Goal: Information Seeking & Learning: Learn about a topic

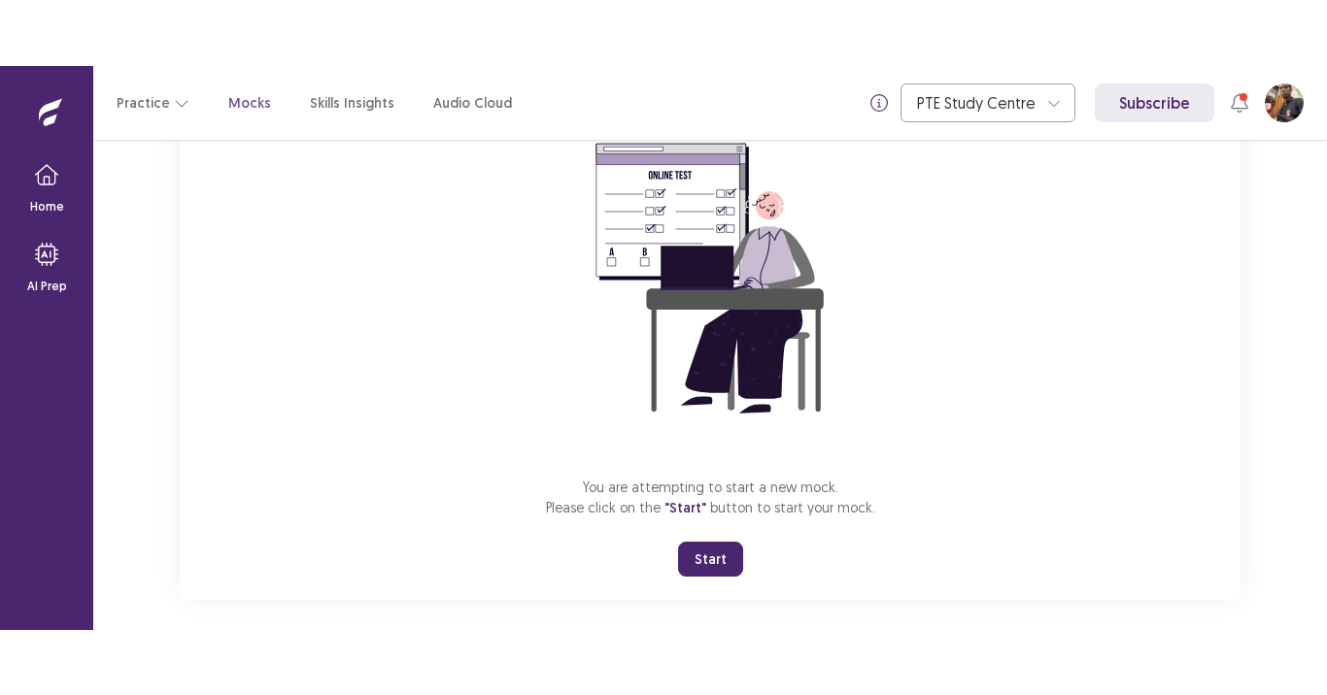
scroll to position [194, 0]
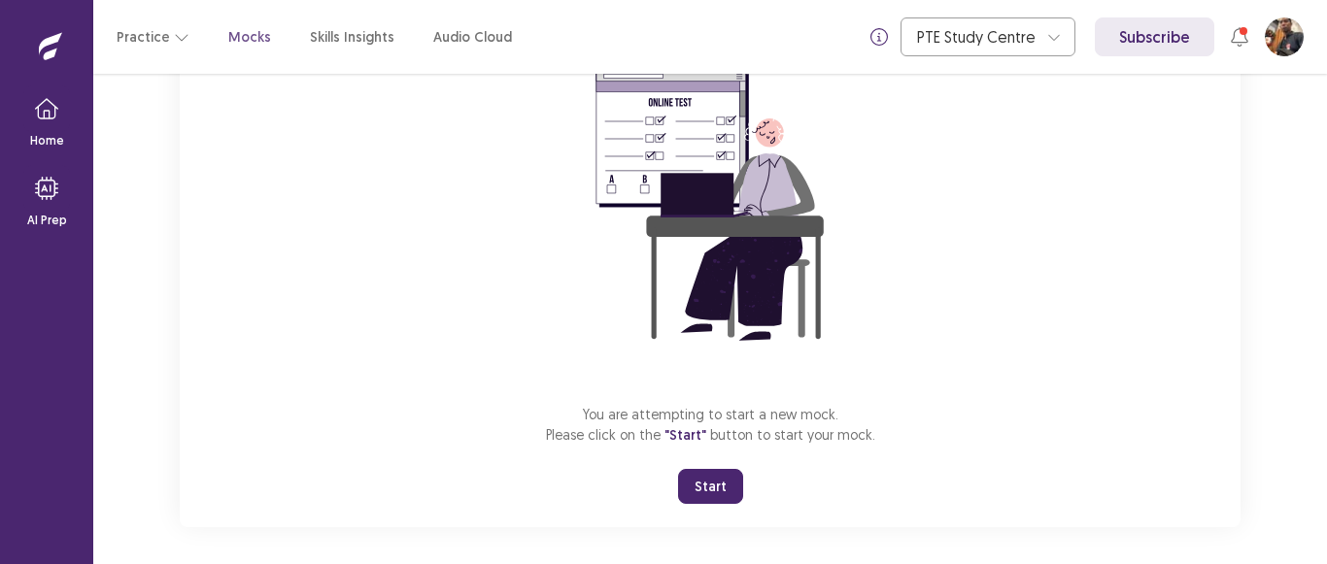
click at [704, 476] on button "Start" at bounding box center [710, 486] width 65 height 35
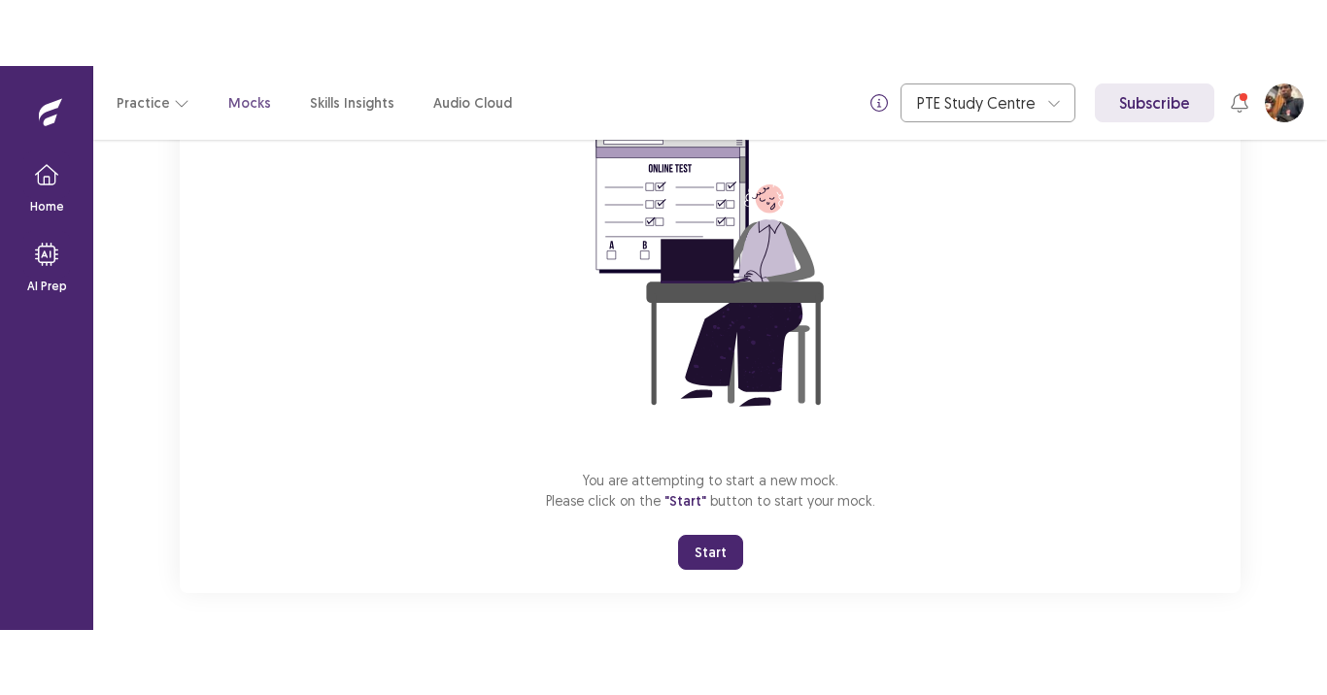
scroll to position [73, 0]
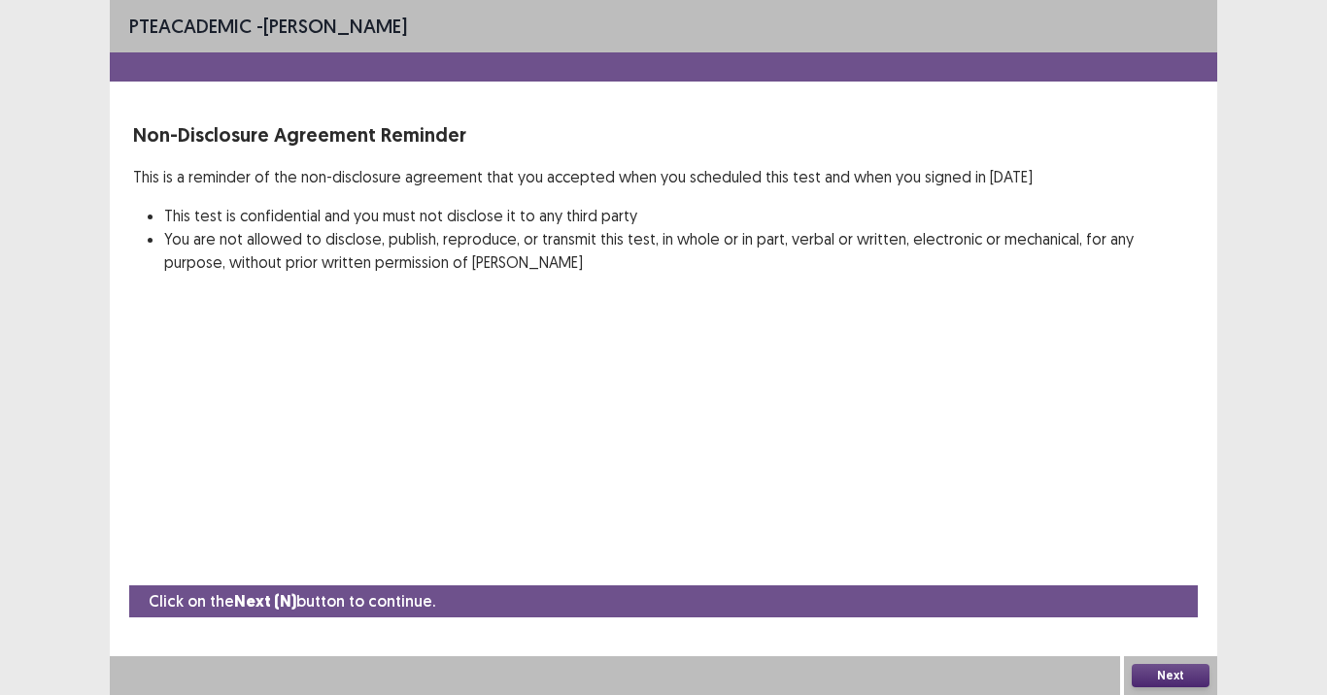
click at [1175, 563] on button "Next" at bounding box center [1171, 675] width 78 height 23
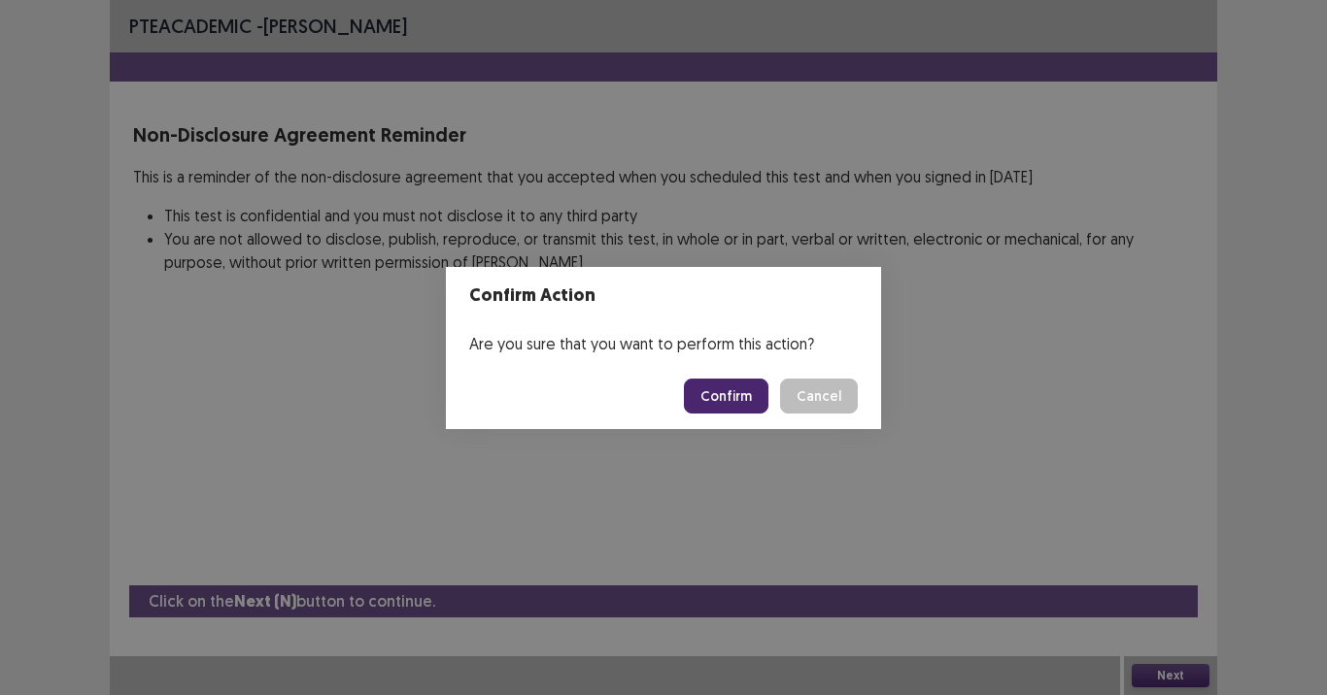
click at [748, 397] on button "Confirm" at bounding box center [726, 396] width 85 height 35
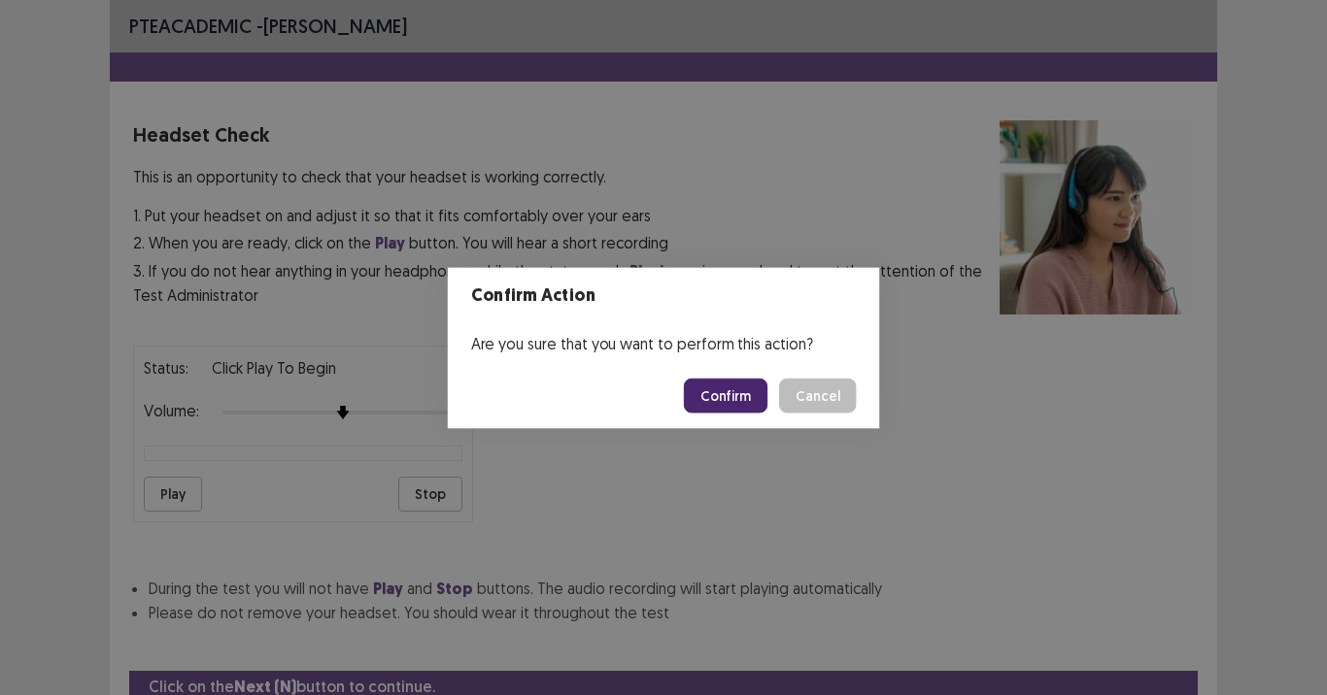
scroll to position [85, 0]
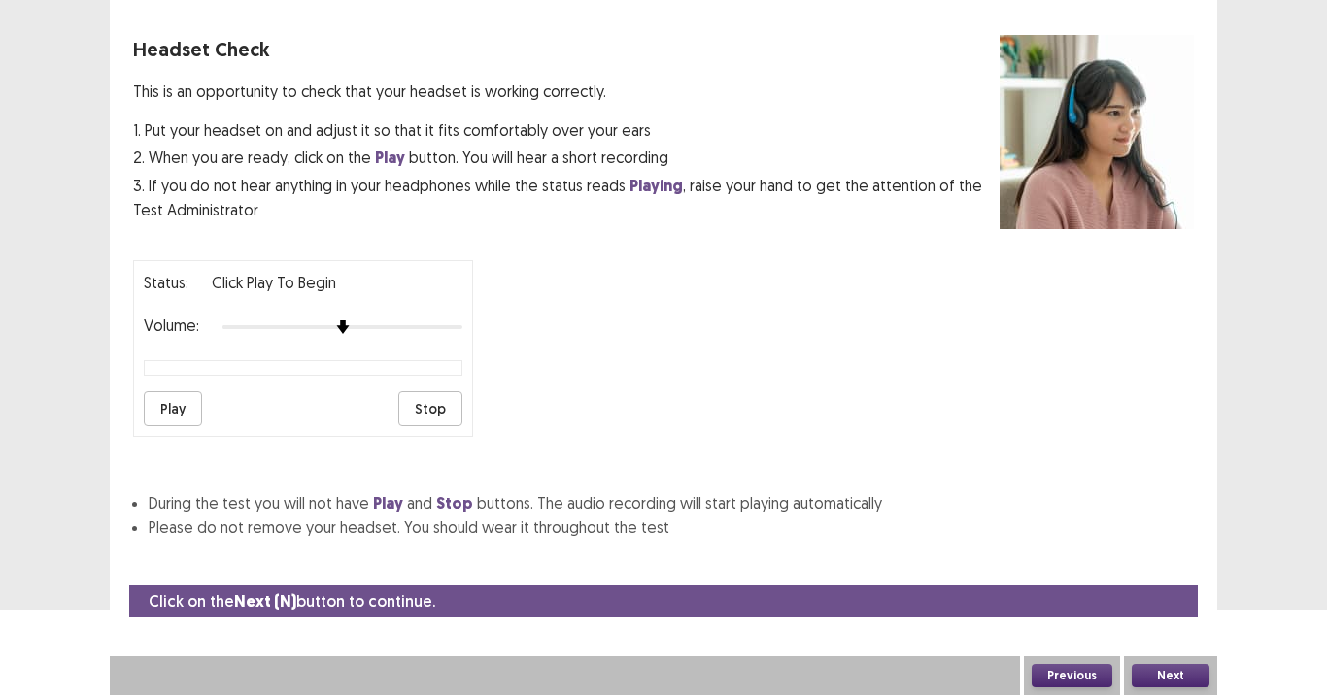
click at [155, 410] on button "Play" at bounding box center [173, 408] width 58 height 35
click at [1176, 563] on button "Next" at bounding box center [1171, 675] width 78 height 23
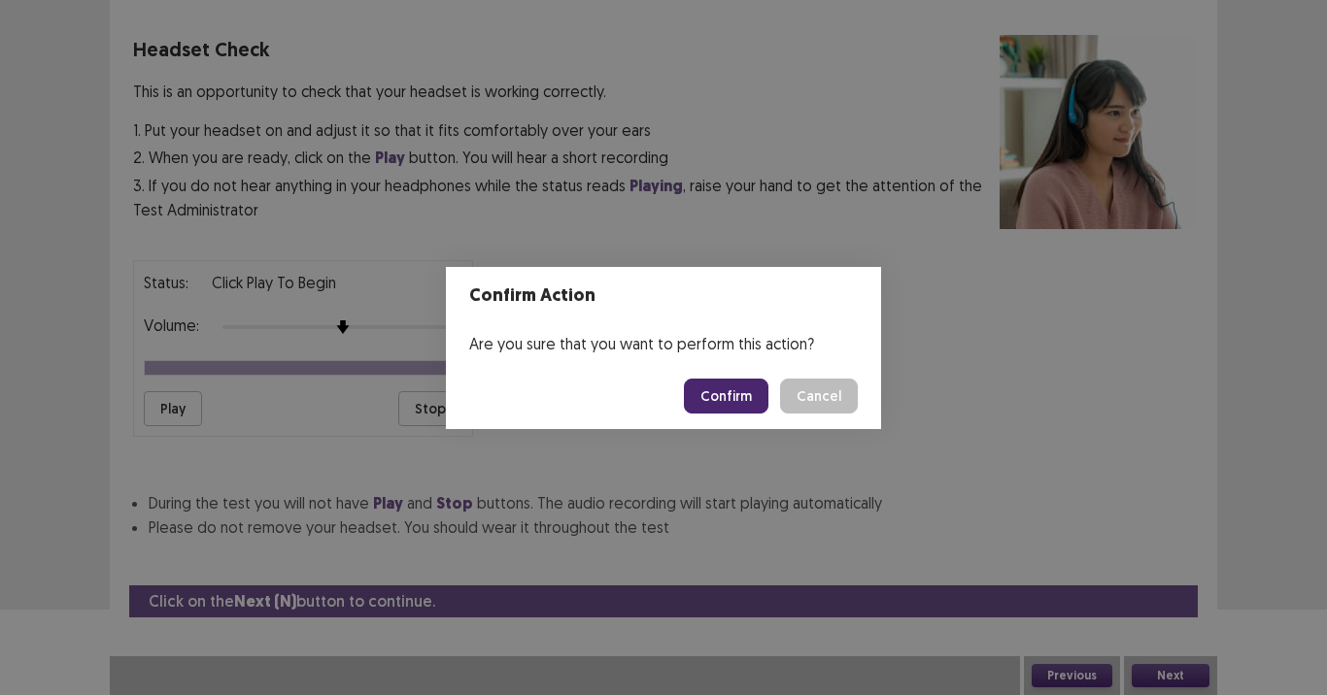
click at [729, 400] on button "Confirm" at bounding box center [726, 396] width 85 height 35
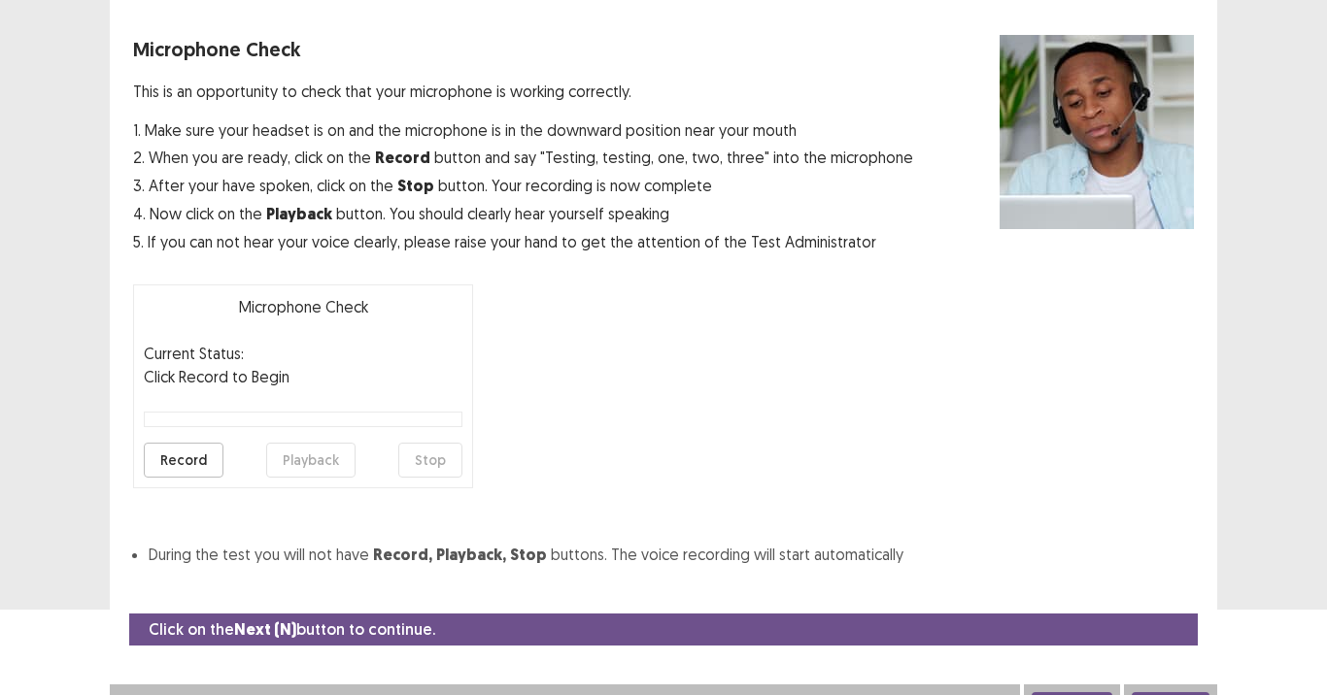
scroll to position [106, 0]
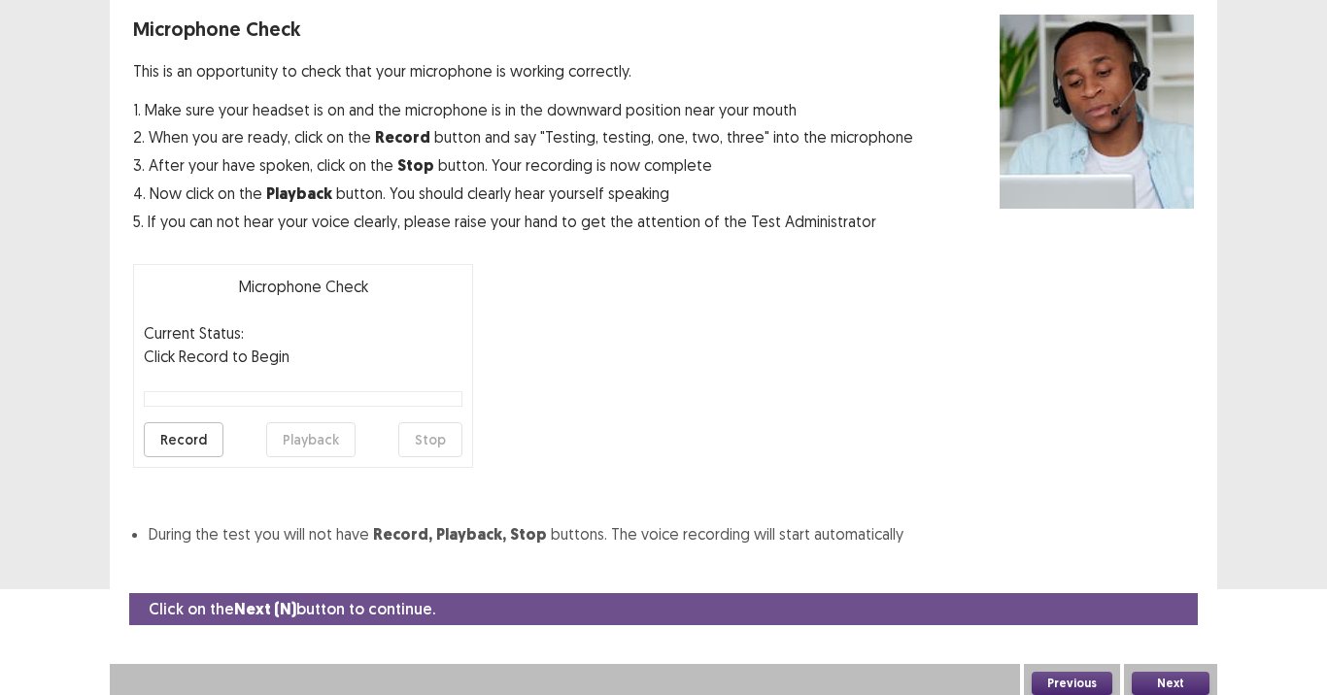
click at [200, 437] on button "Record" at bounding box center [184, 440] width 80 height 35
click at [442, 439] on button "Stop" at bounding box center [430, 440] width 64 height 35
click at [313, 439] on button "Playback" at bounding box center [310, 440] width 89 height 35
click at [1153, 563] on button "Next" at bounding box center [1171, 683] width 78 height 23
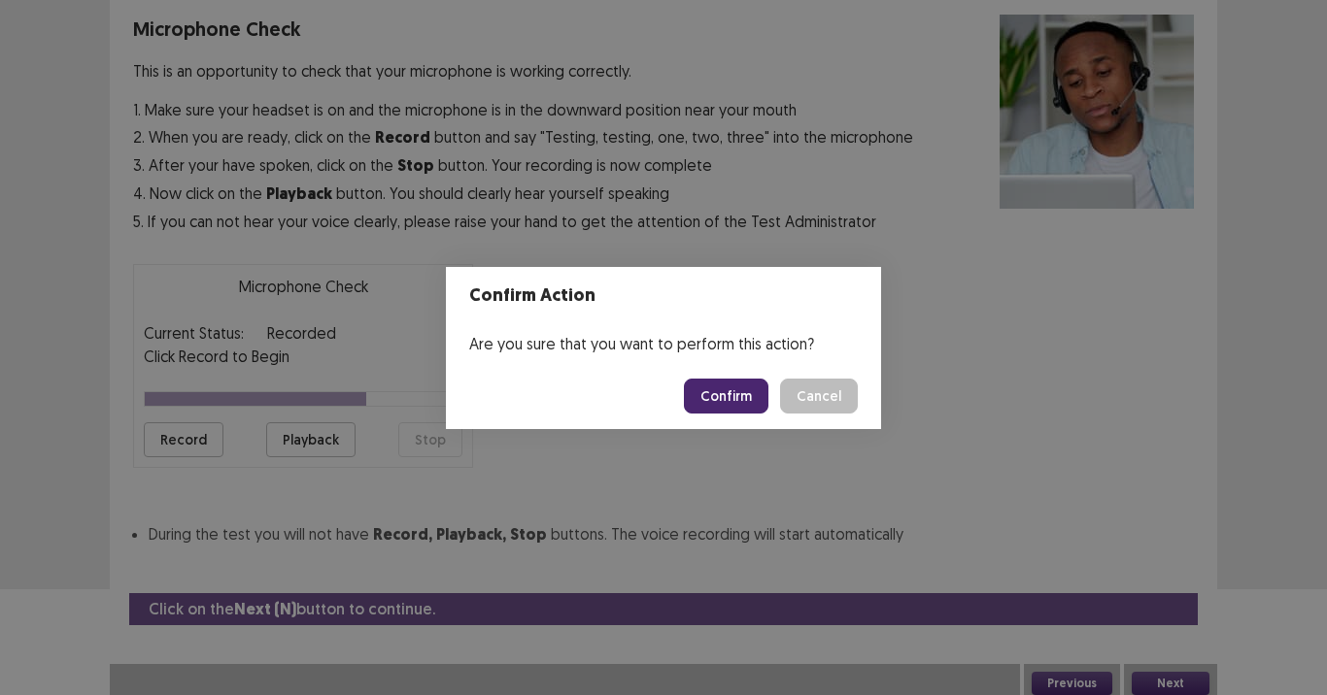
click at [719, 395] on button "Confirm" at bounding box center [726, 396] width 85 height 35
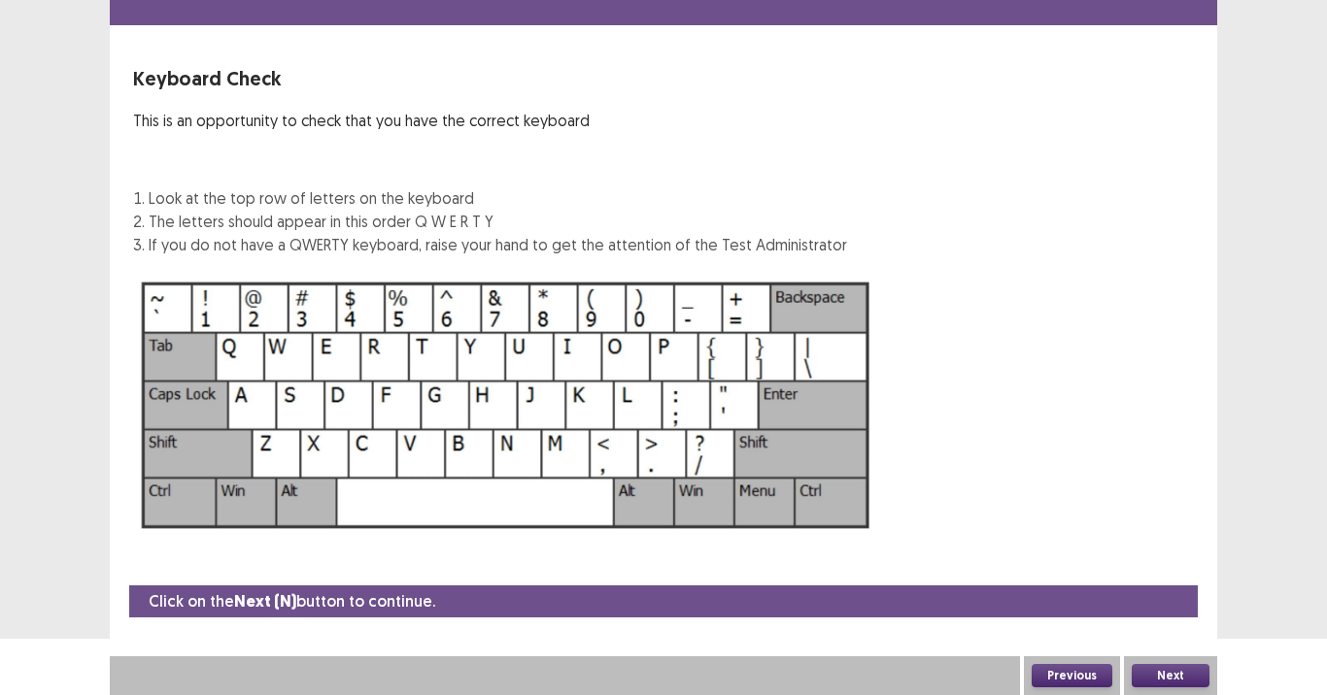
scroll to position [56, 0]
click at [1166, 563] on button "Next" at bounding box center [1171, 675] width 78 height 23
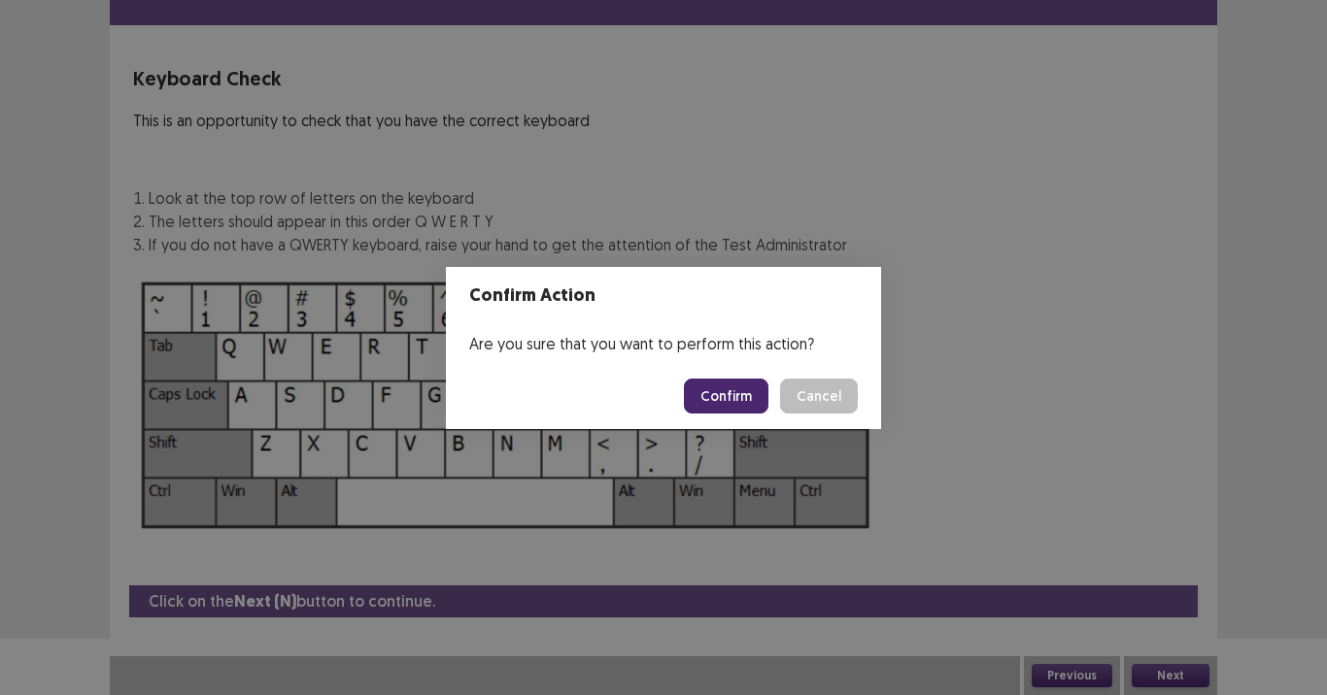
click at [733, 394] on button "Confirm" at bounding box center [726, 396] width 85 height 35
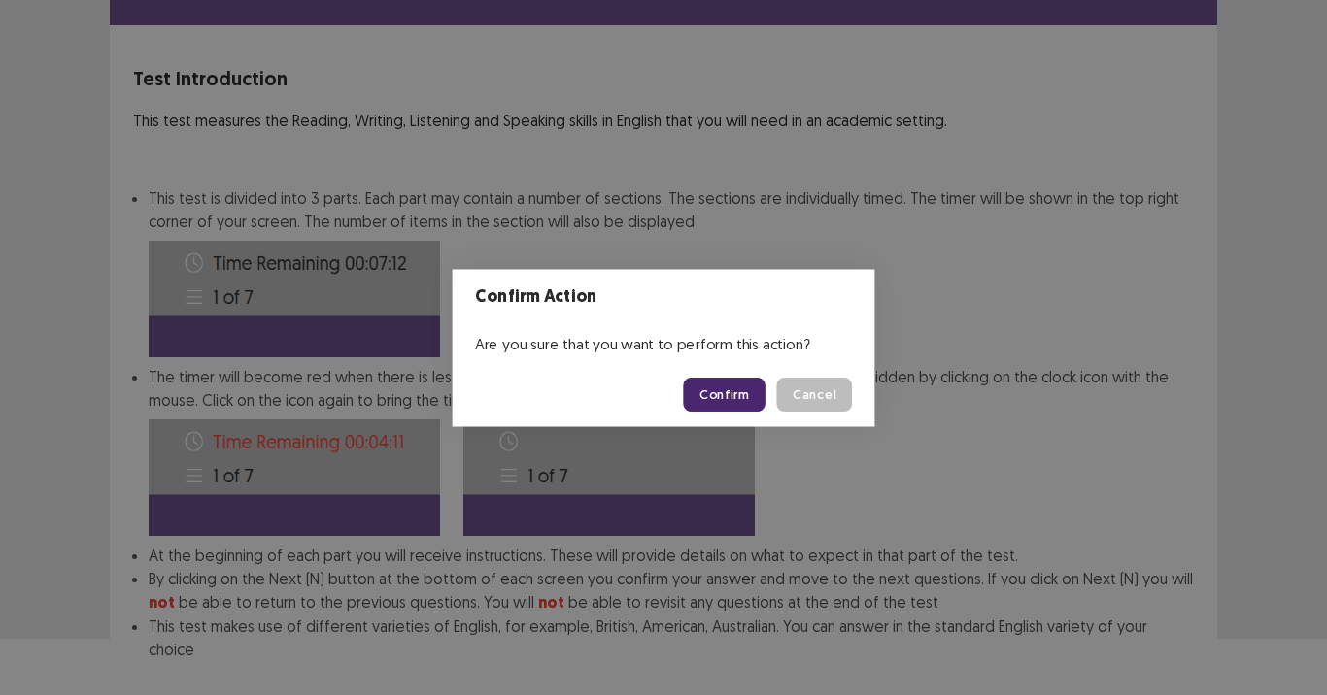
scroll to position [155, 0]
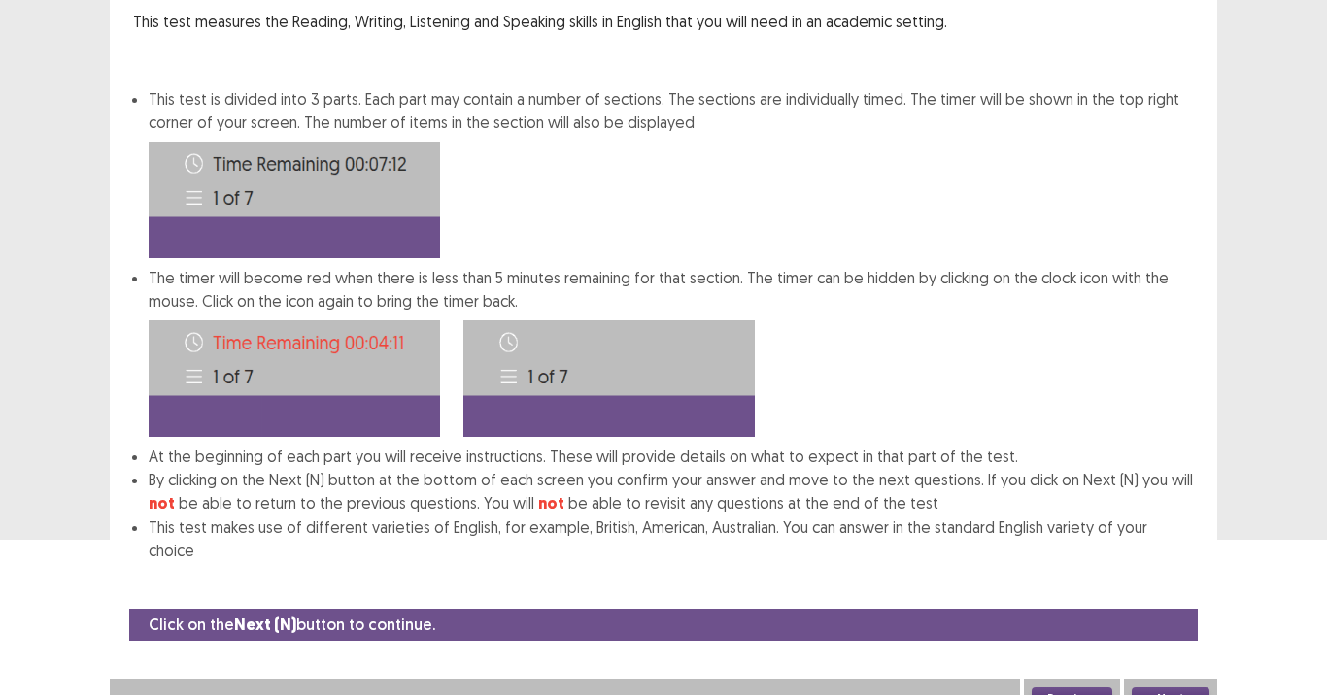
click at [1176, 563] on button "Next" at bounding box center [1171, 699] width 78 height 23
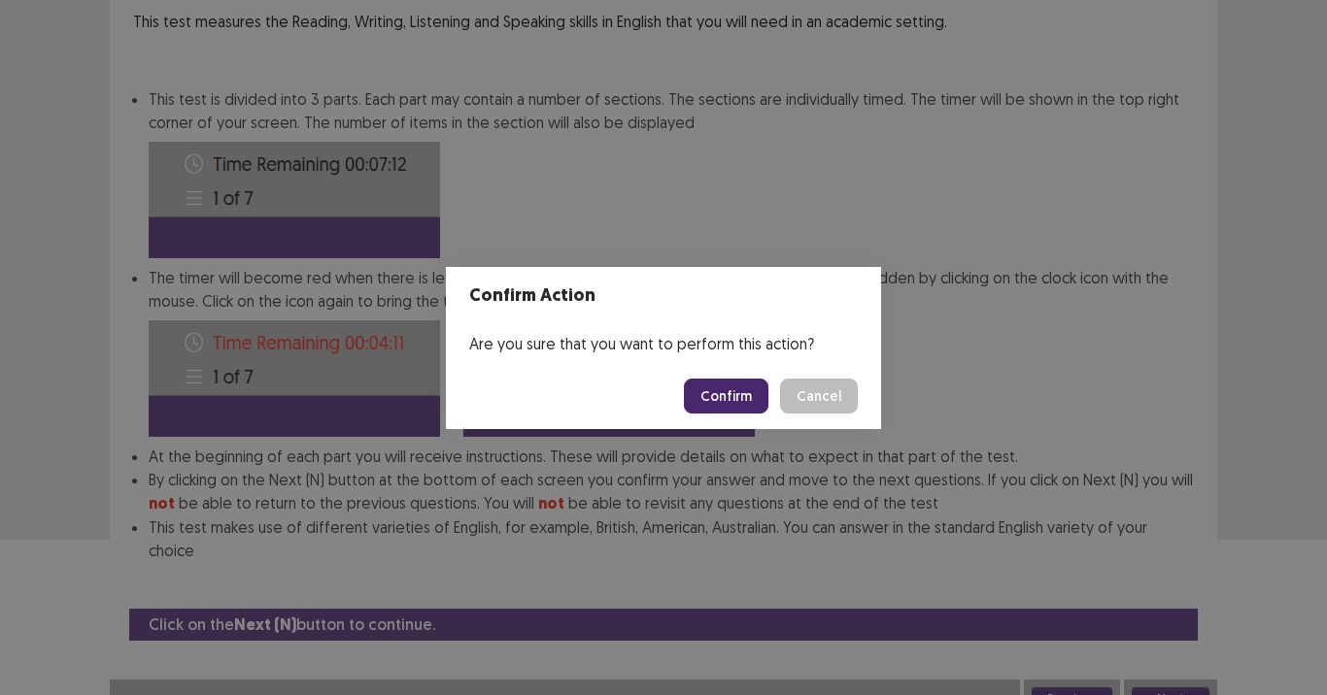
click at [716, 394] on button "Confirm" at bounding box center [726, 396] width 85 height 35
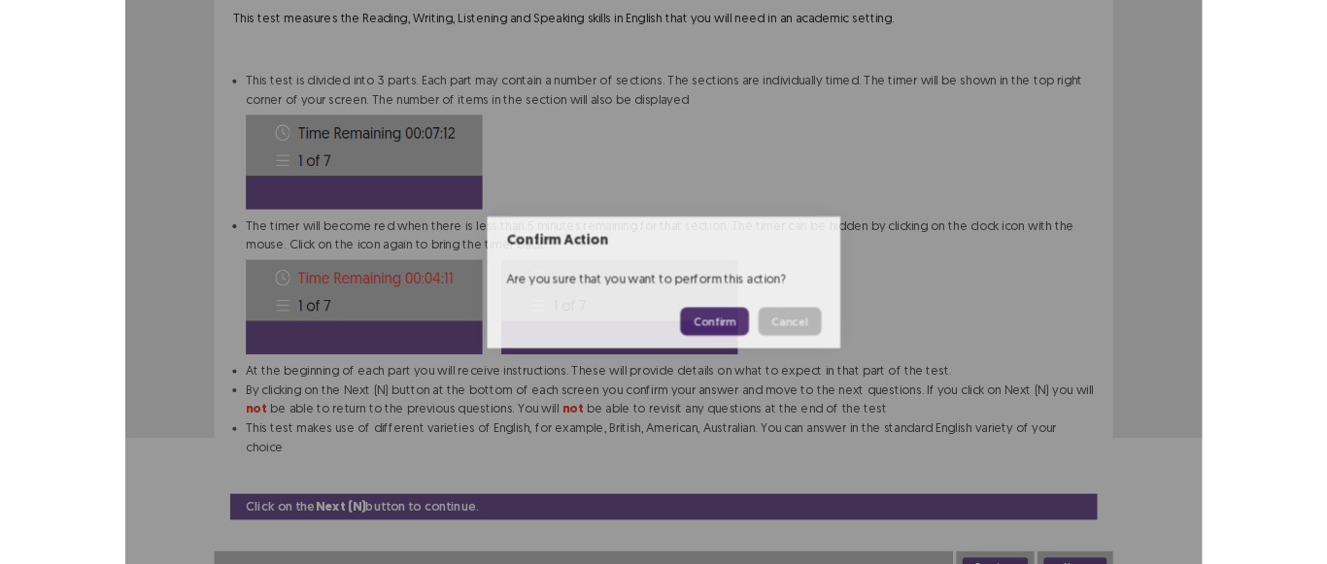
scroll to position [0, 0]
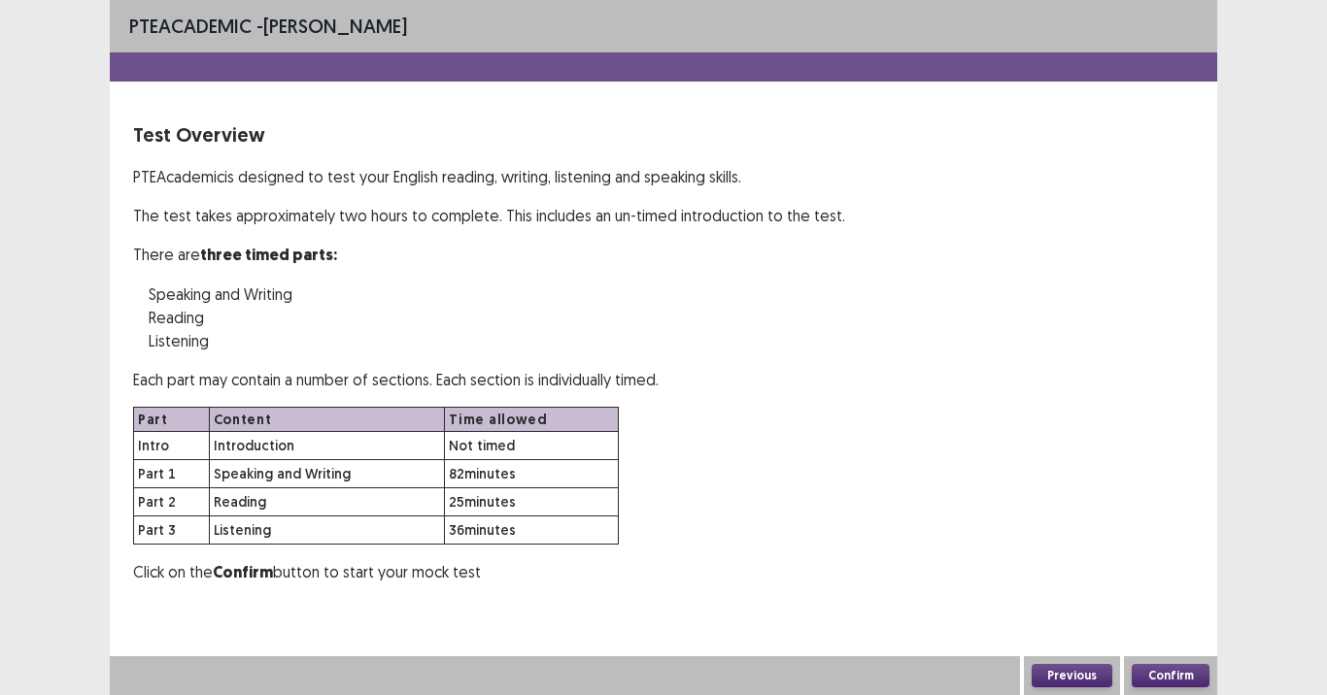
click at [1165, 563] on button "Confirm" at bounding box center [1171, 675] width 78 height 23
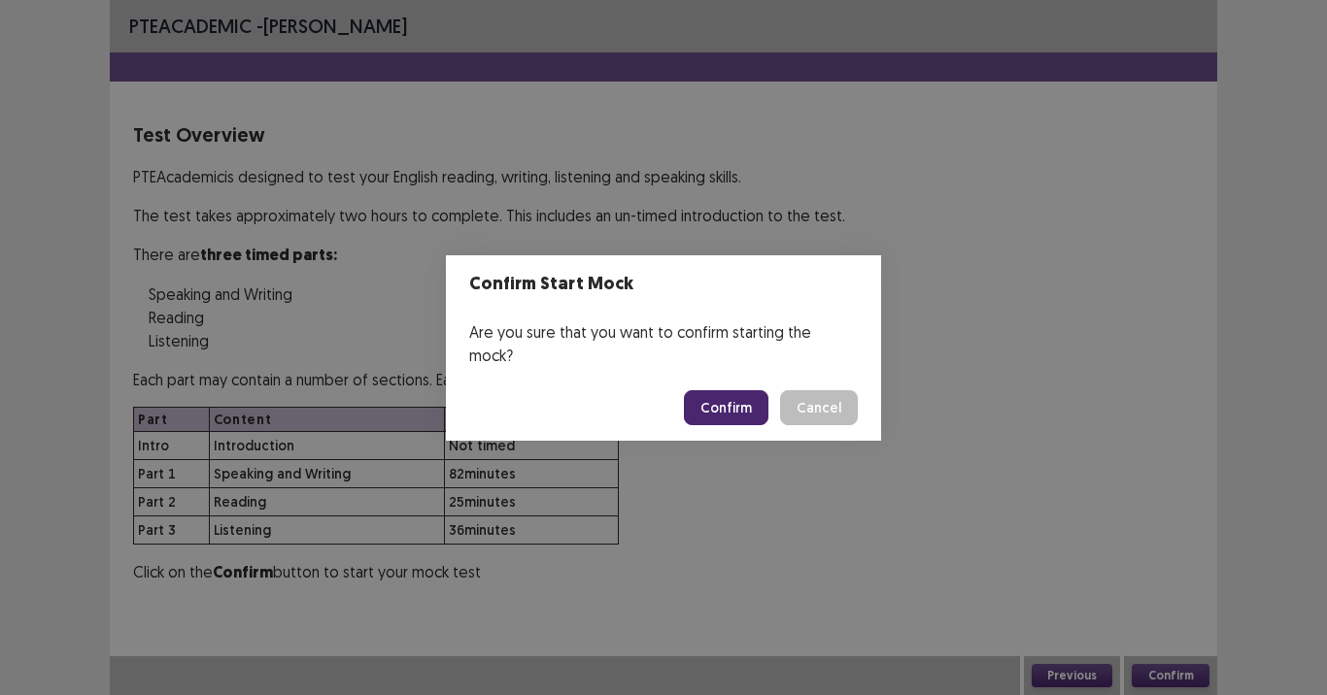
click at [734, 403] on button "Confirm" at bounding box center [726, 407] width 85 height 35
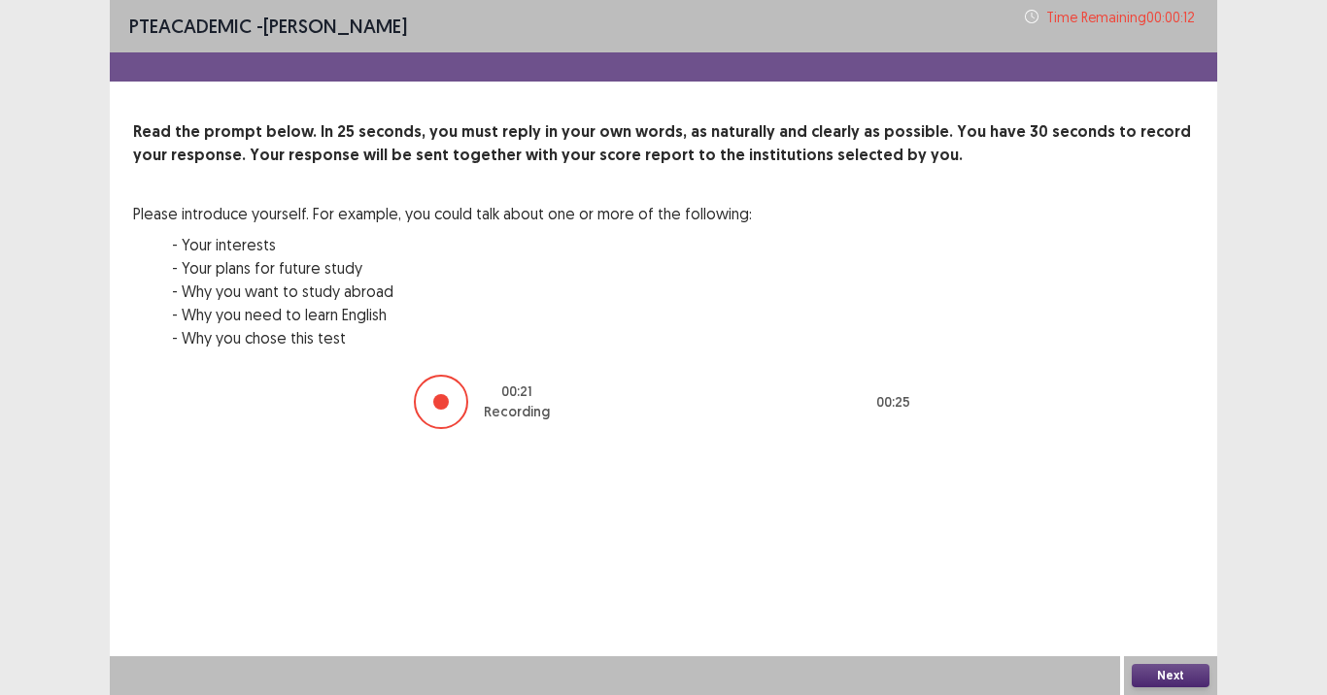
click at [1175, 563] on button "Next" at bounding box center [1171, 675] width 78 height 23
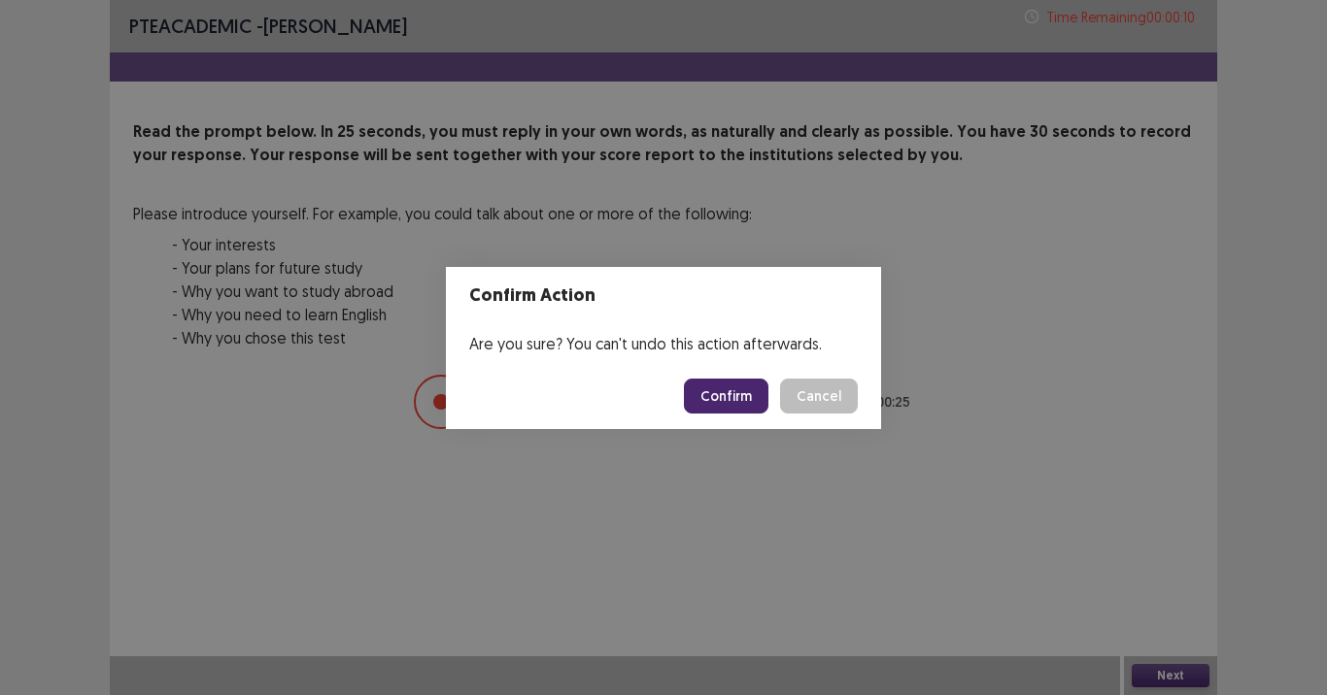
click at [705, 400] on button "Confirm" at bounding box center [726, 396] width 85 height 35
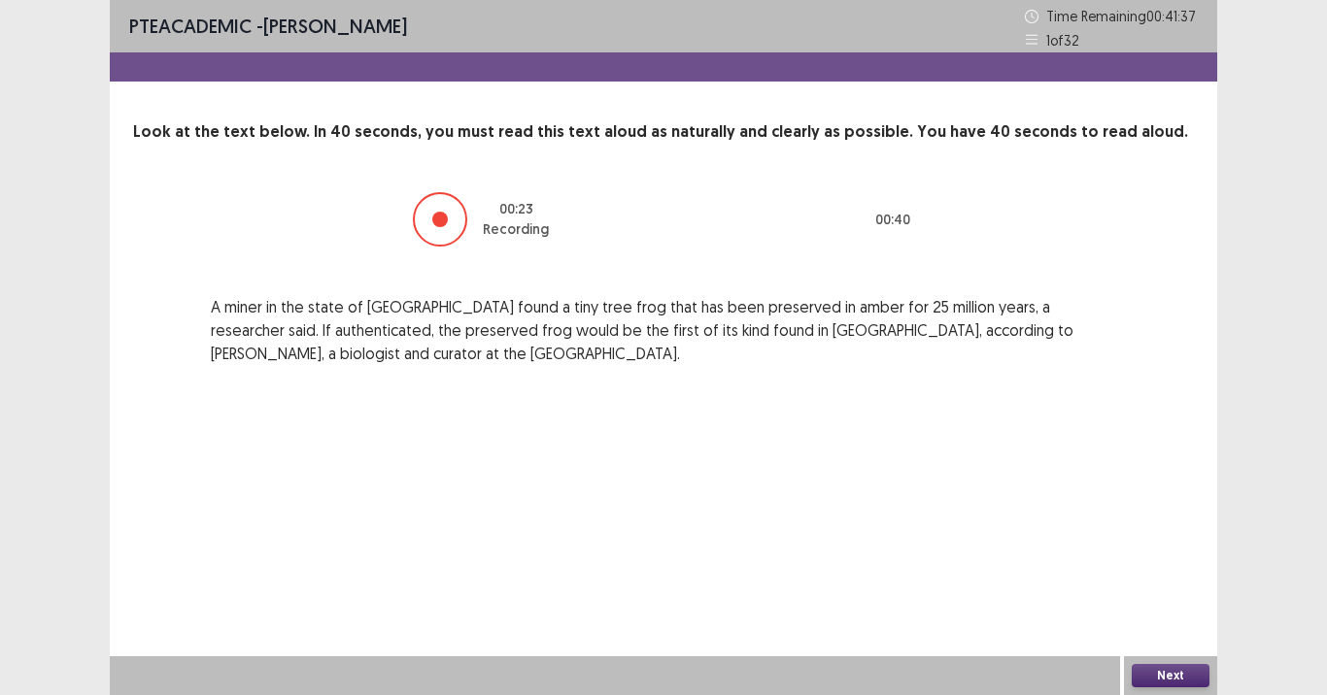
click at [1162, 563] on button "Next" at bounding box center [1171, 675] width 78 height 23
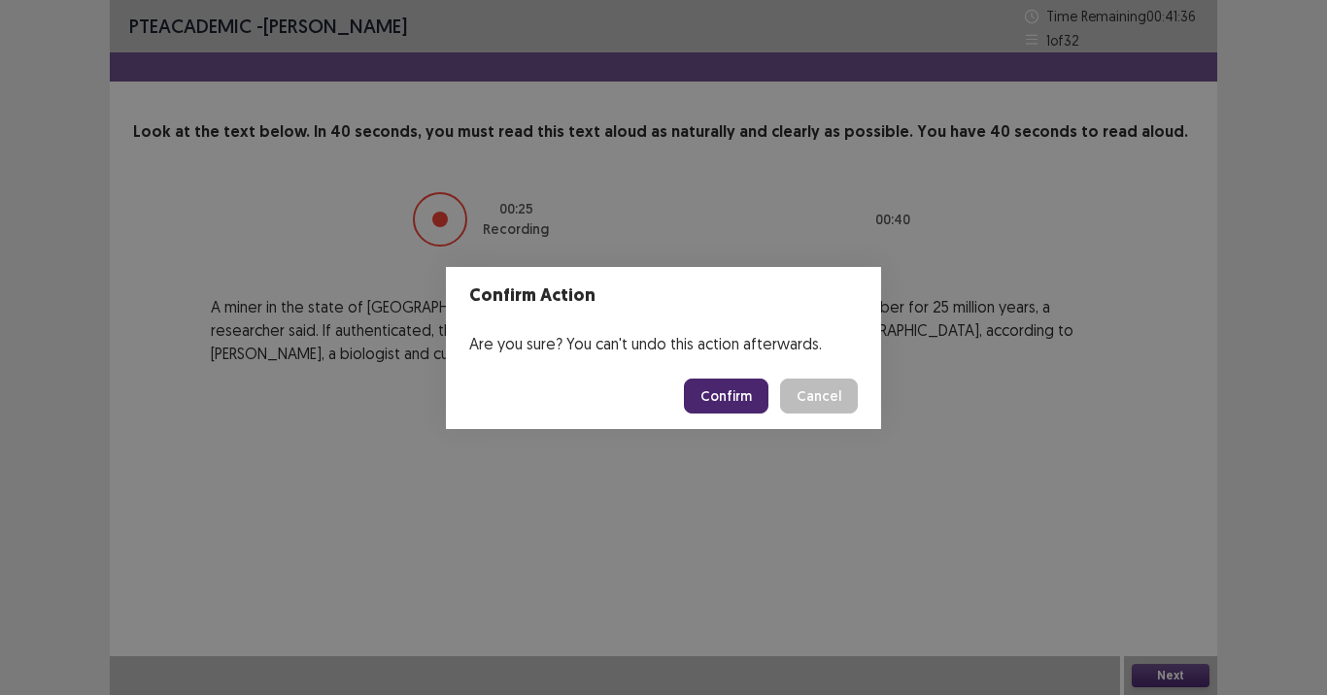
click at [757, 398] on button "Confirm" at bounding box center [726, 396] width 85 height 35
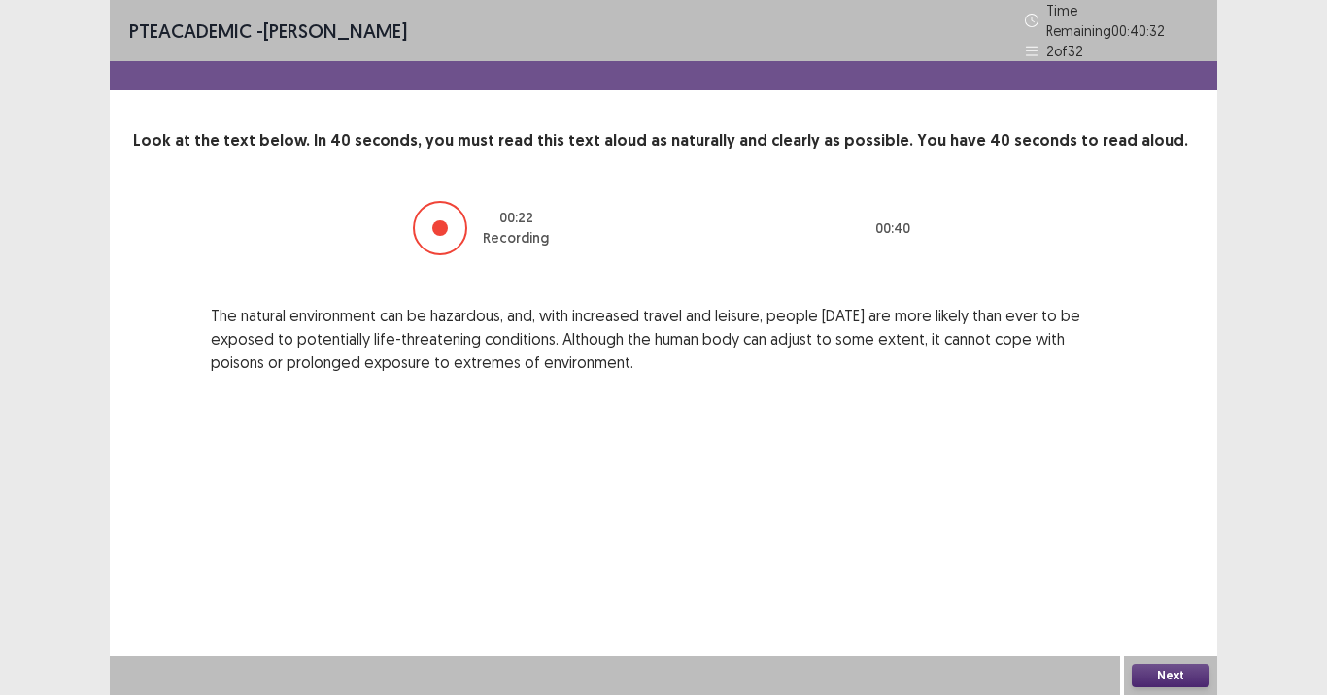
click at [1170, 563] on button "Next" at bounding box center [1171, 675] width 78 height 23
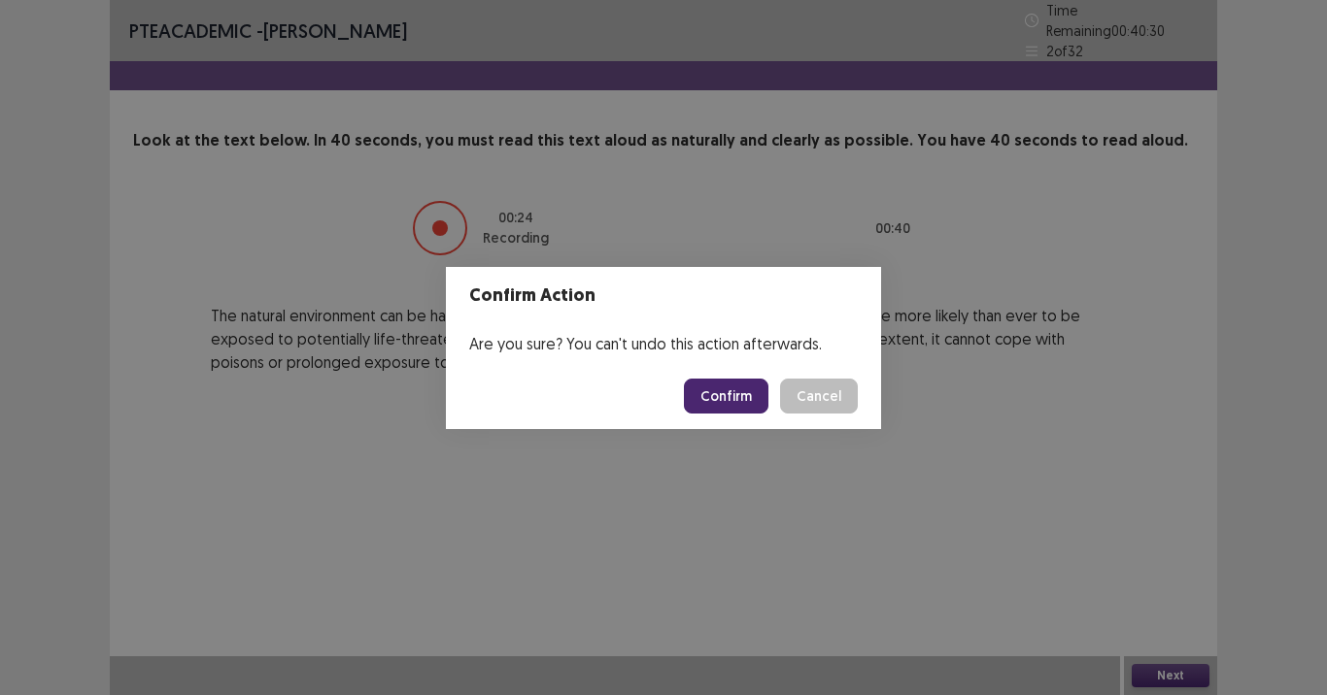
click at [710, 396] on button "Confirm" at bounding box center [726, 396] width 85 height 35
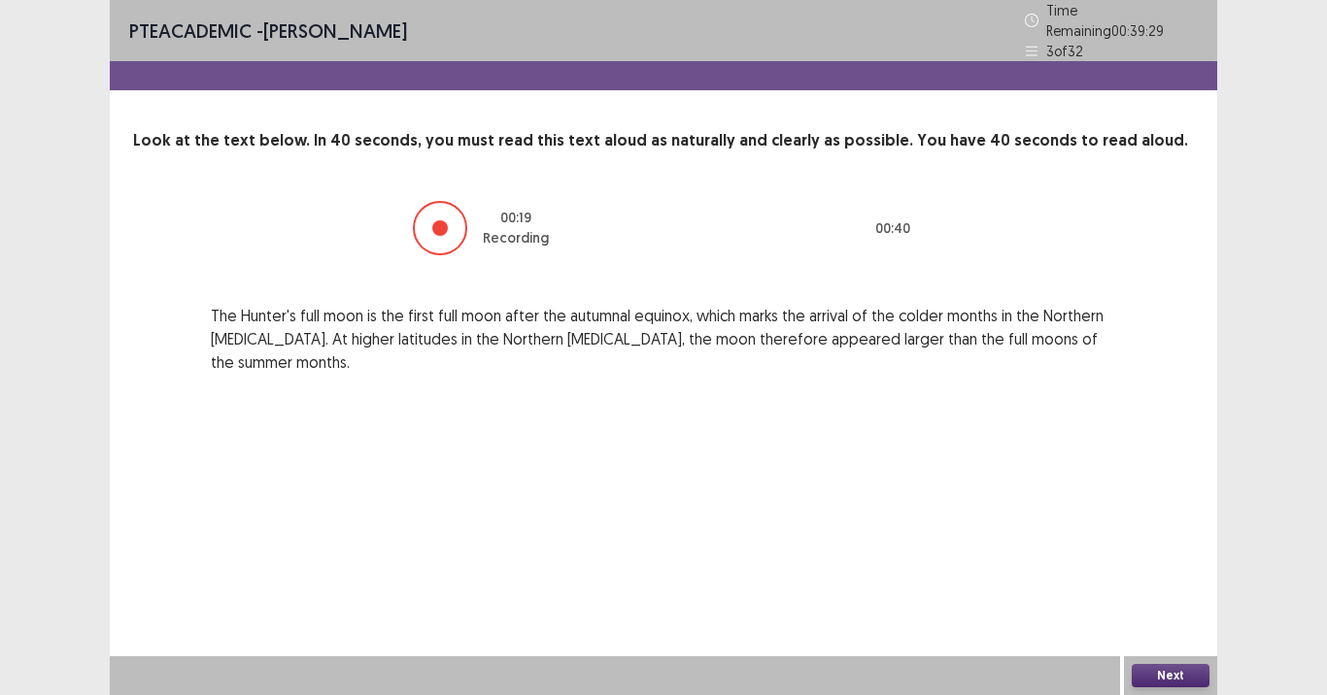
click at [1165, 563] on button "Next" at bounding box center [1171, 675] width 78 height 23
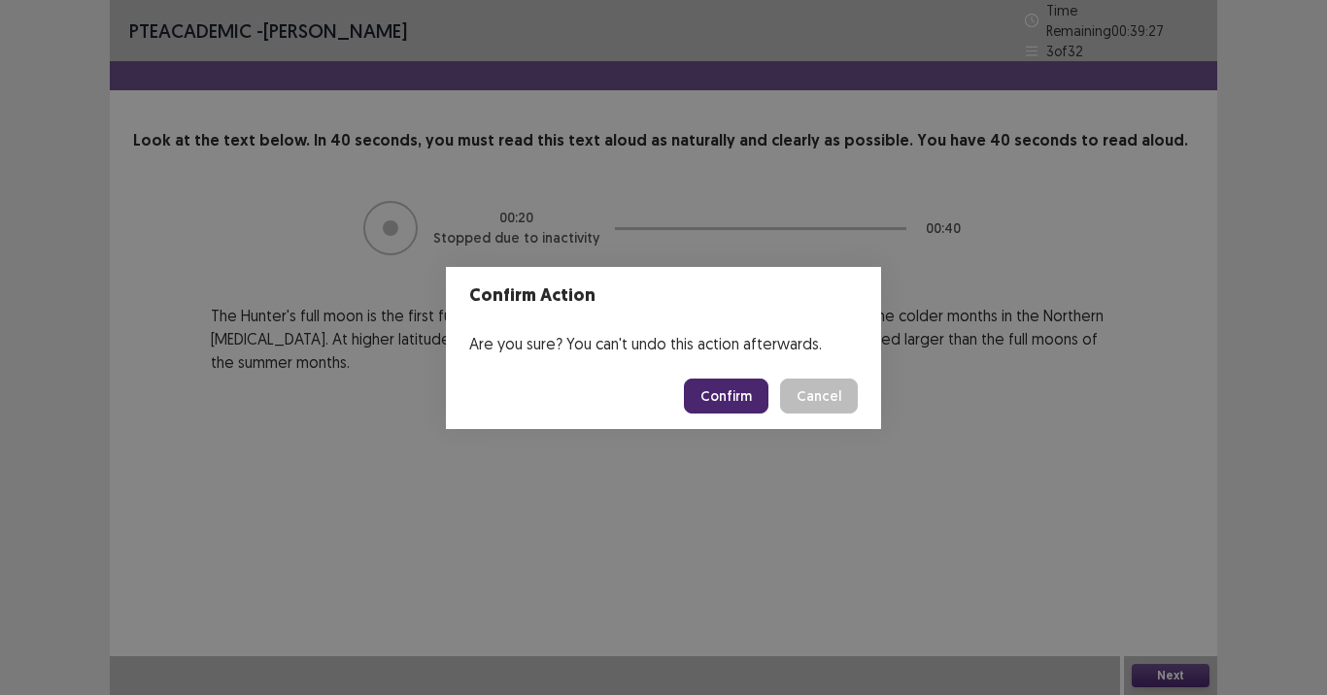
click at [733, 401] on button "Confirm" at bounding box center [726, 396] width 85 height 35
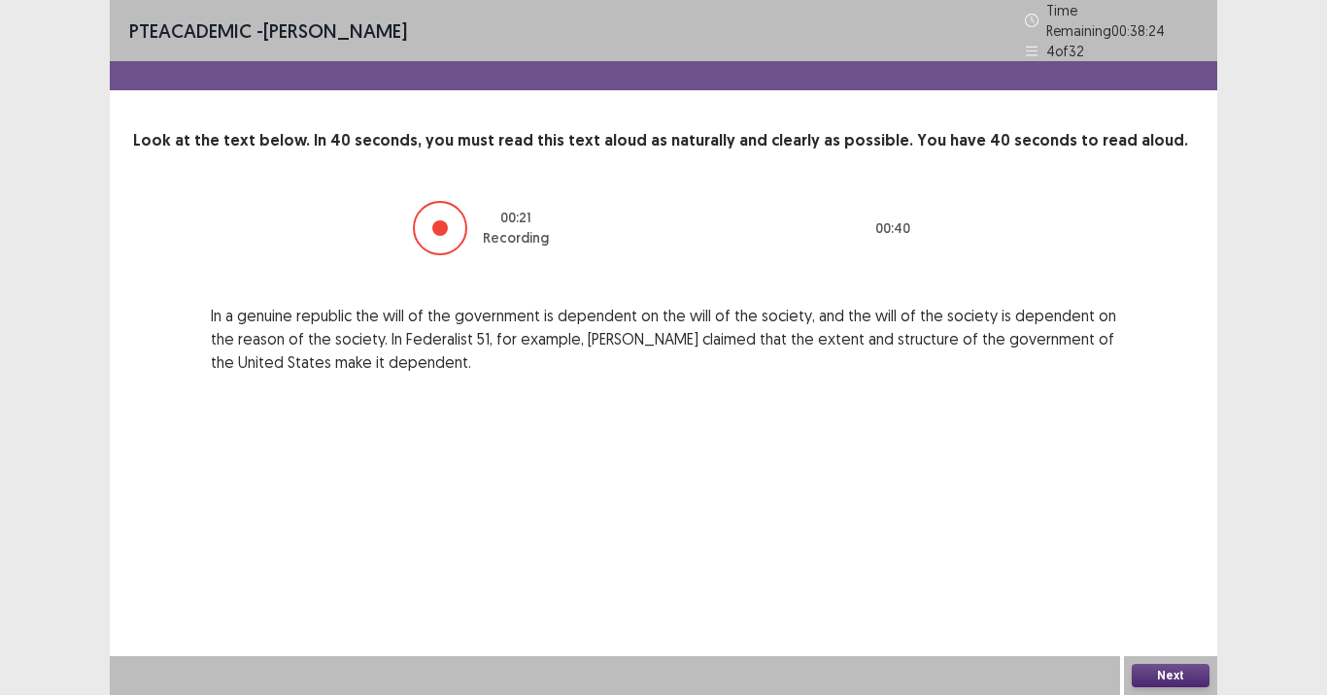
click at [1164, 563] on button "Next" at bounding box center [1171, 675] width 78 height 23
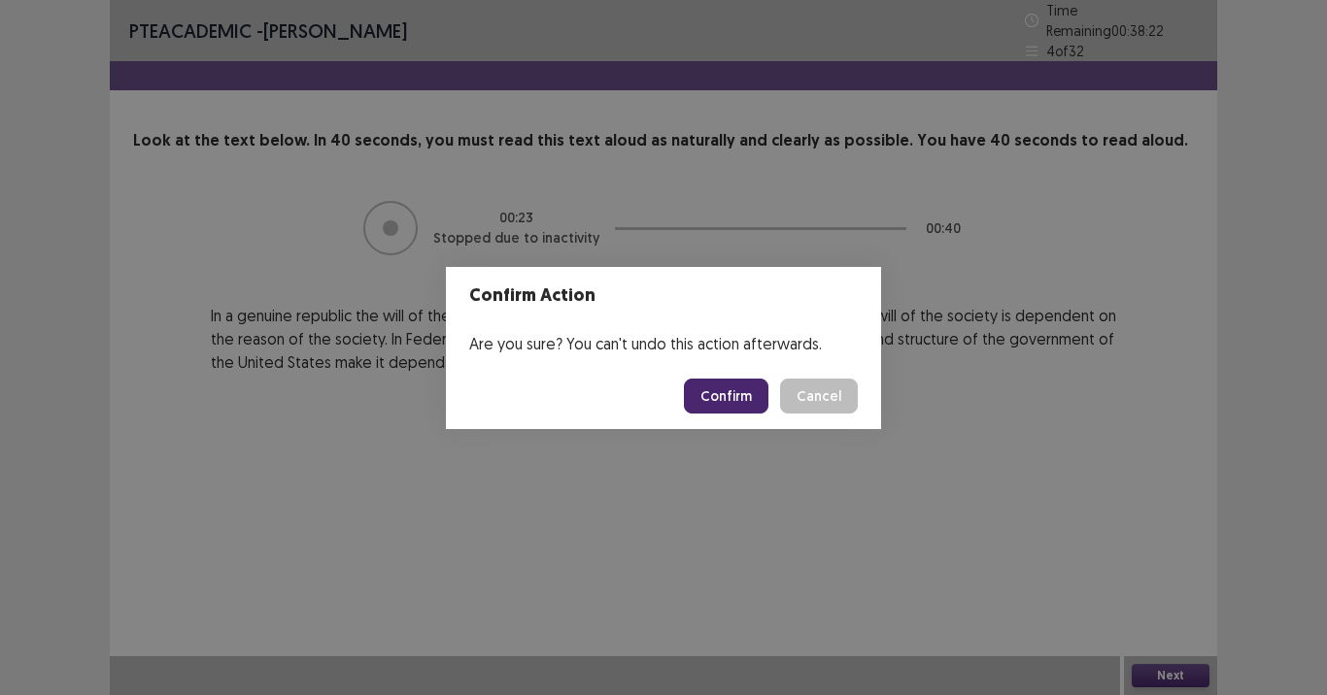
click at [749, 390] on button "Confirm" at bounding box center [726, 396] width 85 height 35
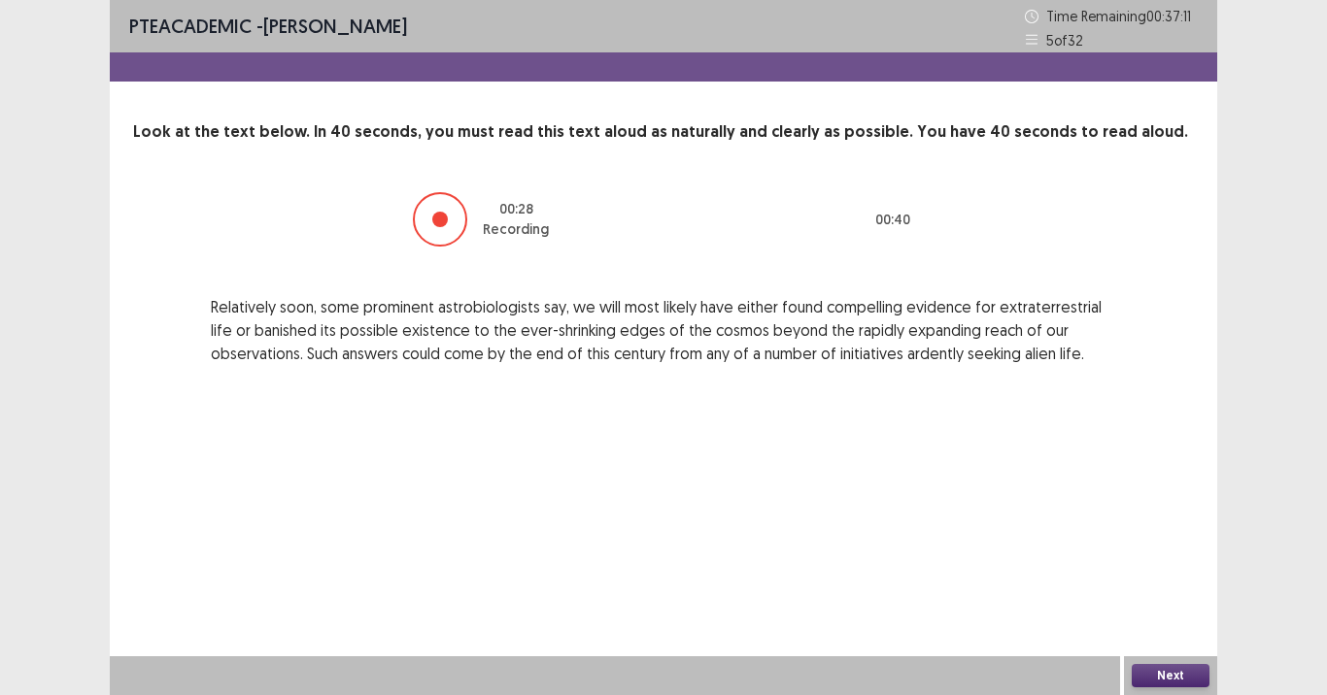
click at [1167, 563] on button "Next" at bounding box center [1171, 675] width 78 height 23
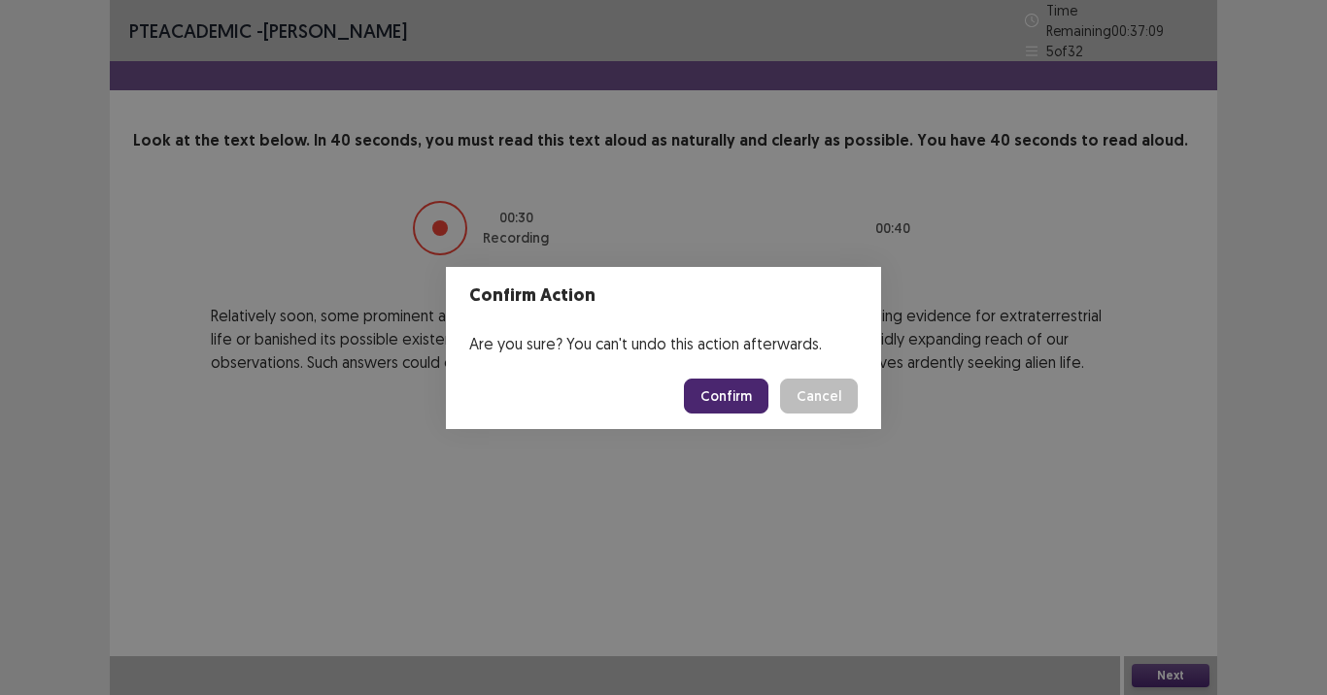
click at [739, 413] on button "Confirm" at bounding box center [726, 396] width 85 height 35
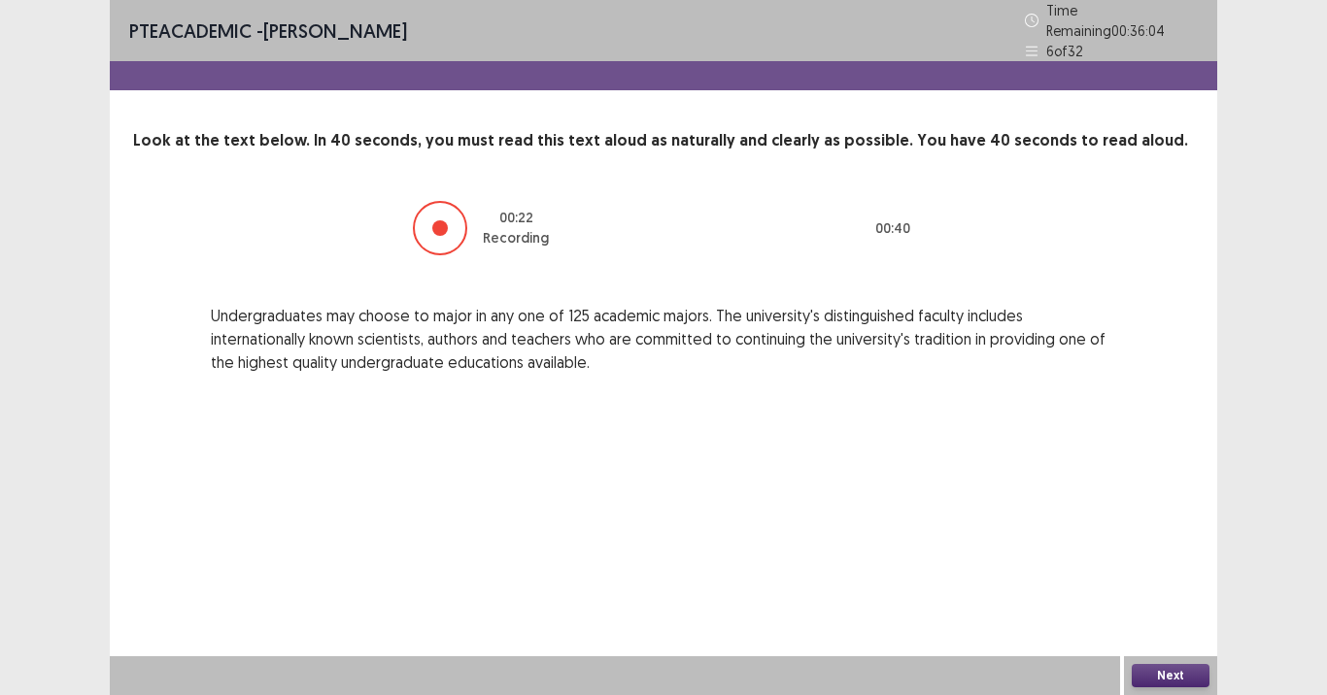
click at [1177, 563] on button "Next" at bounding box center [1171, 675] width 78 height 23
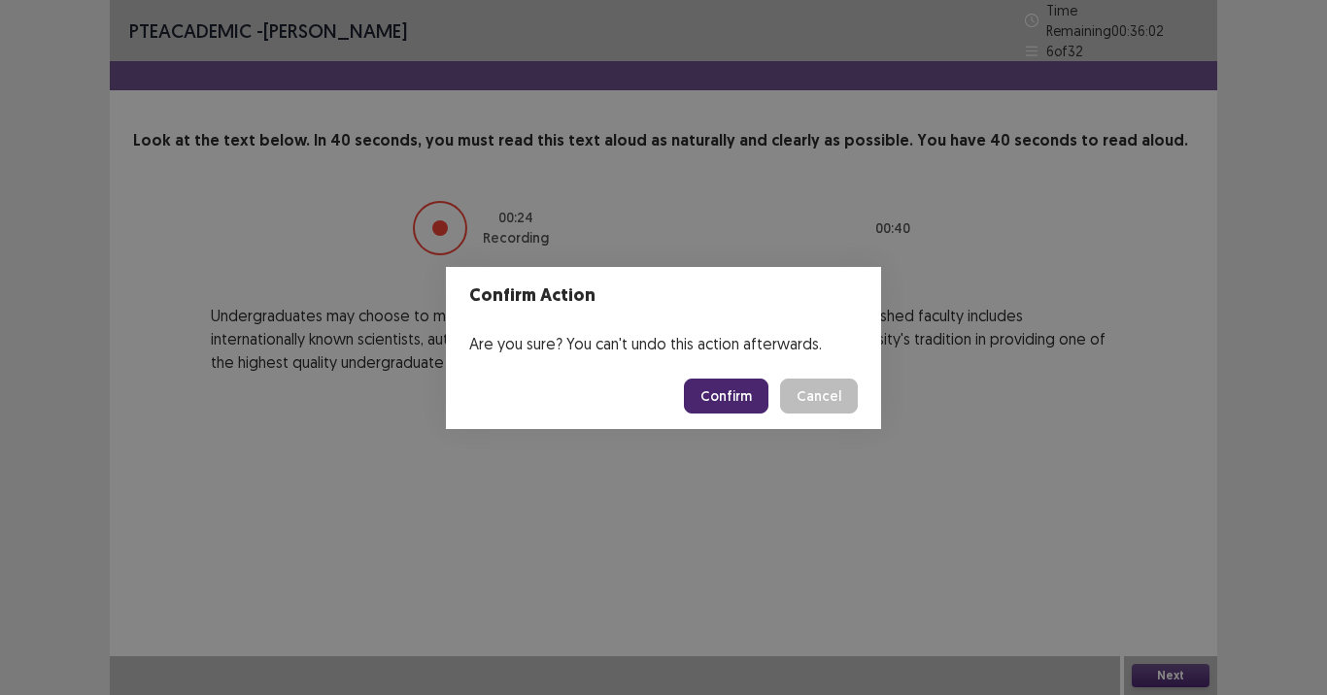
click at [713, 395] on button "Confirm" at bounding box center [726, 396] width 85 height 35
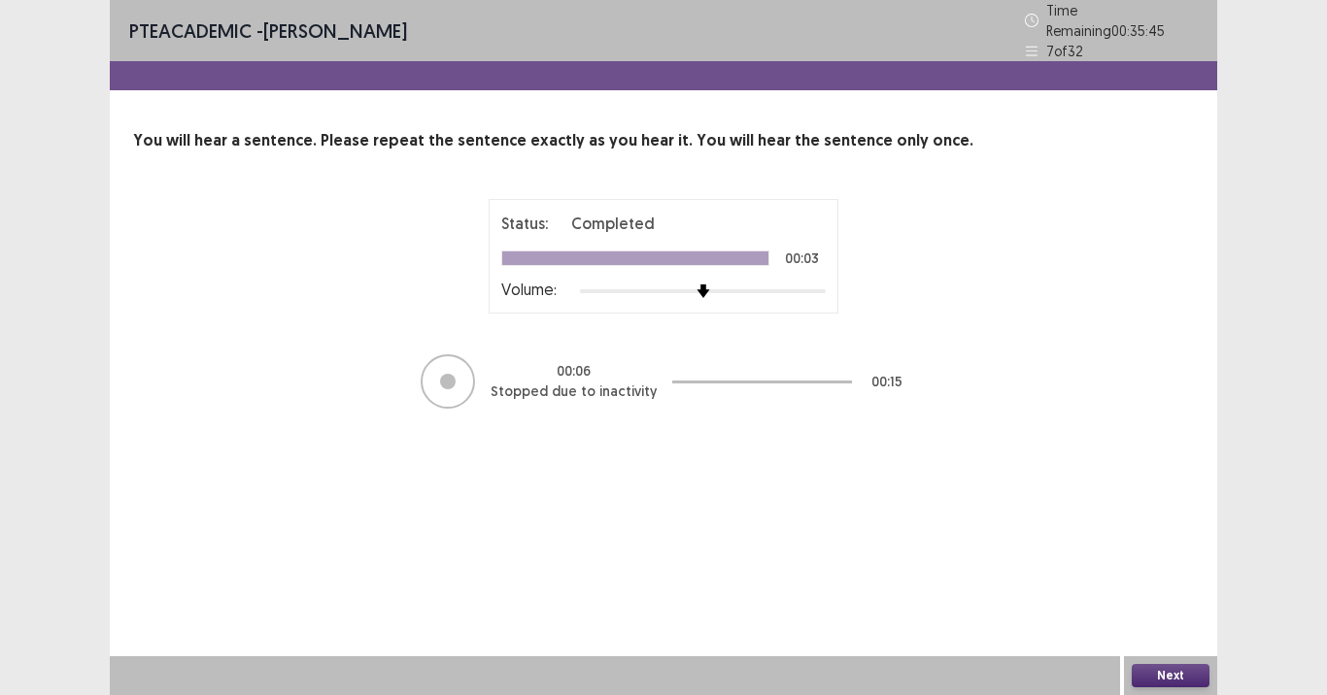
click at [1174, 563] on button "Next" at bounding box center [1171, 675] width 78 height 23
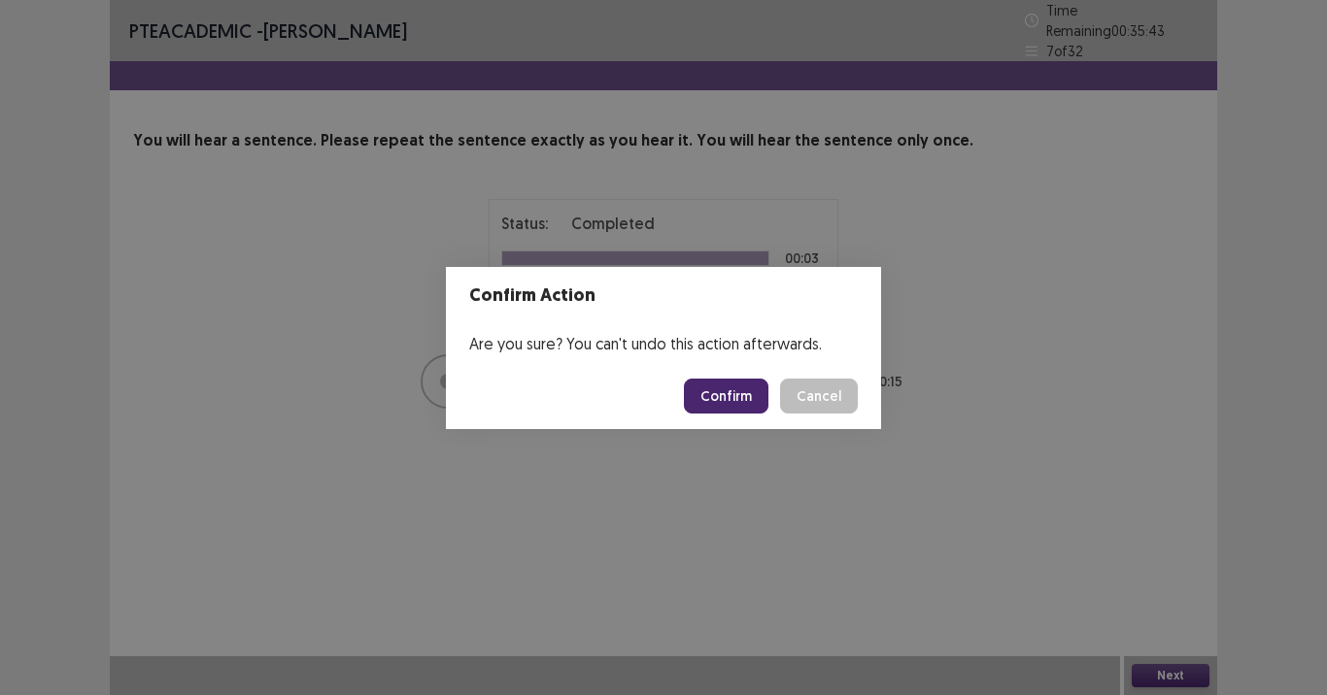
click at [718, 408] on button "Confirm" at bounding box center [726, 396] width 85 height 35
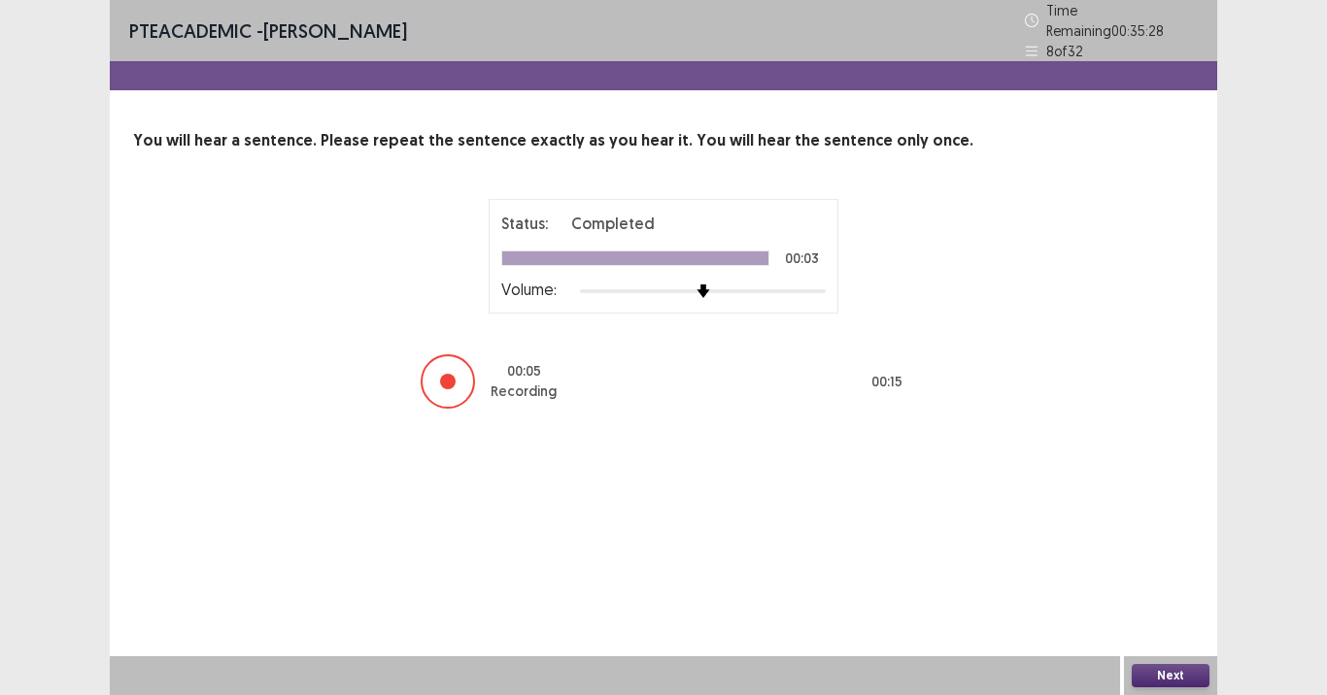
click at [1161, 563] on button "Next" at bounding box center [1171, 675] width 78 height 23
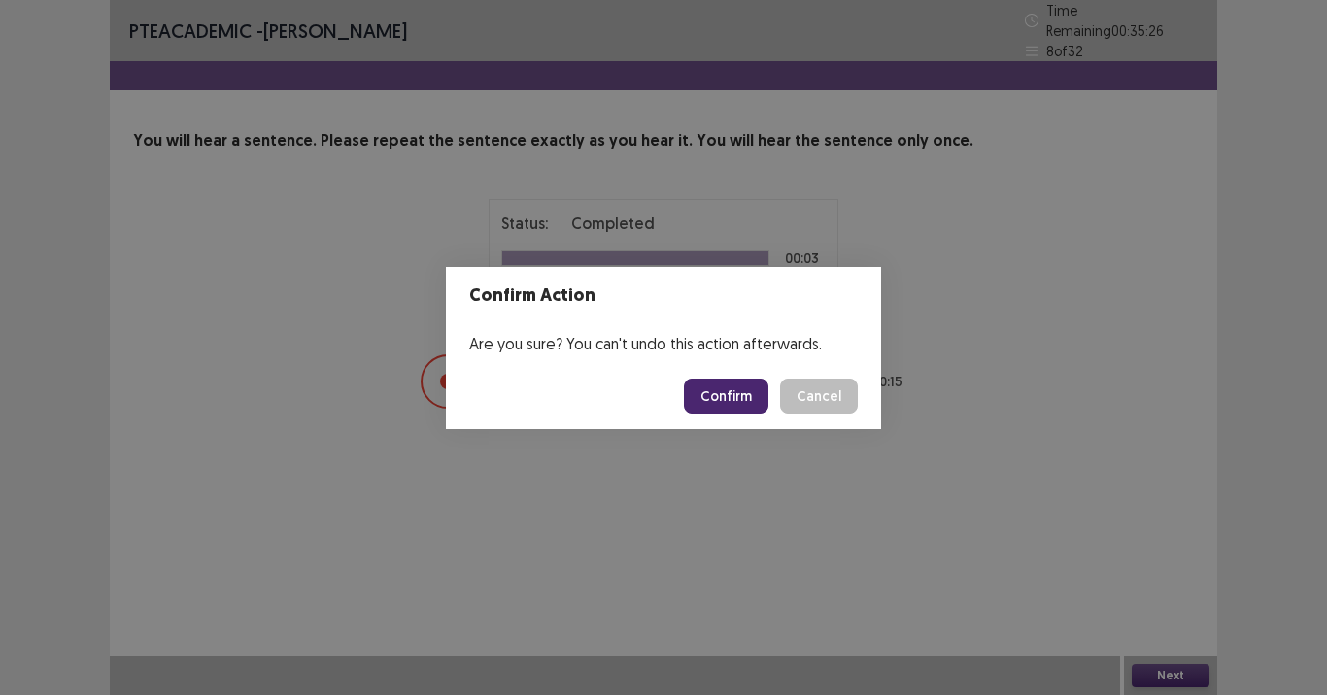
click at [773, 404] on div "Confirm Cancel" at bounding box center [771, 396] width 174 height 35
click at [762, 396] on button "Confirm" at bounding box center [726, 396] width 85 height 35
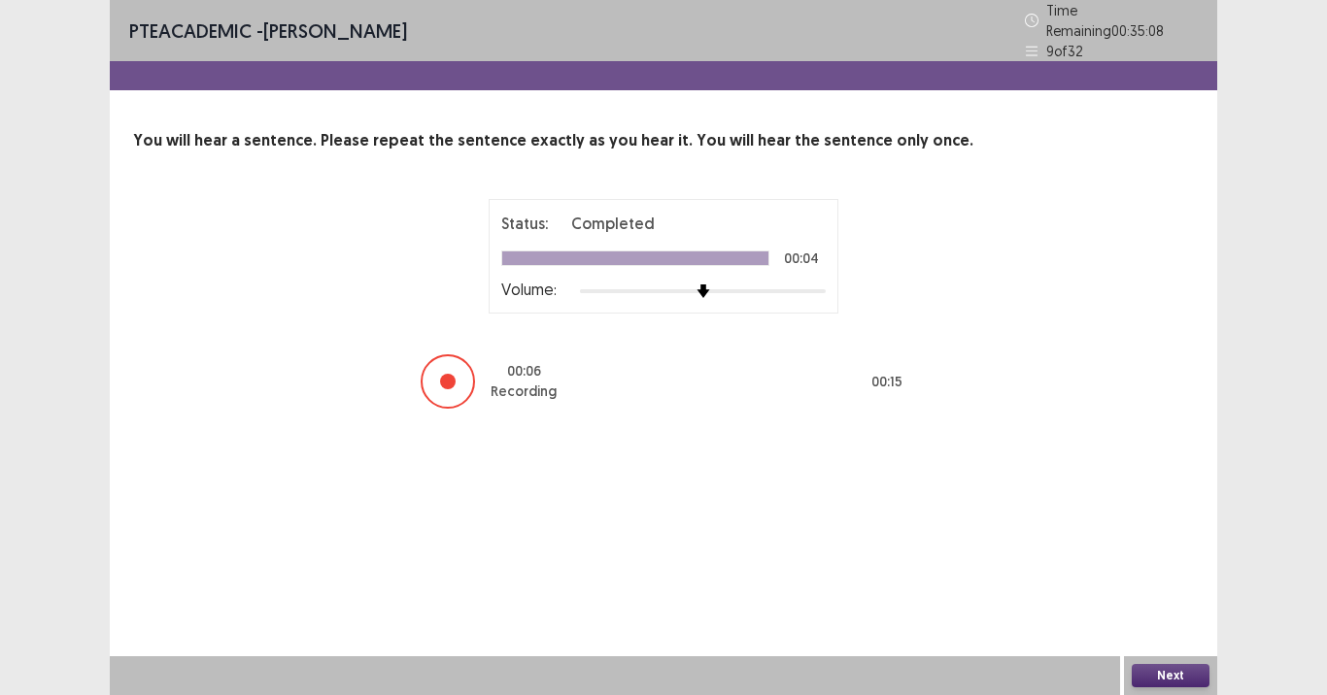
click at [1187, 563] on button "Next" at bounding box center [1171, 675] width 78 height 23
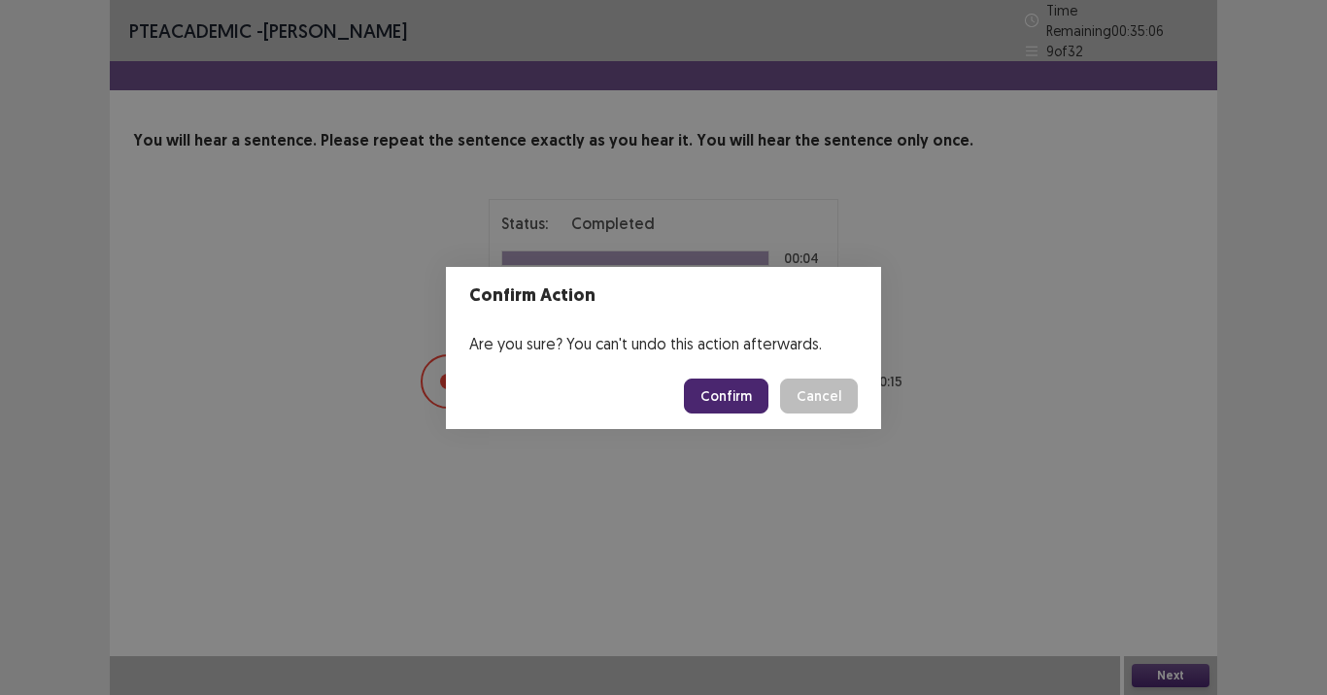
click at [715, 400] on button "Confirm" at bounding box center [726, 396] width 85 height 35
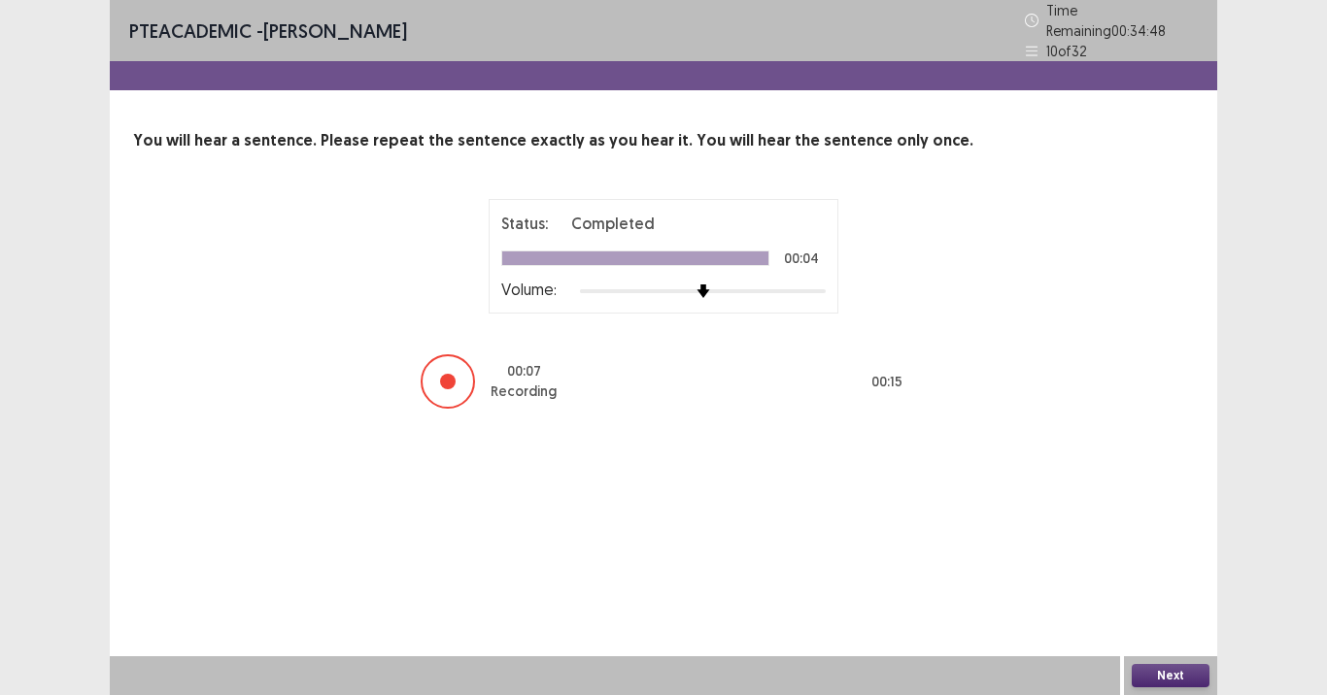
click at [1164, 563] on button "Next" at bounding box center [1171, 675] width 78 height 23
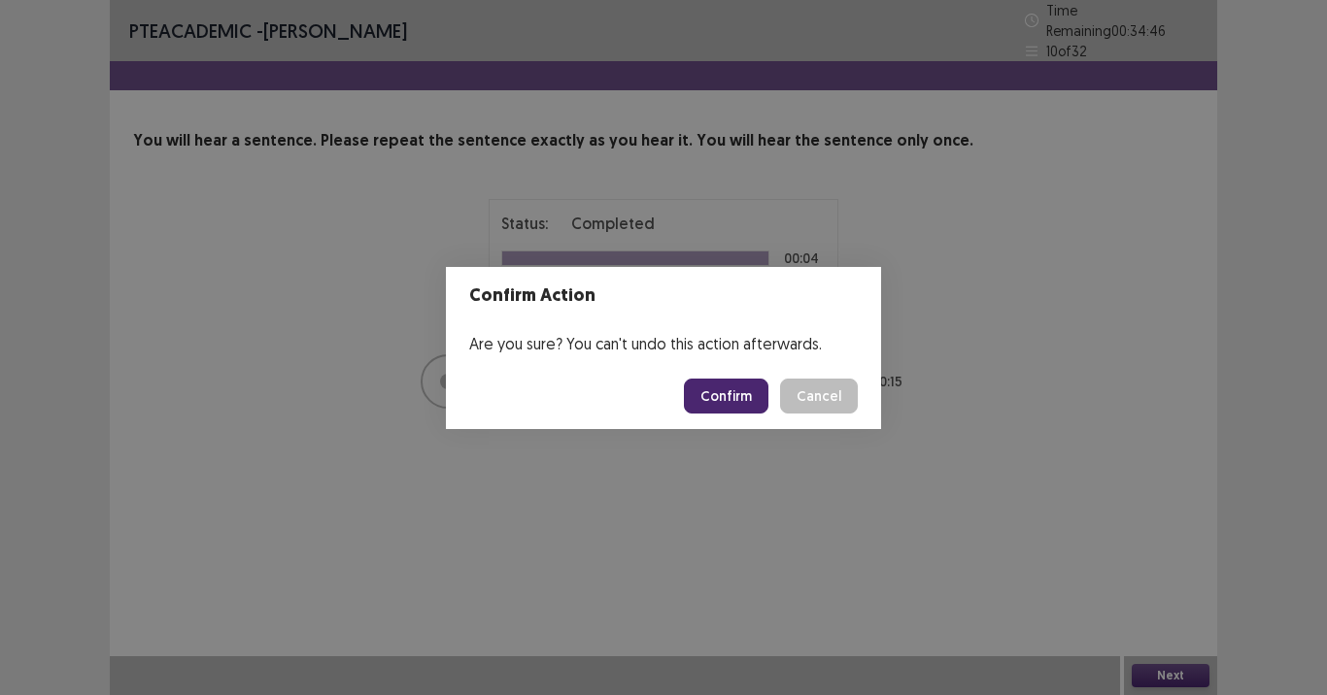
click at [736, 402] on button "Confirm" at bounding box center [726, 396] width 85 height 35
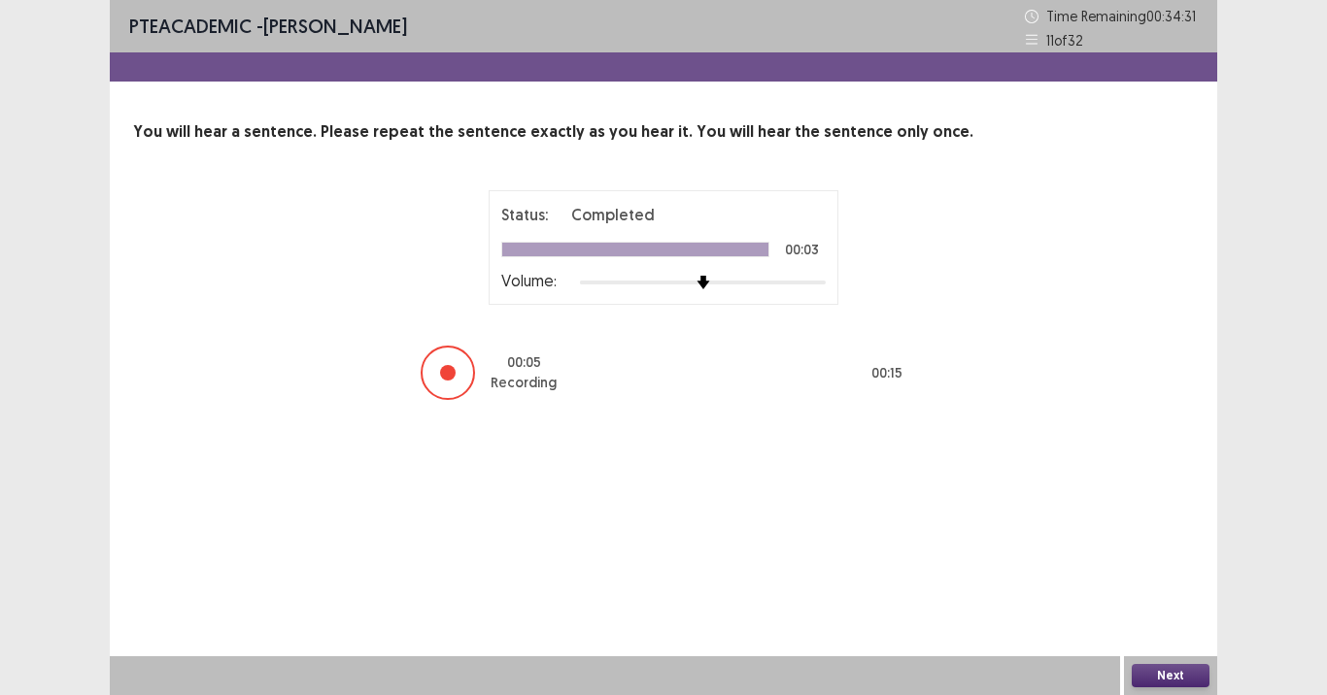
click at [1147, 563] on button "Next" at bounding box center [1171, 675] width 78 height 23
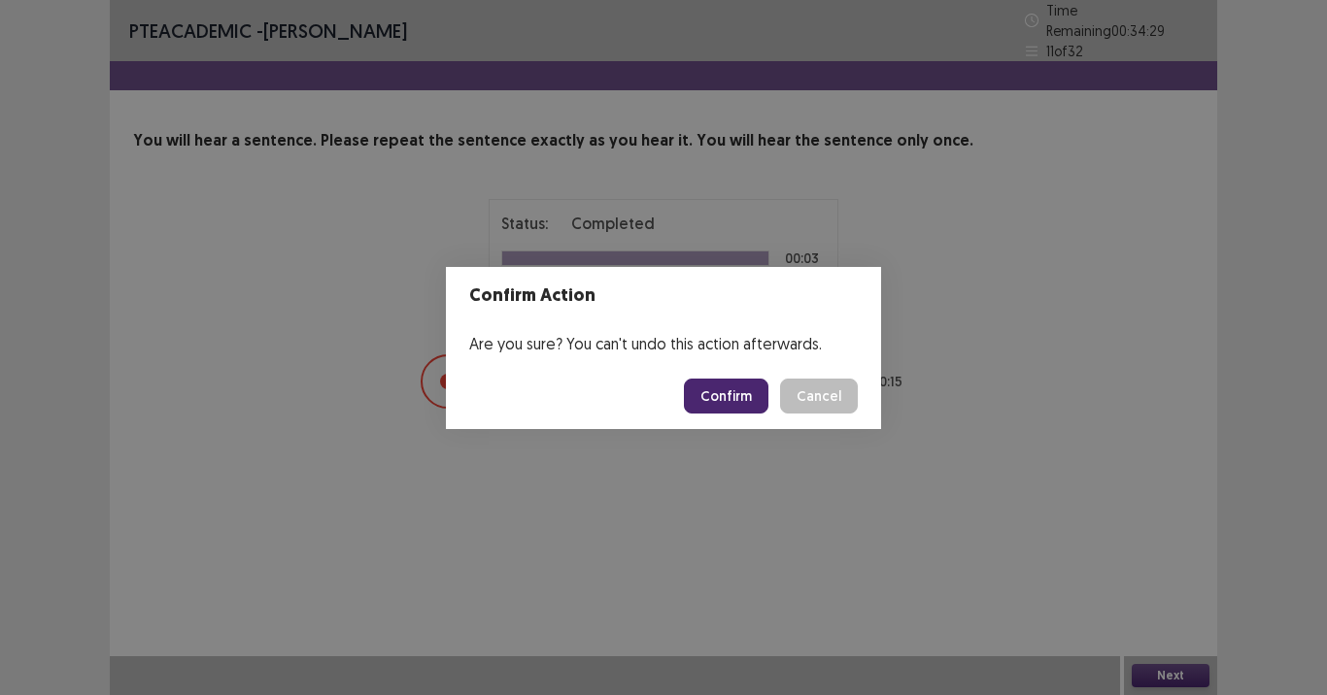
click at [744, 393] on button "Confirm" at bounding box center [726, 396] width 85 height 35
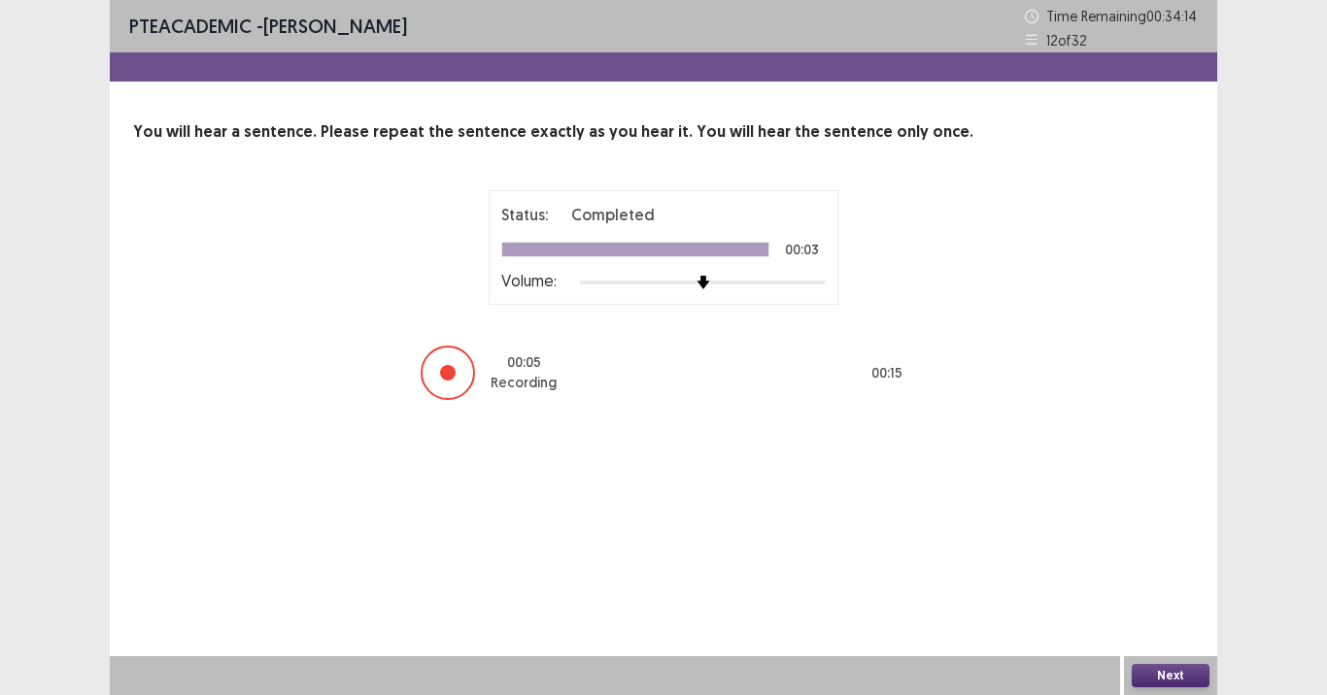
click at [1145, 563] on button "Next" at bounding box center [1171, 675] width 78 height 23
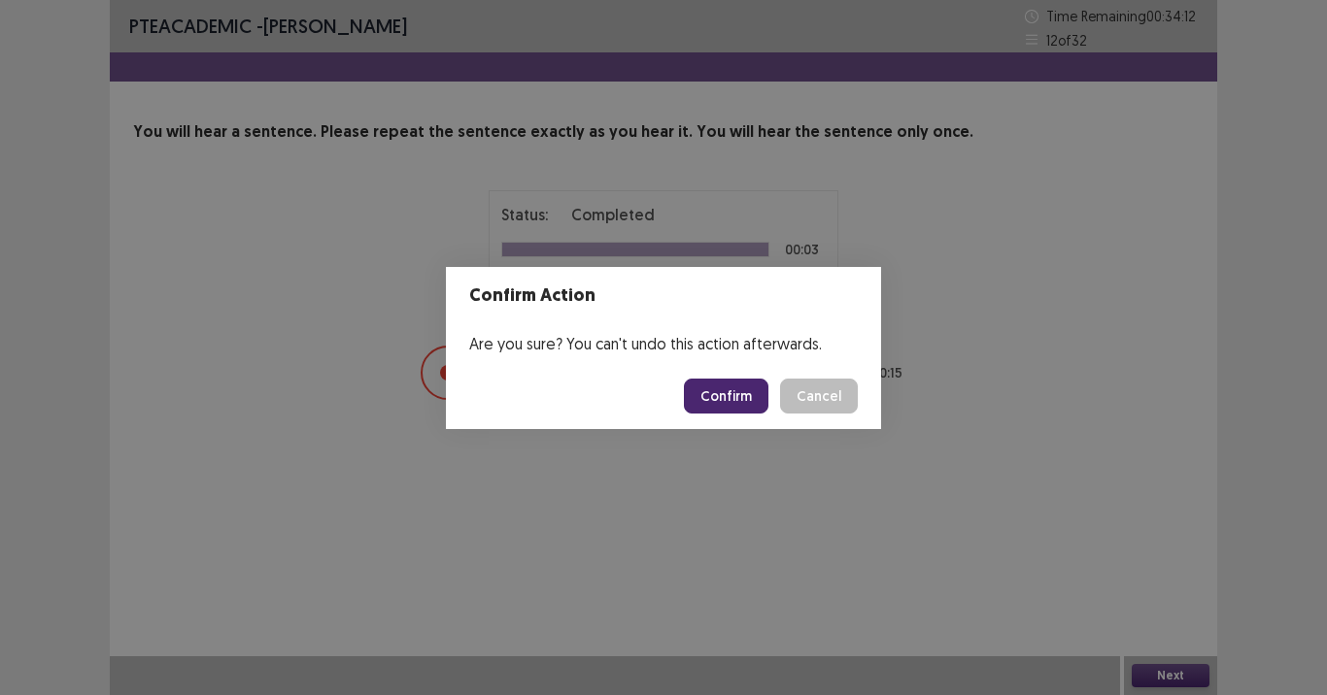
click at [730, 394] on button "Confirm" at bounding box center [726, 396] width 85 height 35
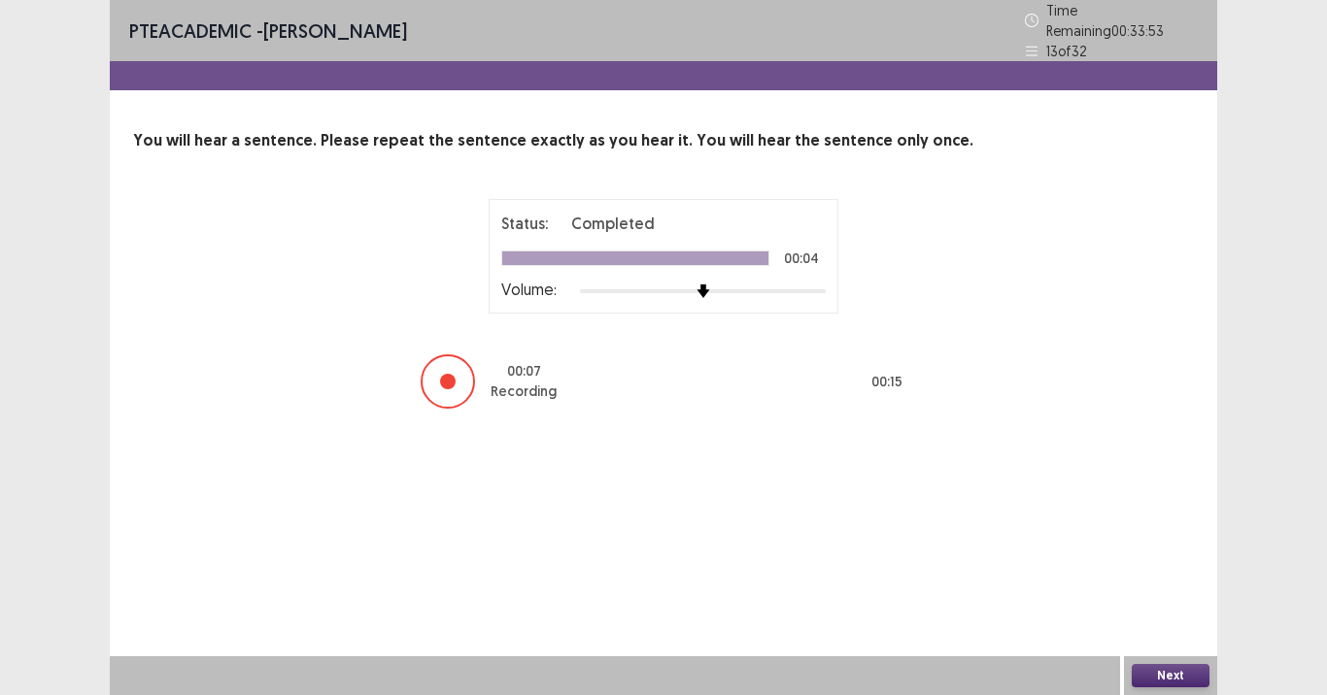
click at [1157, 563] on button "Next" at bounding box center [1171, 675] width 78 height 23
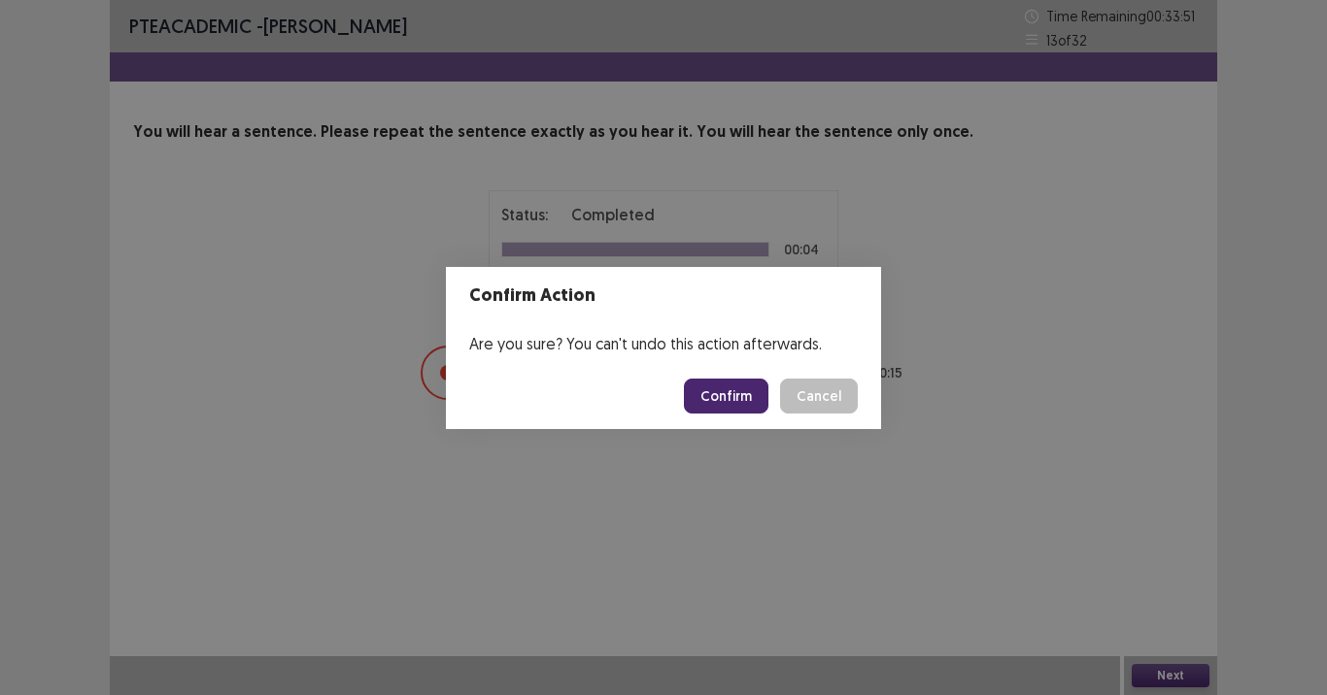
click at [744, 394] on button "Confirm" at bounding box center [726, 396] width 85 height 35
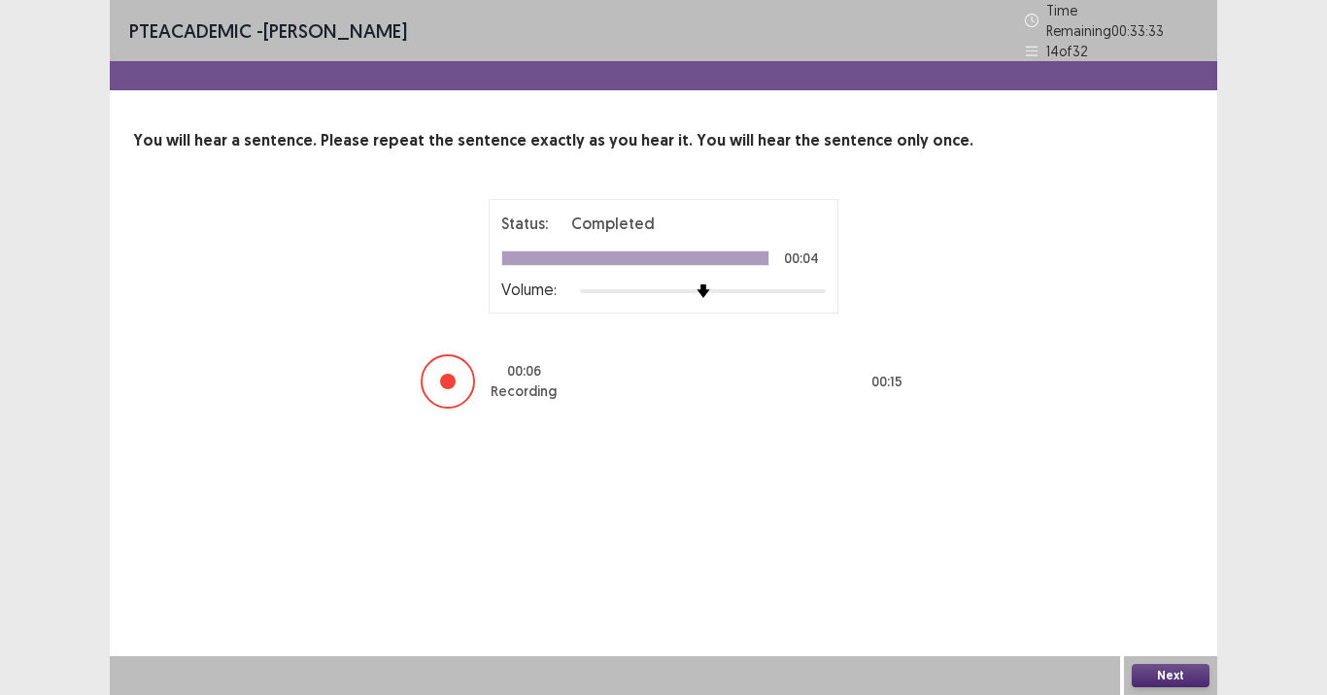
click at [1146, 563] on button "Next" at bounding box center [1171, 675] width 78 height 23
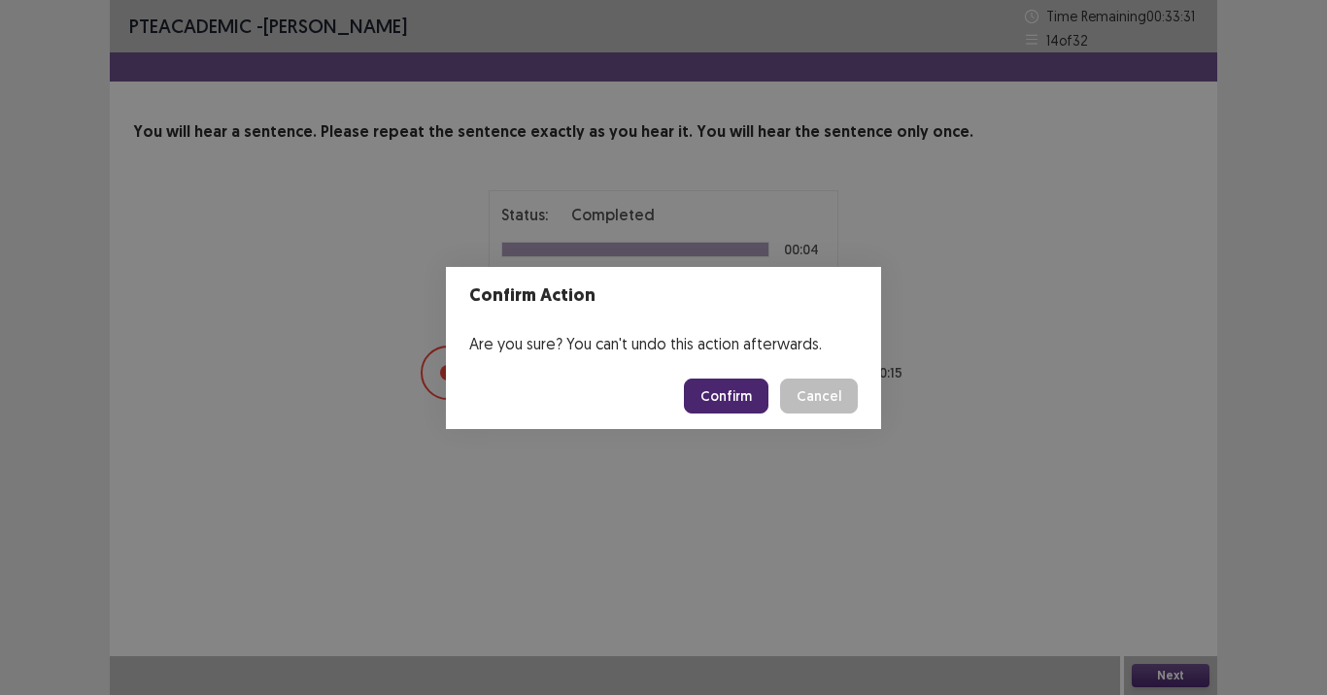
click at [731, 389] on button "Confirm" at bounding box center [726, 396] width 85 height 35
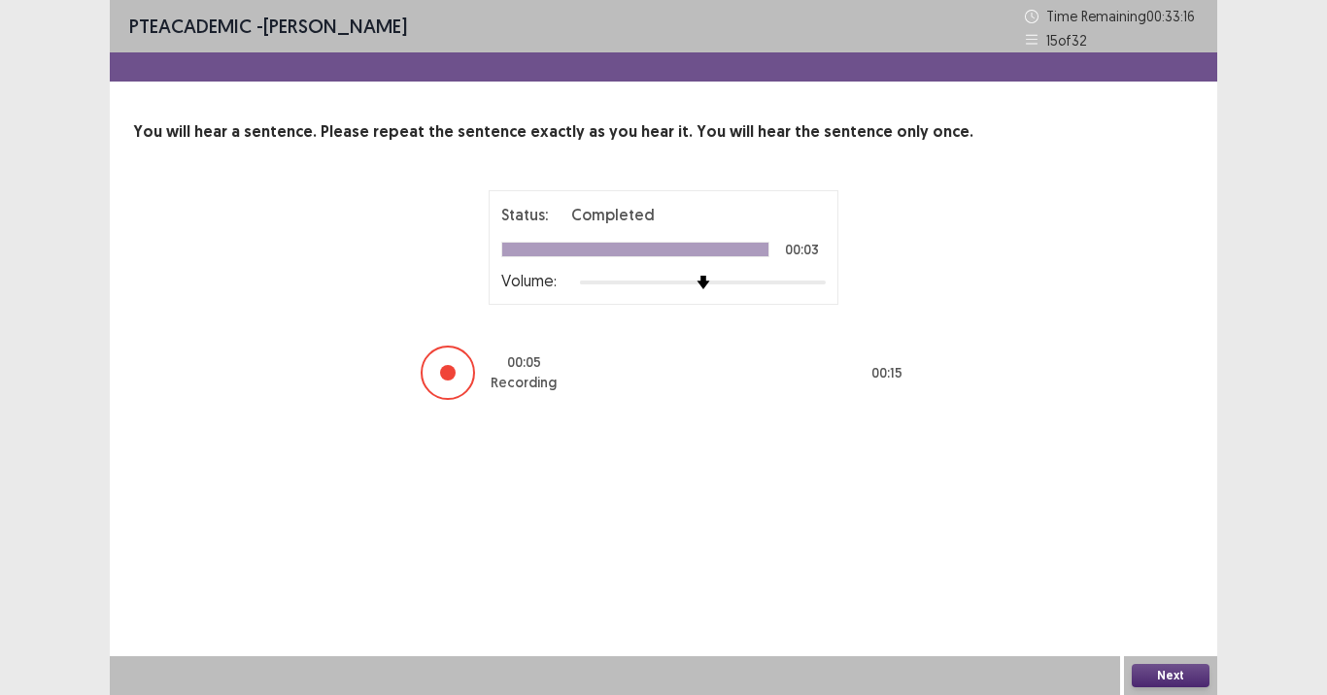
click at [1147, 563] on button "Next" at bounding box center [1171, 675] width 78 height 23
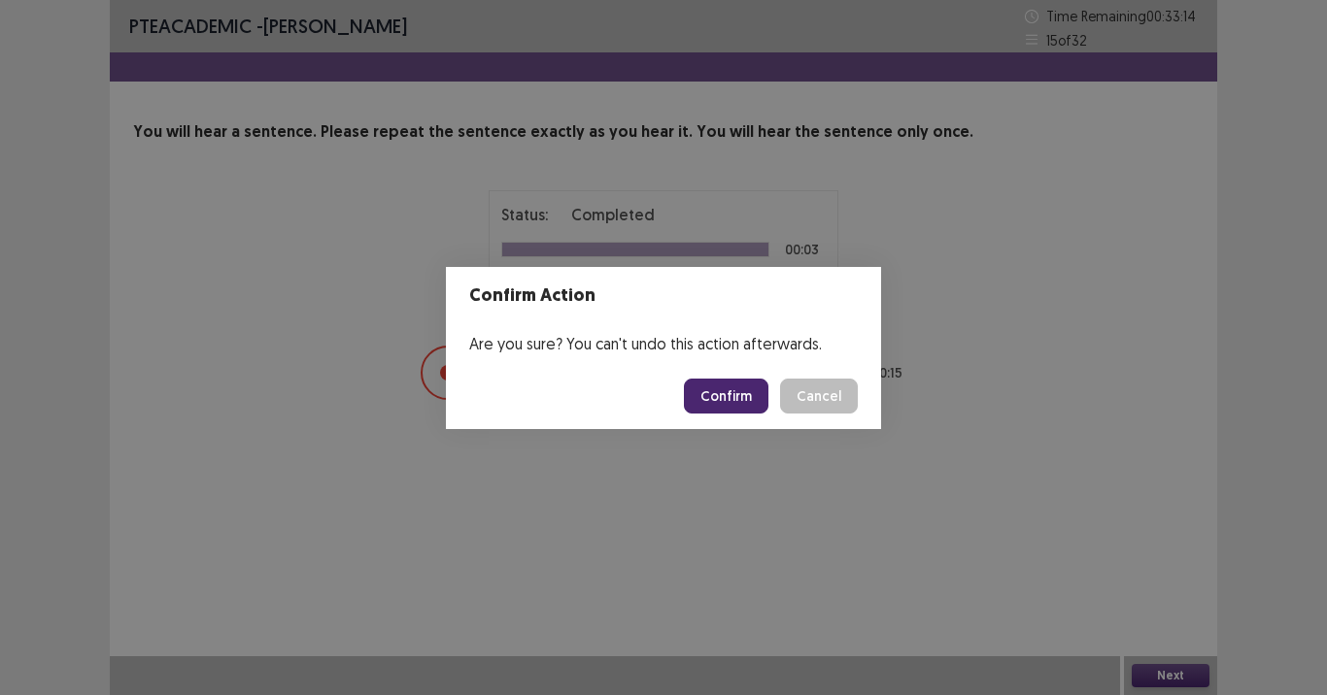
click at [734, 396] on button "Confirm" at bounding box center [726, 396] width 85 height 35
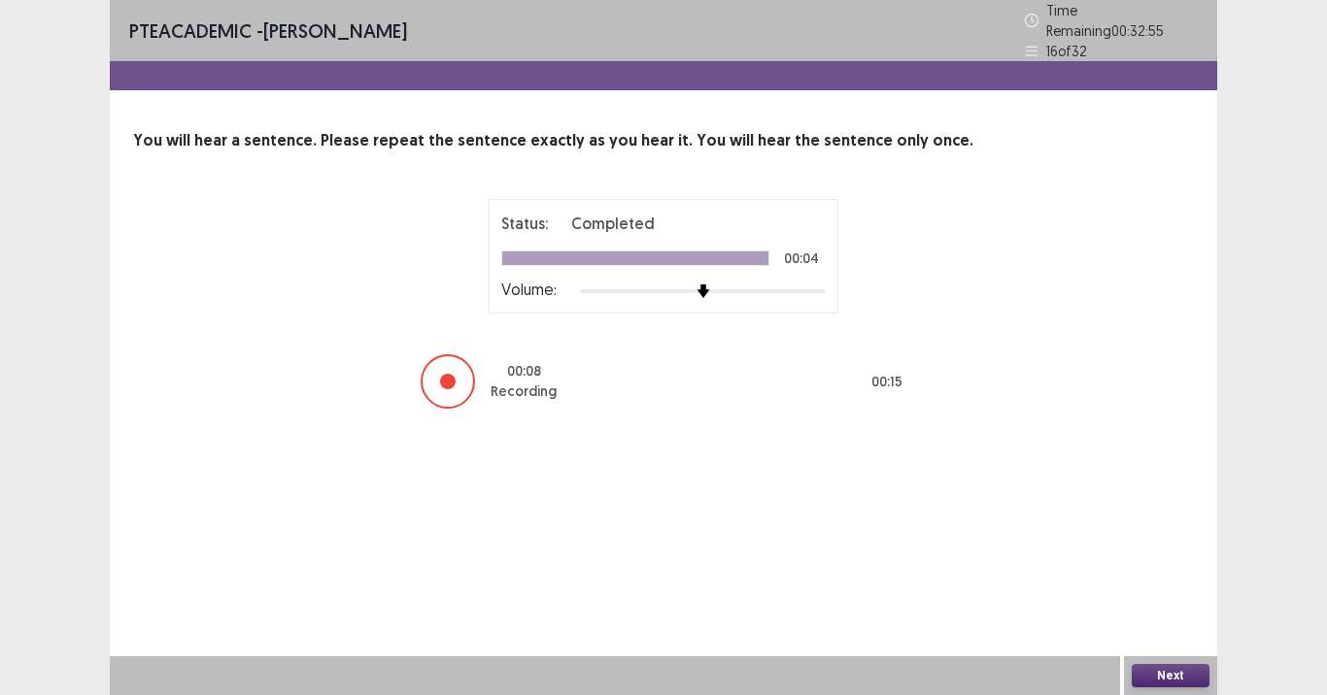
click at [1132, 563] on button "Next" at bounding box center [1171, 675] width 78 height 23
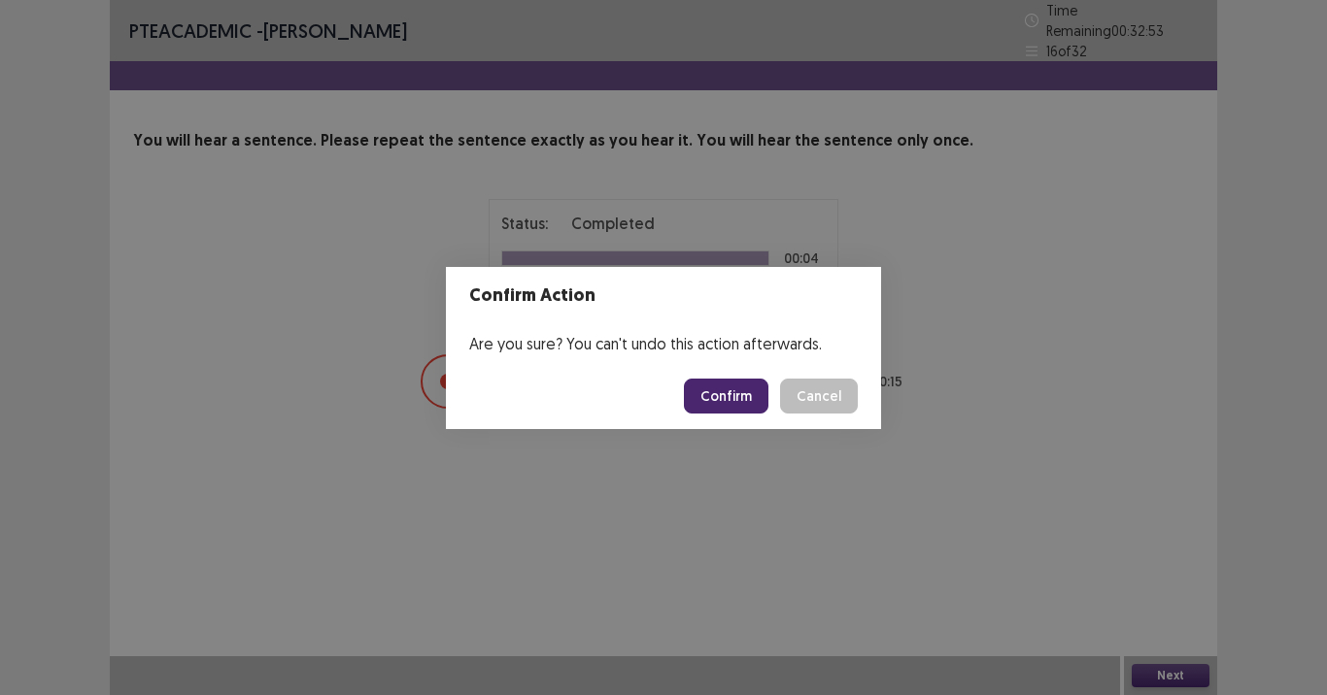
click at [718, 408] on button "Confirm" at bounding box center [726, 396] width 85 height 35
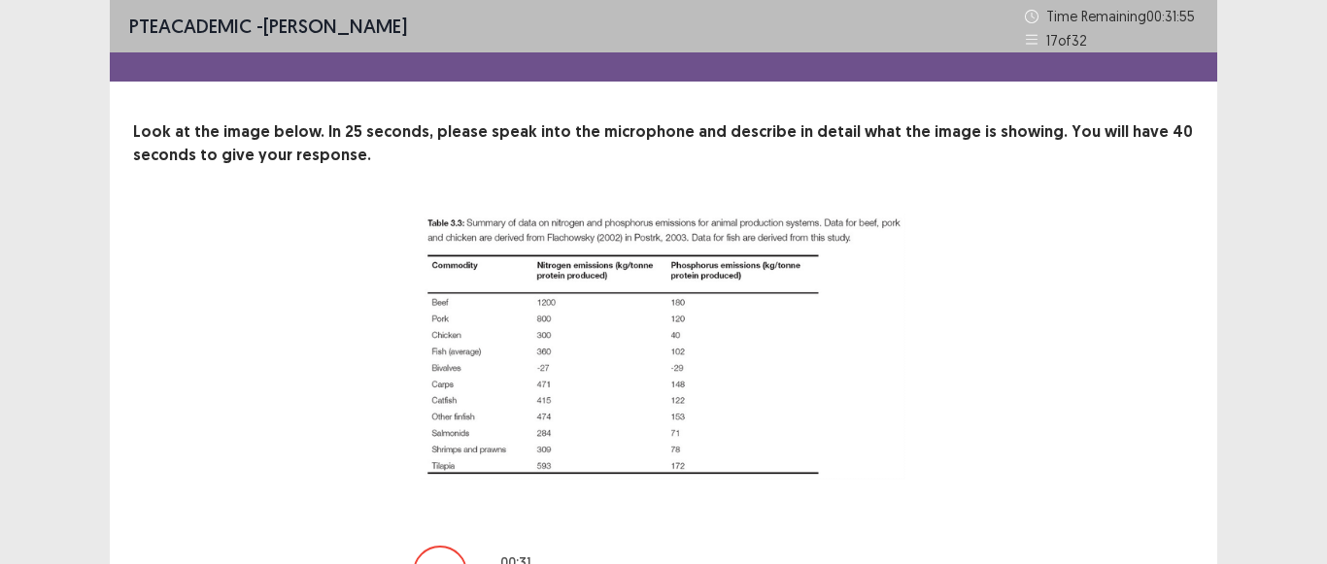
scroll to position [123, 0]
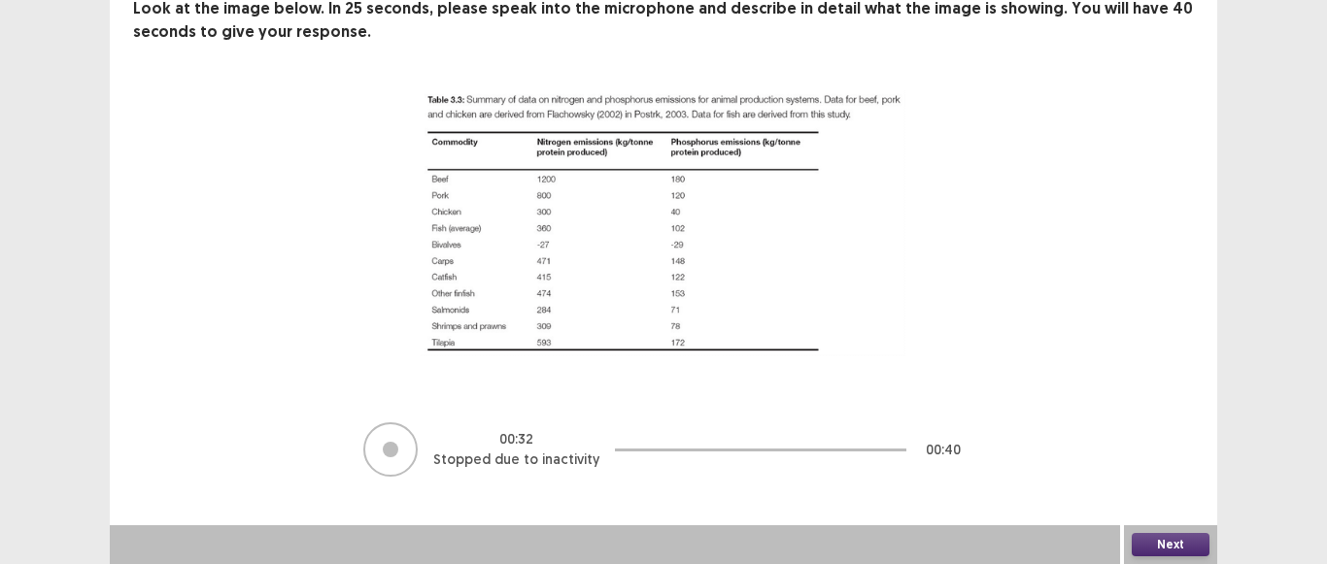
click at [1171, 552] on button "Next" at bounding box center [1171, 544] width 78 height 23
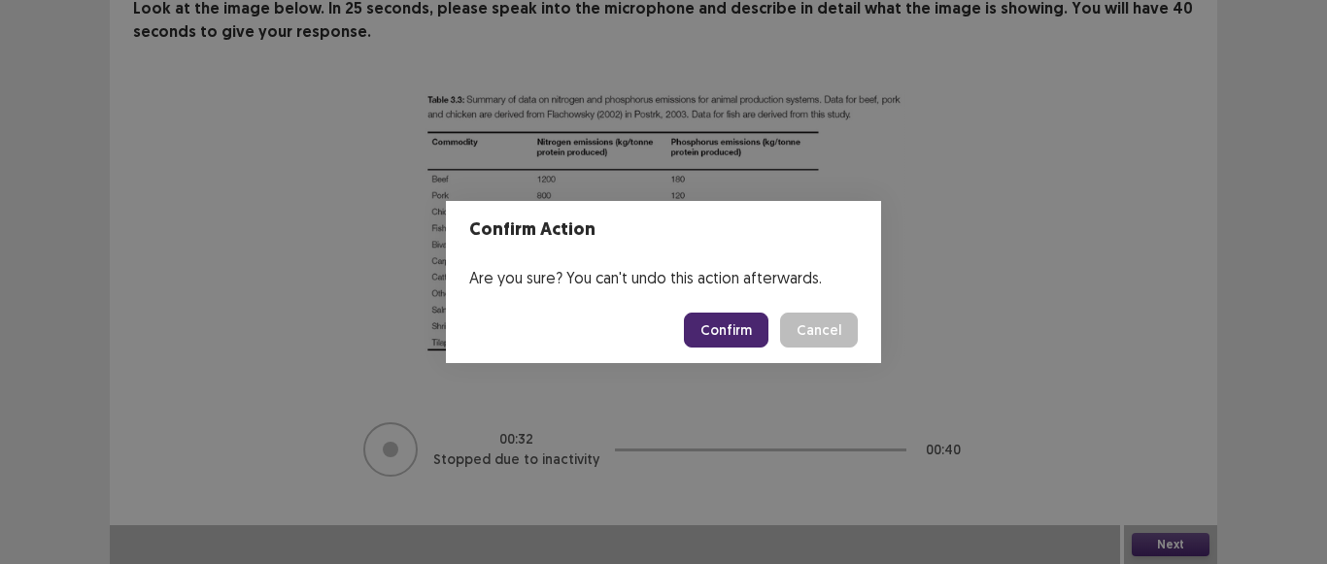
click at [735, 324] on button "Confirm" at bounding box center [726, 330] width 85 height 35
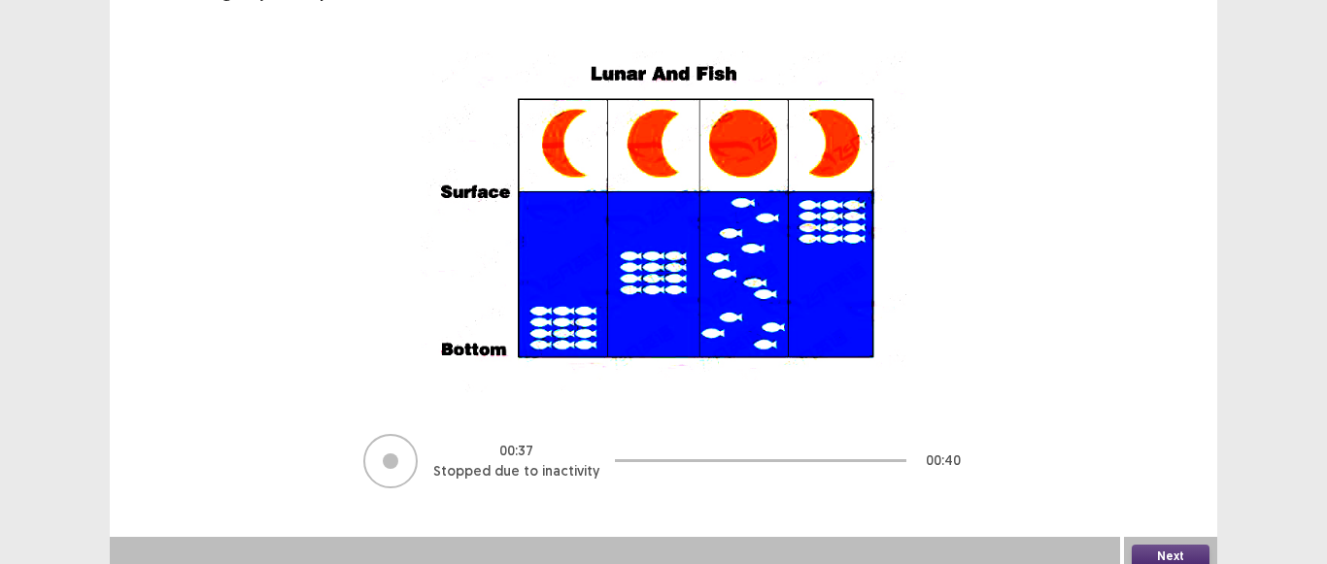
scroll to position [174, 0]
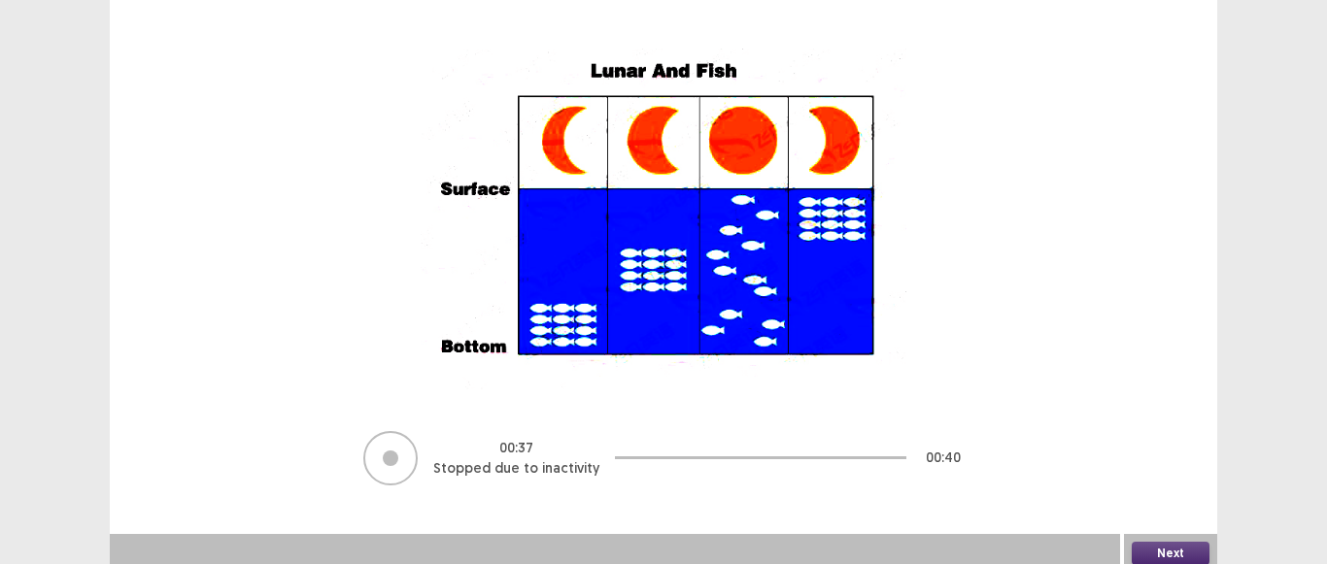
click at [1201, 547] on button "Next" at bounding box center [1171, 553] width 78 height 23
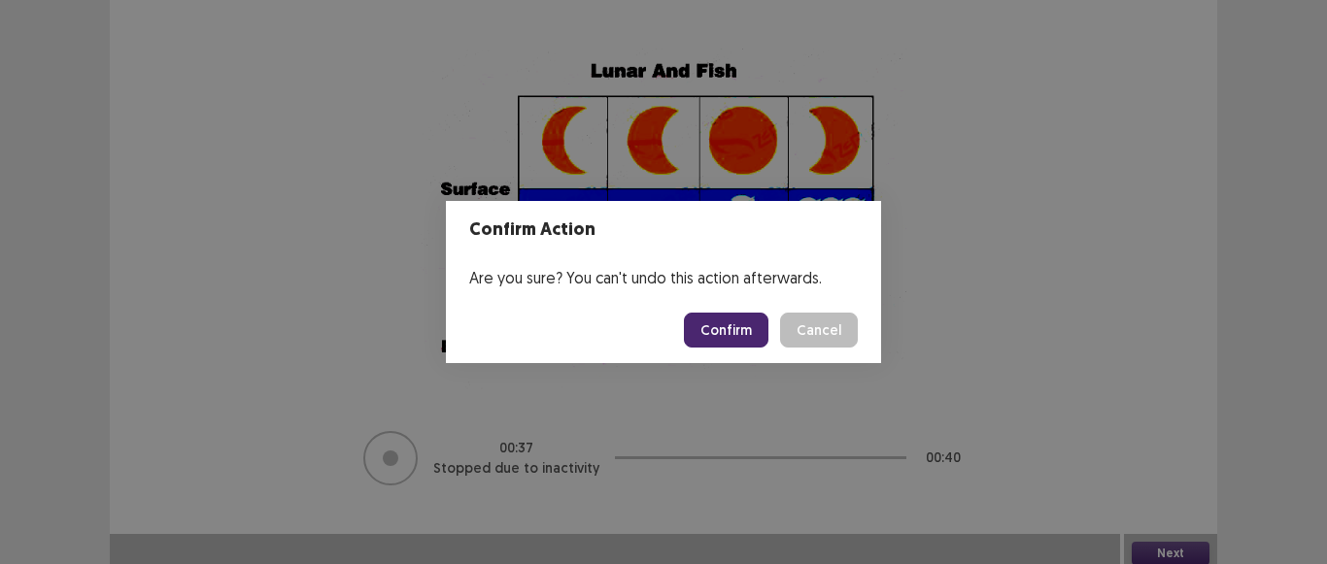
click at [737, 339] on button "Confirm" at bounding box center [726, 330] width 85 height 35
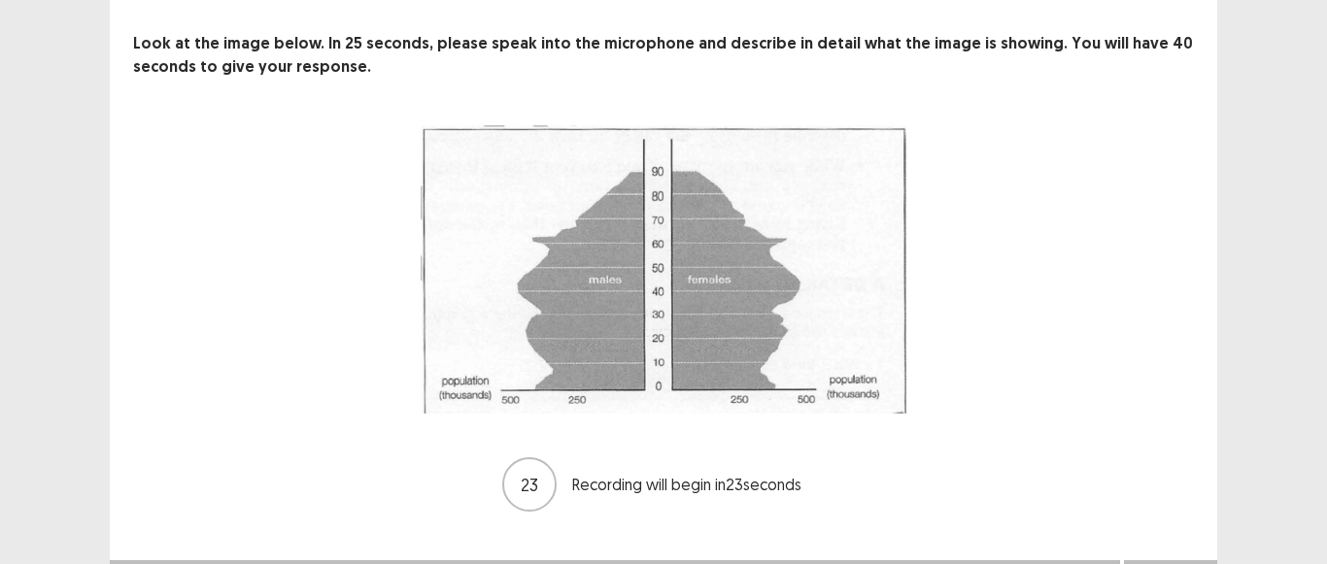
scroll to position [123, 0]
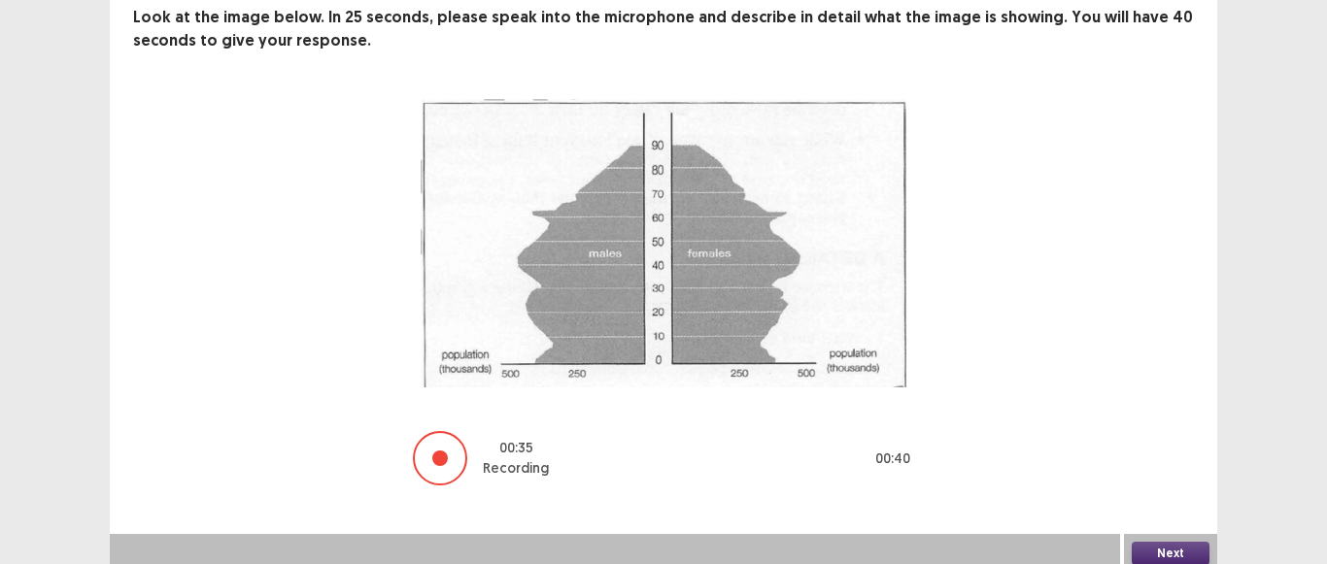
click at [1160, 543] on button "Next" at bounding box center [1171, 553] width 78 height 23
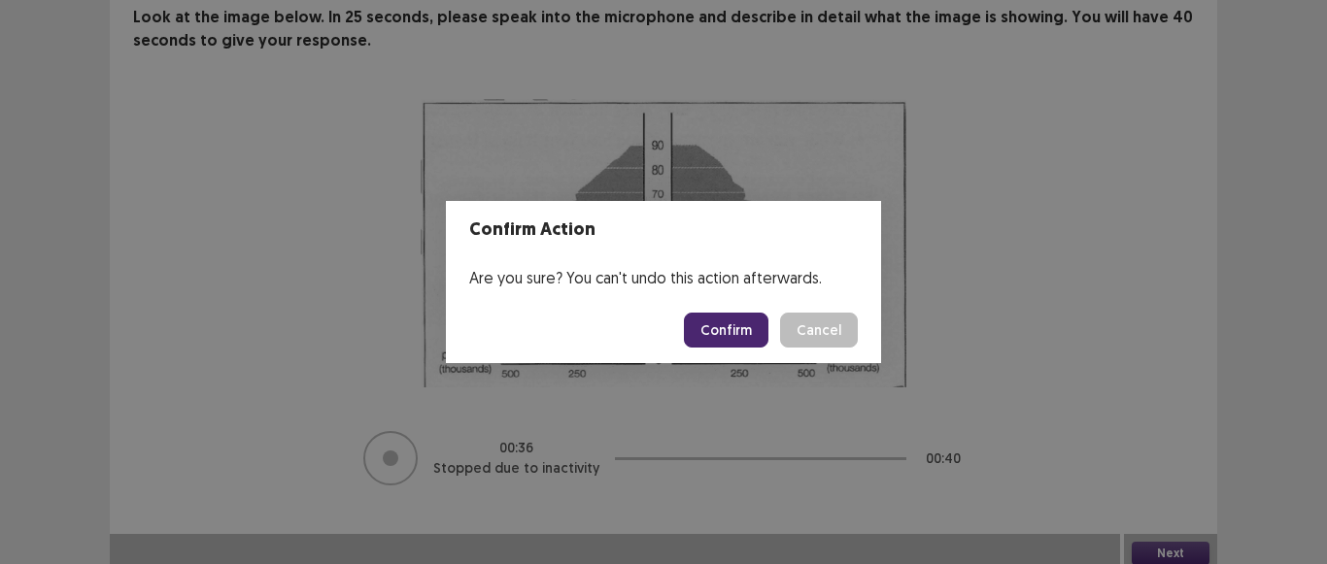
click at [725, 321] on button "Confirm" at bounding box center [726, 330] width 85 height 35
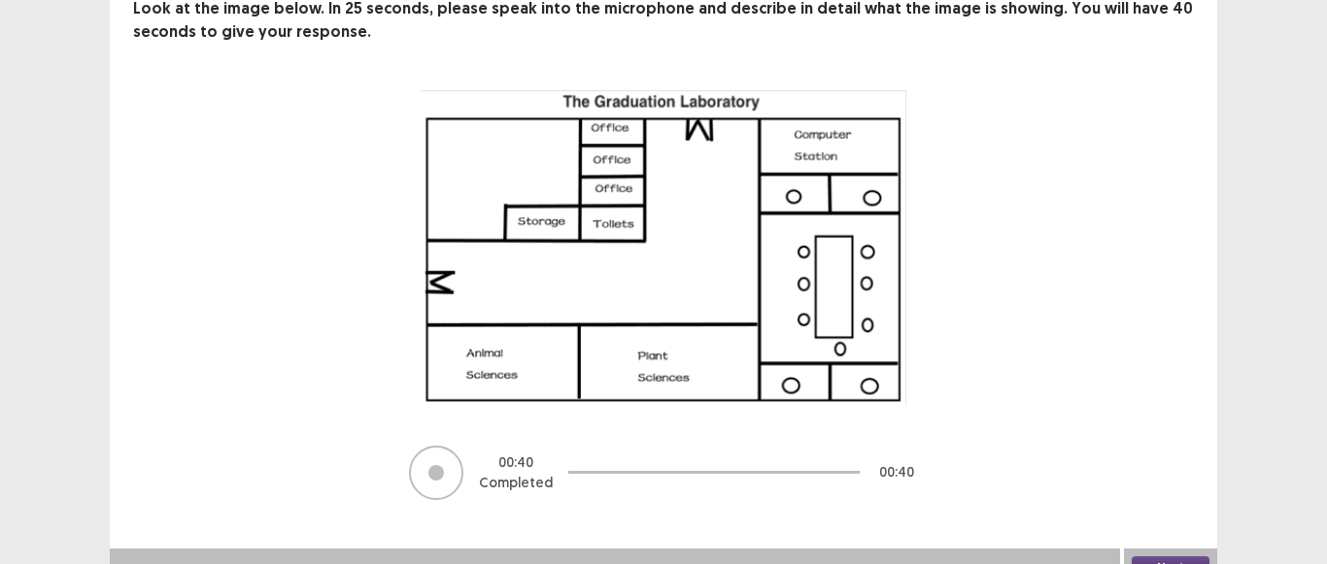
scroll to position [147, 0]
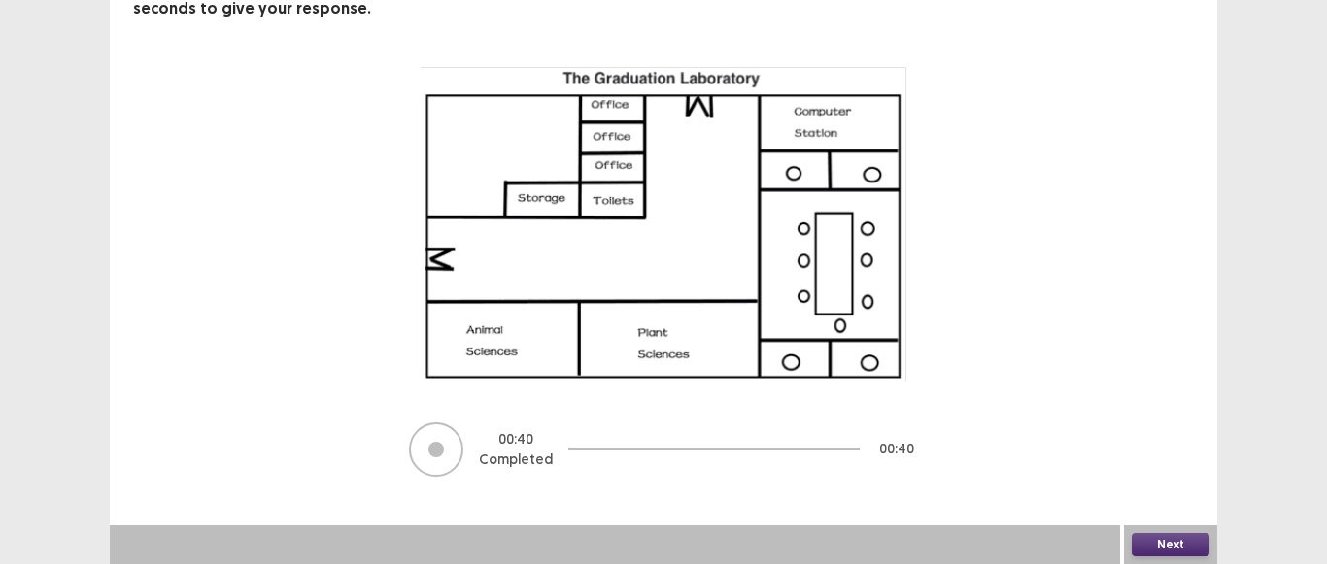
click at [1175, 550] on button "Next" at bounding box center [1171, 544] width 78 height 23
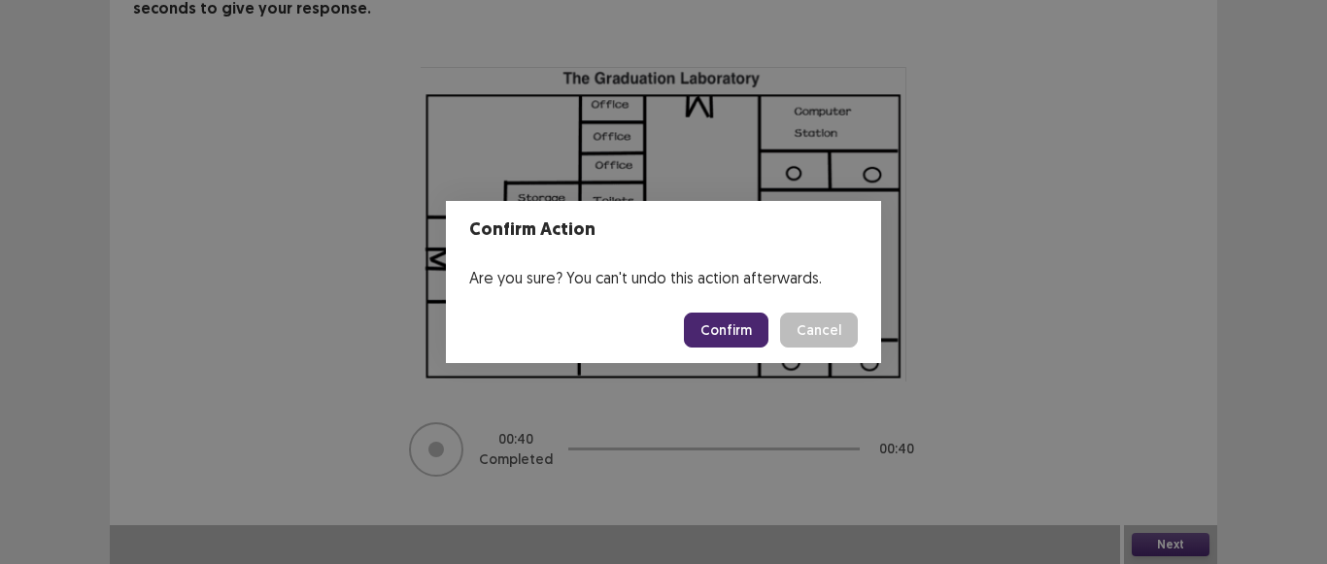
click at [736, 334] on button "Confirm" at bounding box center [726, 330] width 85 height 35
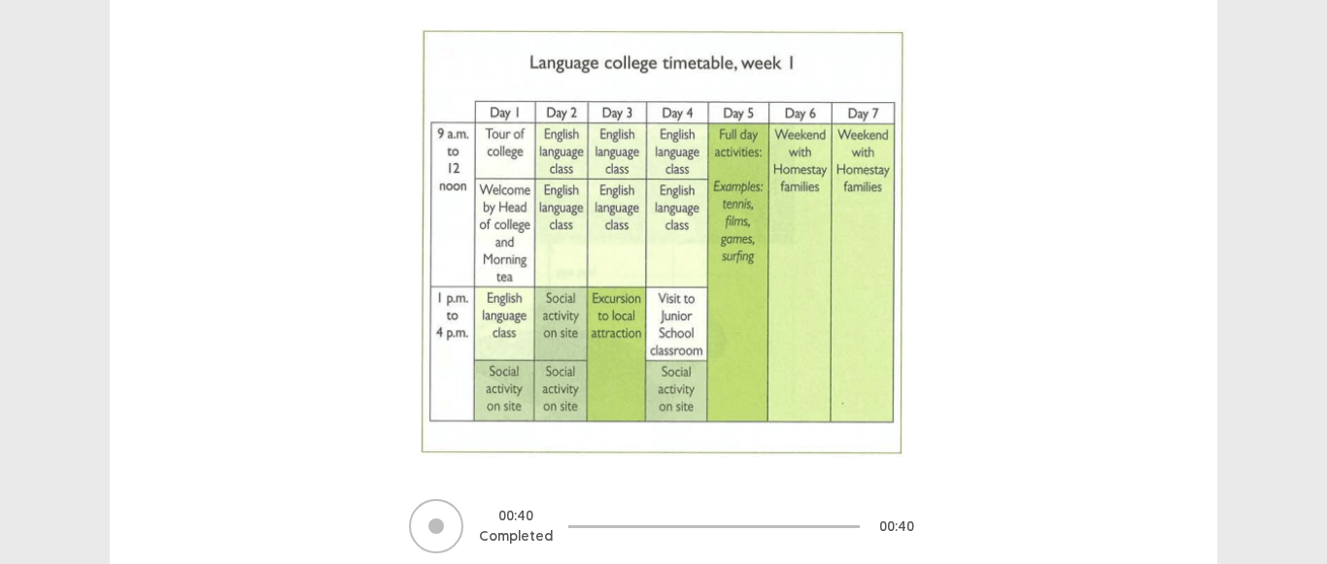
scroll to position [262, 0]
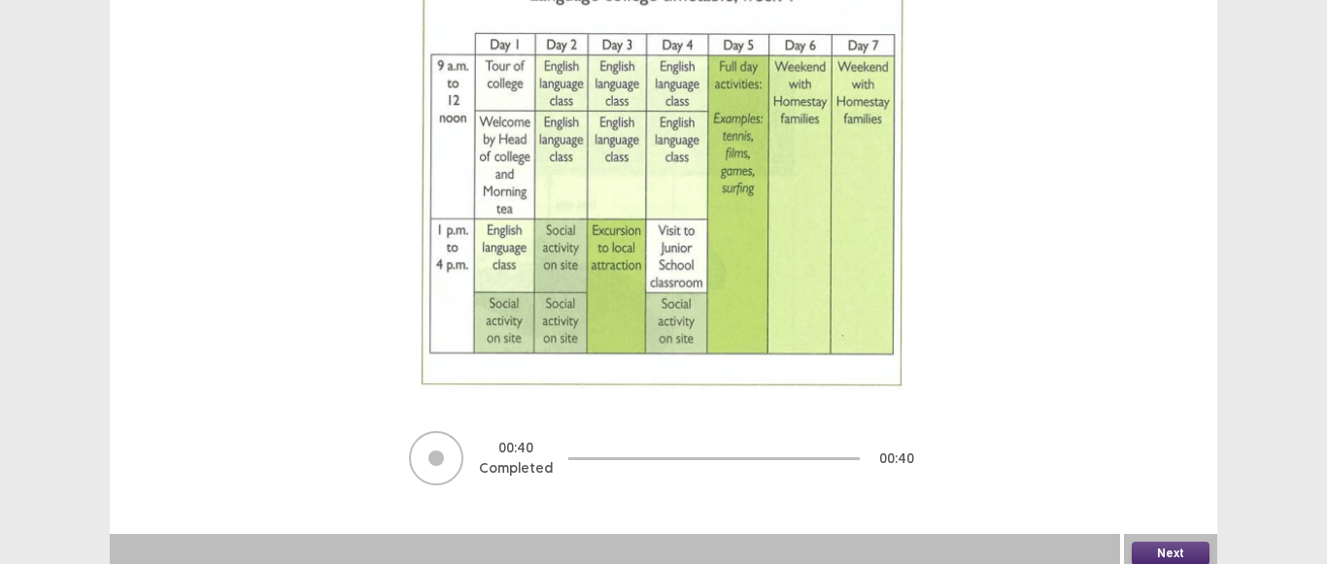
click at [1187, 542] on button "Next" at bounding box center [1171, 553] width 78 height 23
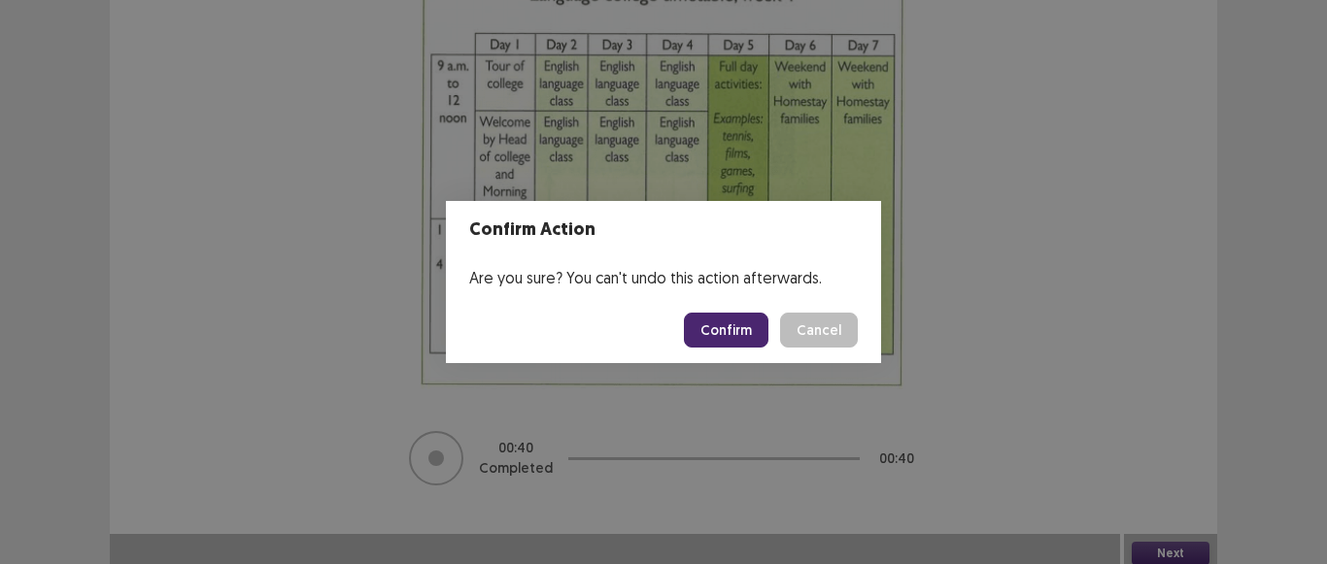
click at [752, 334] on button "Confirm" at bounding box center [726, 330] width 85 height 35
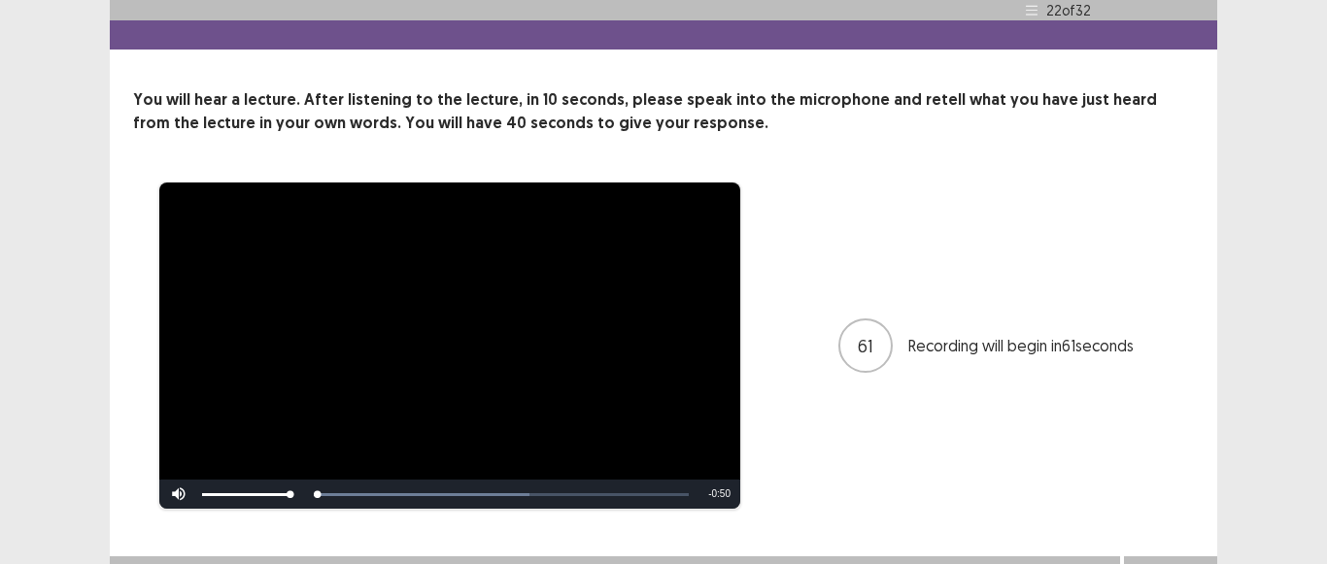
scroll to position [63, 0]
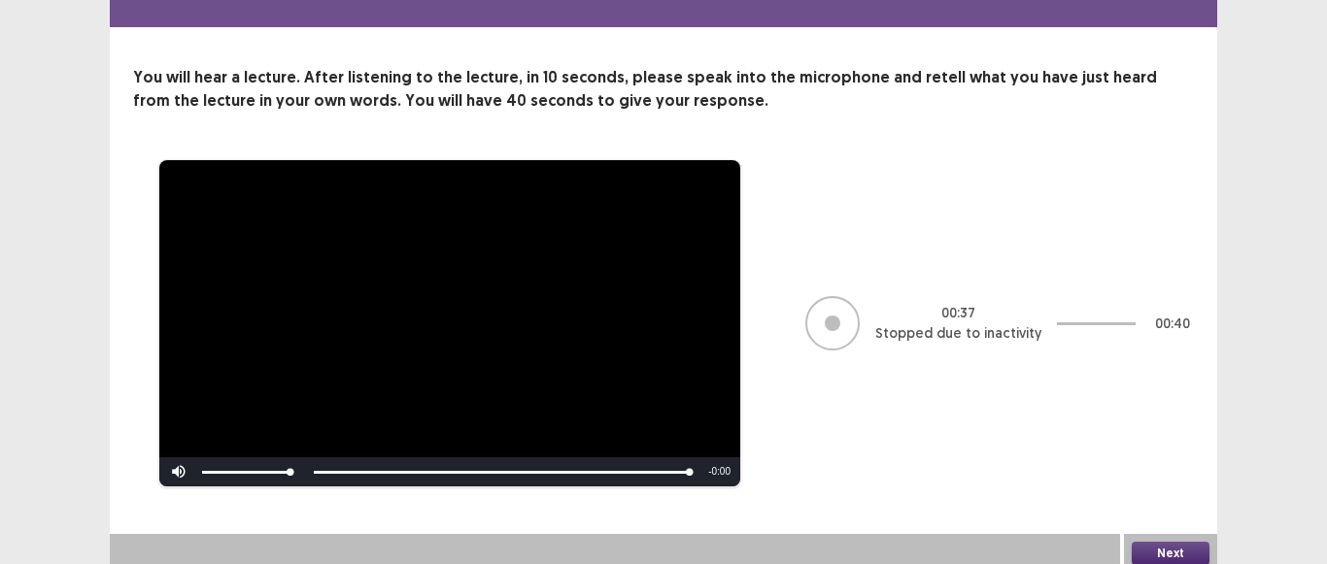
click at [1172, 550] on button "Next" at bounding box center [1171, 553] width 78 height 23
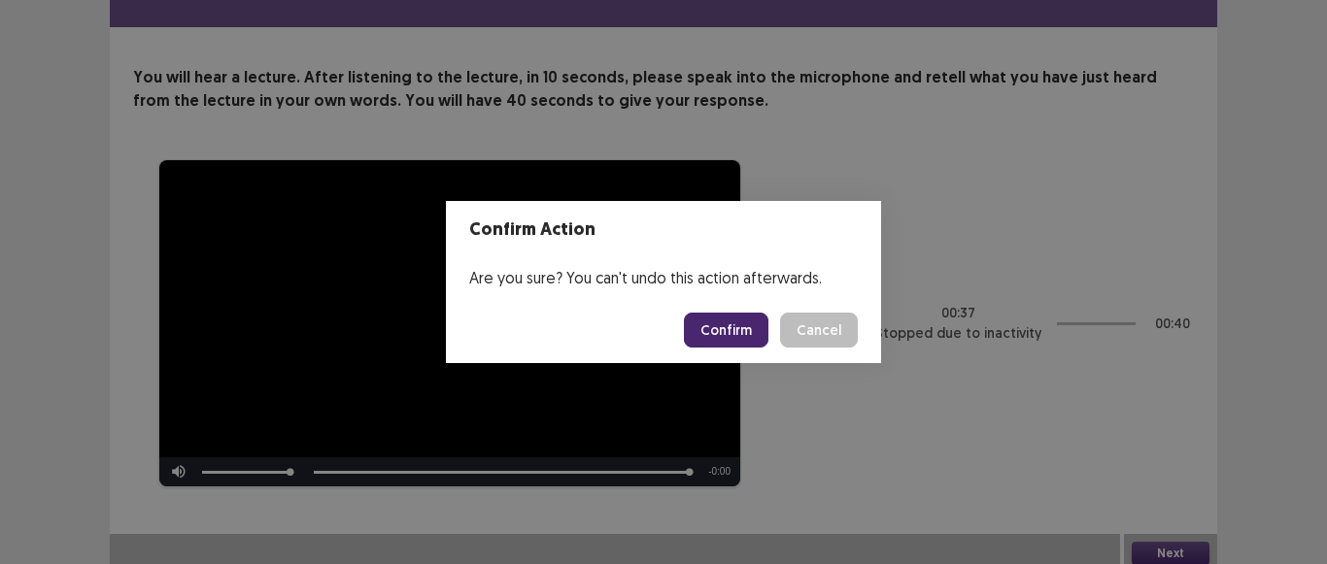
click at [730, 327] on button "Confirm" at bounding box center [726, 330] width 85 height 35
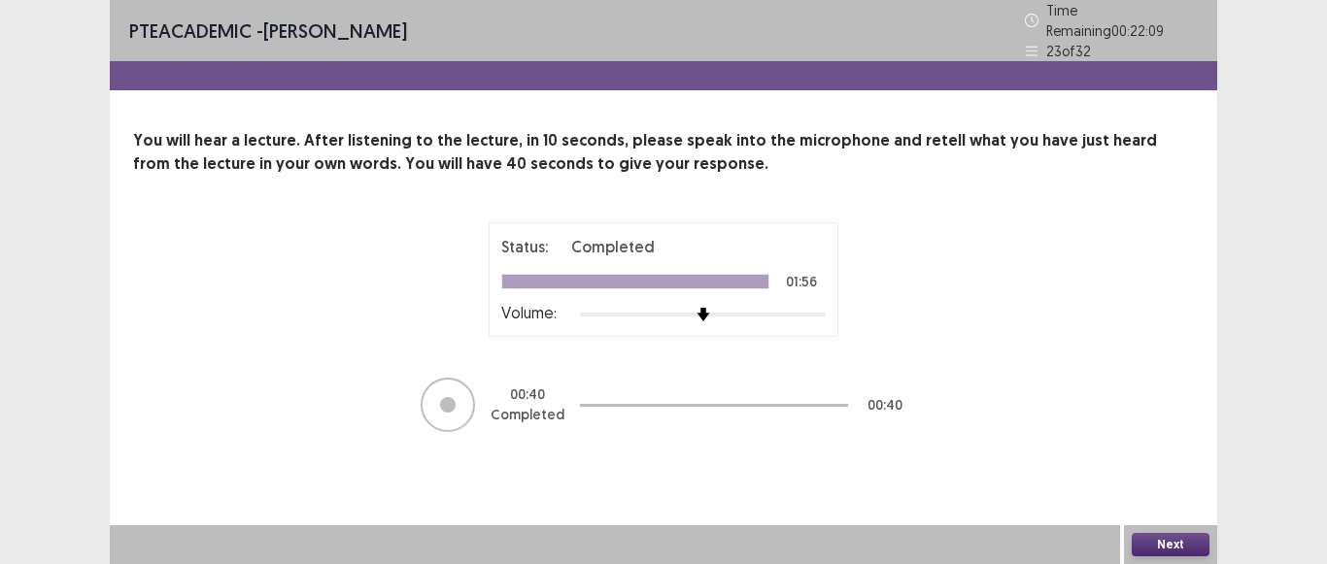
click at [1170, 540] on button "Next" at bounding box center [1171, 544] width 78 height 23
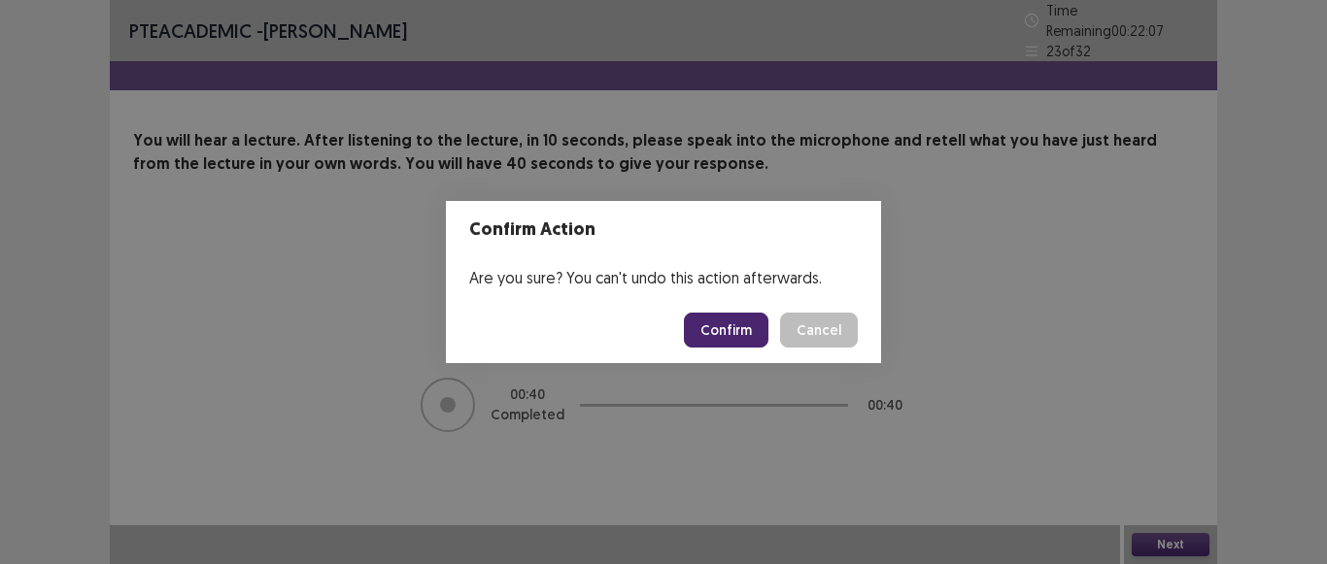
click at [741, 327] on button "Confirm" at bounding box center [726, 330] width 85 height 35
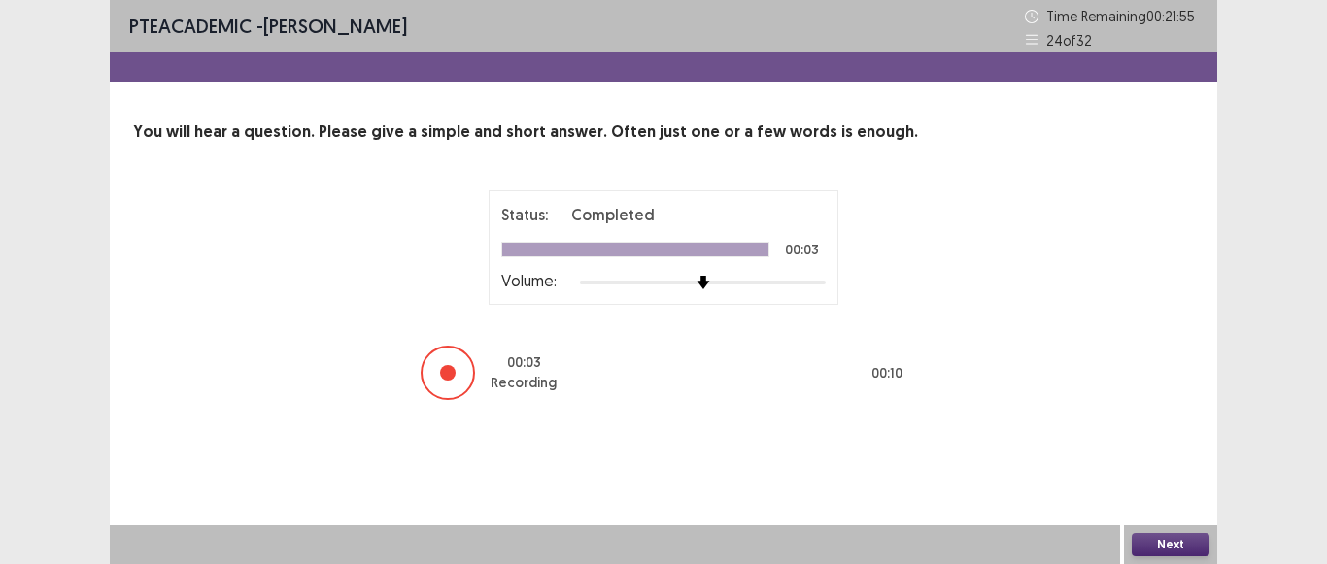
click at [1164, 548] on button "Next" at bounding box center [1171, 544] width 78 height 23
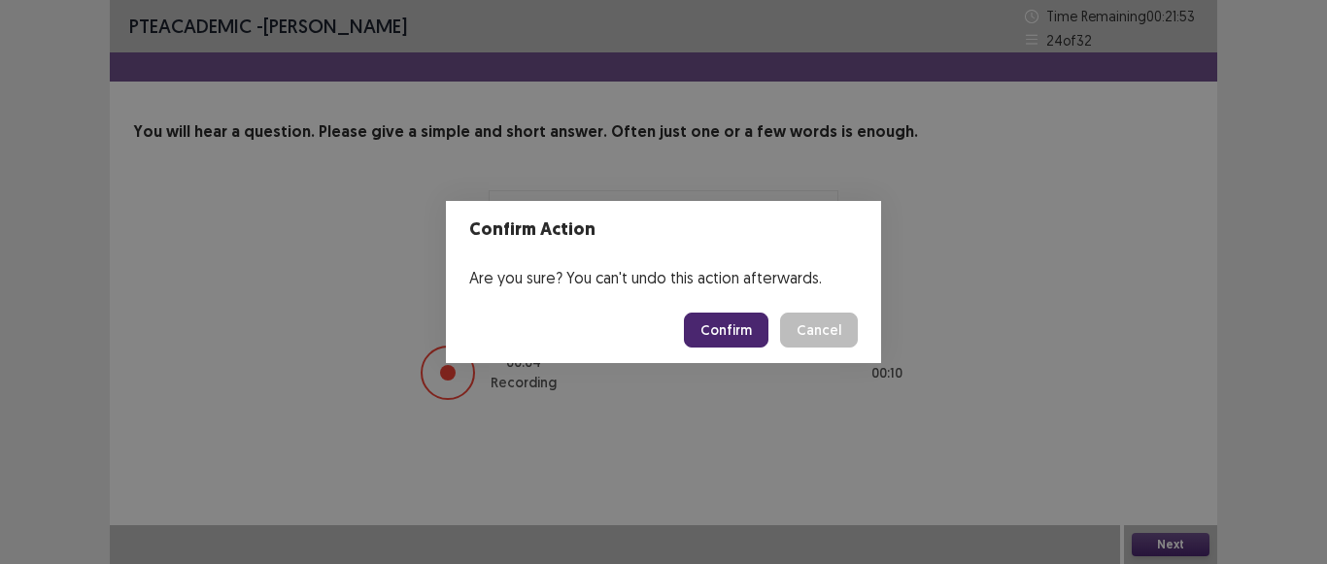
click at [735, 349] on footer "Confirm Cancel" at bounding box center [663, 330] width 435 height 66
click at [697, 331] on button "Confirm" at bounding box center [726, 330] width 85 height 35
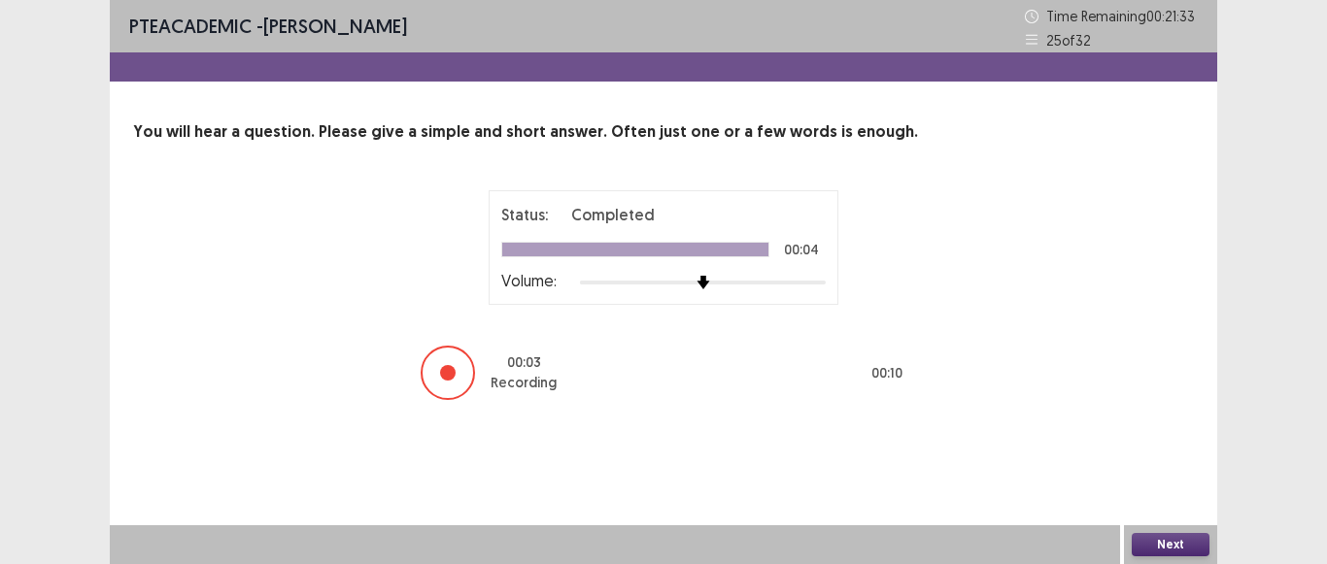
click at [1167, 548] on button "Next" at bounding box center [1171, 544] width 78 height 23
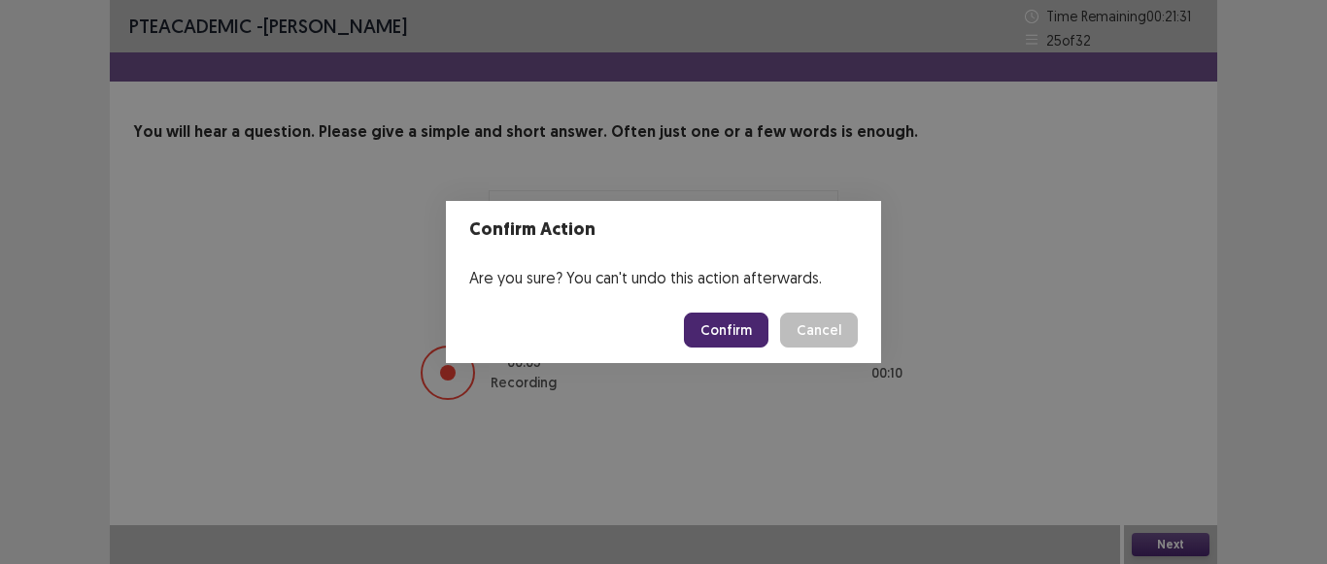
click at [739, 336] on button "Confirm" at bounding box center [726, 330] width 85 height 35
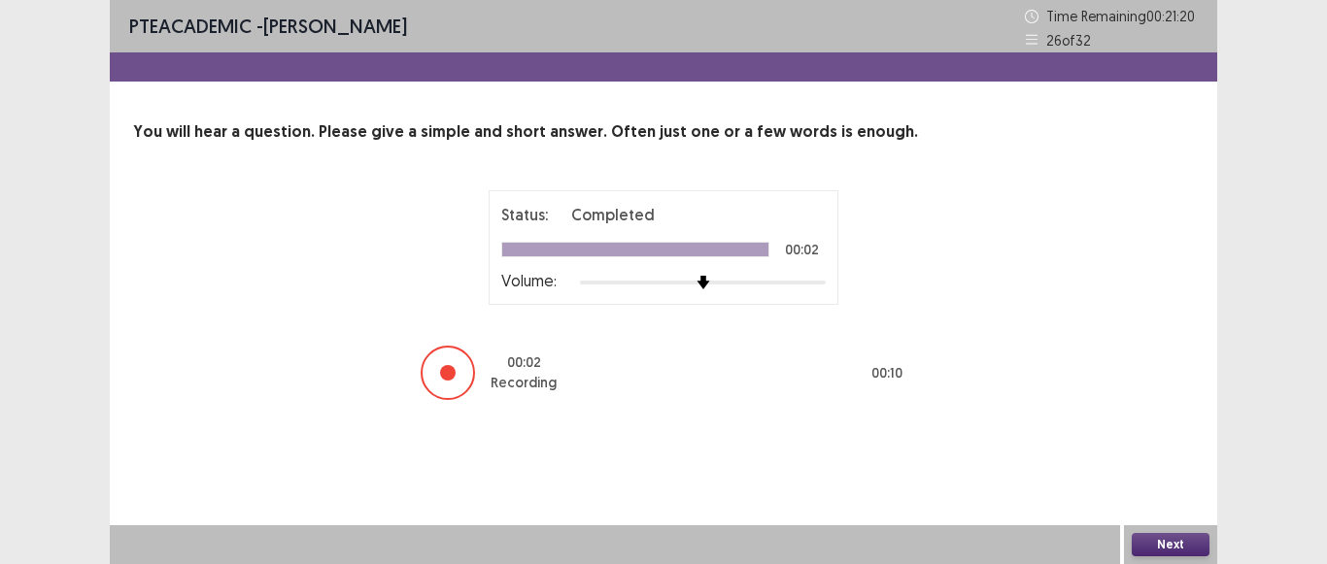
click at [1170, 547] on button "Next" at bounding box center [1171, 544] width 78 height 23
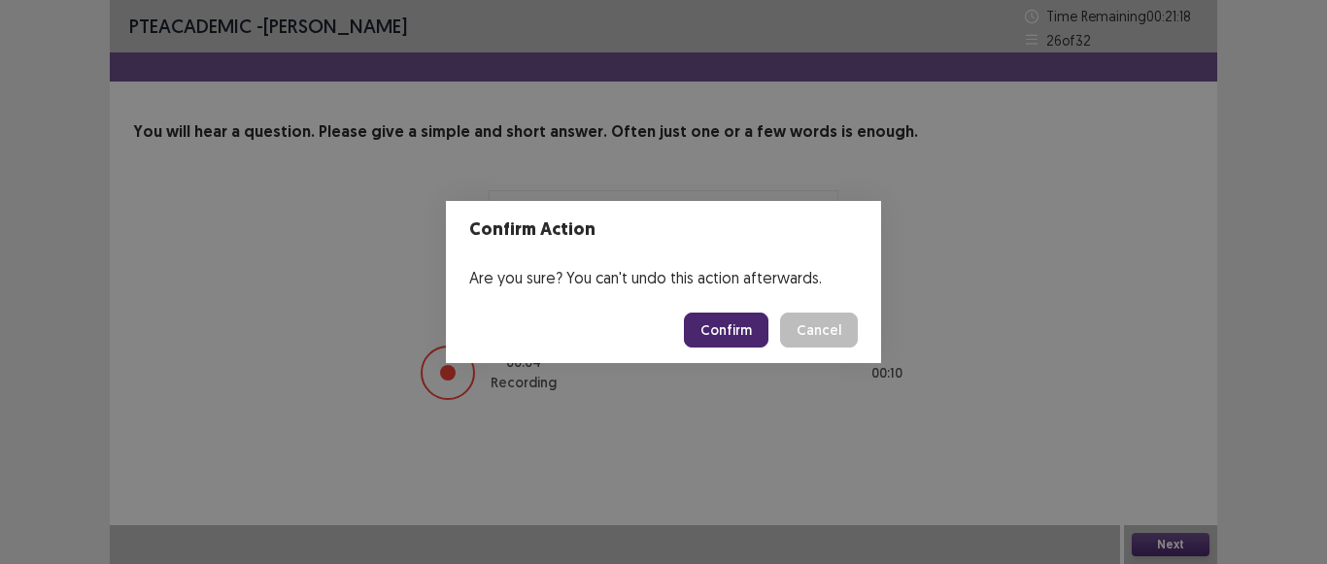
click at [725, 322] on button "Confirm" at bounding box center [726, 330] width 85 height 35
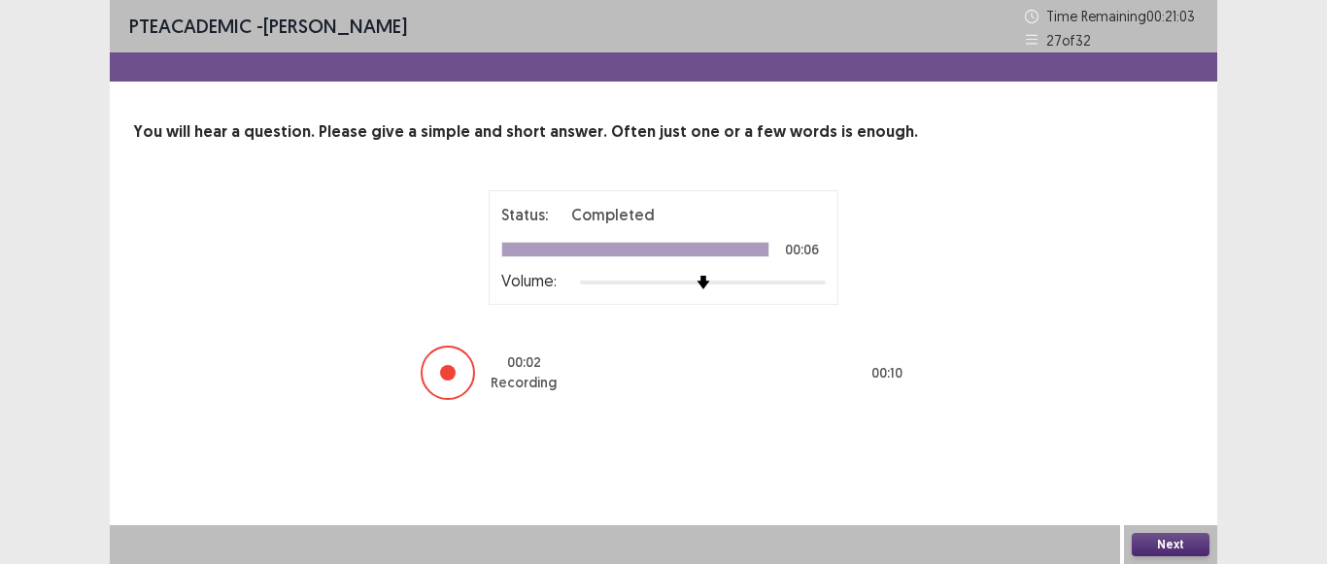
click at [1185, 540] on button "Next" at bounding box center [1171, 544] width 78 height 23
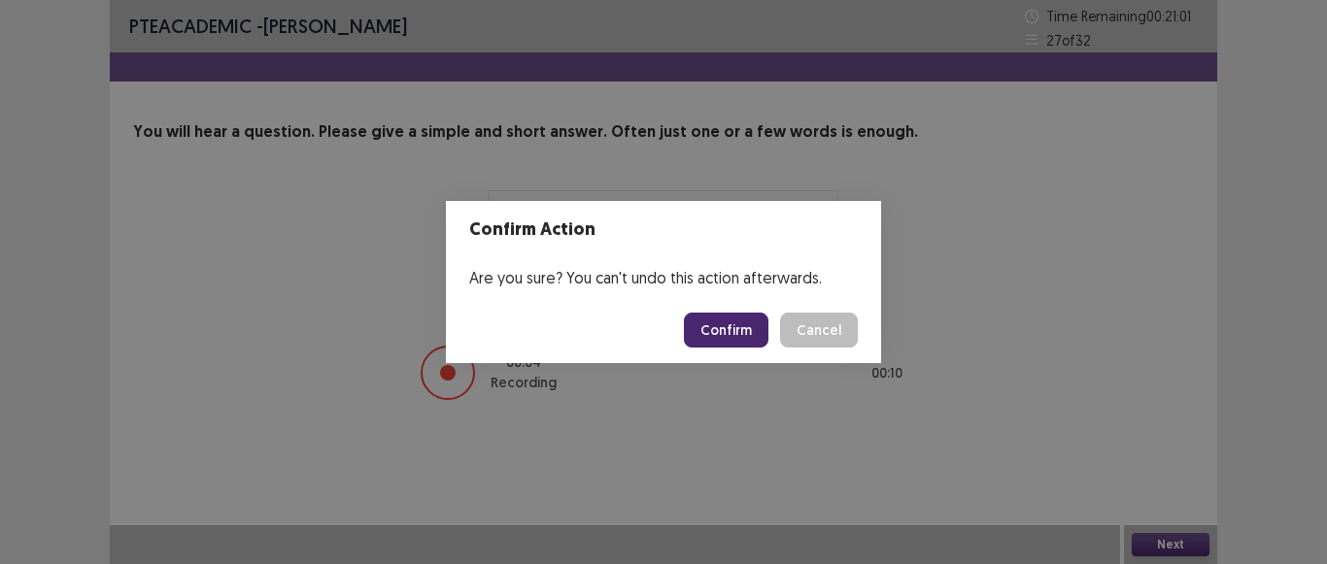
click at [750, 333] on button "Confirm" at bounding box center [726, 330] width 85 height 35
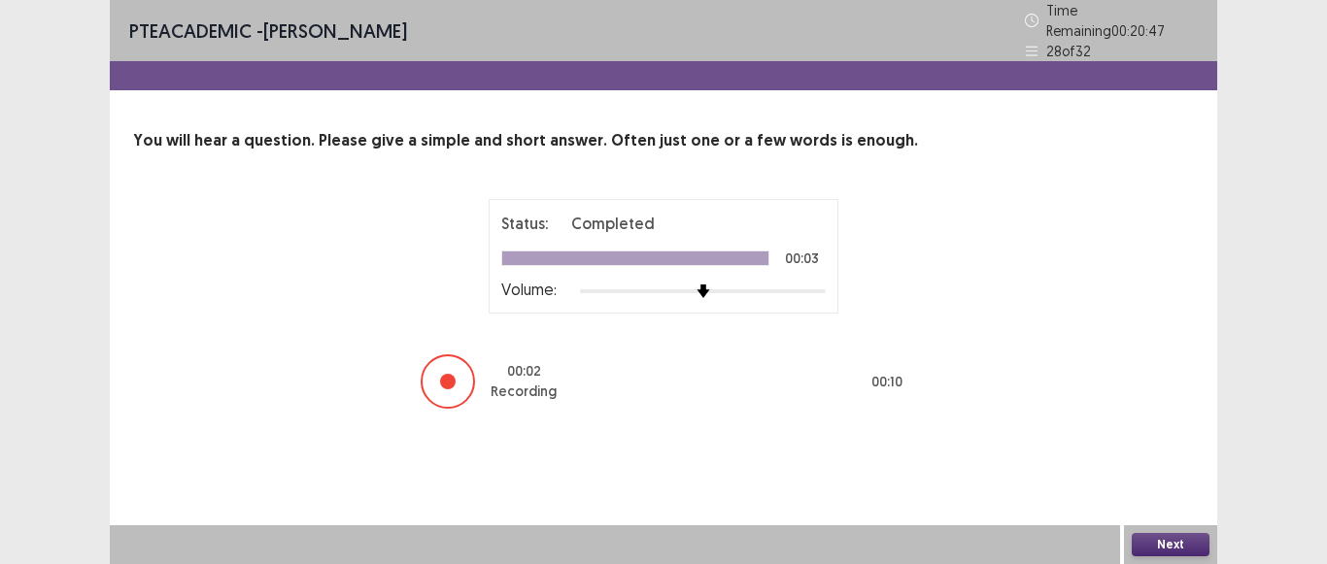
click at [1165, 550] on button "Next" at bounding box center [1171, 544] width 78 height 23
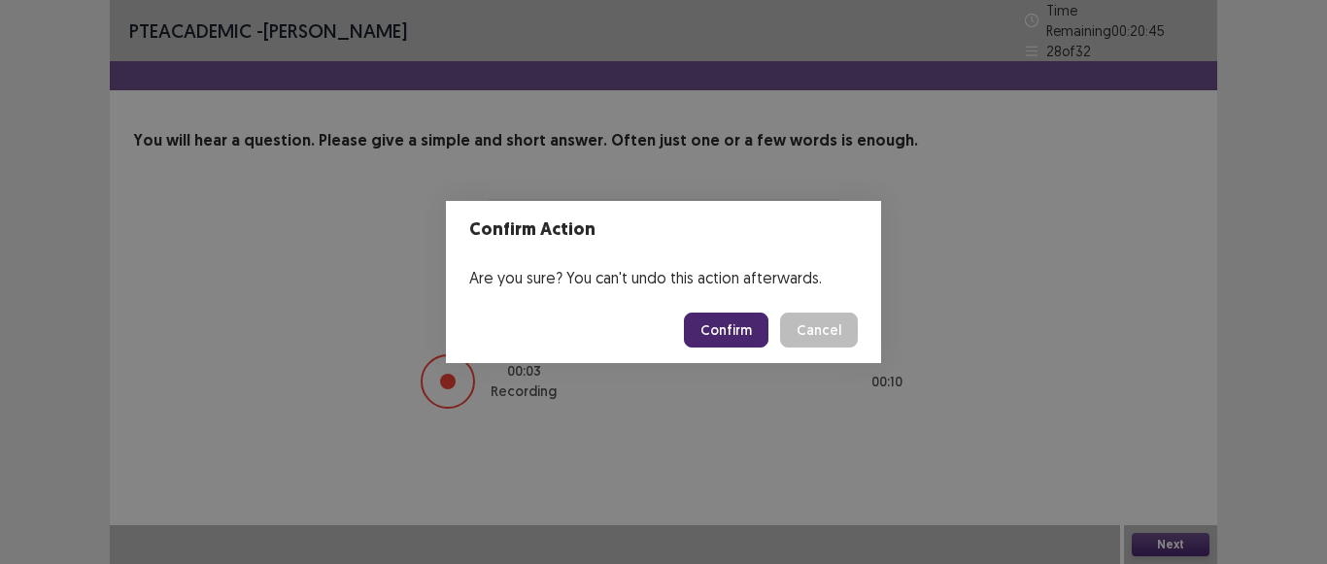
click at [708, 330] on button "Confirm" at bounding box center [726, 330] width 85 height 35
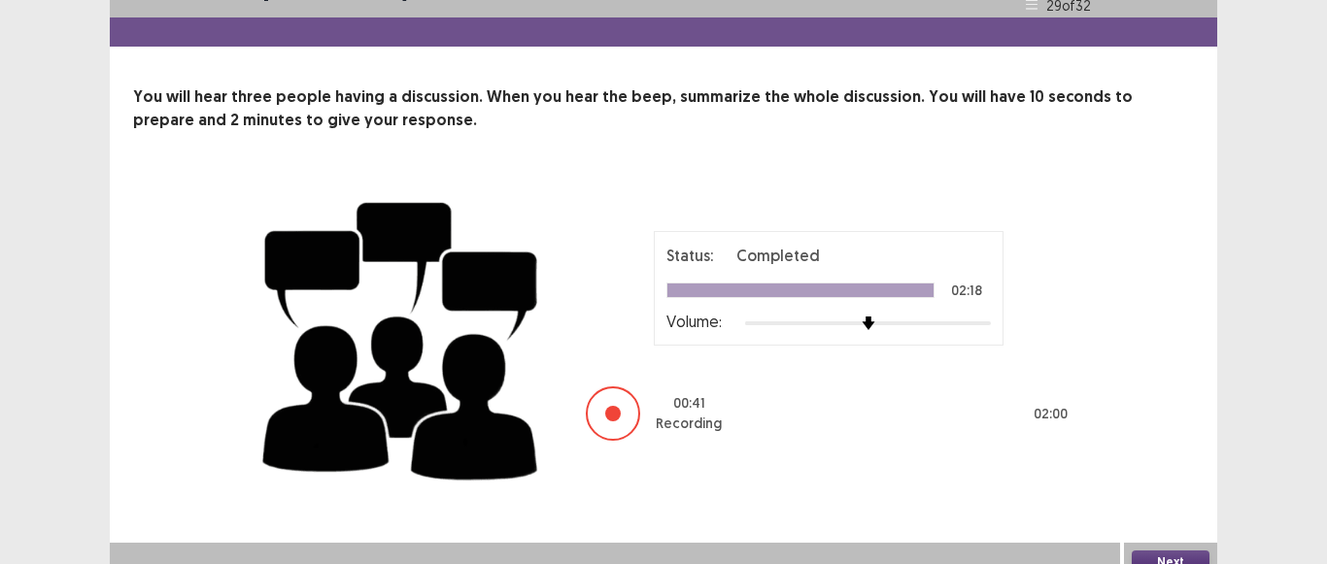
scroll to position [52, 0]
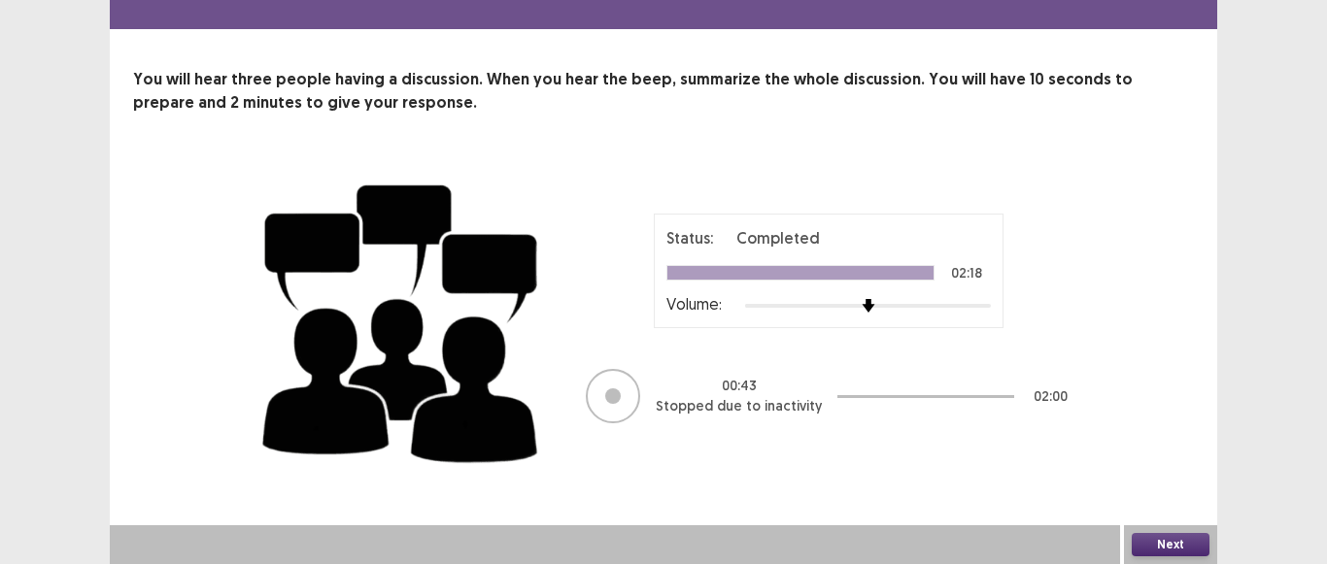
click at [1160, 543] on button "Next" at bounding box center [1171, 544] width 78 height 23
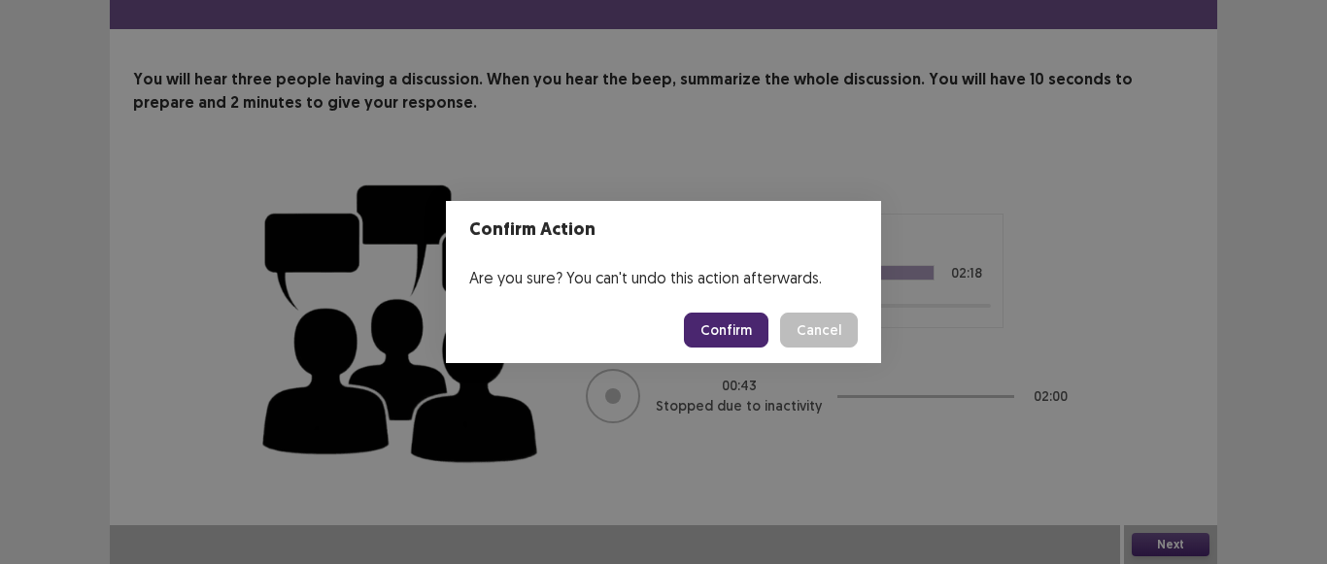
click at [763, 319] on button "Confirm" at bounding box center [726, 330] width 85 height 35
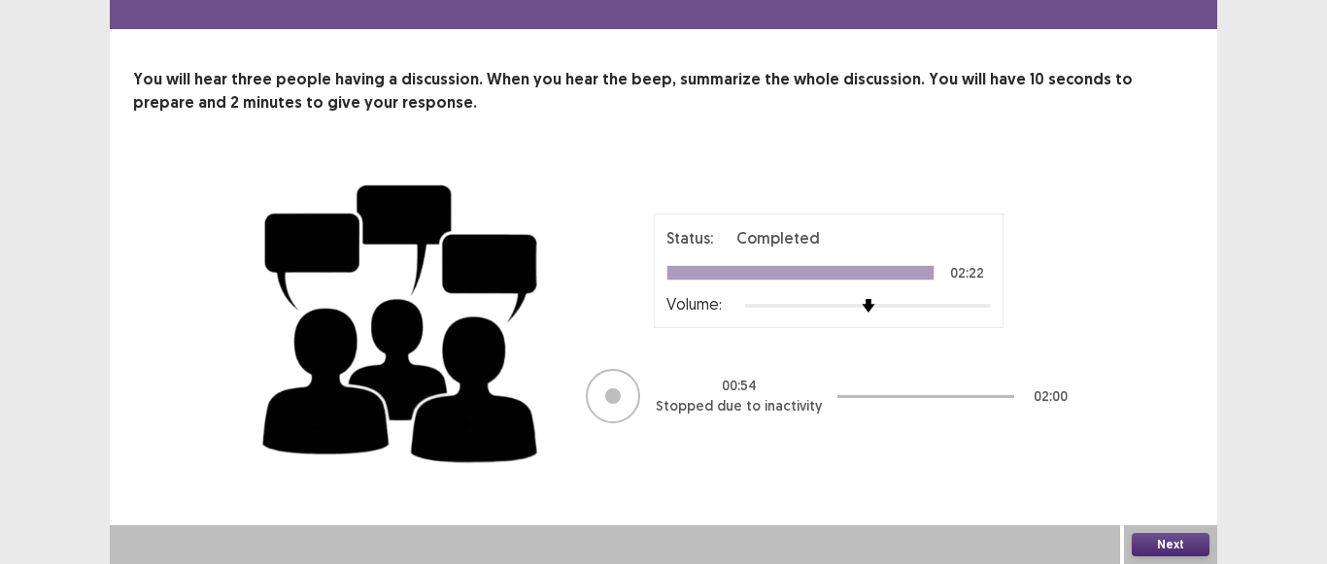
click at [1170, 550] on button "Next" at bounding box center [1171, 544] width 78 height 23
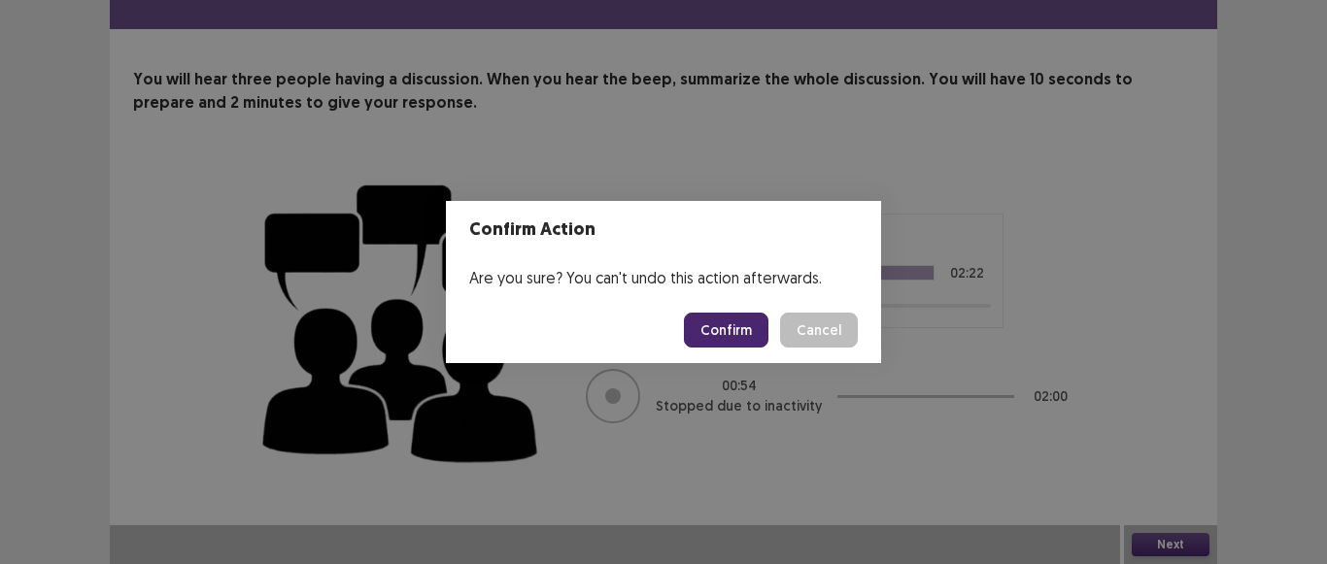
click at [750, 321] on button "Confirm" at bounding box center [726, 330] width 85 height 35
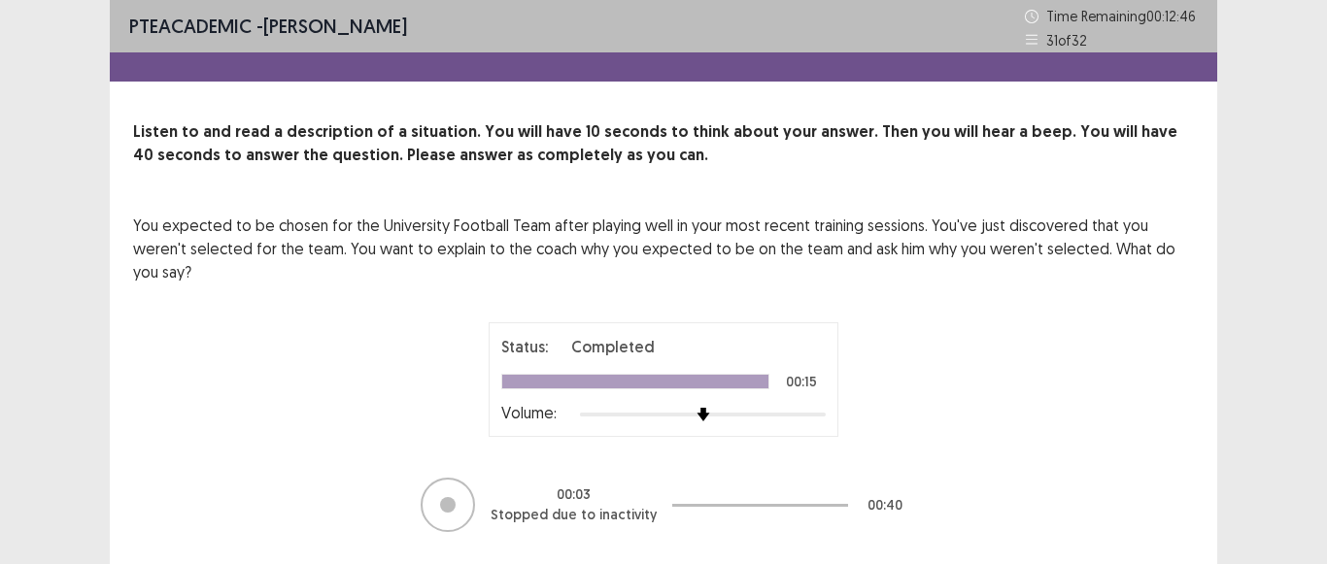
scroll to position [32, 0]
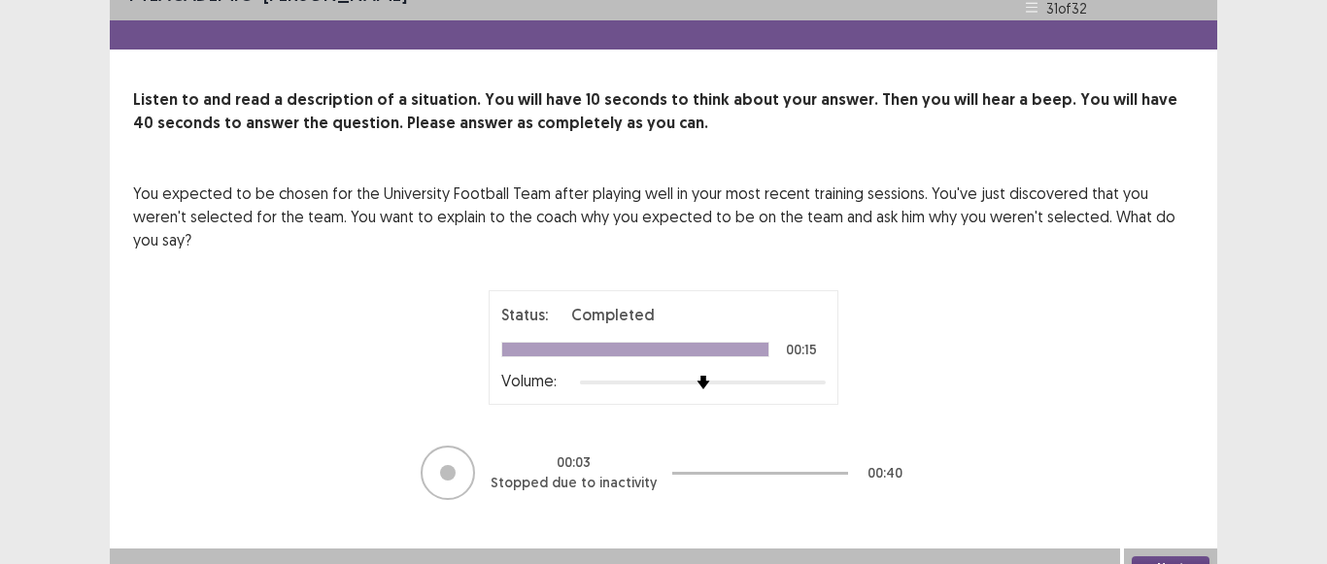
click at [1174, 557] on button "Next" at bounding box center [1171, 568] width 78 height 23
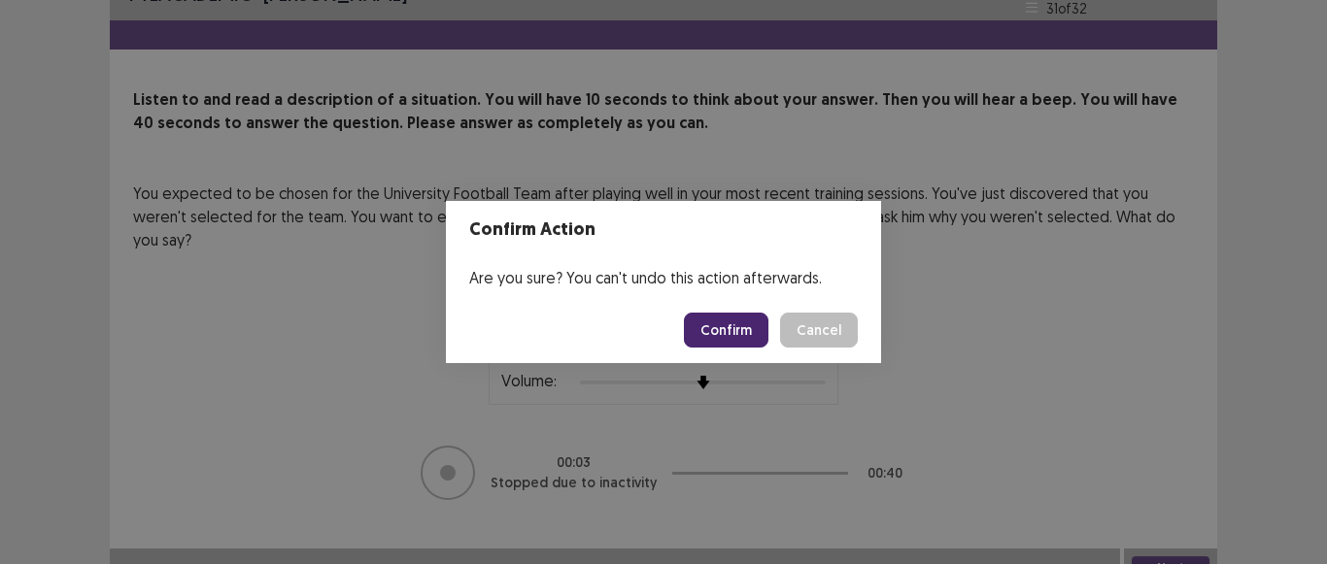
click at [743, 328] on button "Confirm" at bounding box center [726, 330] width 85 height 35
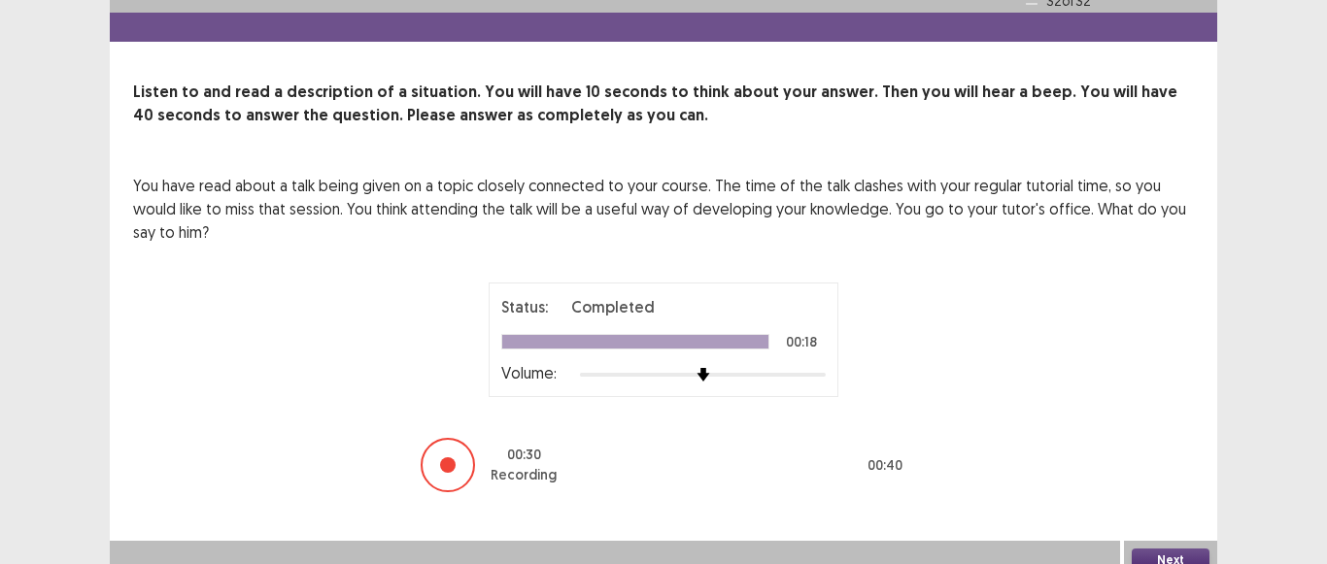
scroll to position [55, 0]
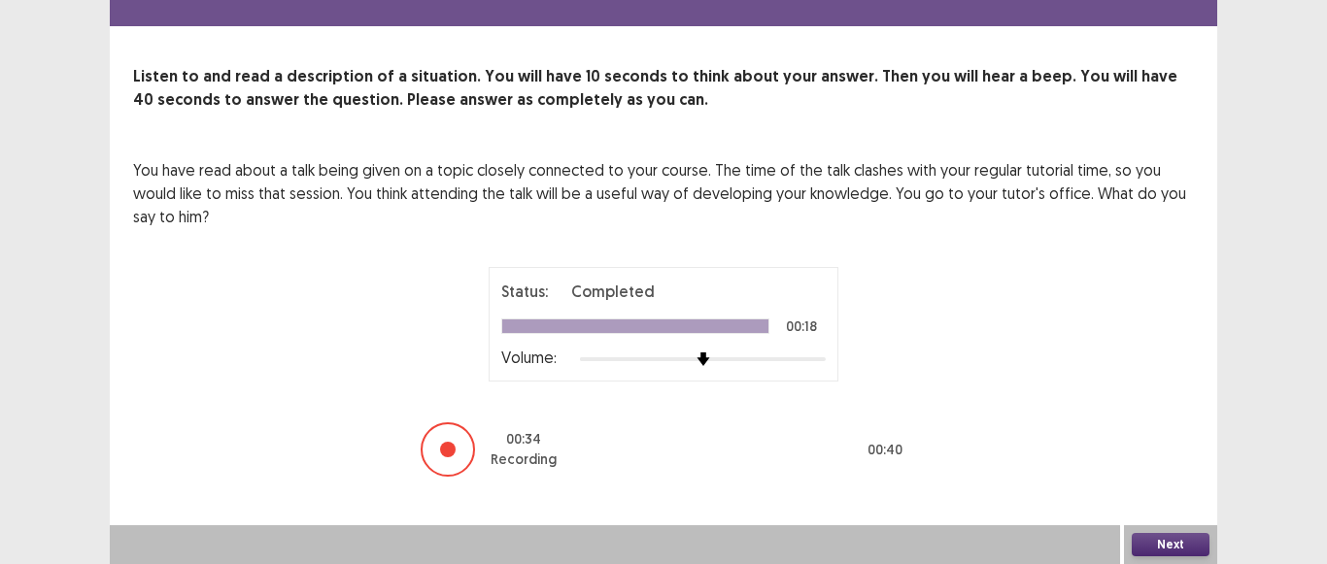
click at [1188, 543] on button "Next" at bounding box center [1171, 544] width 78 height 23
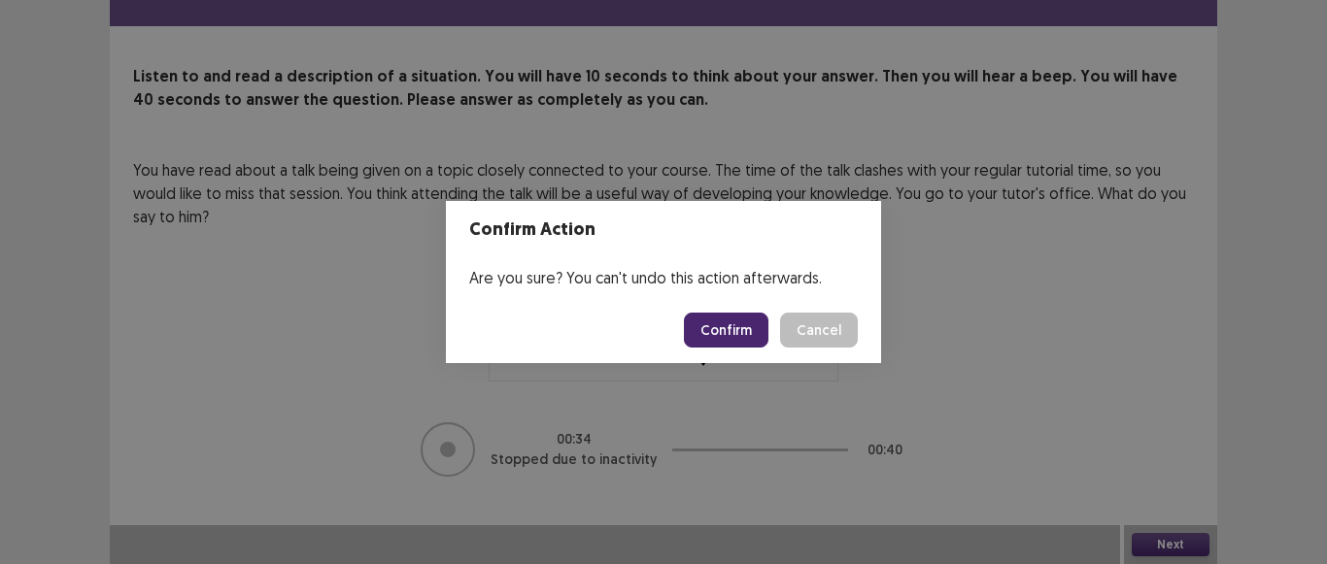
click at [712, 329] on button "Confirm" at bounding box center [726, 330] width 85 height 35
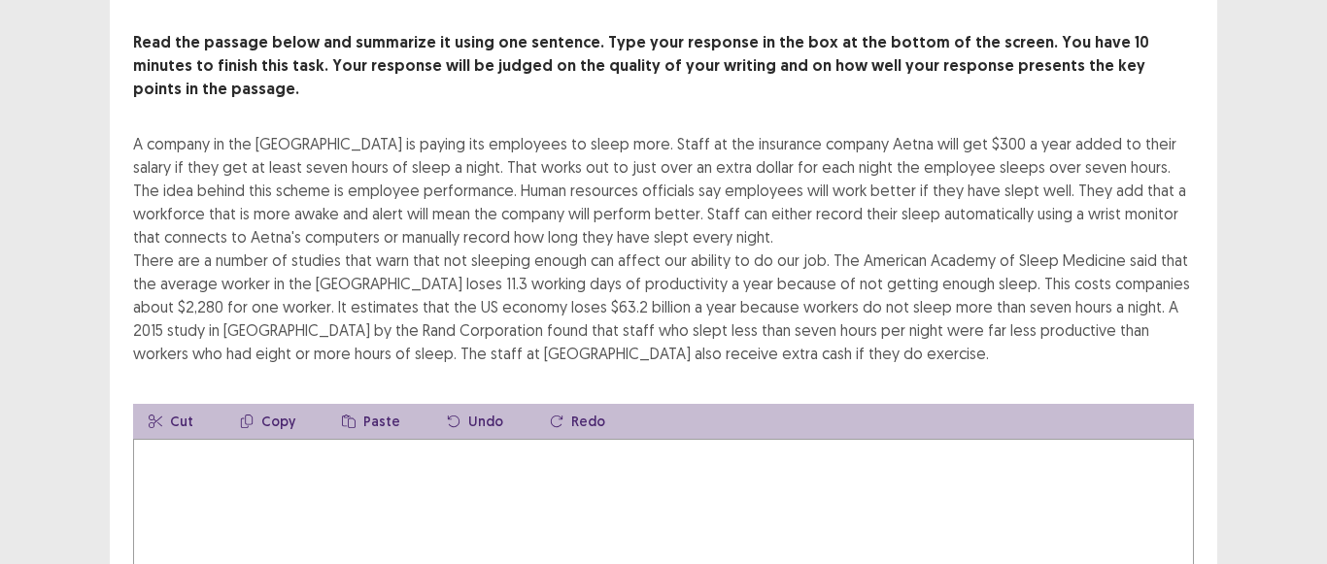
scroll to position [97, 0]
click at [443, 440] on textarea at bounding box center [663, 547] width 1061 height 214
type textarea "*"
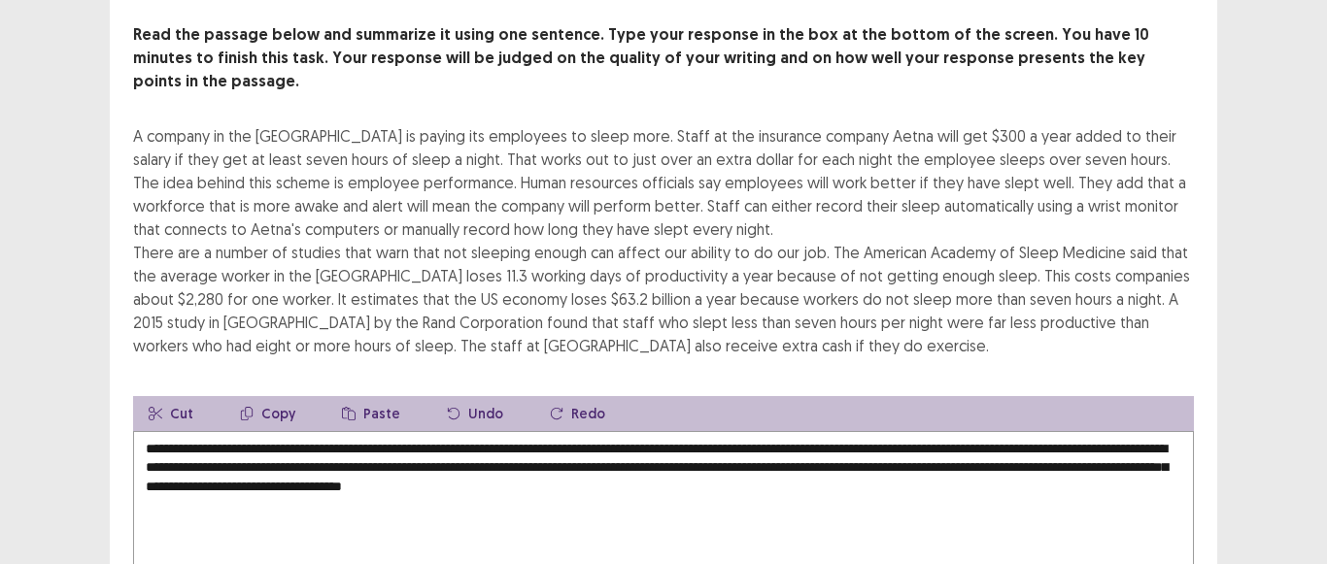
type textarea "**********"
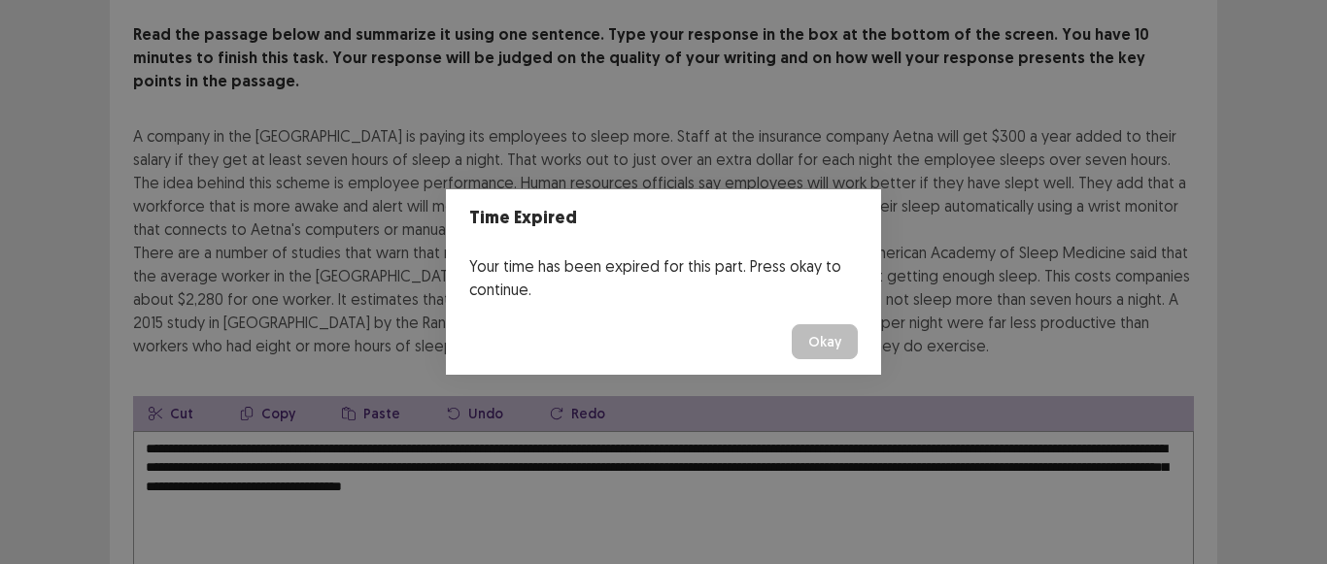
click at [824, 345] on button "Okay" at bounding box center [825, 341] width 66 height 35
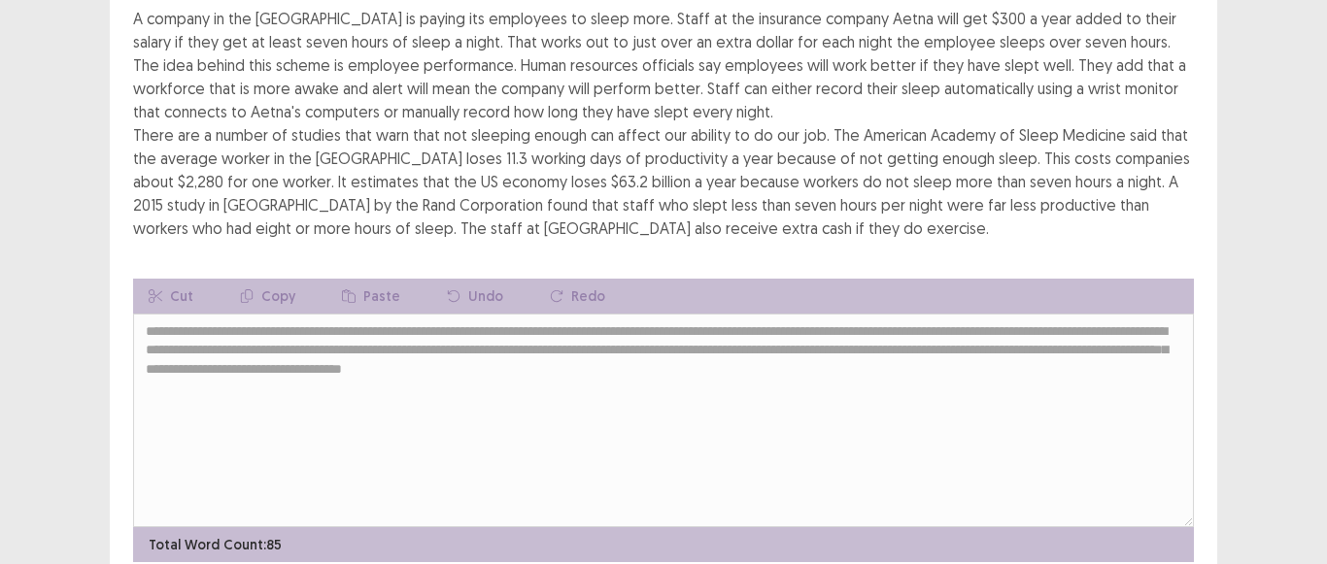
scroll to position [275, 0]
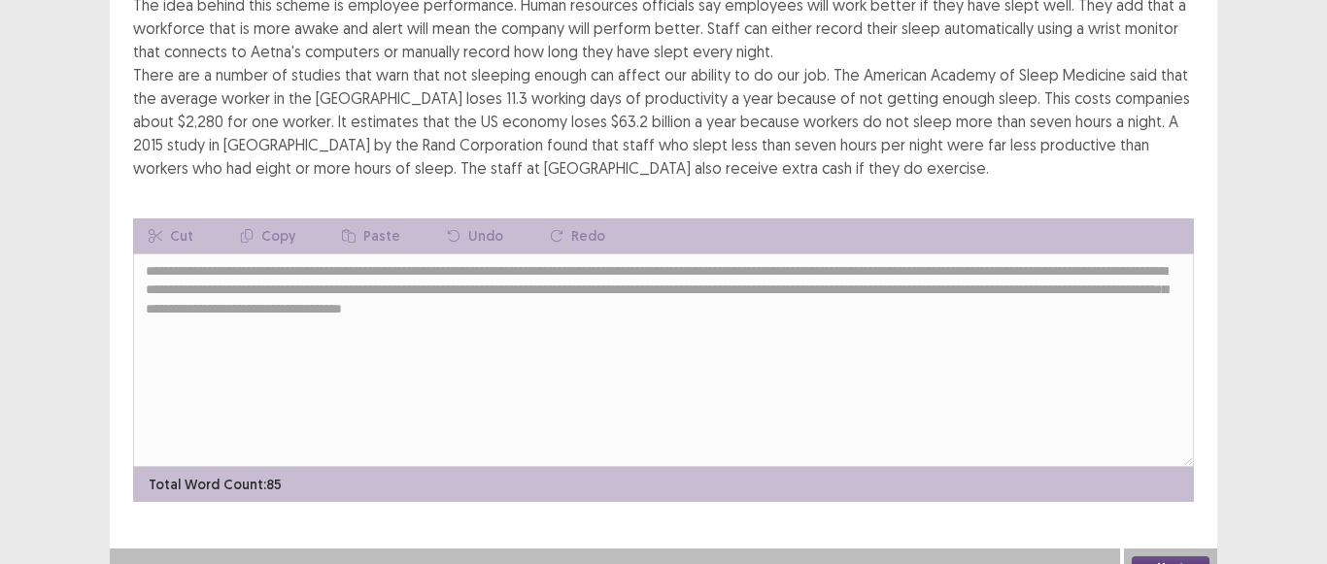
click at [1137, 557] on button "Next" at bounding box center [1171, 568] width 78 height 23
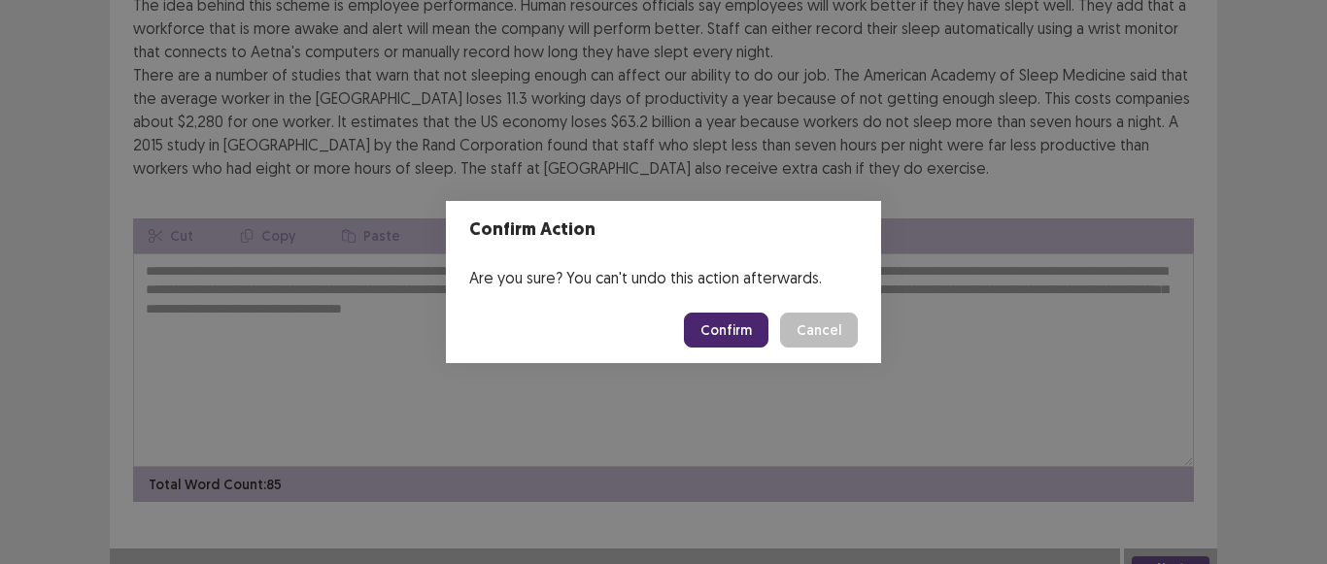
click at [700, 331] on button "Confirm" at bounding box center [726, 330] width 85 height 35
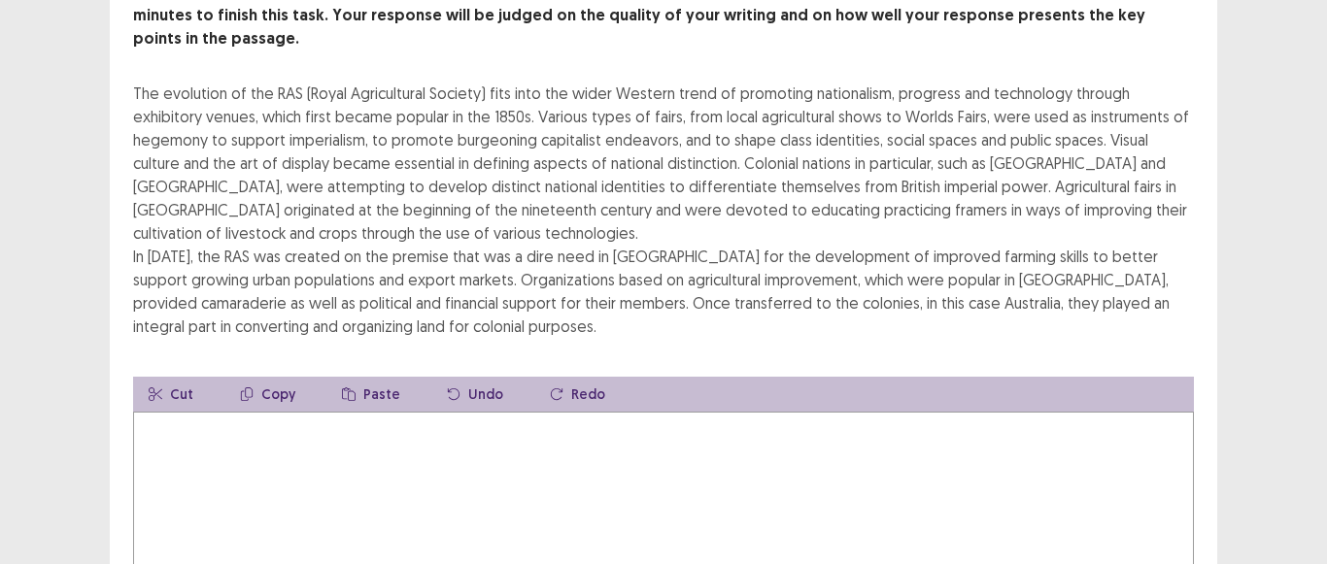
scroll to position [194, 0]
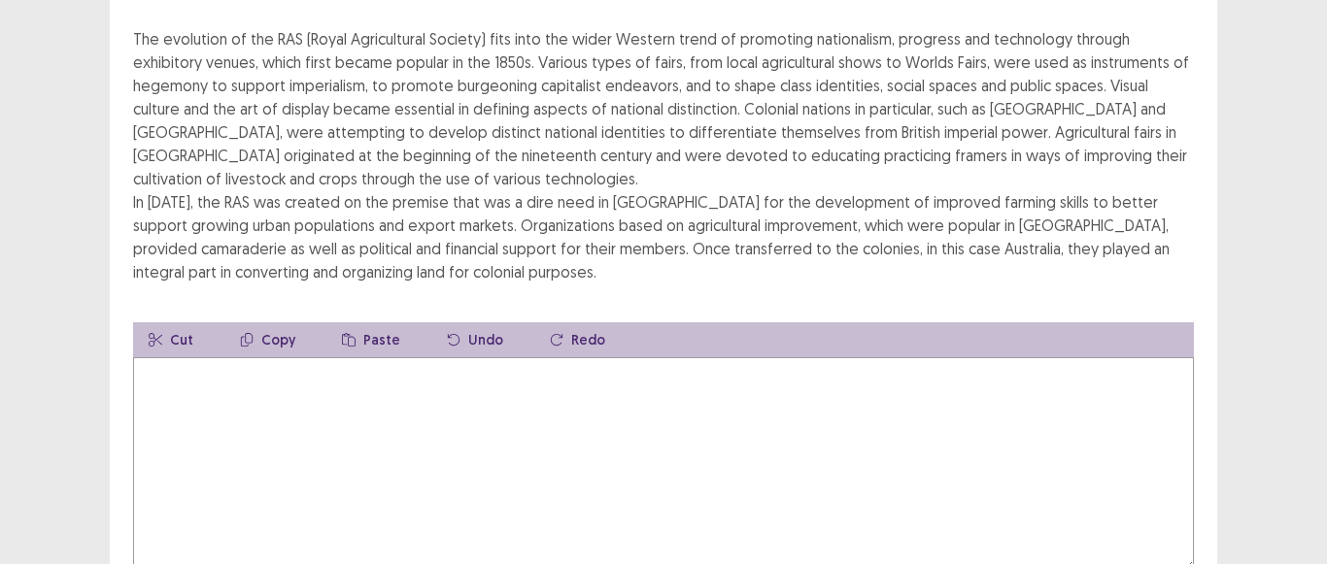
click at [445, 381] on textarea at bounding box center [663, 464] width 1061 height 214
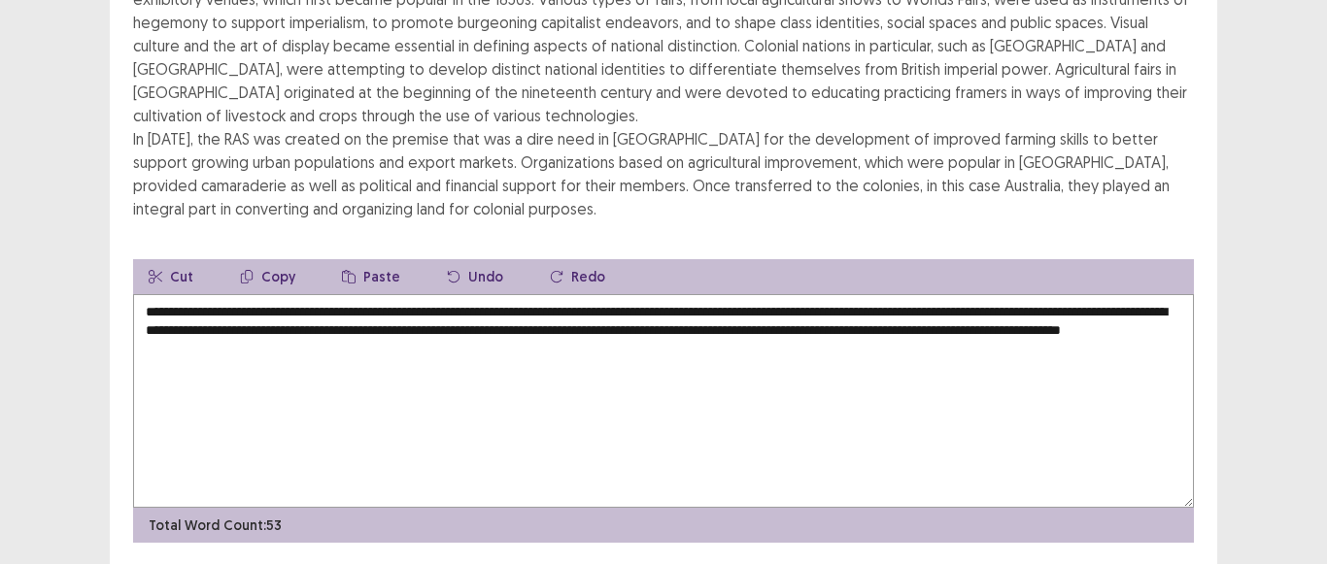
scroll to position [291, 0]
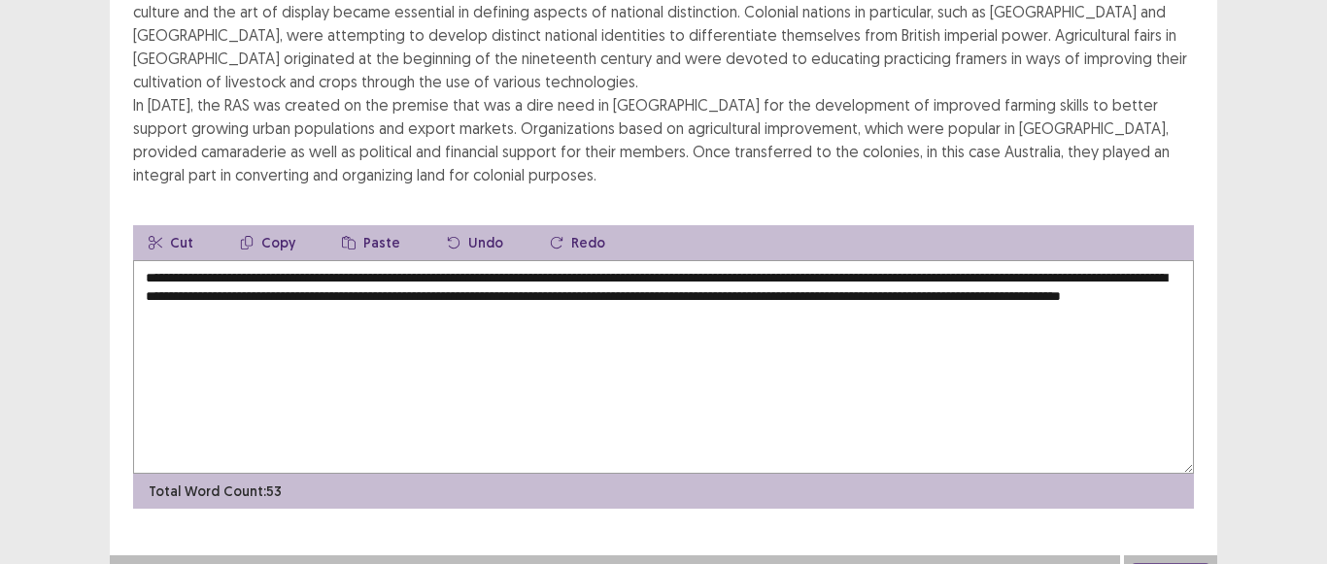
type textarea "**********"
click at [1164, 563] on button "Next" at bounding box center [1171, 574] width 78 height 23
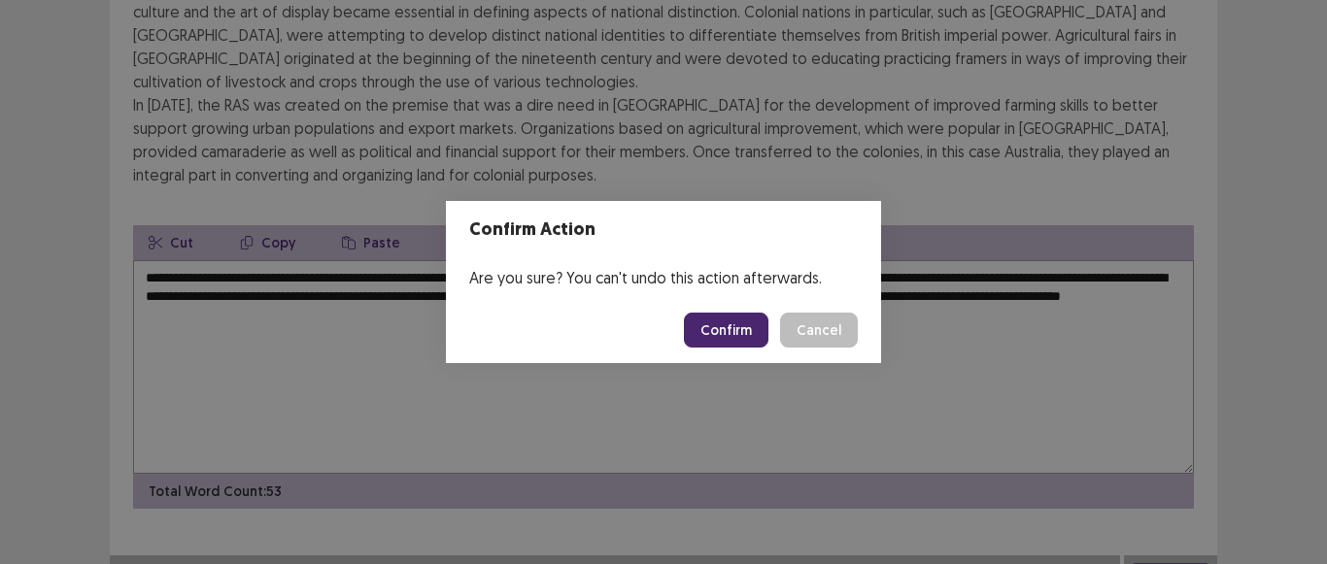
click at [742, 327] on button "Confirm" at bounding box center [726, 330] width 85 height 35
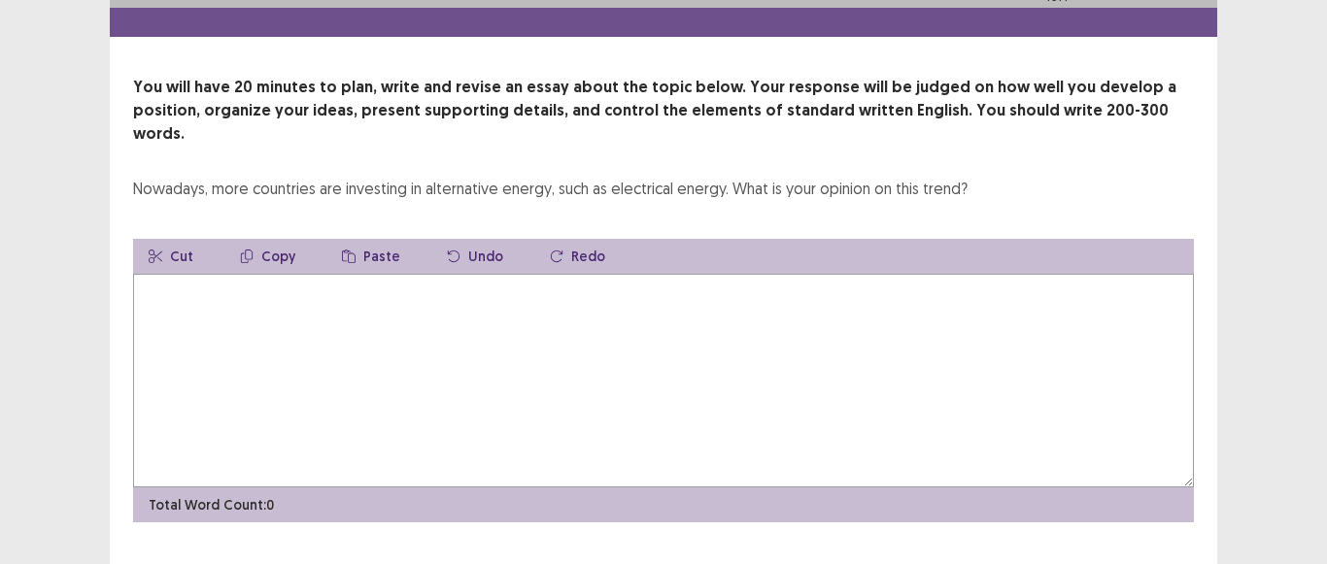
scroll to position [65, 0]
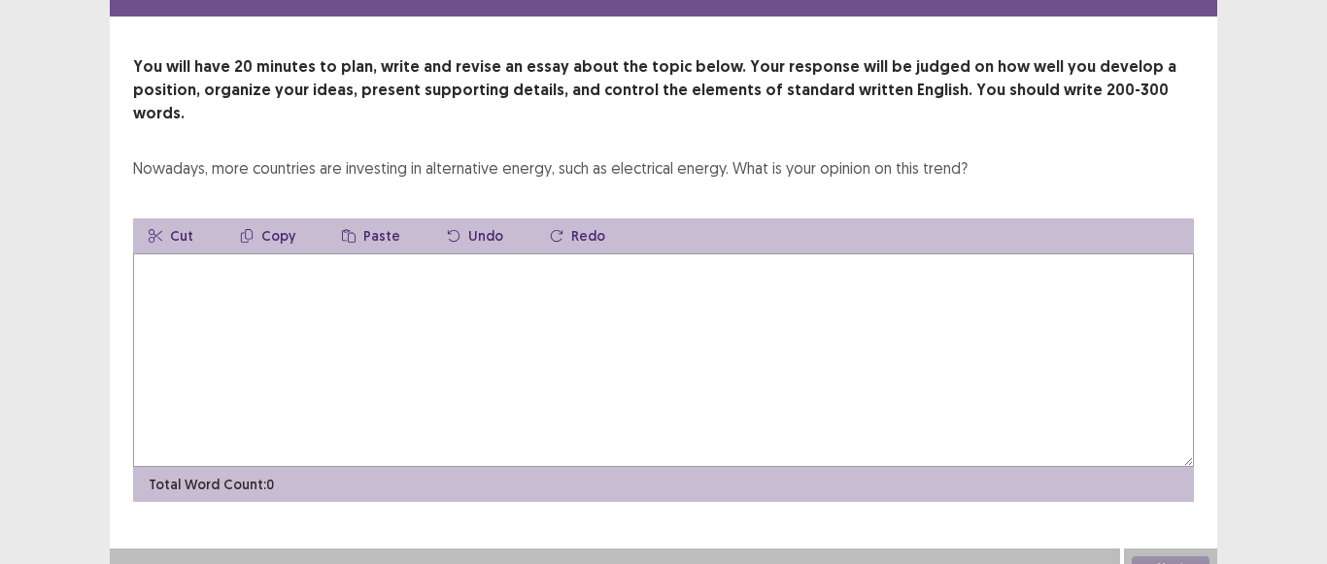
click at [205, 267] on textarea at bounding box center [663, 361] width 1061 height 214
type textarea "*"
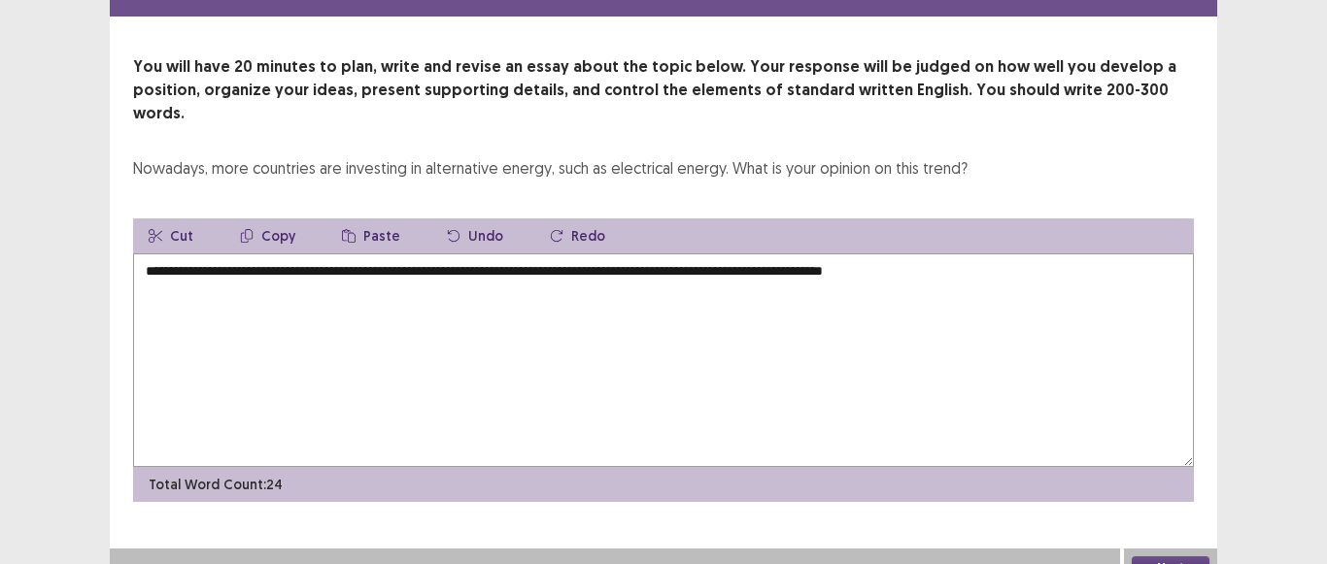
click at [626, 254] on textarea "**********" at bounding box center [663, 361] width 1061 height 214
click at [636, 254] on textarea "**********" at bounding box center [663, 361] width 1061 height 214
click at [972, 254] on textarea "**********" at bounding box center [663, 361] width 1061 height 214
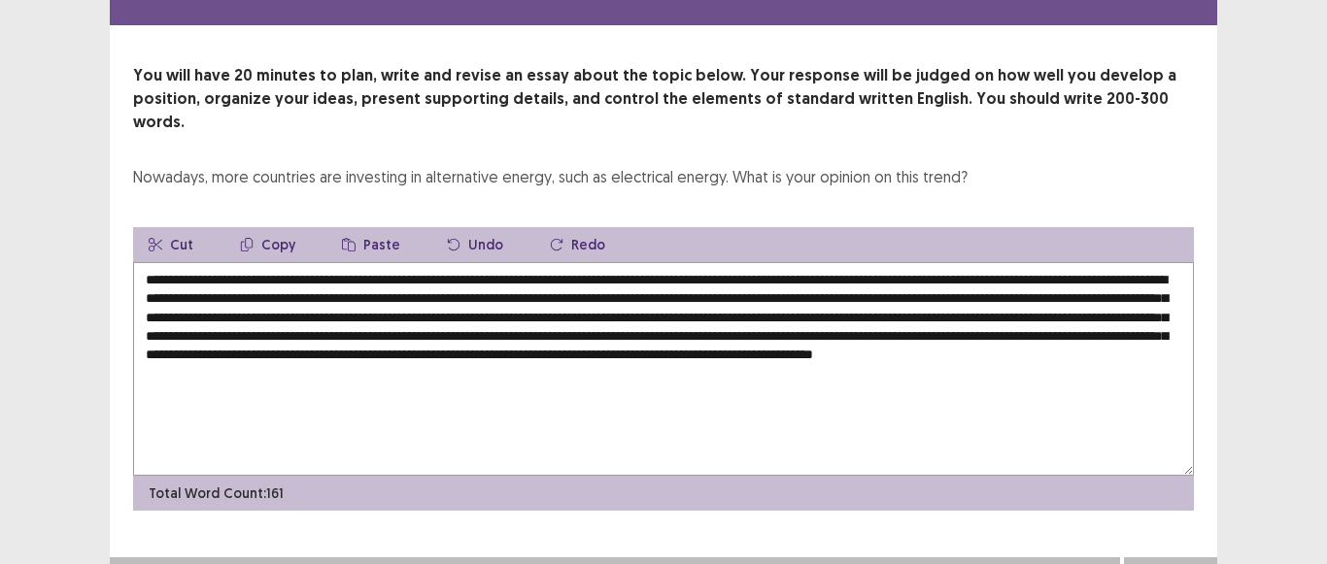
type textarea "**********"
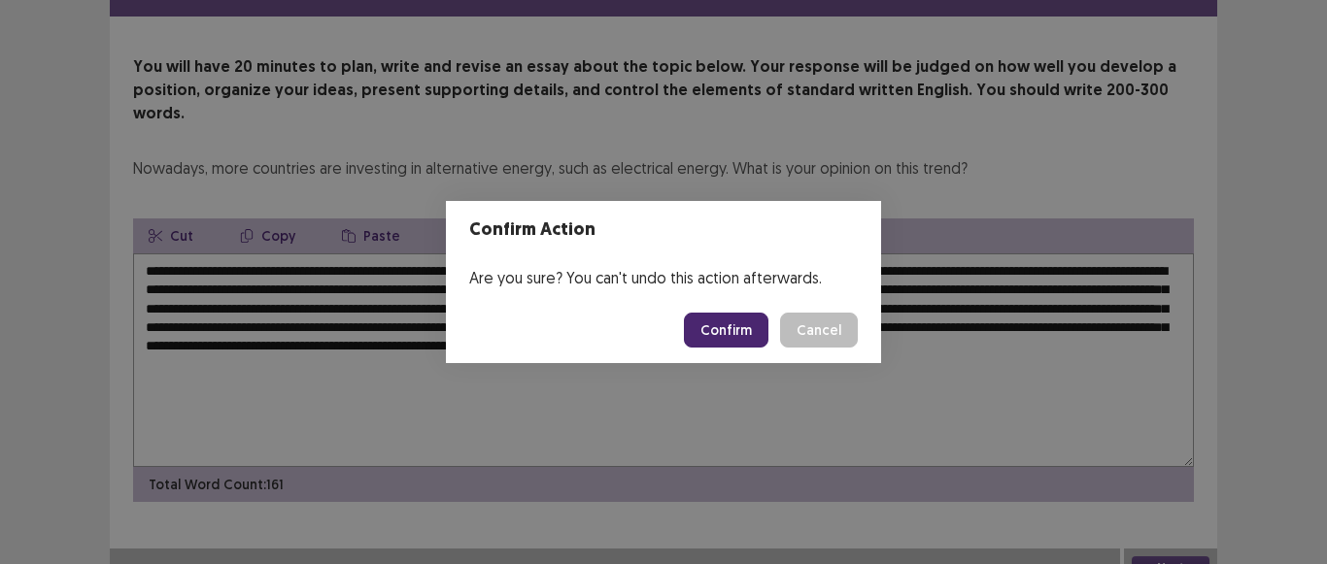
click at [720, 319] on button "Confirm" at bounding box center [726, 330] width 85 height 35
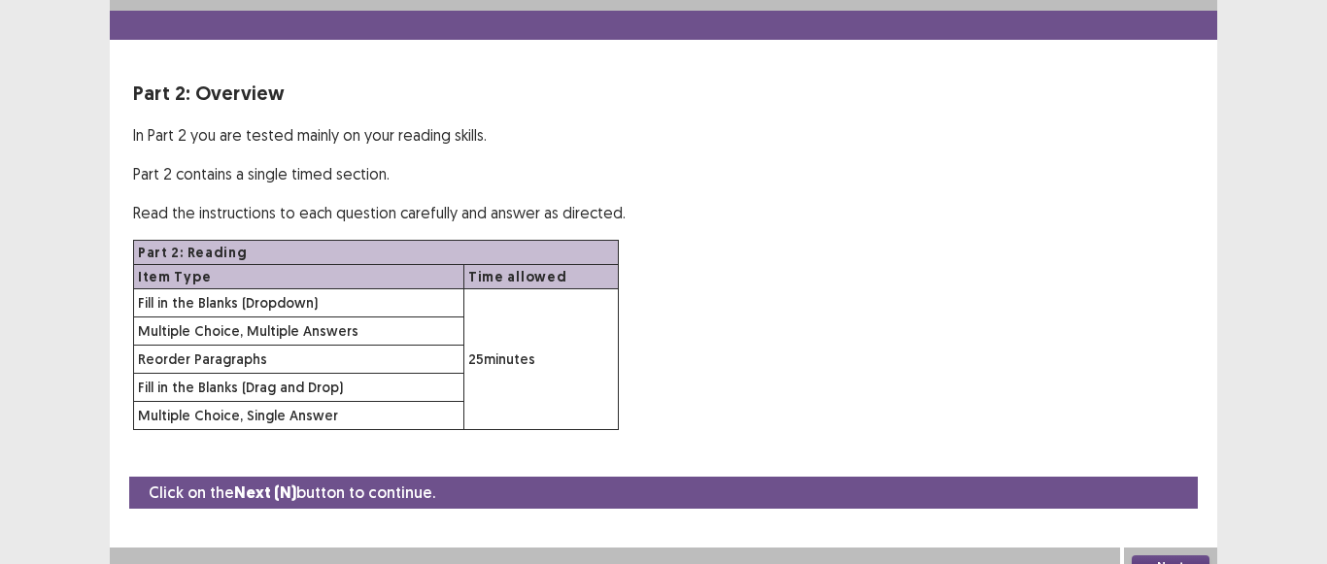
scroll to position [64, 0]
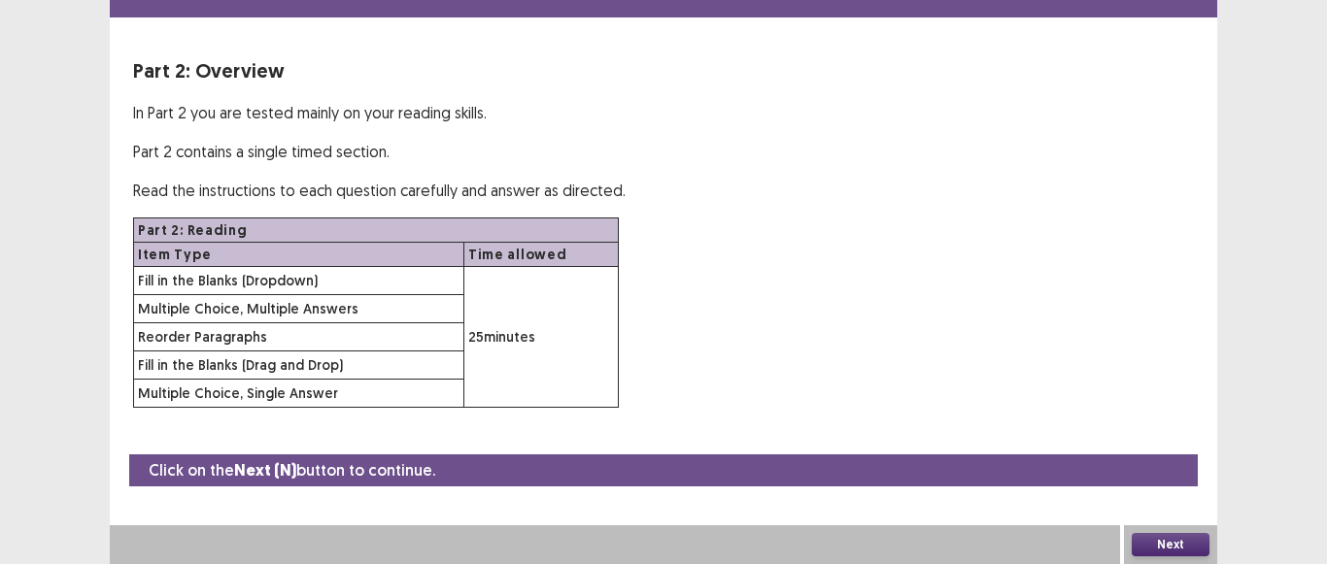
click at [1181, 536] on button "Next" at bounding box center [1171, 544] width 78 height 23
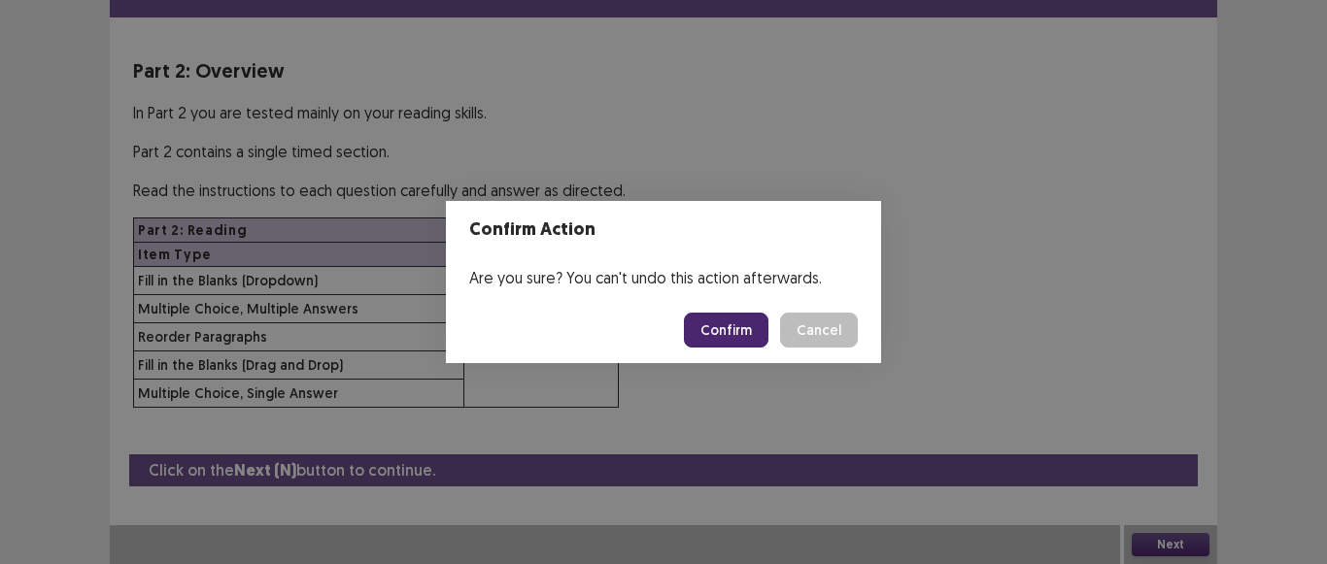
click at [726, 338] on button "Confirm" at bounding box center [726, 330] width 85 height 35
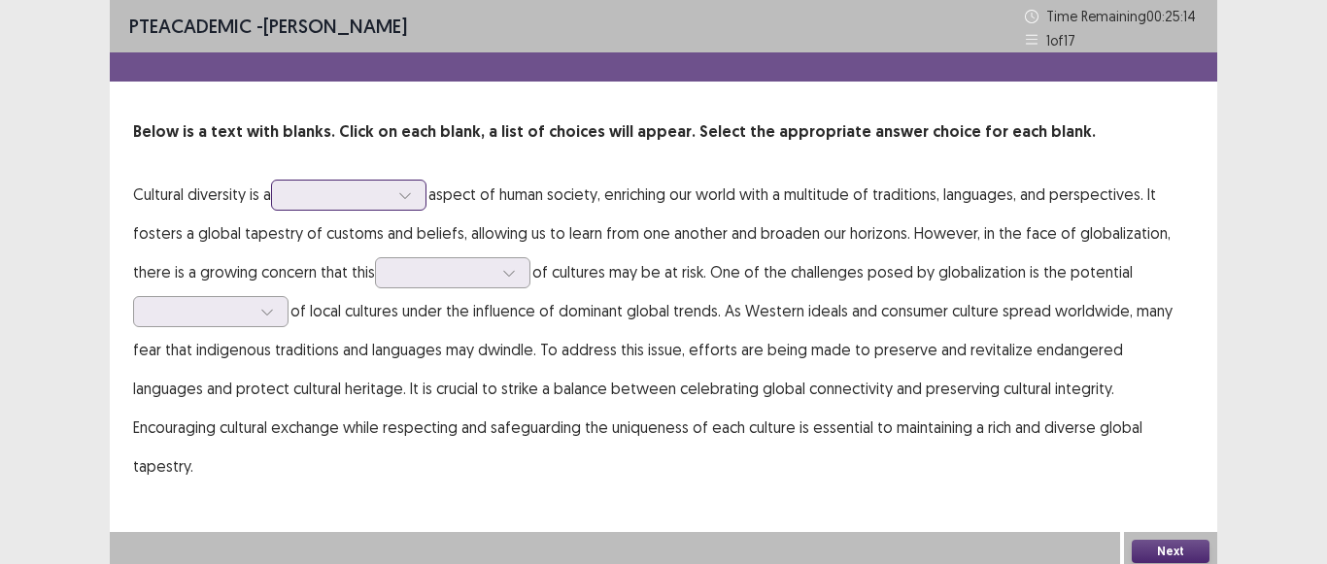
click at [410, 195] on icon at bounding box center [404, 196] width 11 height 6
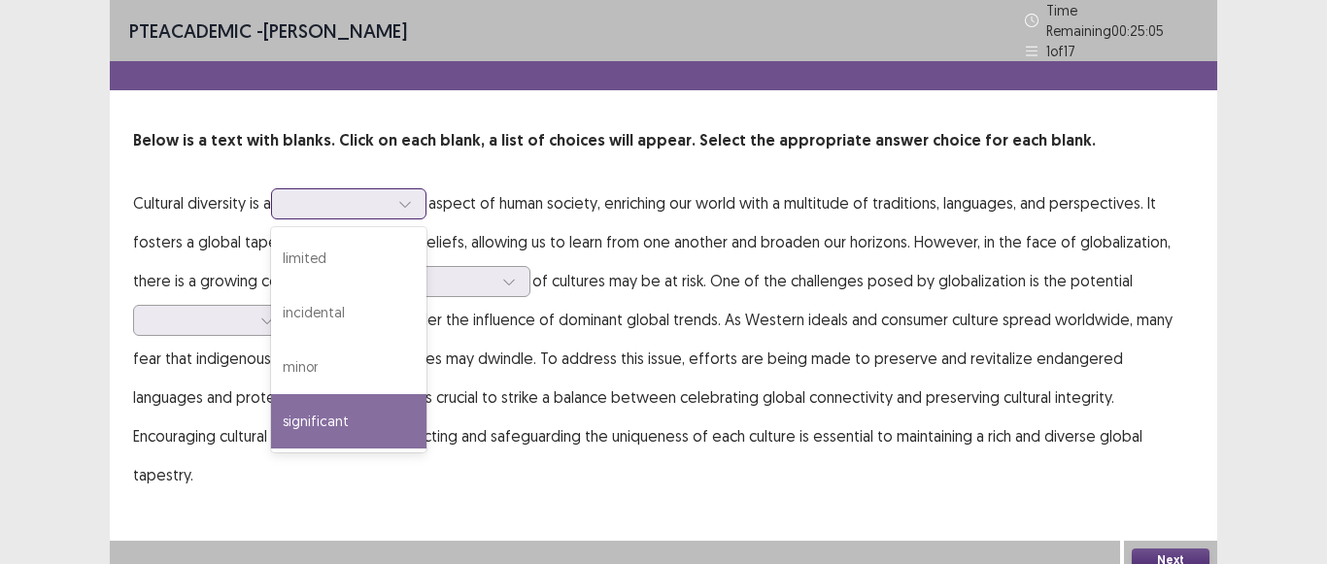
click at [331, 413] on div "significant" at bounding box center [348, 421] width 155 height 54
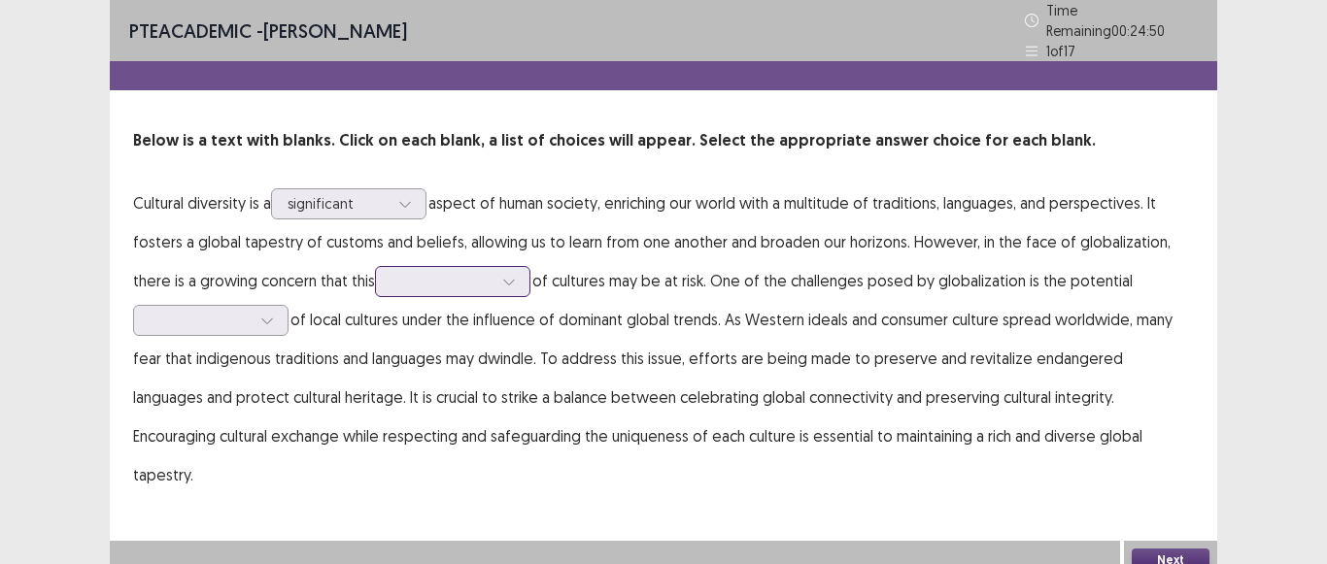
click at [504, 279] on icon at bounding box center [509, 282] width 14 height 14
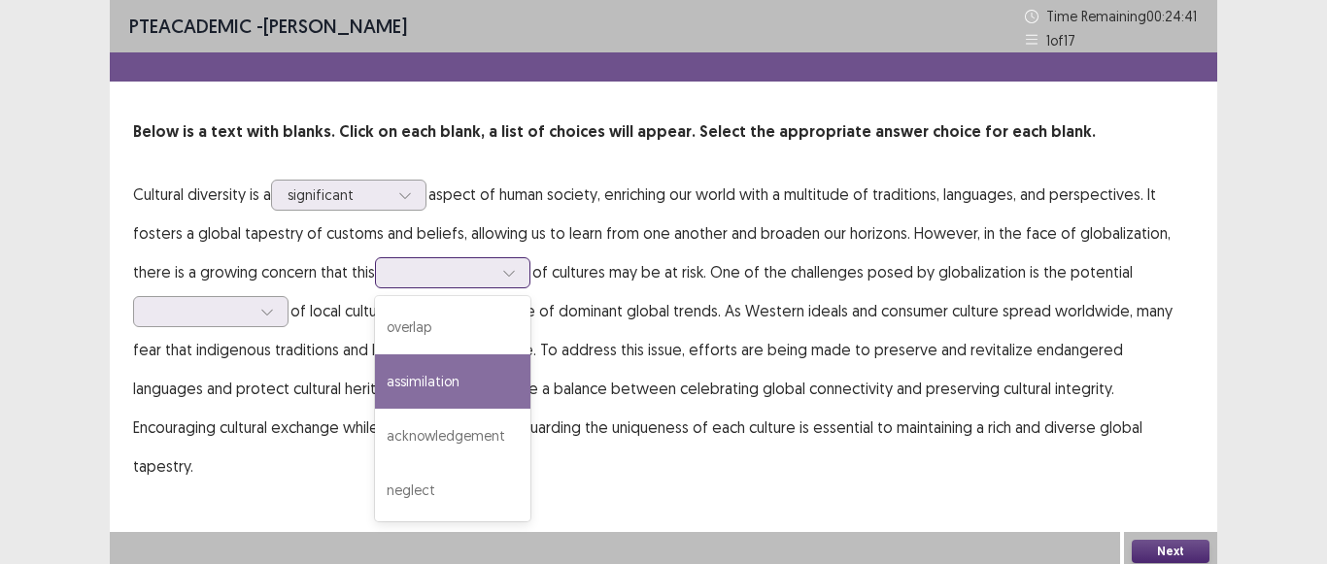
click at [478, 371] on div "assimilation" at bounding box center [452, 382] width 155 height 54
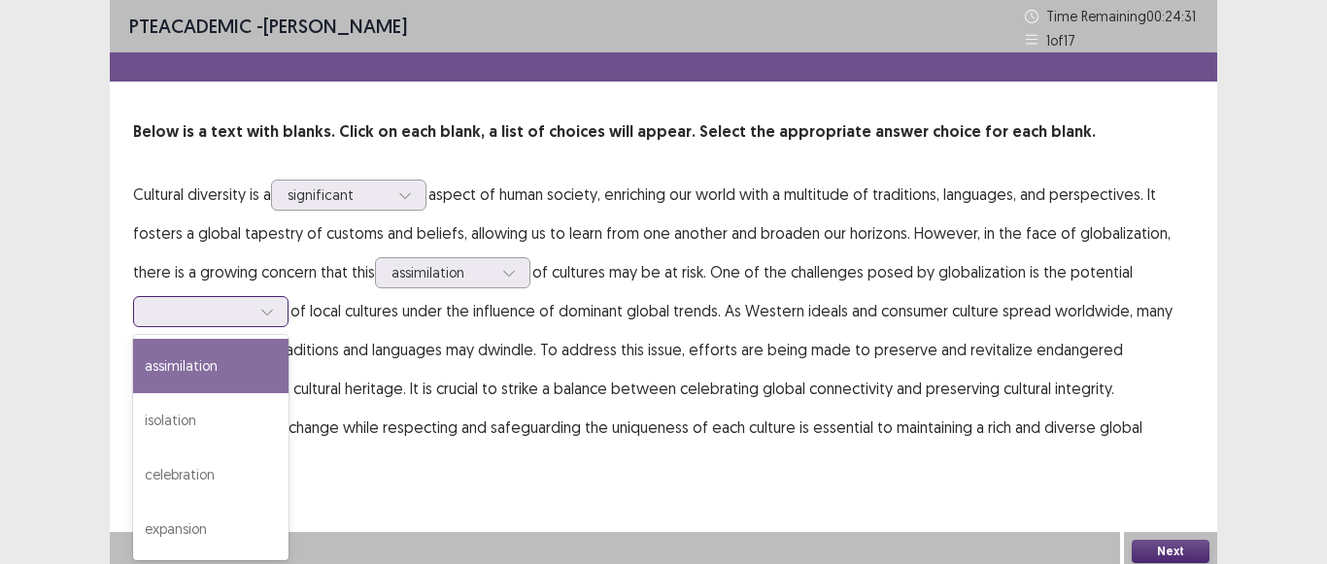
click at [273, 319] on div at bounding box center [267, 311] width 29 height 29
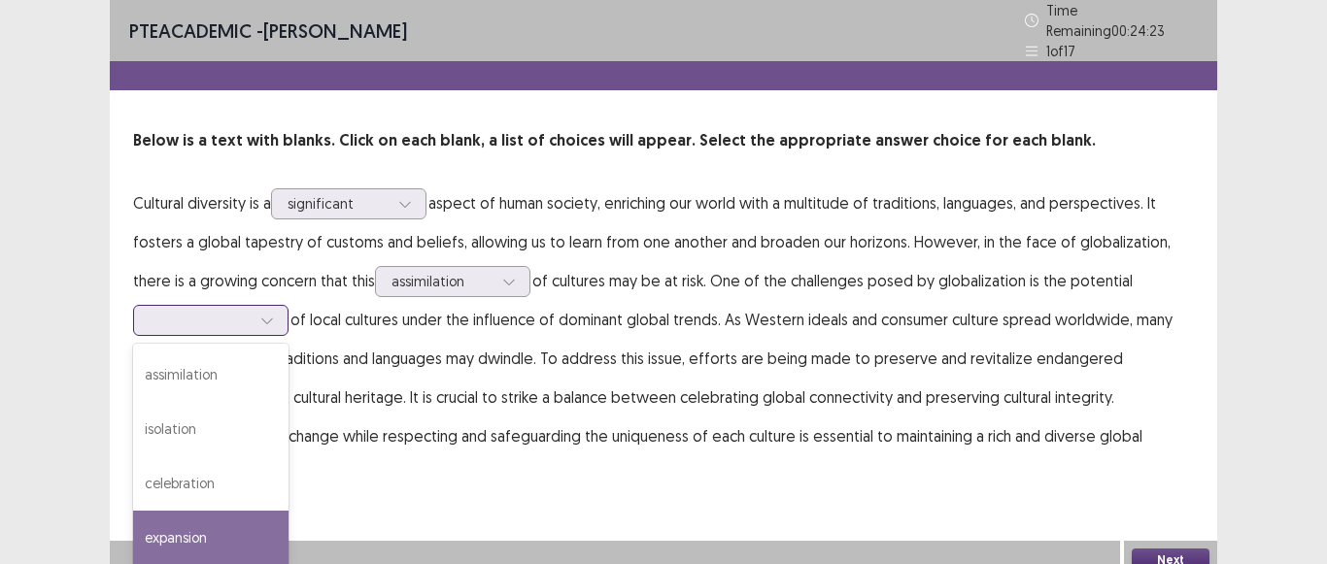
click at [244, 512] on div "expansion" at bounding box center [210, 538] width 155 height 54
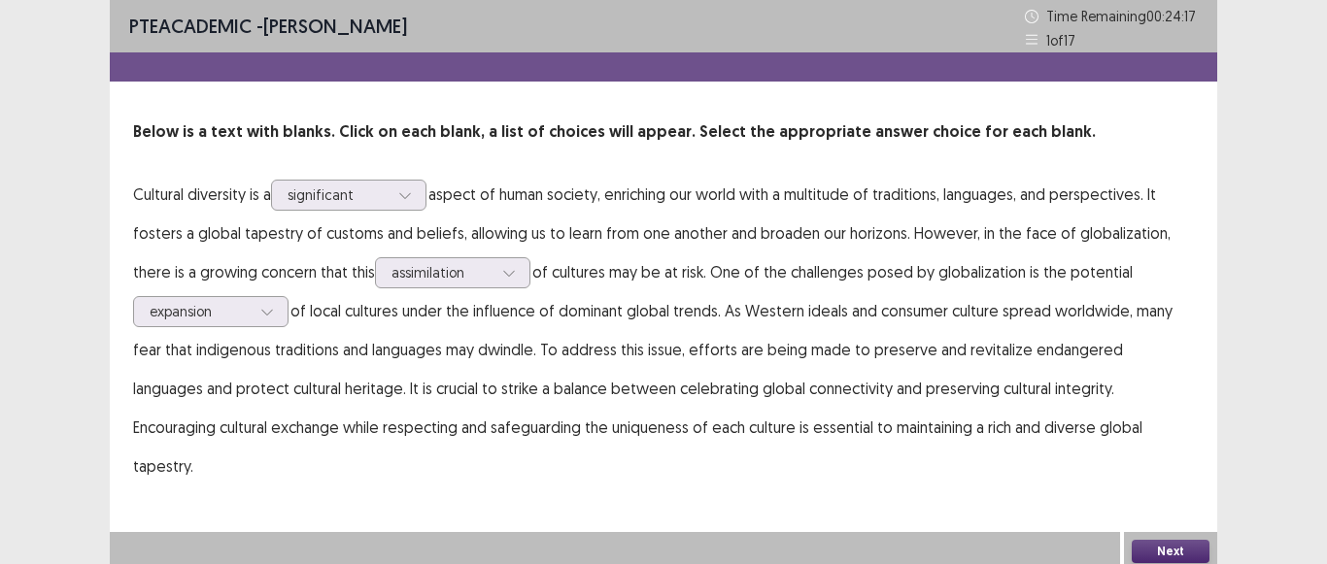
click at [1174, 552] on button "Next" at bounding box center [1171, 551] width 78 height 23
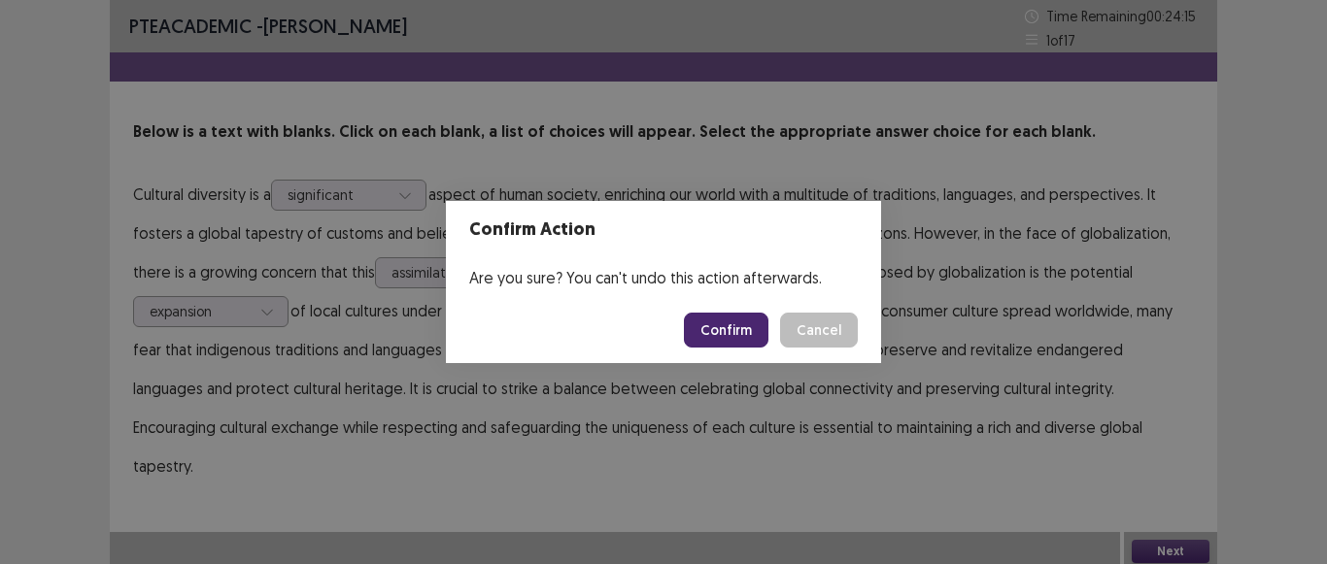
click at [732, 331] on button "Confirm" at bounding box center [726, 330] width 85 height 35
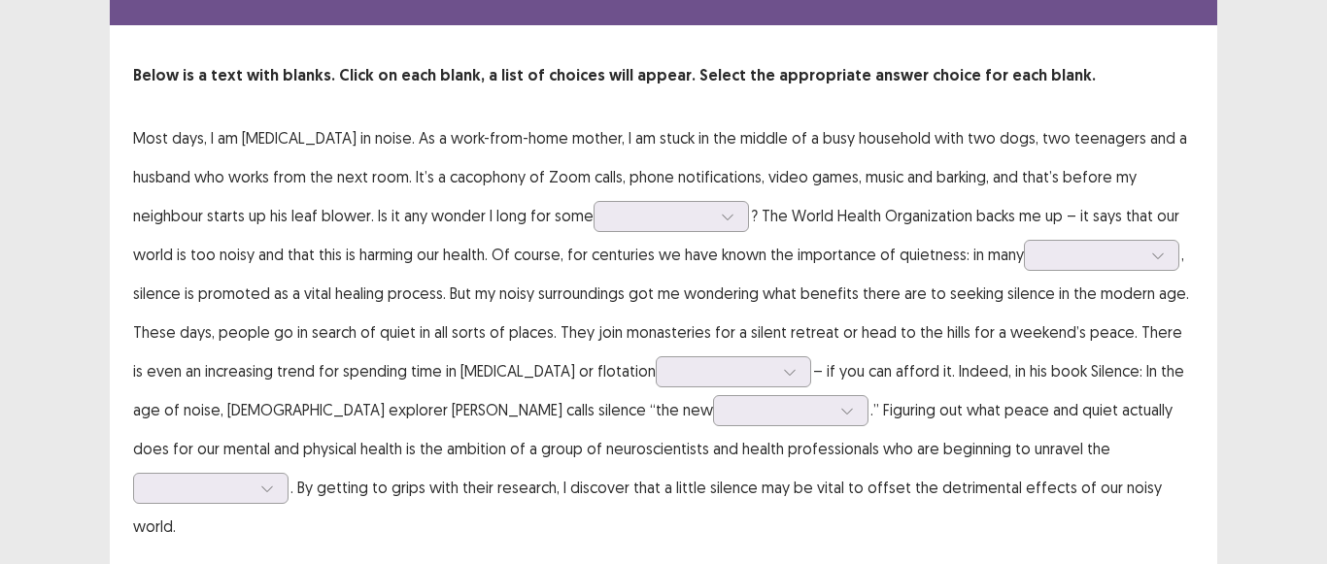
scroll to position [85, 0]
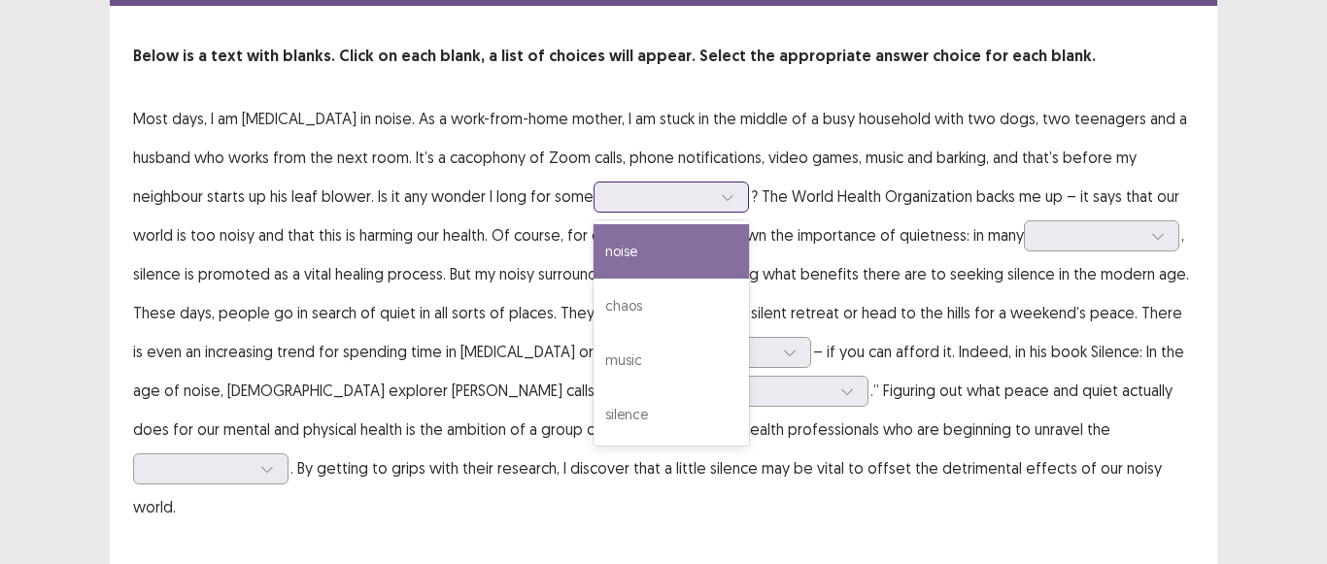
click at [730, 195] on div at bounding box center [727, 197] width 29 height 29
click at [645, 252] on div "noise" at bounding box center [671, 251] width 155 height 54
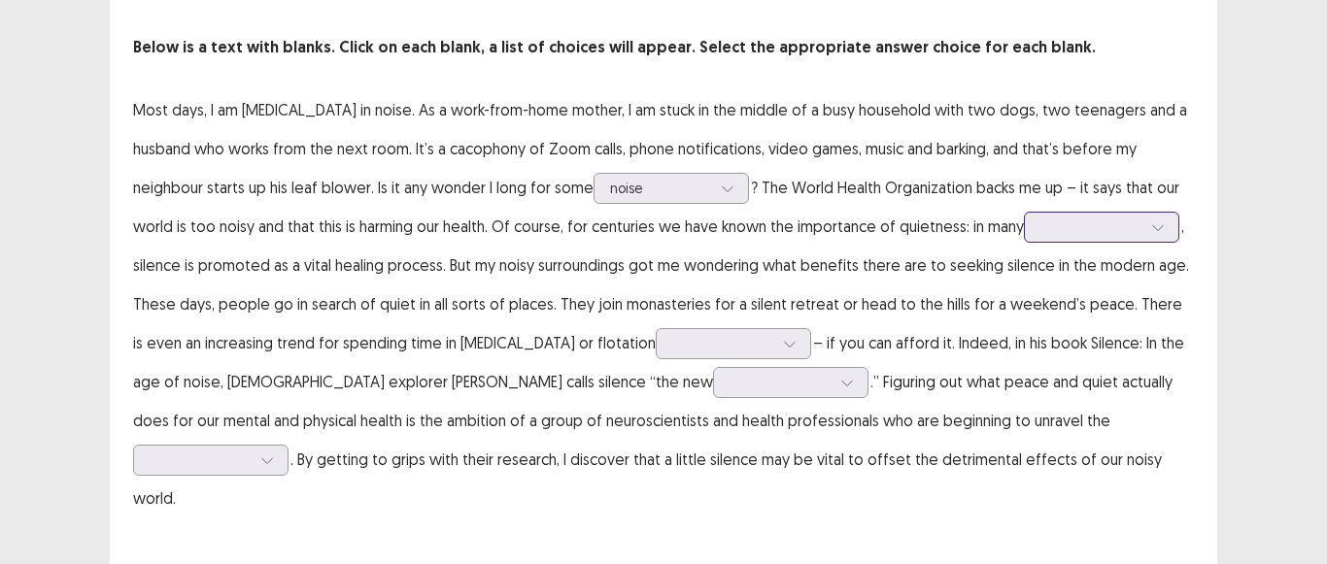
click at [1164, 227] on icon at bounding box center [1158, 228] width 14 height 14
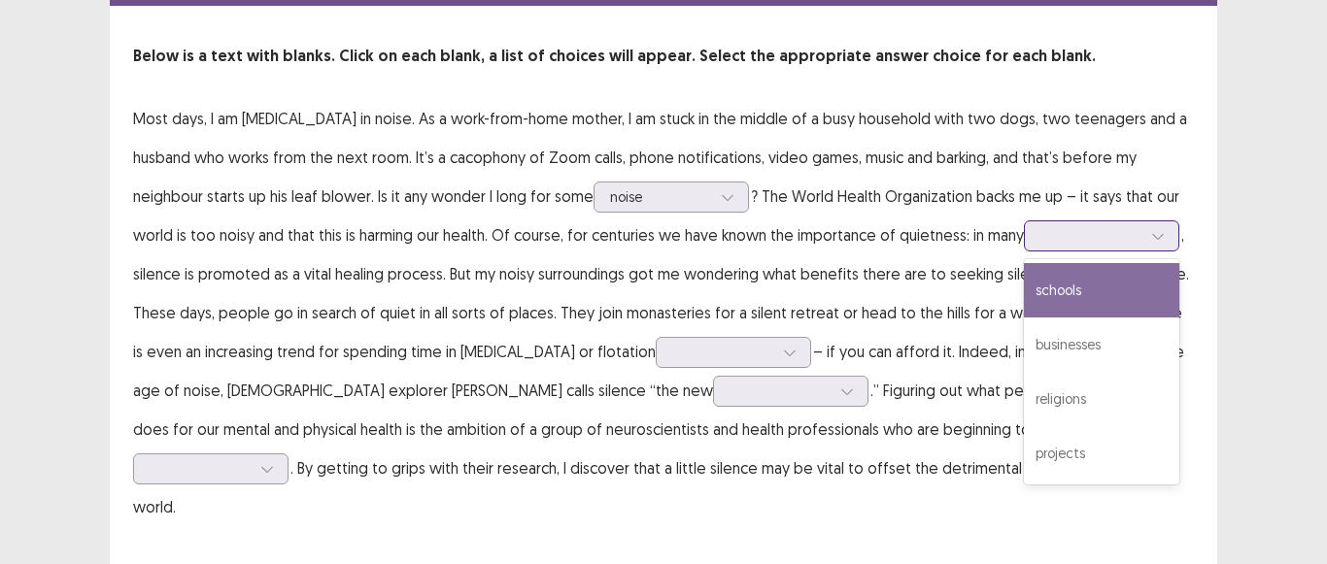
click at [1103, 276] on div "schools" at bounding box center [1101, 290] width 155 height 54
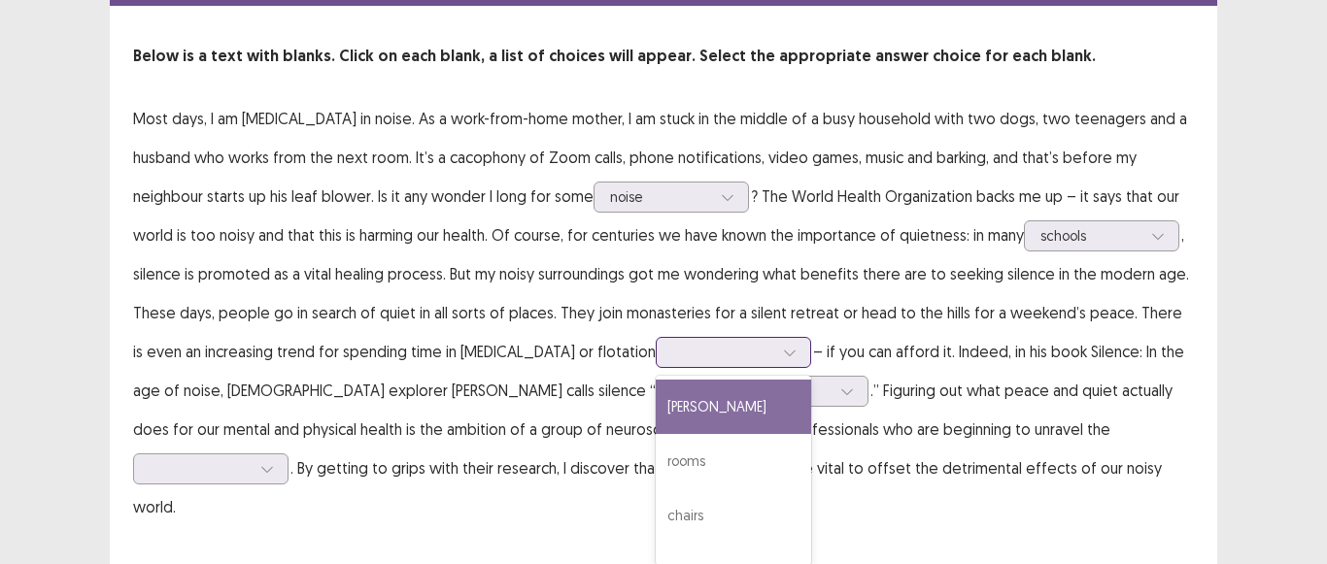
click at [797, 346] on icon at bounding box center [790, 353] width 14 height 14
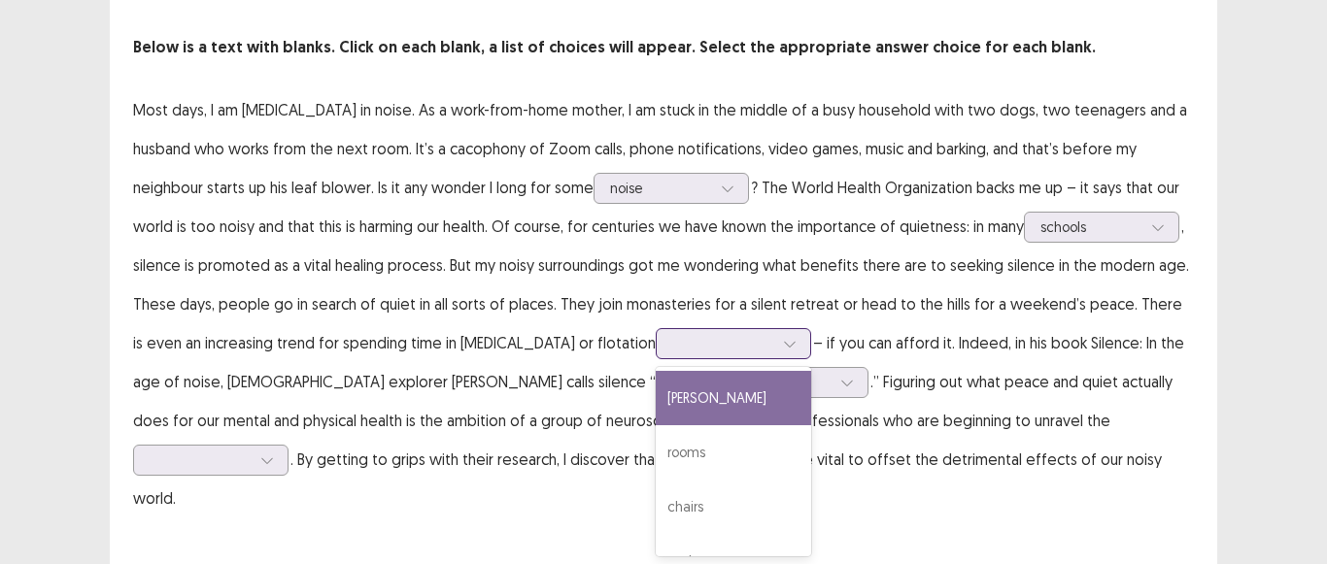
click at [758, 401] on div "[PERSON_NAME]" at bounding box center [733, 398] width 155 height 54
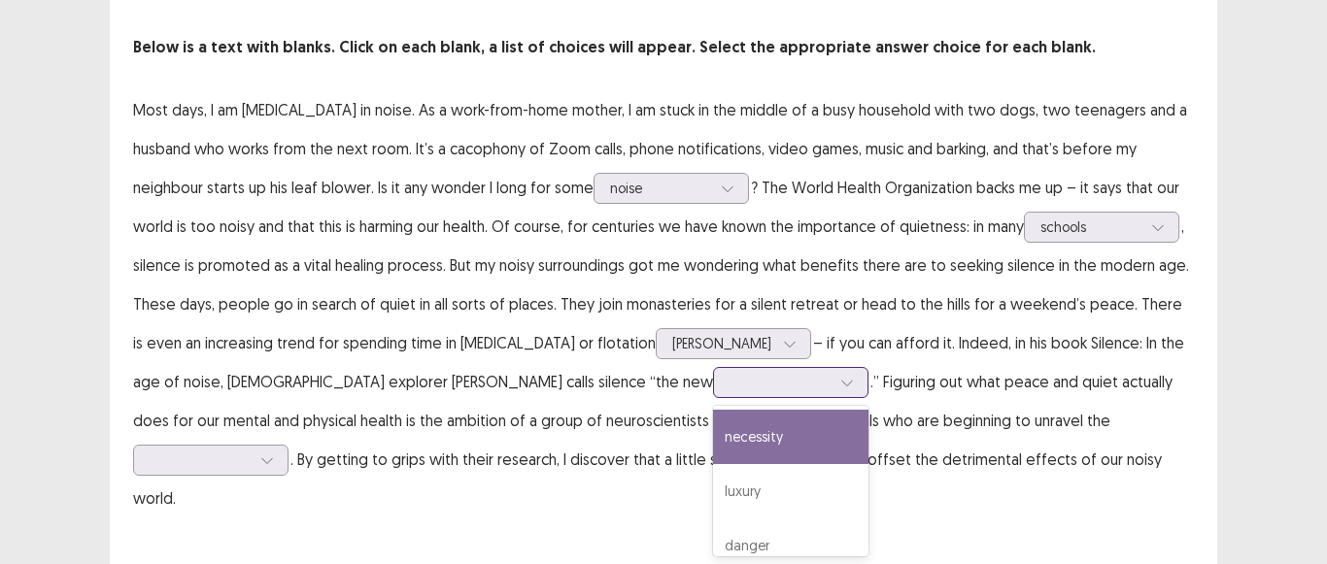
click at [840, 385] on icon at bounding box center [847, 383] width 14 height 14
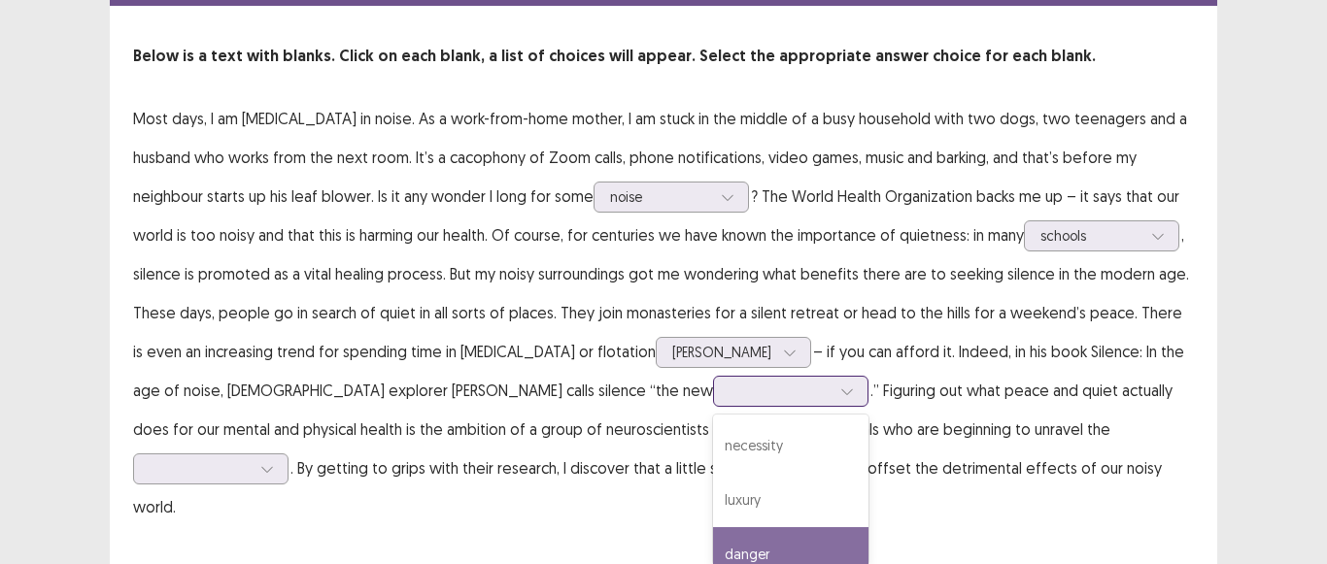
click at [713, 541] on div "danger" at bounding box center [790, 554] width 155 height 54
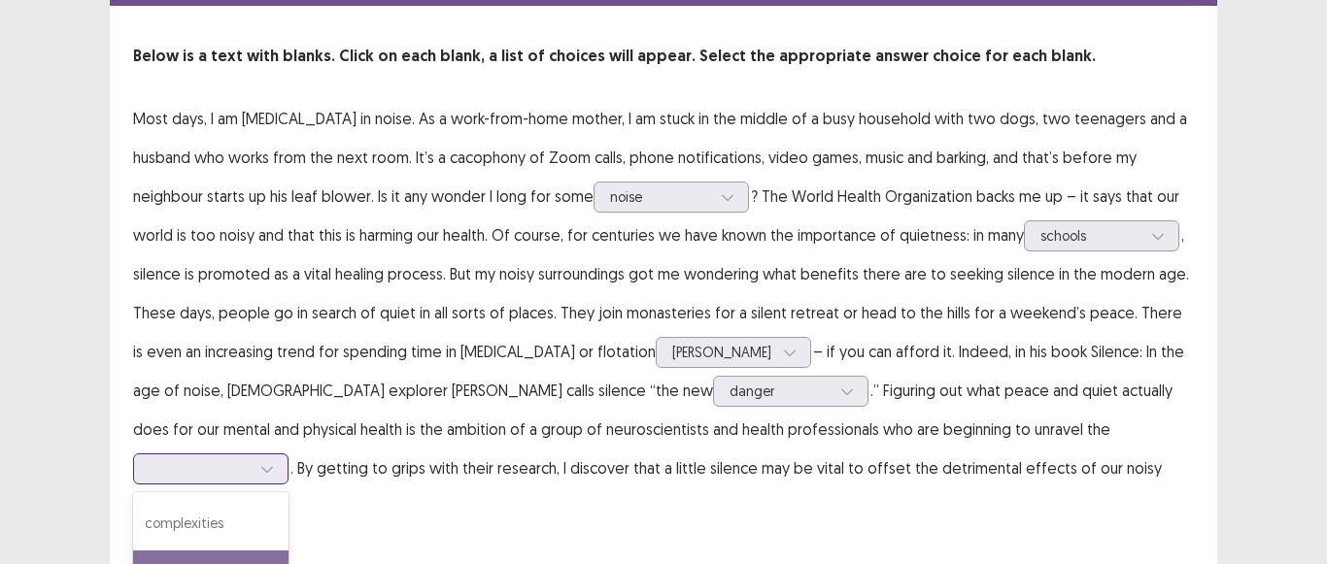
scroll to position [190, 0]
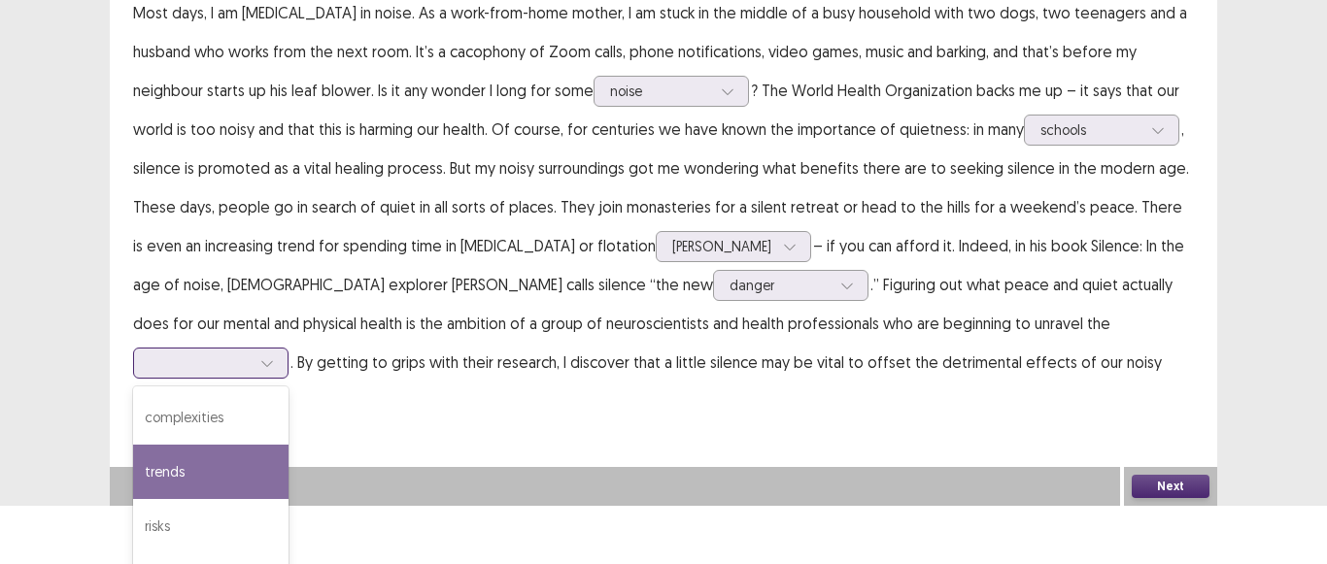
click at [288, 379] on div "4 results available. Use Up and Down to choose options, press Enter to select t…" at bounding box center [210, 363] width 155 height 31
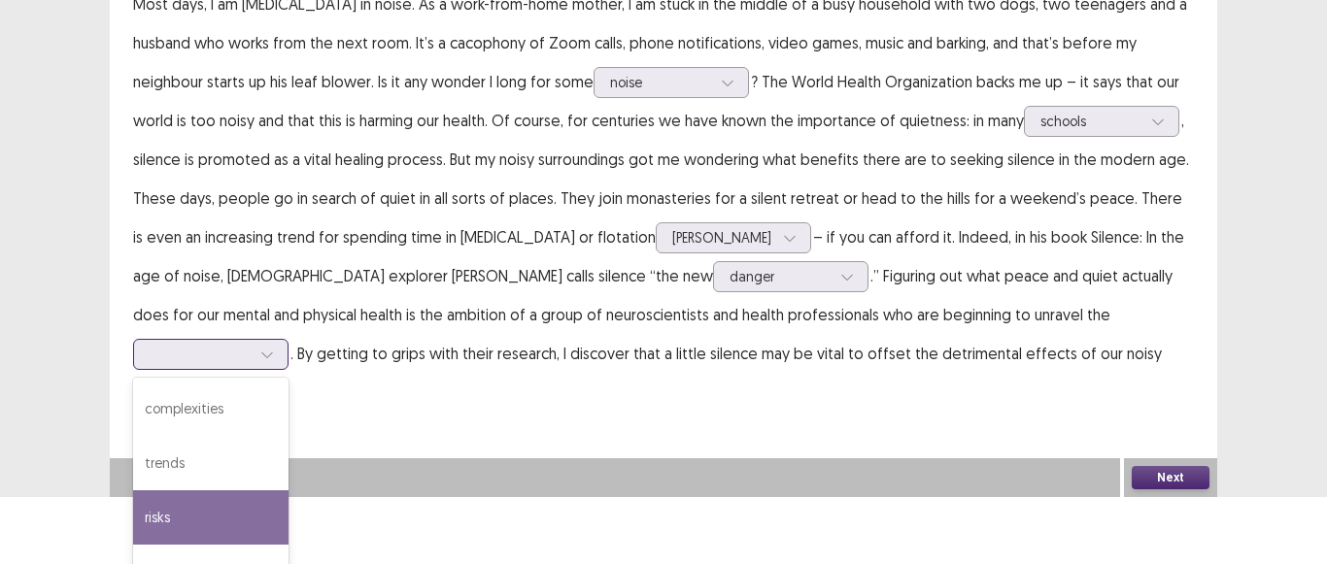
click at [288, 491] on div "risks" at bounding box center [210, 518] width 155 height 54
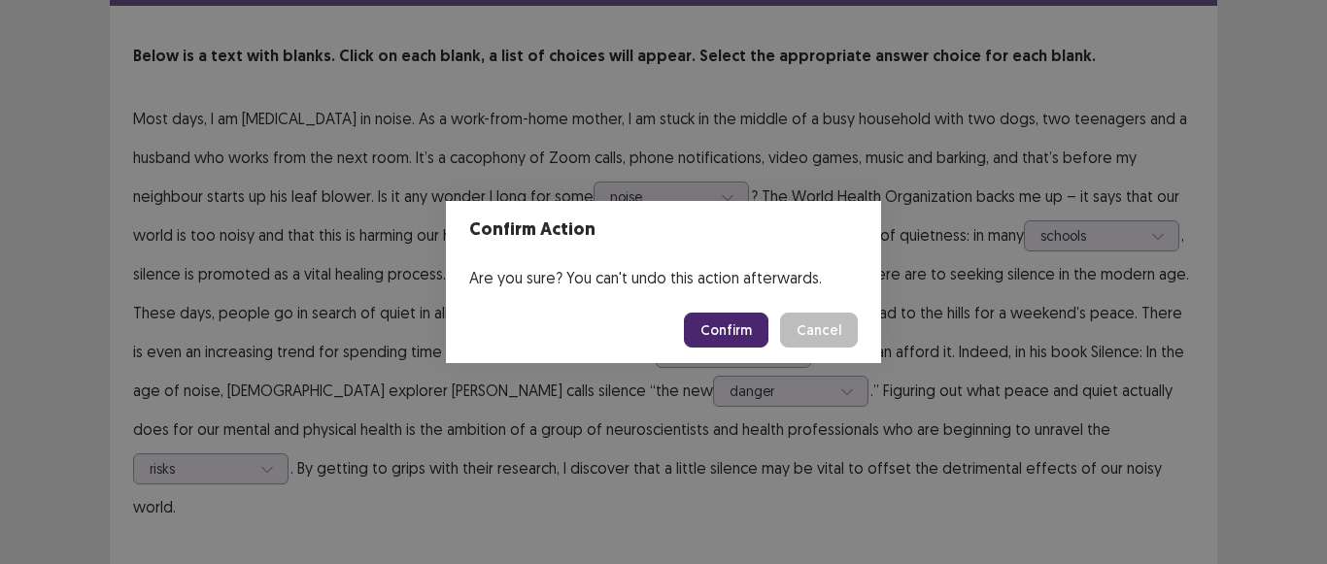
click at [733, 330] on button "Confirm" at bounding box center [726, 330] width 85 height 35
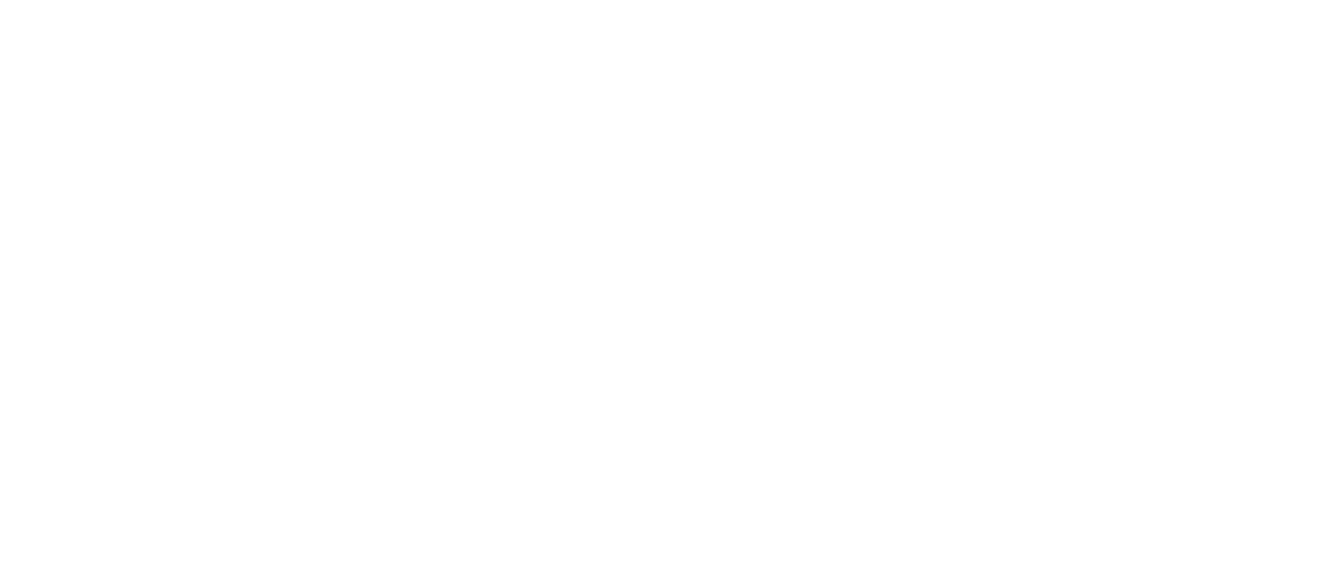
scroll to position [0, 0]
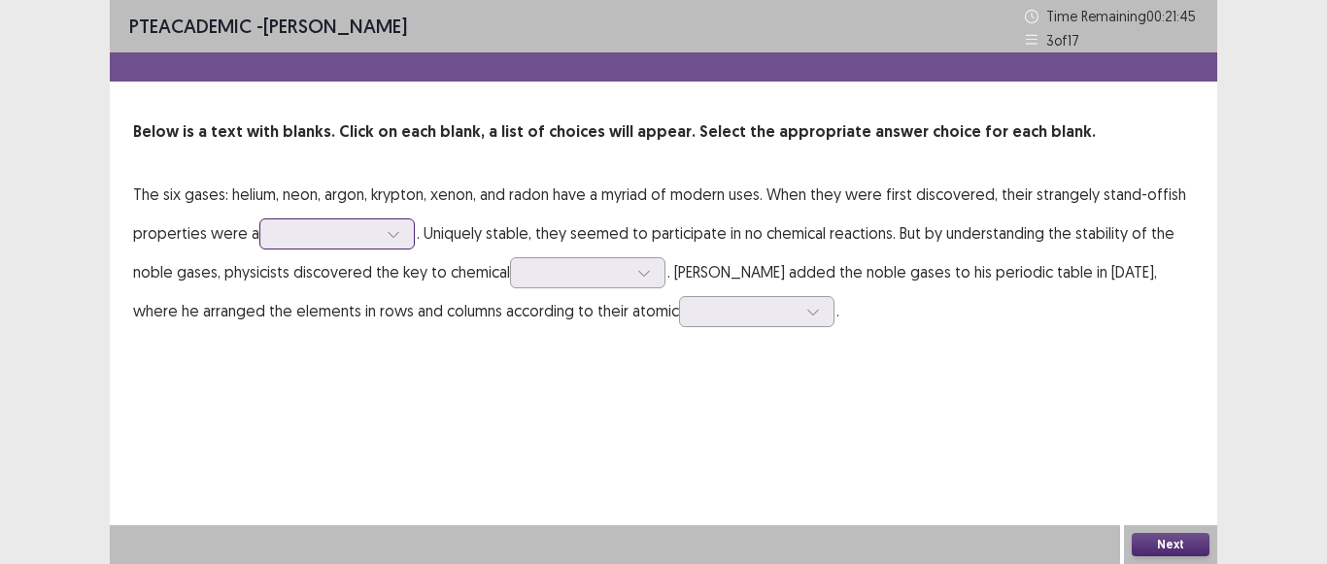
click at [399, 235] on icon at bounding box center [394, 234] width 14 height 14
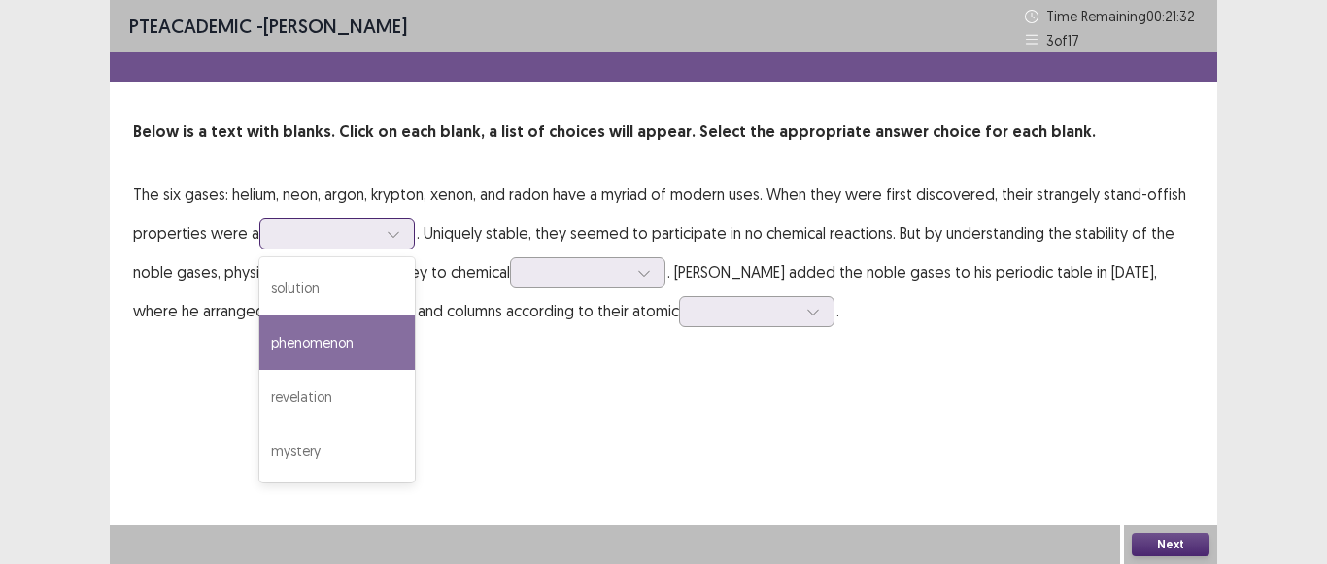
click at [329, 360] on div "phenomenon" at bounding box center [336, 343] width 155 height 54
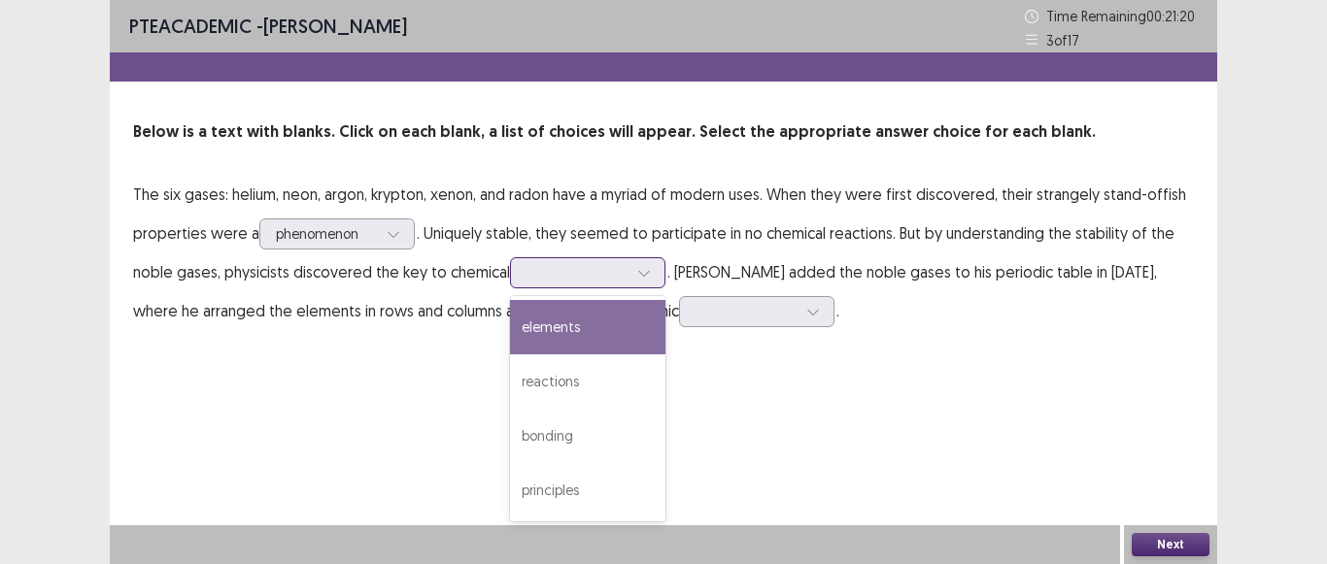
click at [640, 276] on icon at bounding box center [644, 273] width 14 height 14
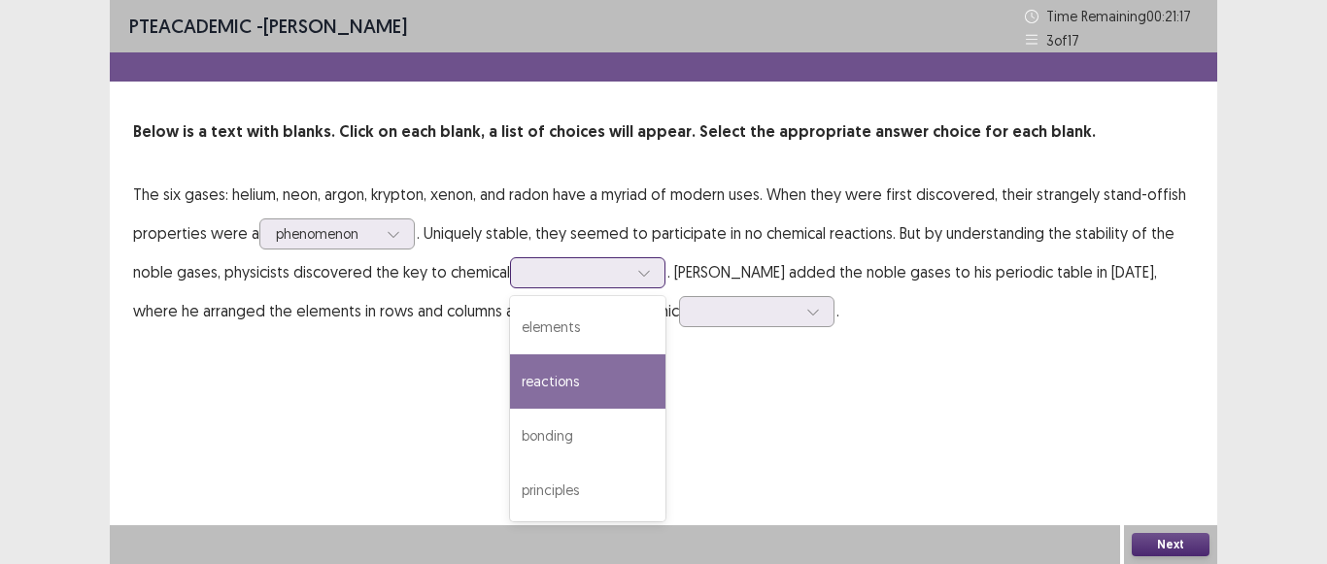
click at [599, 375] on div "reactions" at bounding box center [587, 382] width 155 height 54
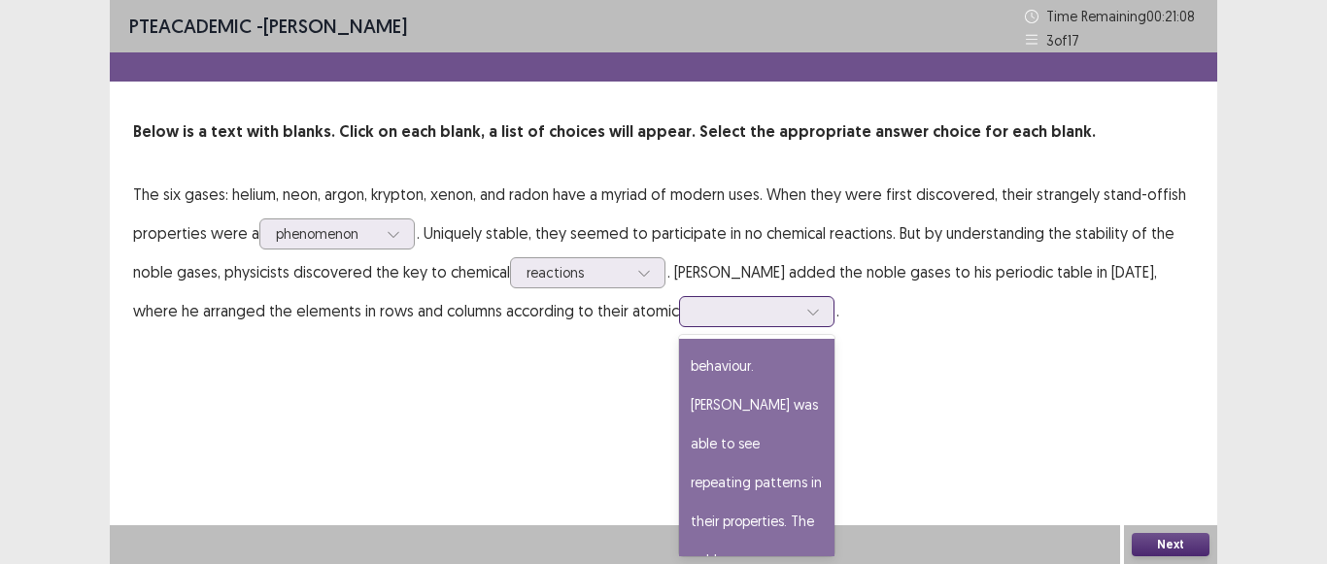
click at [821, 323] on div at bounding box center [812, 311] width 29 height 29
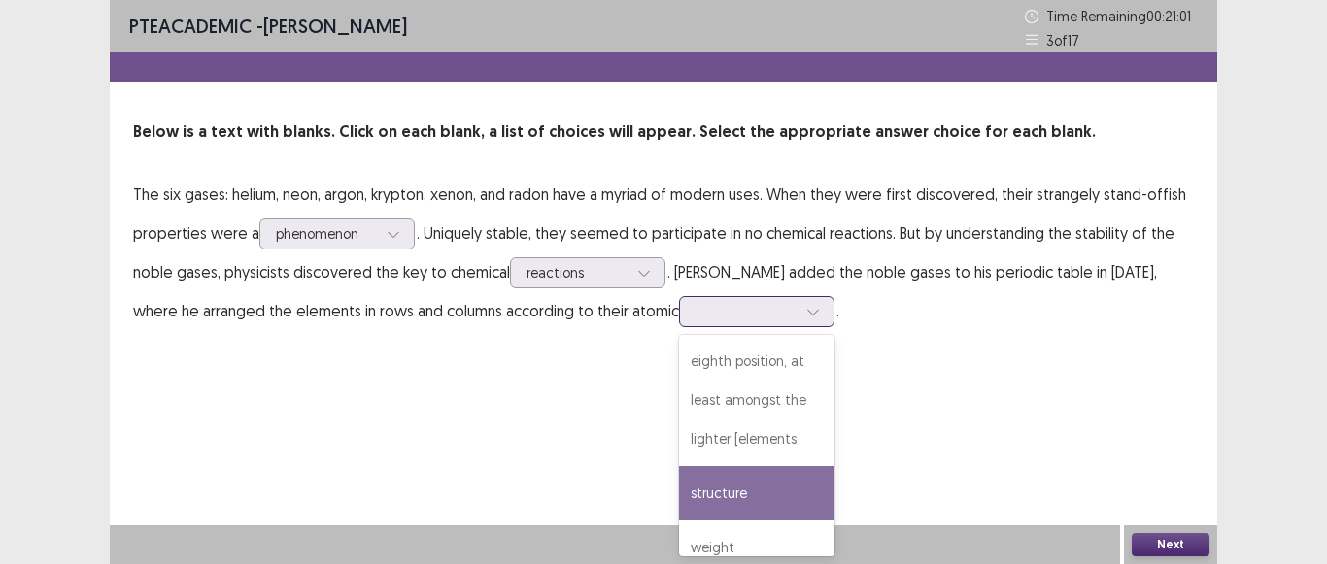
click at [741, 512] on div "structure" at bounding box center [756, 493] width 155 height 54
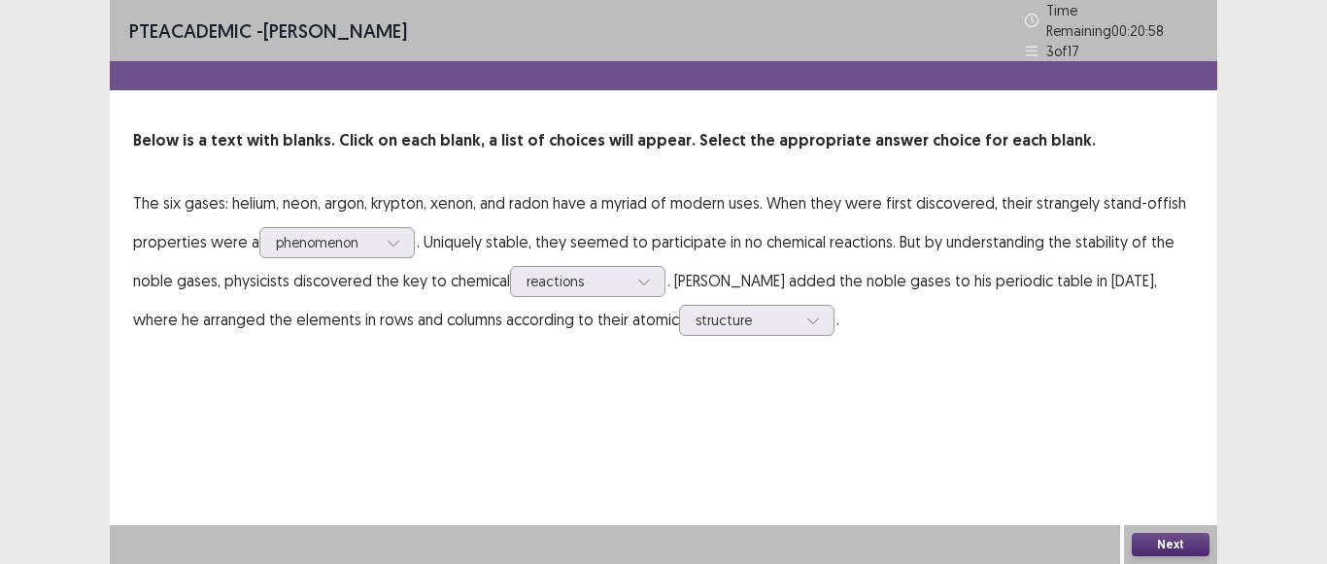
click at [1167, 538] on button "Next" at bounding box center [1171, 544] width 78 height 23
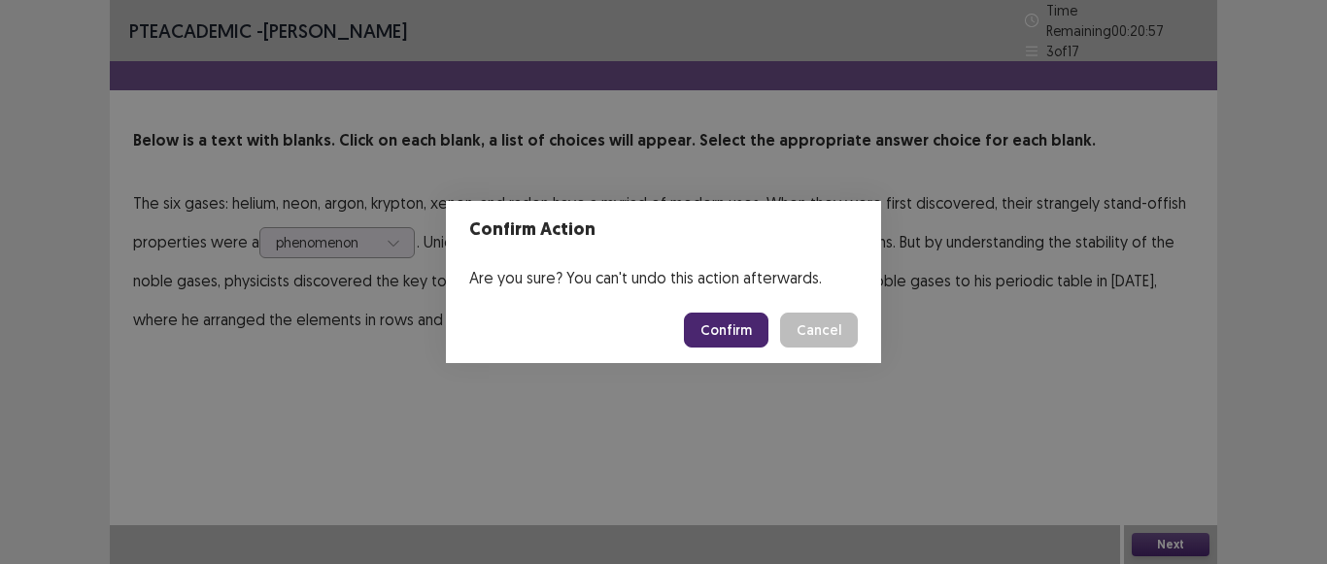
click at [756, 324] on button "Confirm" at bounding box center [726, 330] width 85 height 35
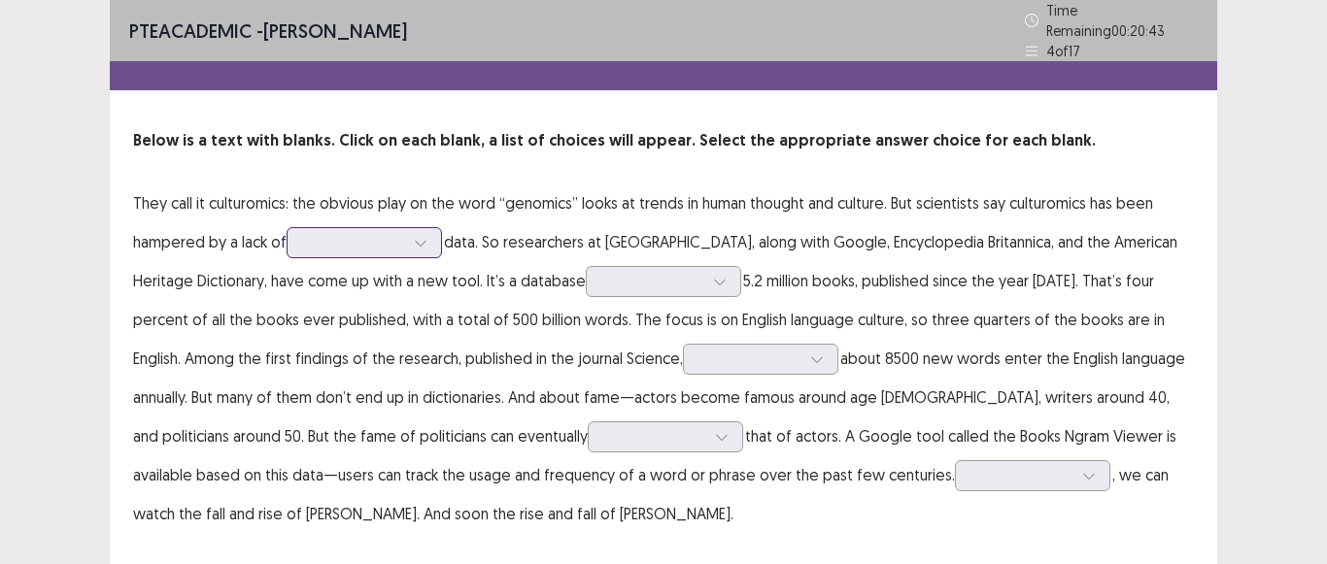
click at [421, 243] on div at bounding box center [420, 242] width 29 height 29
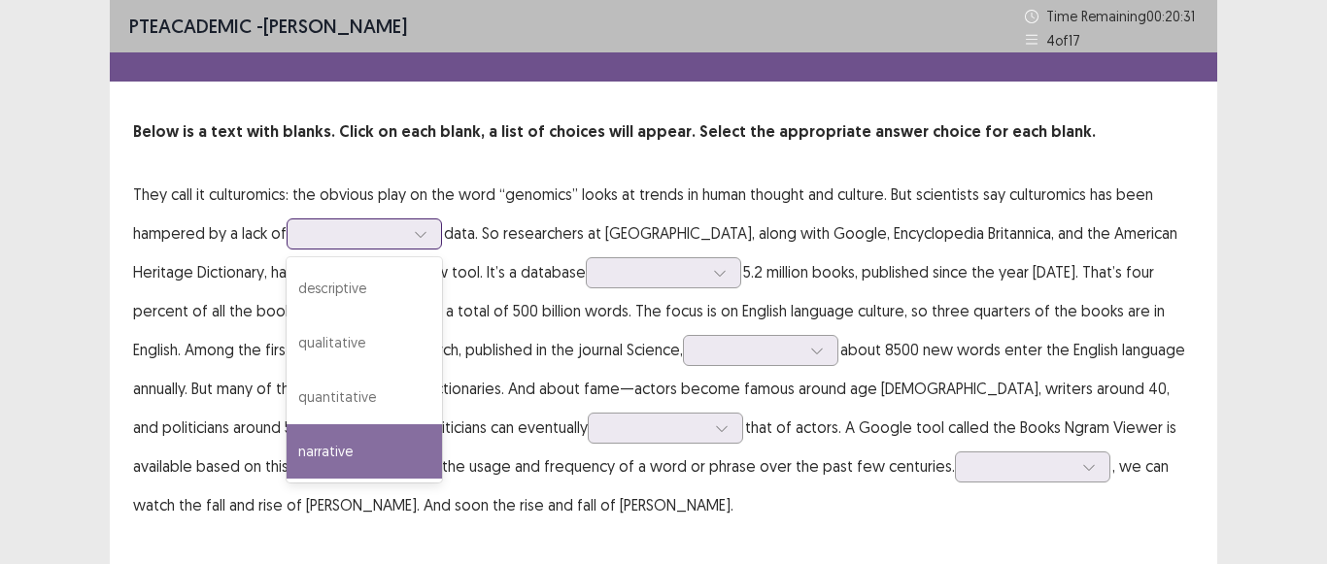
click at [351, 456] on div "narrative" at bounding box center [364, 451] width 155 height 54
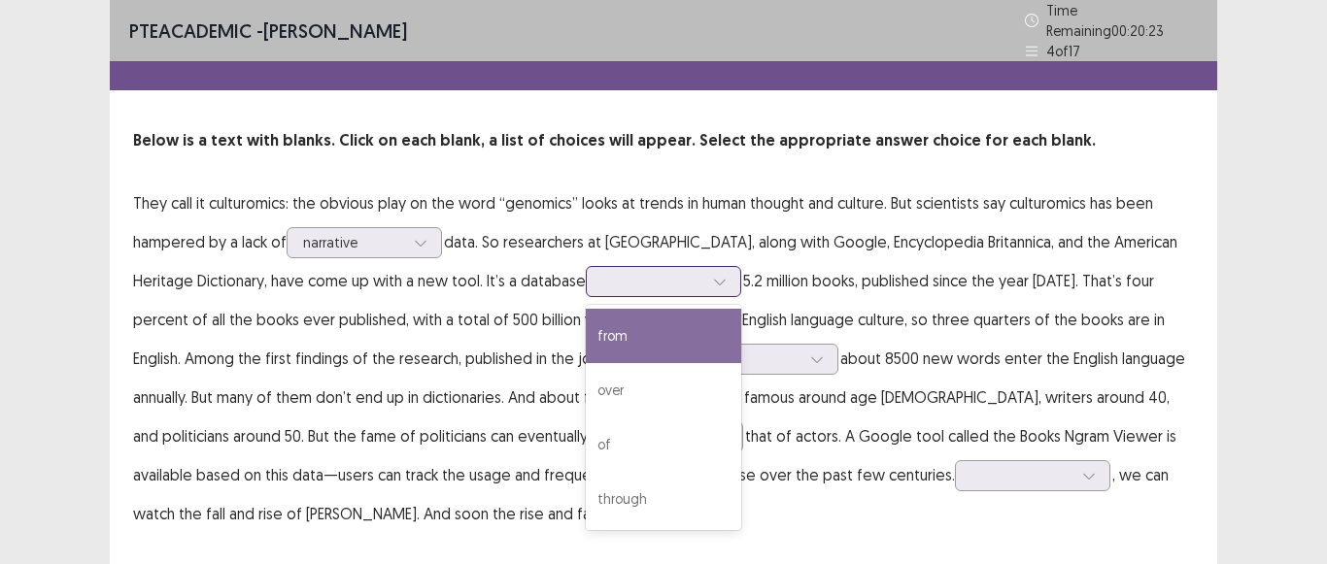
click at [713, 275] on icon at bounding box center [720, 282] width 14 height 14
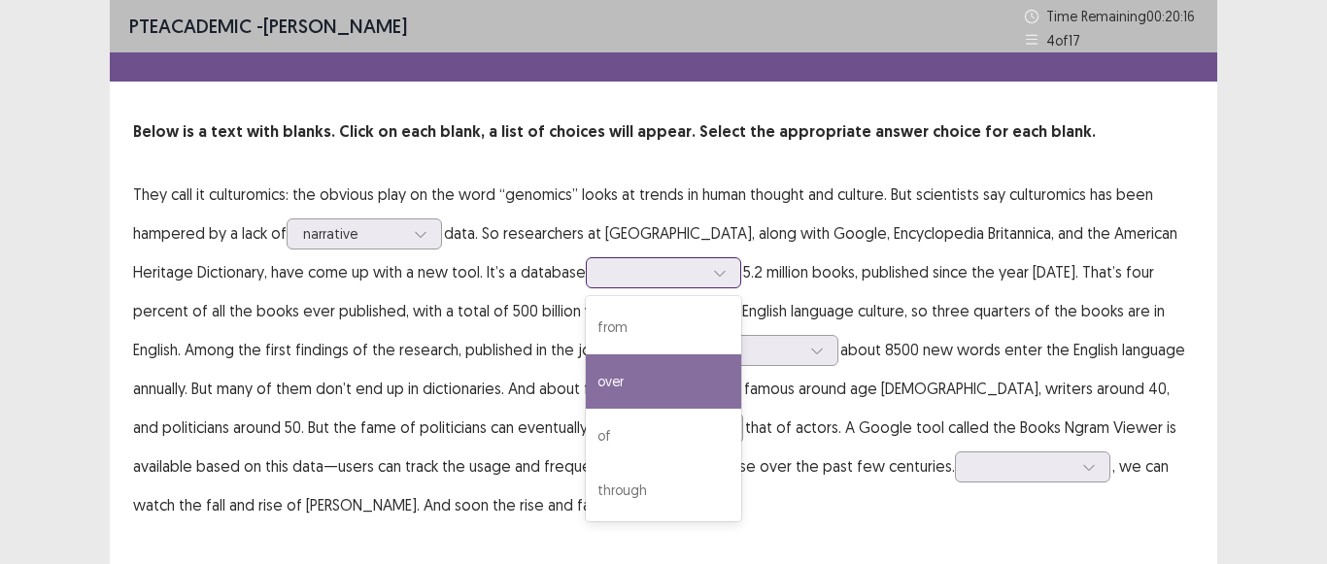
click at [596, 398] on div "over" at bounding box center [663, 382] width 155 height 54
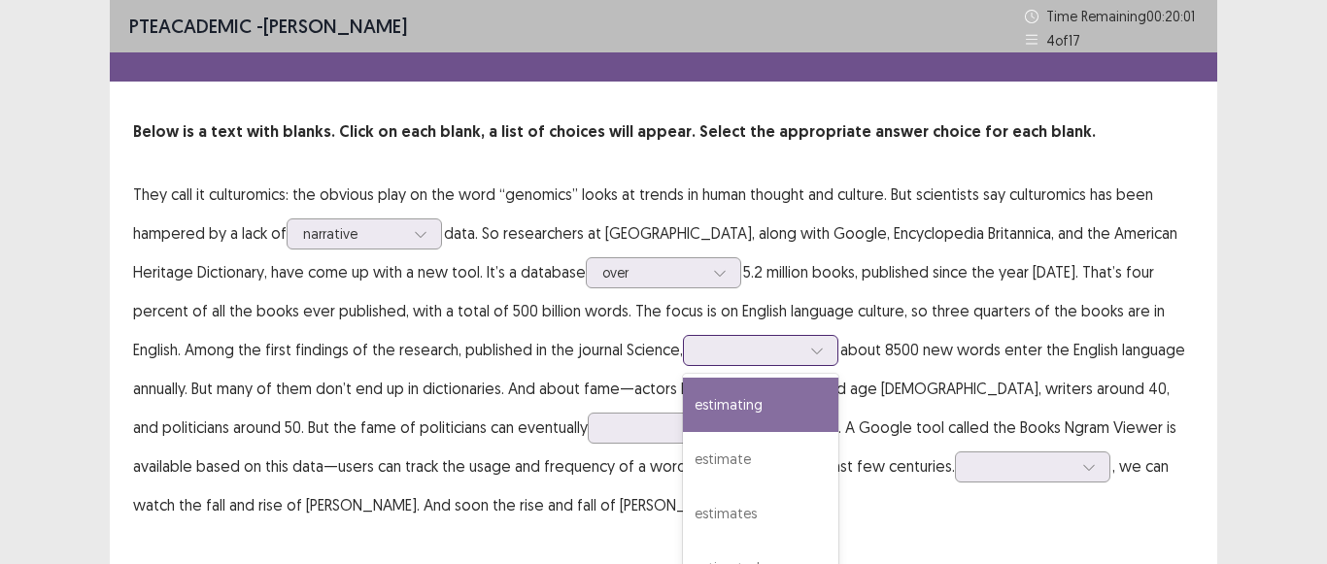
click at [711, 352] on div "4 results available. Use Up and Down to choose options, press Enter to select t…" at bounding box center [760, 350] width 155 height 31
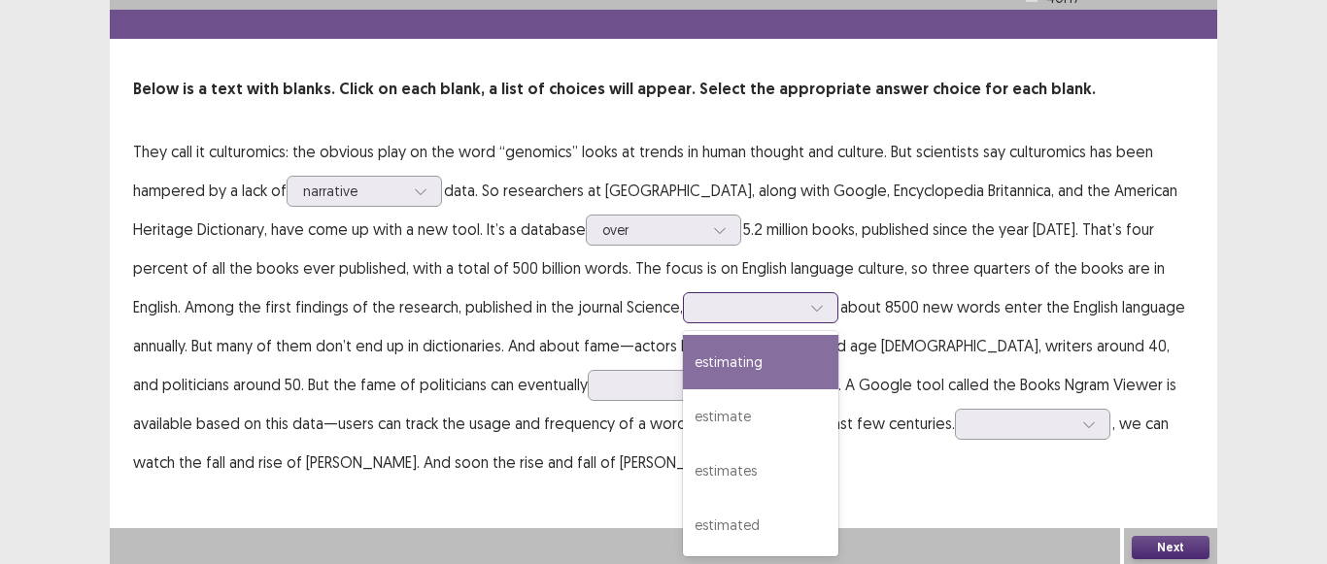
click at [683, 373] on div "estimating" at bounding box center [760, 362] width 155 height 54
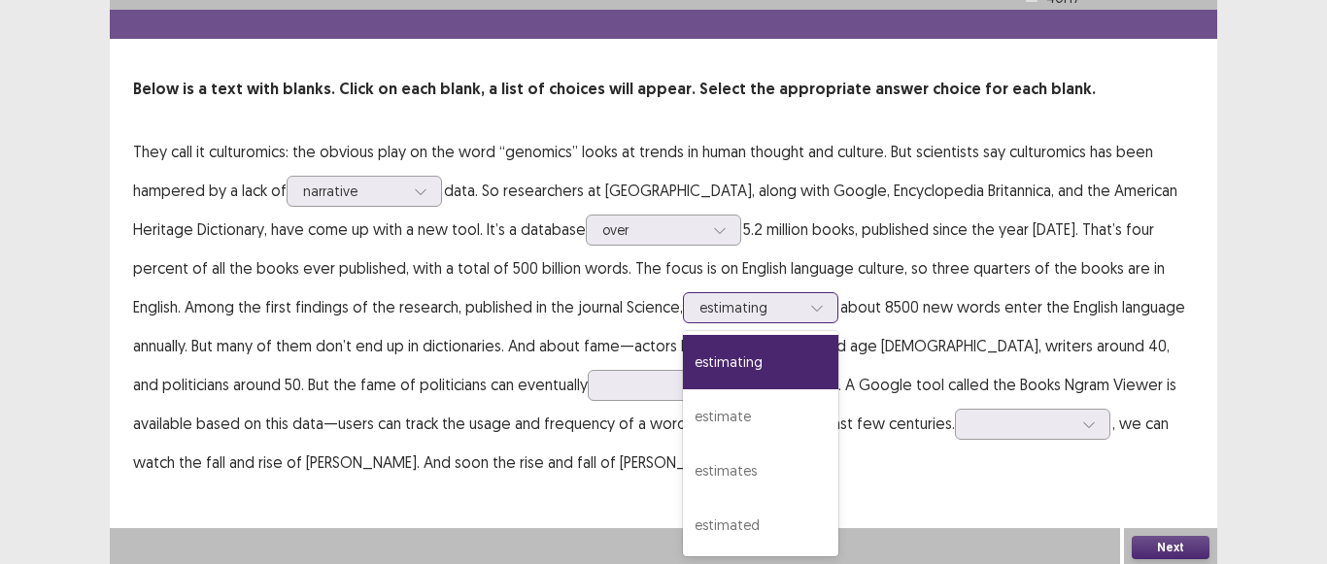
click at [810, 308] on icon at bounding box center [817, 308] width 14 height 14
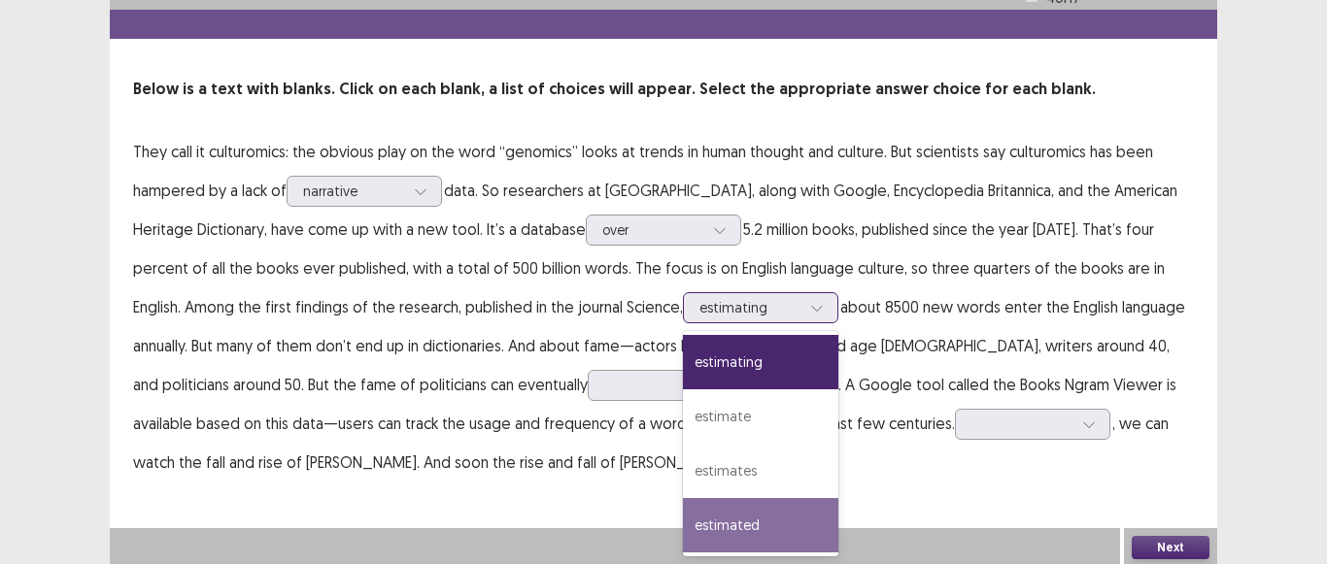
click at [683, 529] on div "estimated" at bounding box center [760, 525] width 155 height 54
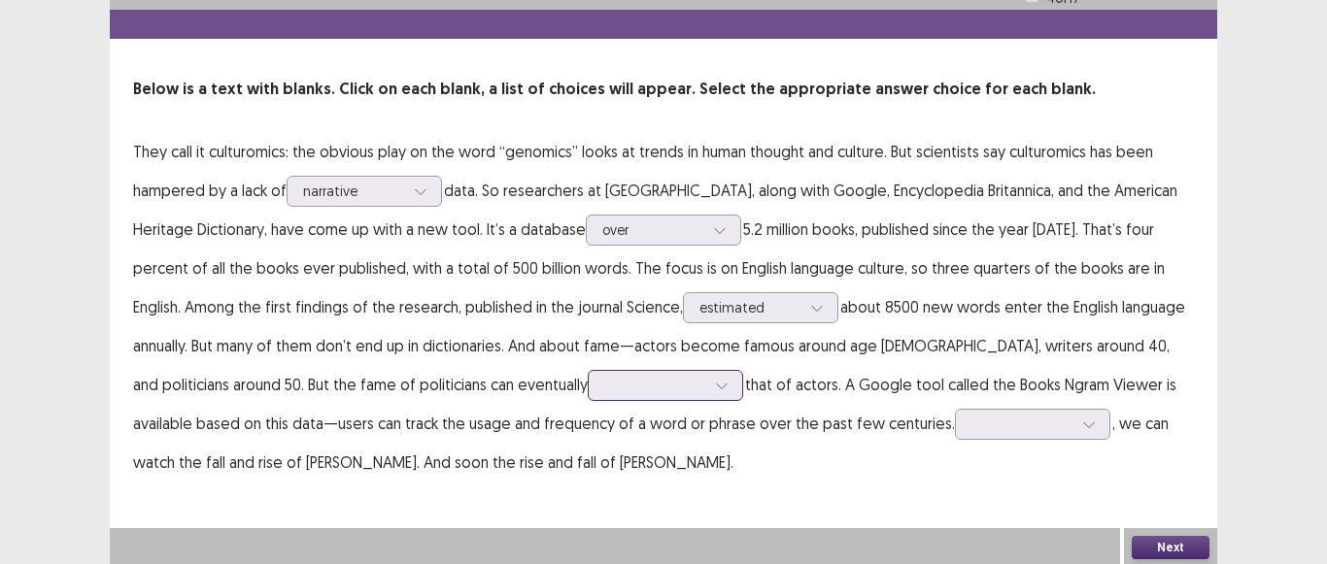
scroll to position [46, 0]
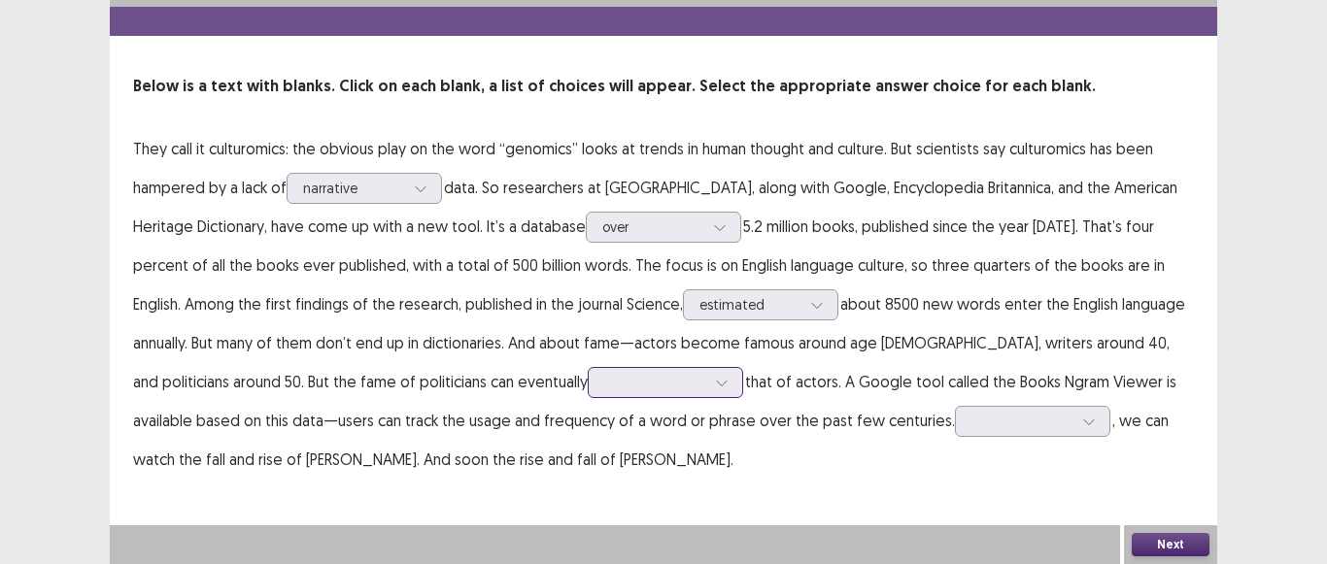
click at [715, 386] on icon at bounding box center [722, 383] width 14 height 14
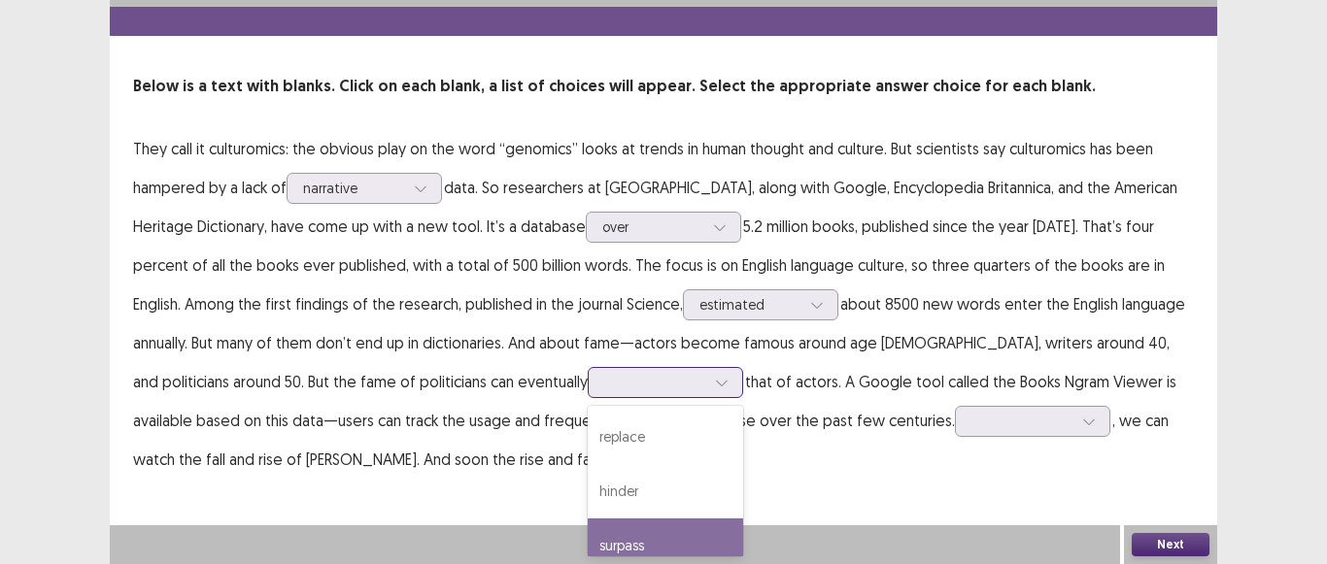
click at [588, 534] on div "surpass" at bounding box center [665, 546] width 155 height 54
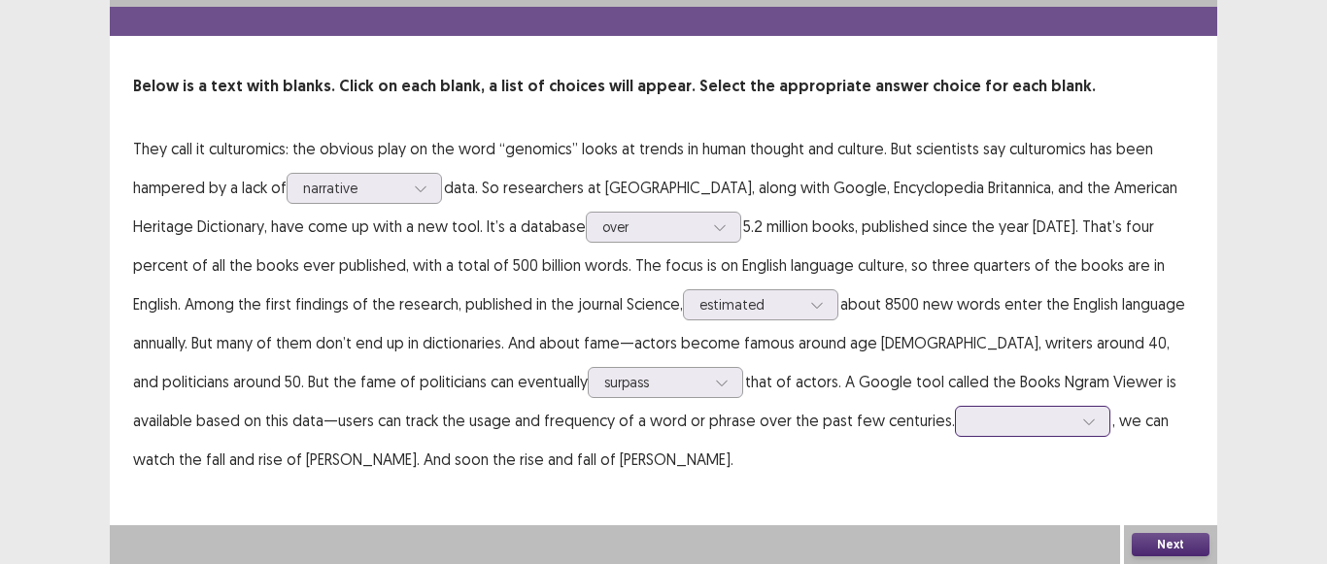
scroll to position [152, 0]
click at [955, 425] on div at bounding box center [1032, 421] width 155 height 31
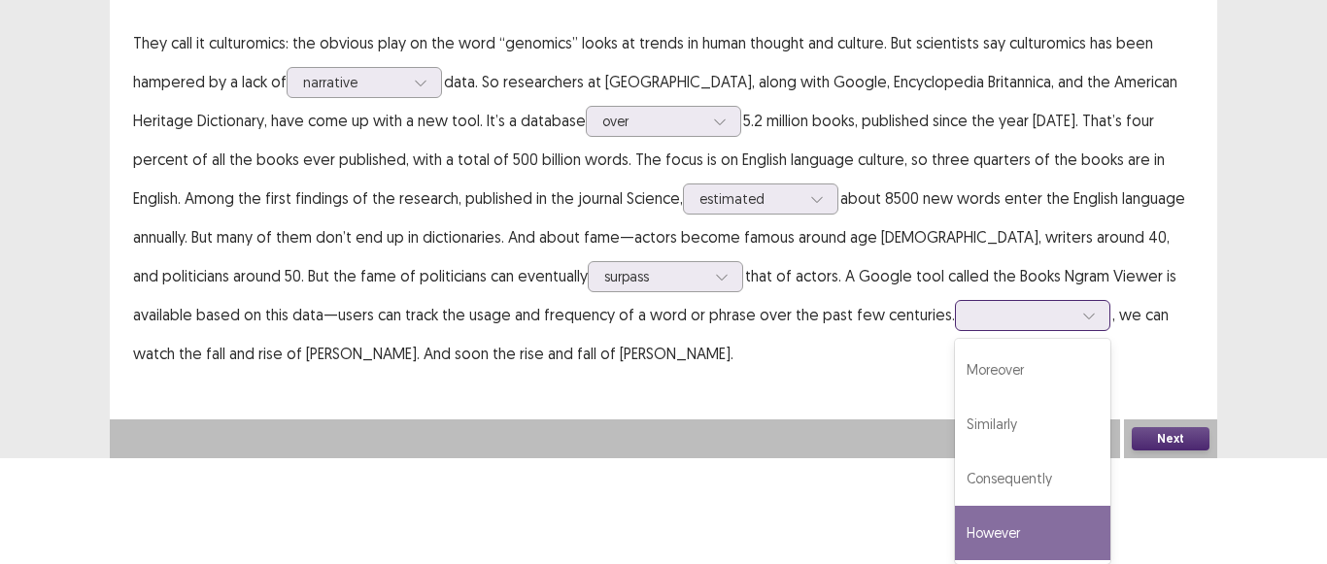
click at [955, 513] on div "However" at bounding box center [1032, 533] width 155 height 54
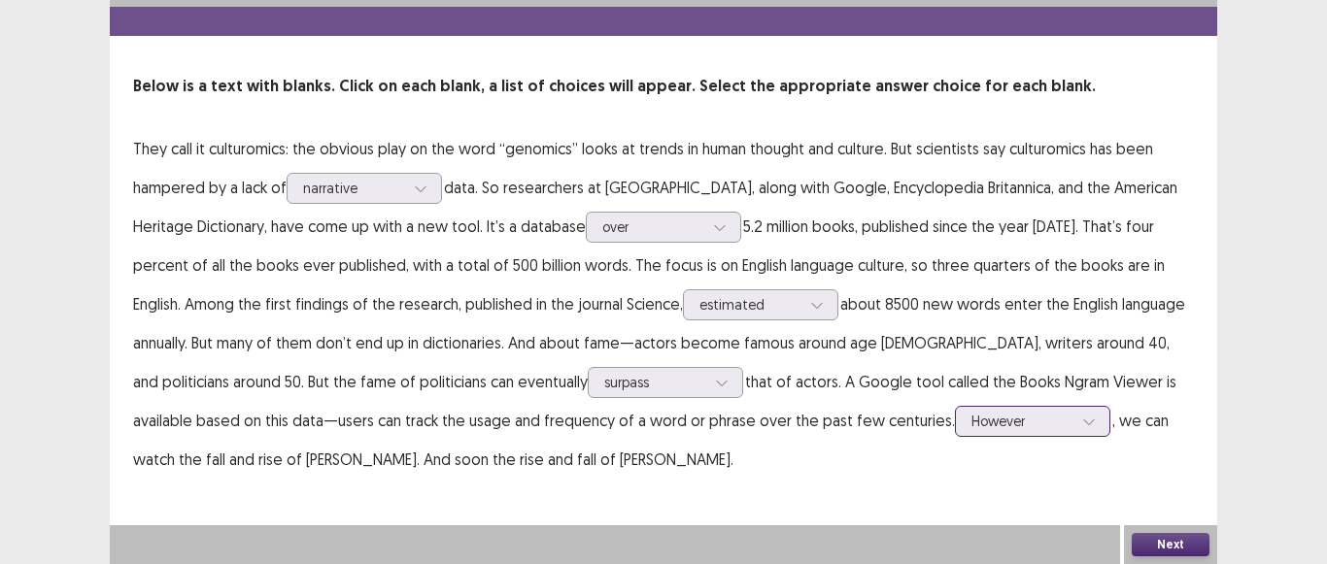
scroll to position [46, 0]
click at [1180, 548] on button "Next" at bounding box center [1171, 544] width 78 height 23
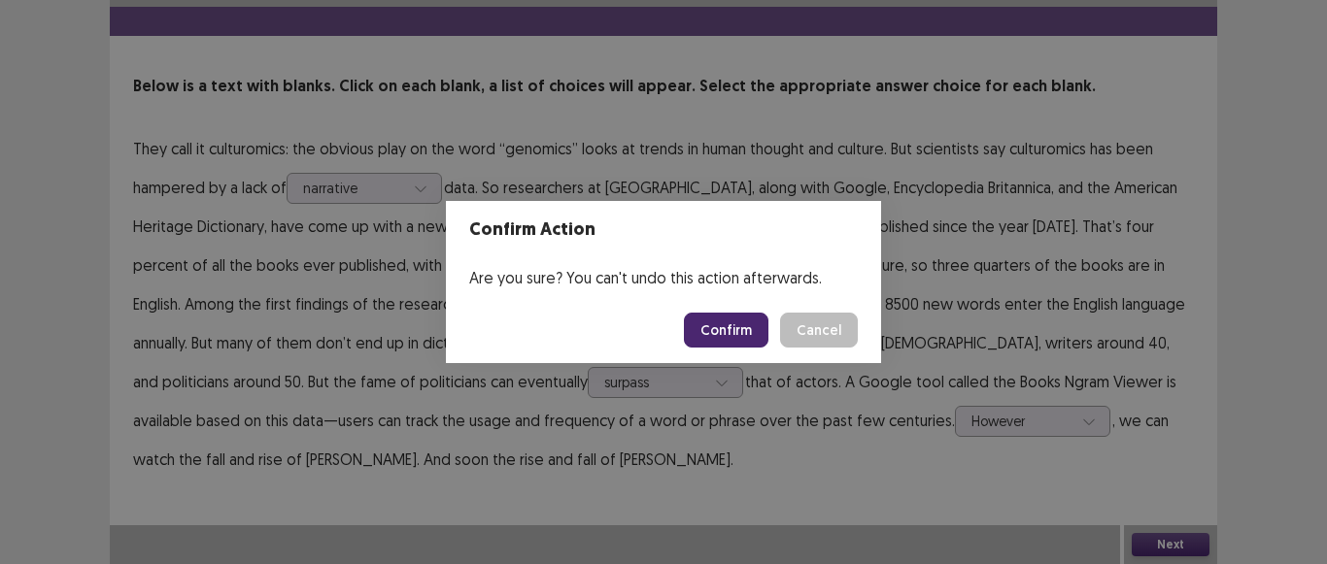
click at [727, 326] on button "Confirm" at bounding box center [726, 330] width 85 height 35
click at [713, 334] on button "Confirm" at bounding box center [726, 330] width 85 height 35
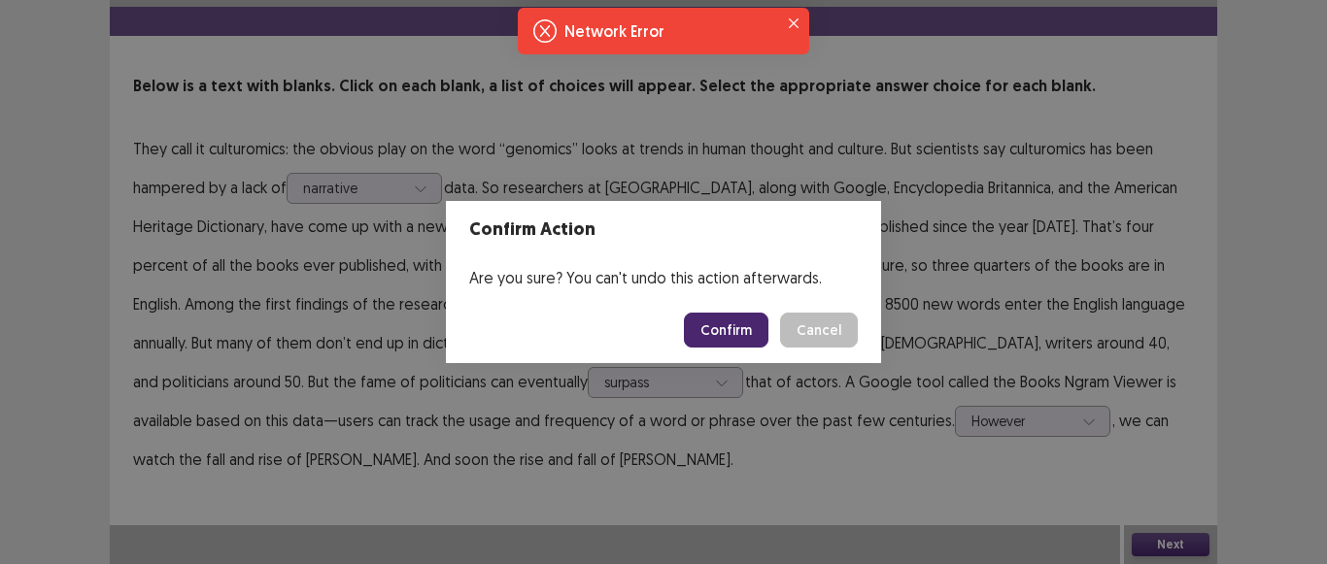
click at [726, 330] on button "Confirm" at bounding box center [726, 330] width 85 height 35
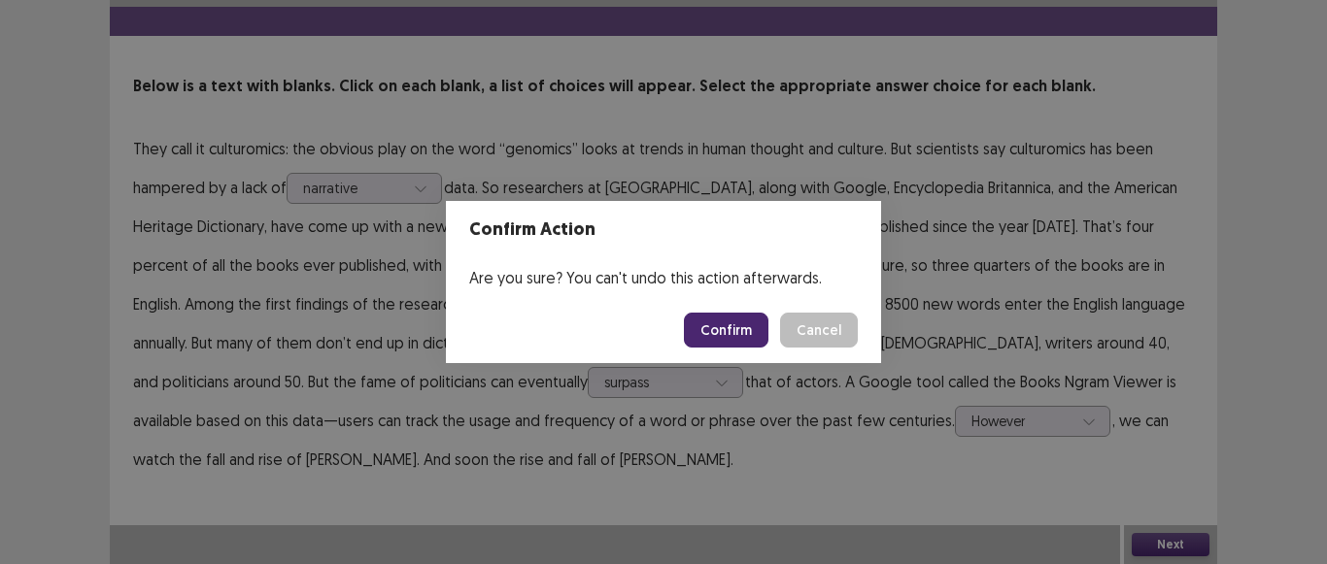
click at [747, 344] on button "Confirm" at bounding box center [726, 330] width 85 height 35
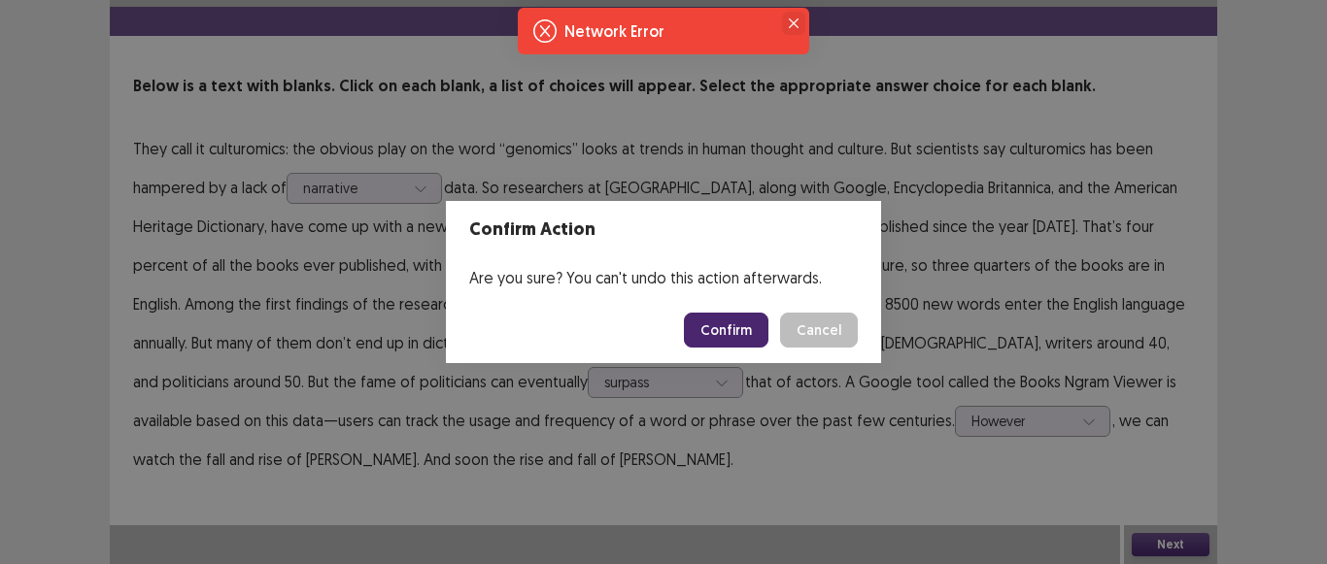
click at [800, 26] on button "Close" at bounding box center [793, 23] width 23 height 23
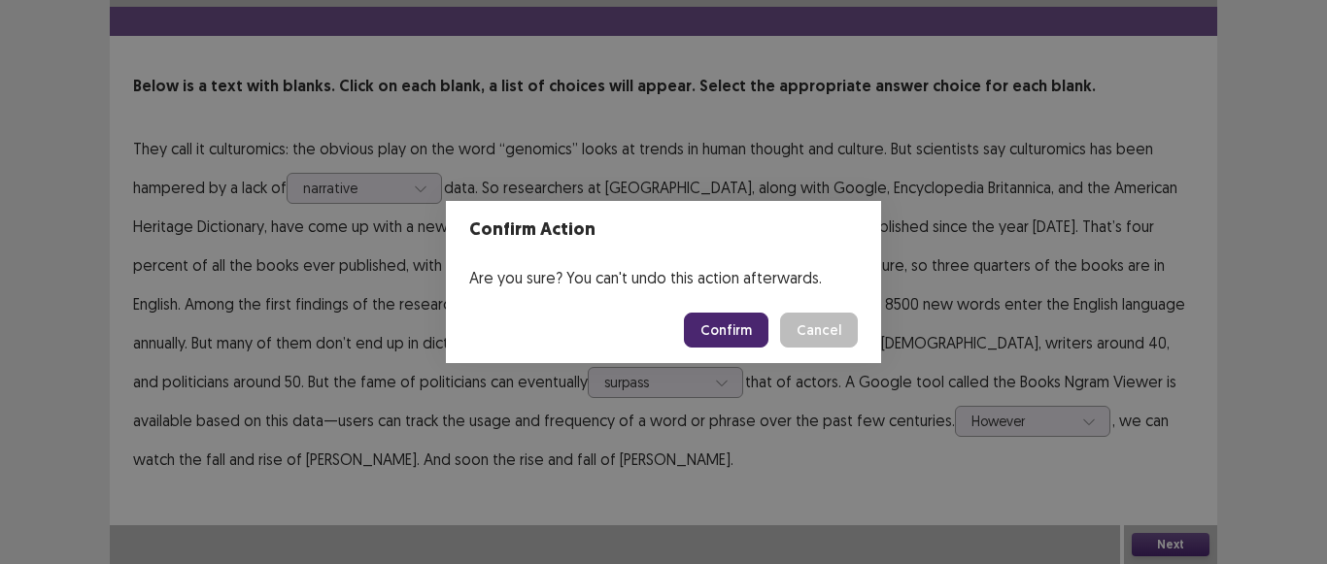
click at [742, 340] on button "Confirm" at bounding box center [726, 330] width 85 height 35
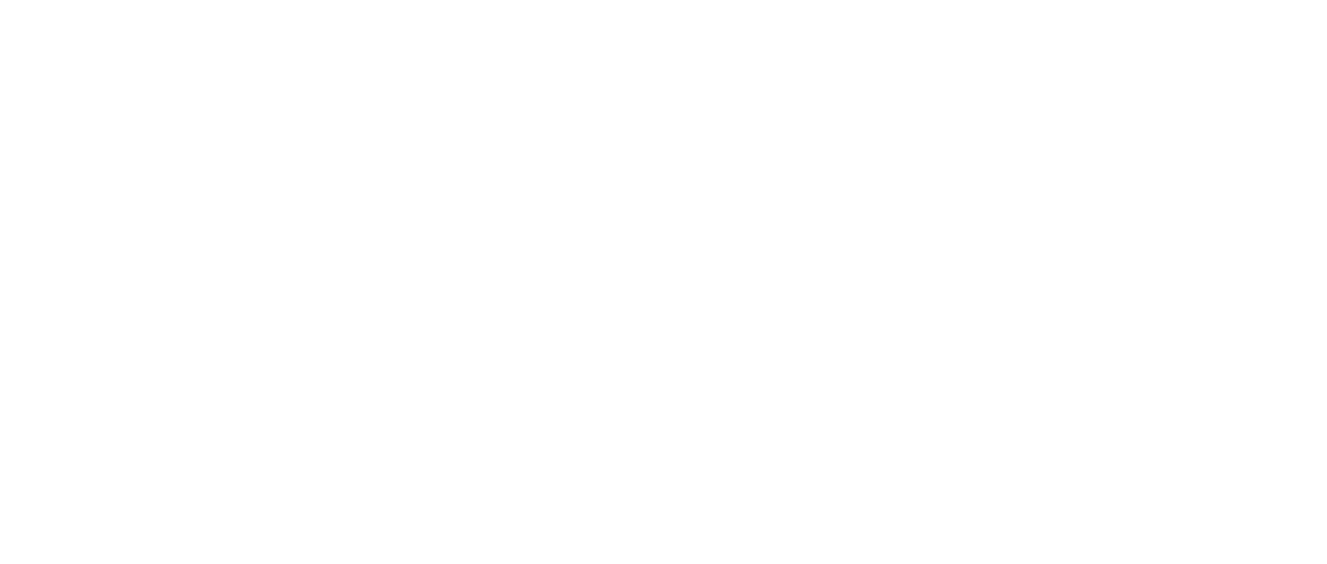
scroll to position [0, 0]
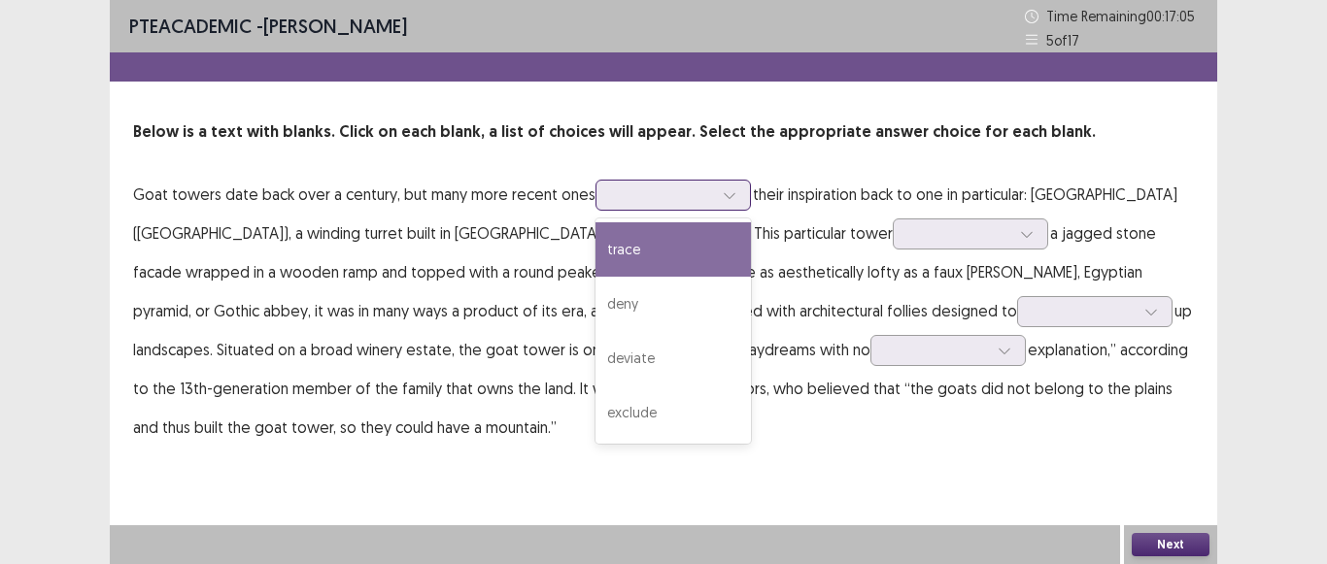
click at [723, 197] on icon at bounding box center [730, 195] width 14 height 14
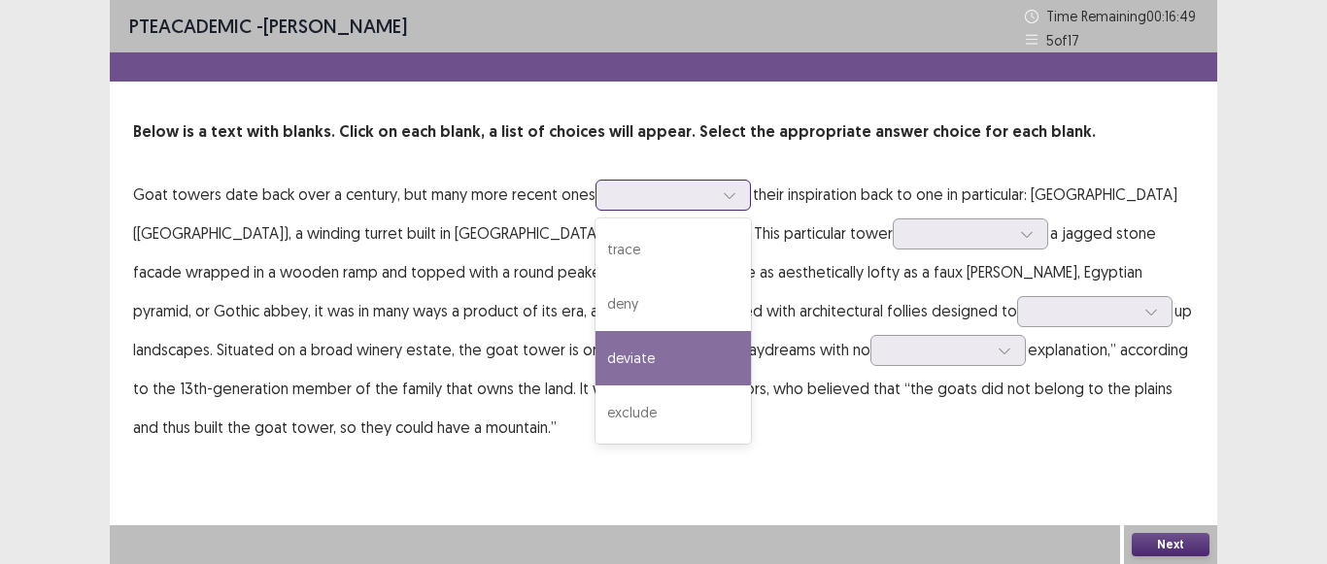
click at [645, 349] on div "deviate" at bounding box center [672, 358] width 155 height 54
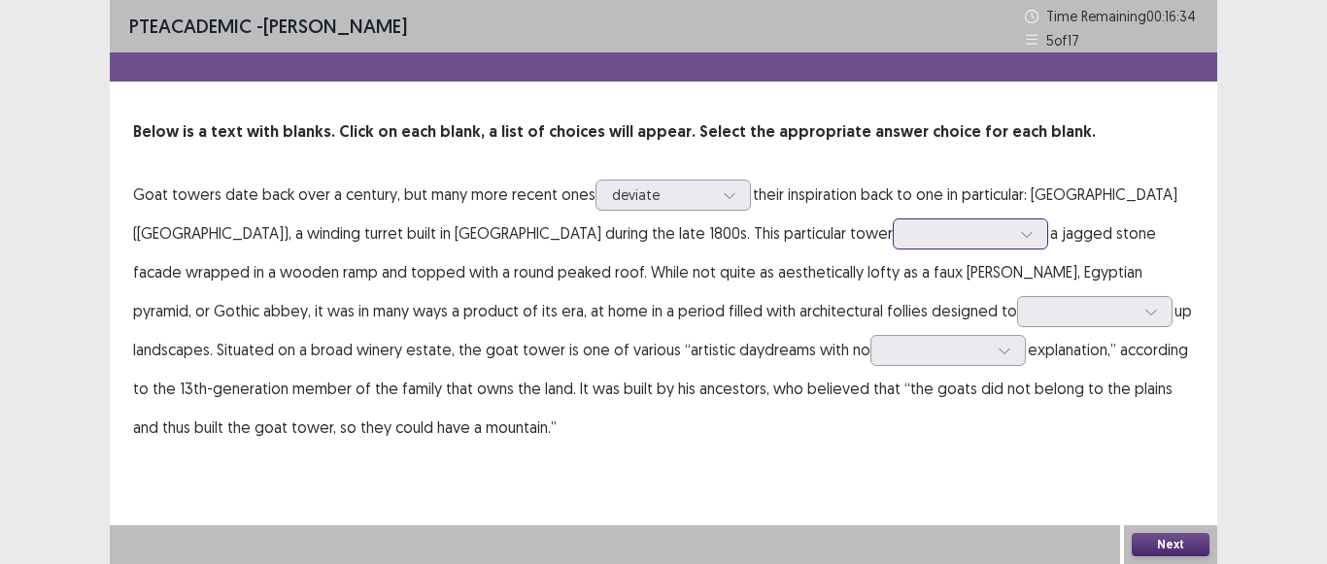
click at [1020, 235] on icon at bounding box center [1027, 234] width 14 height 14
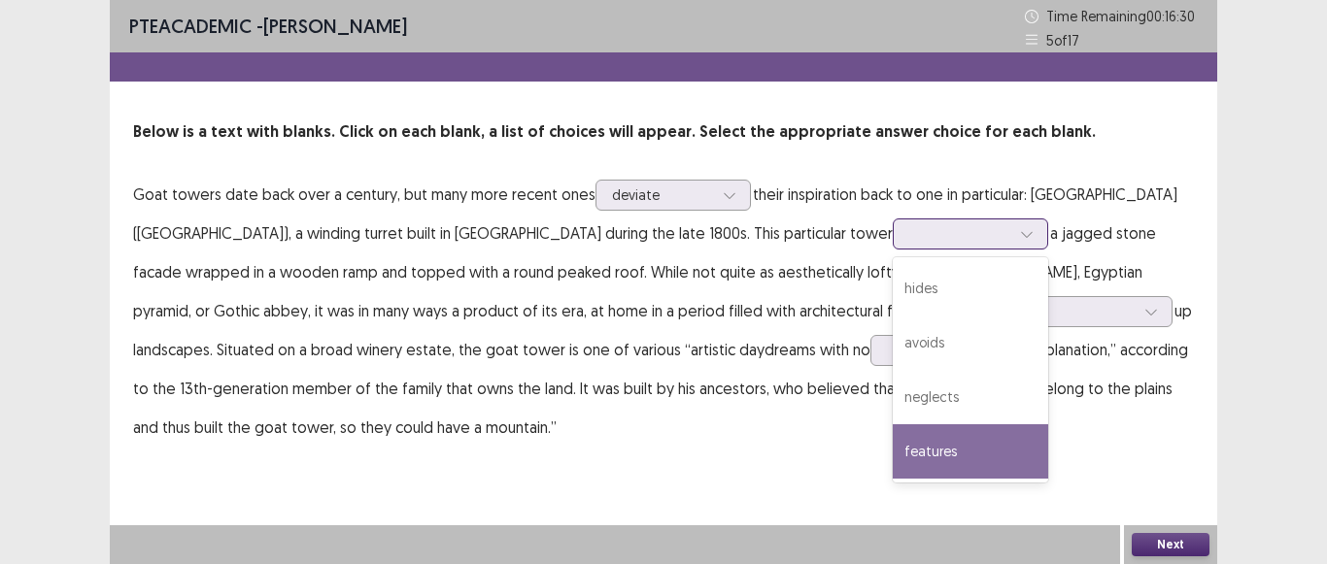
click at [893, 447] on div "features" at bounding box center [970, 451] width 155 height 54
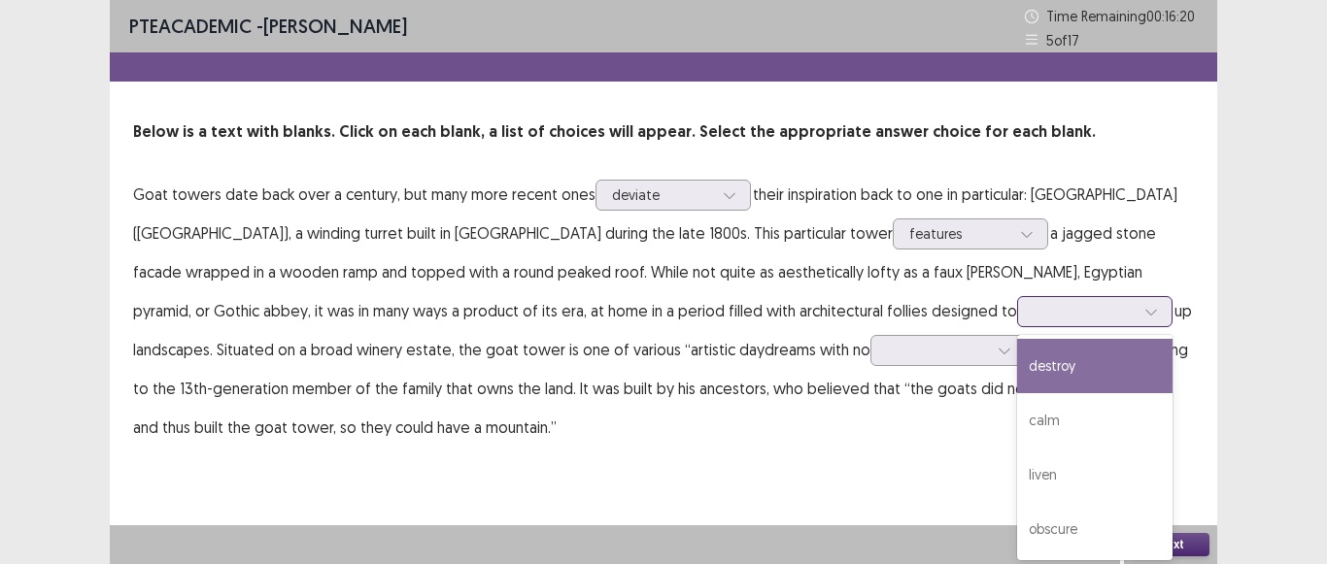
click at [1144, 309] on icon at bounding box center [1151, 312] width 14 height 14
click at [1017, 354] on div "destroy" at bounding box center [1094, 366] width 155 height 54
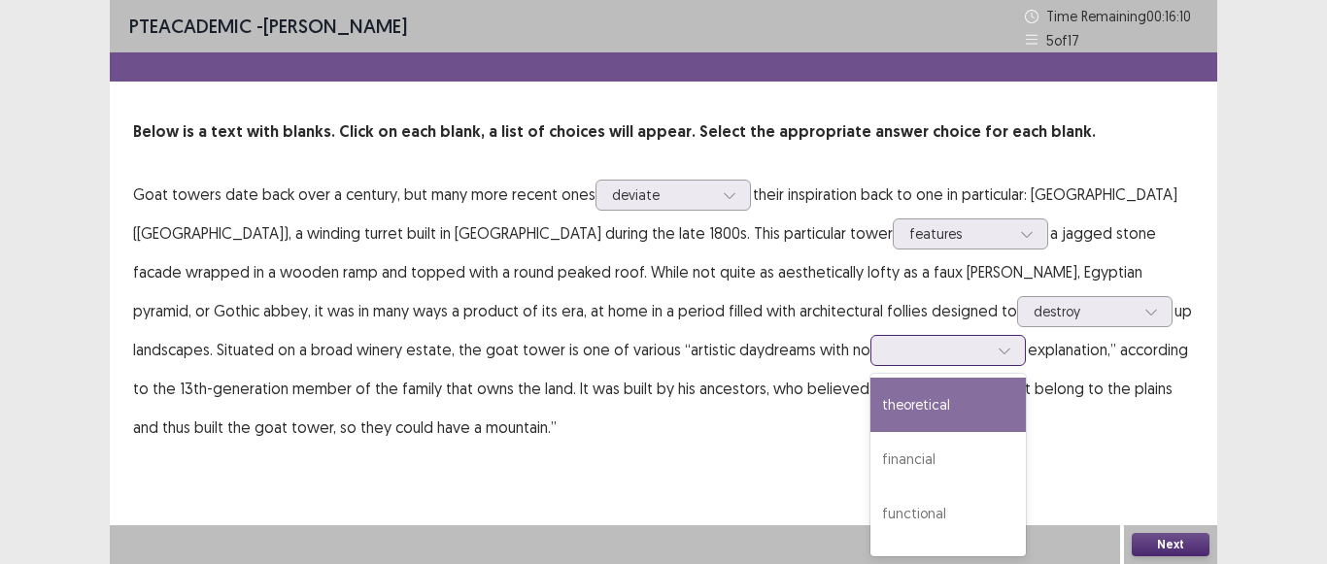
click at [870, 357] on div at bounding box center [947, 350] width 155 height 31
click at [870, 396] on div "theoretical" at bounding box center [947, 405] width 155 height 54
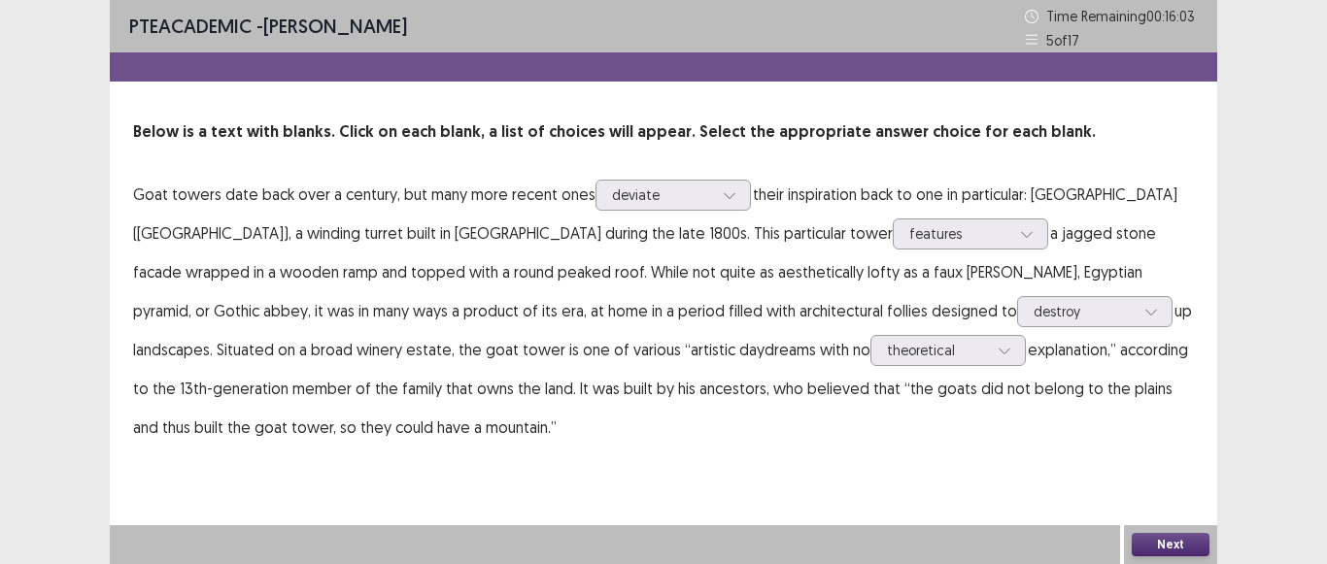
click at [1159, 540] on button "Next" at bounding box center [1171, 544] width 78 height 23
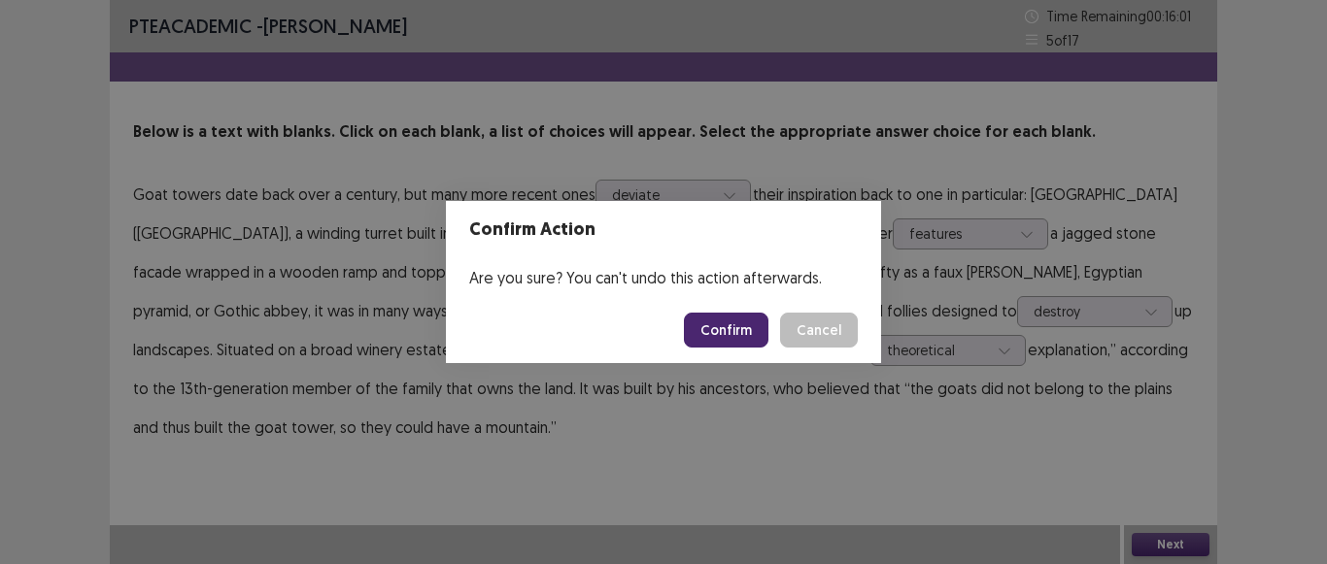
click at [743, 343] on button "Confirm" at bounding box center [726, 330] width 85 height 35
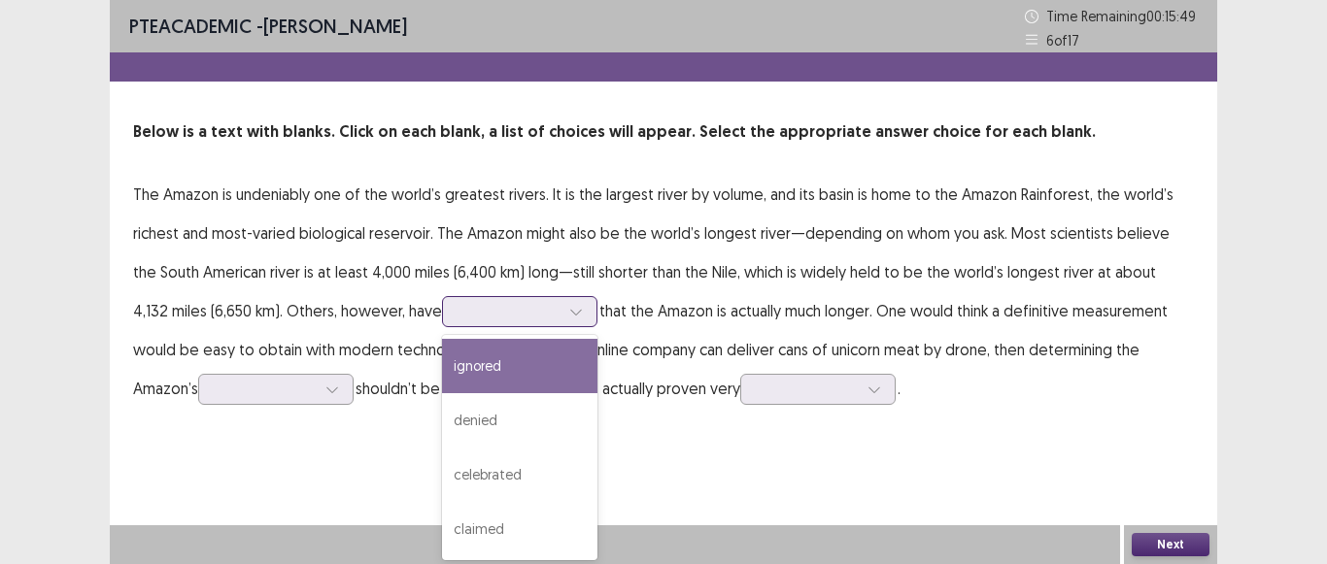
click at [561, 319] on div at bounding box center [575, 311] width 29 height 29
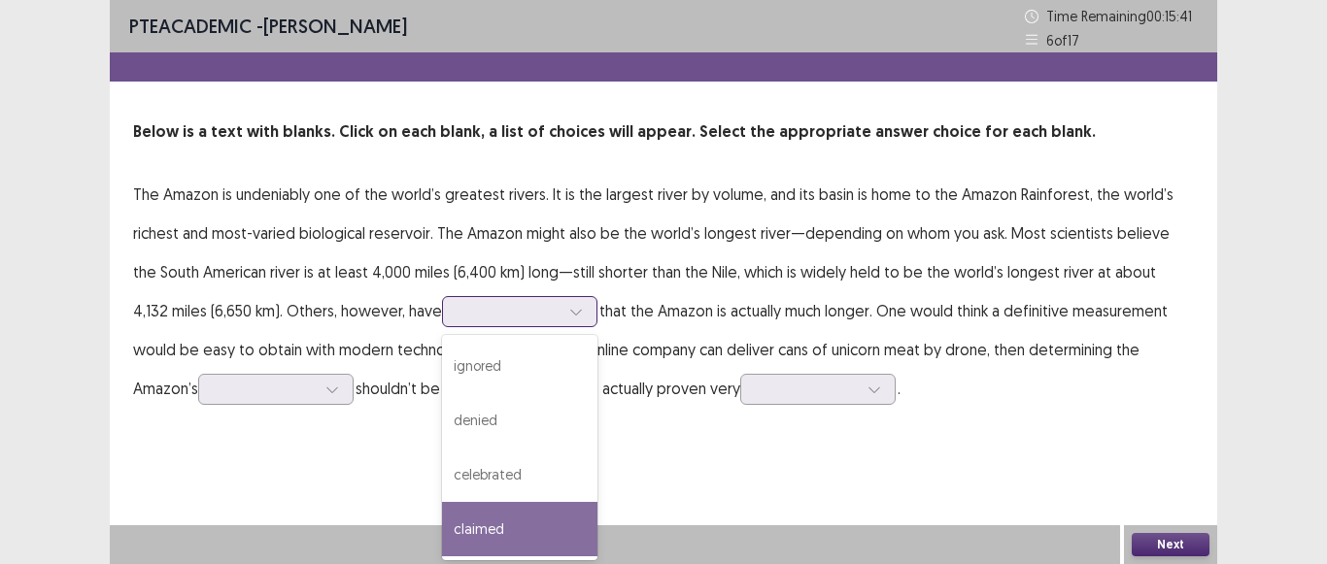
click at [486, 528] on div "claimed" at bounding box center [519, 529] width 155 height 54
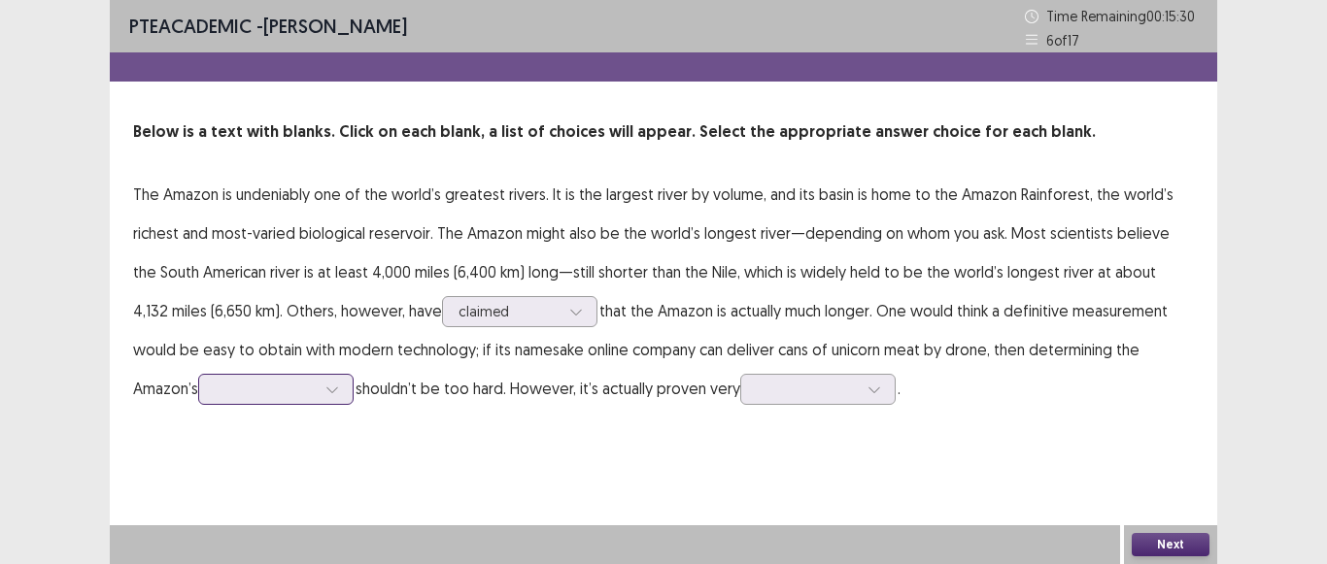
click at [318, 388] on div at bounding box center [332, 389] width 29 height 29
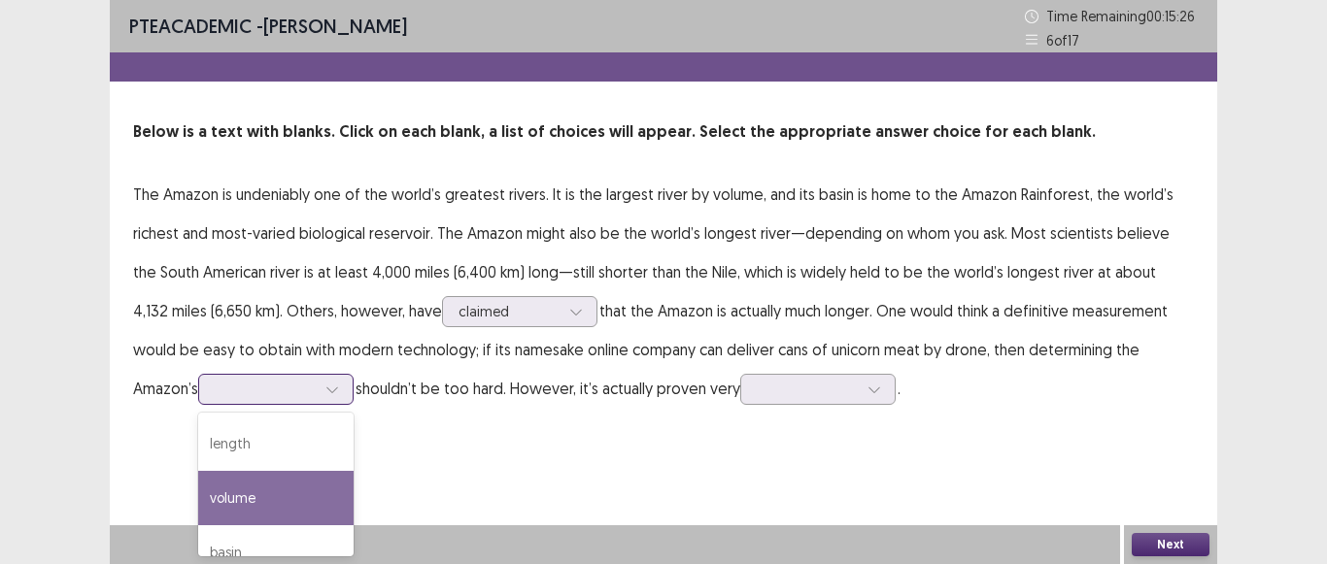
scroll to position [82, 0]
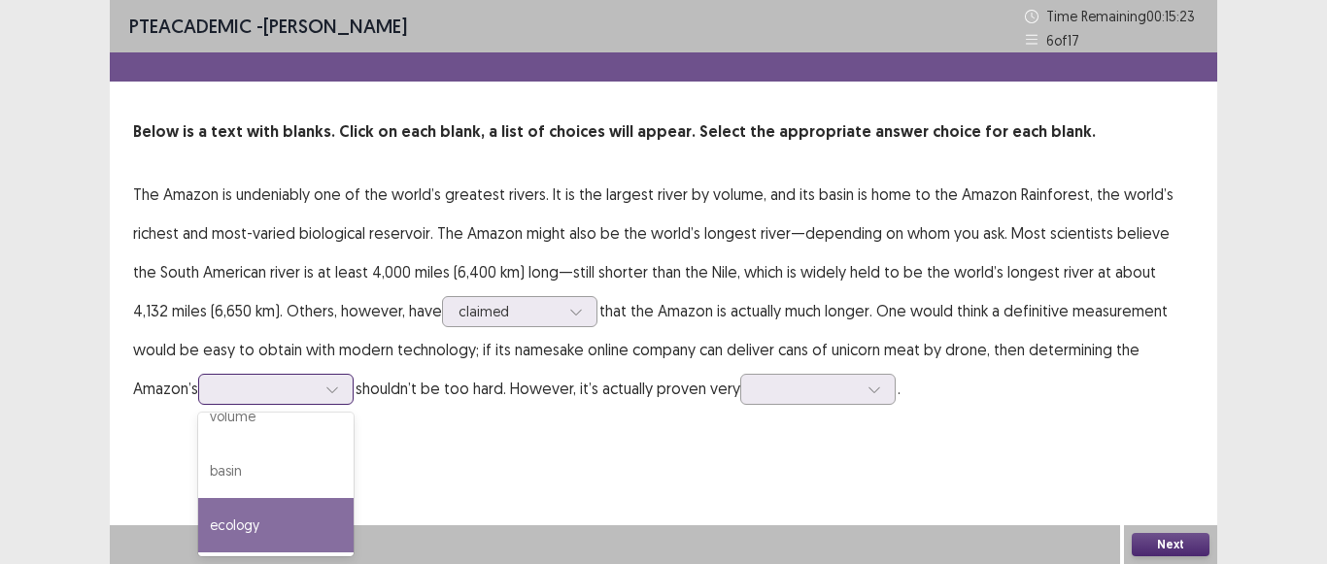
click at [198, 527] on div "ecology" at bounding box center [275, 525] width 155 height 54
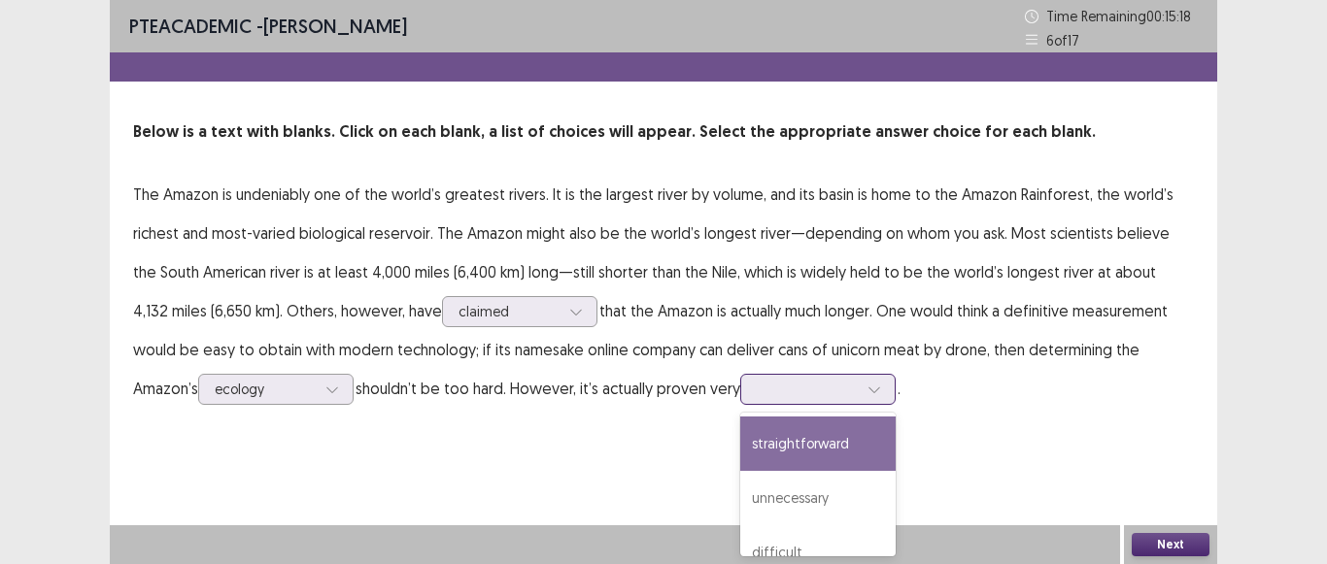
click at [860, 392] on div at bounding box center [874, 389] width 29 height 29
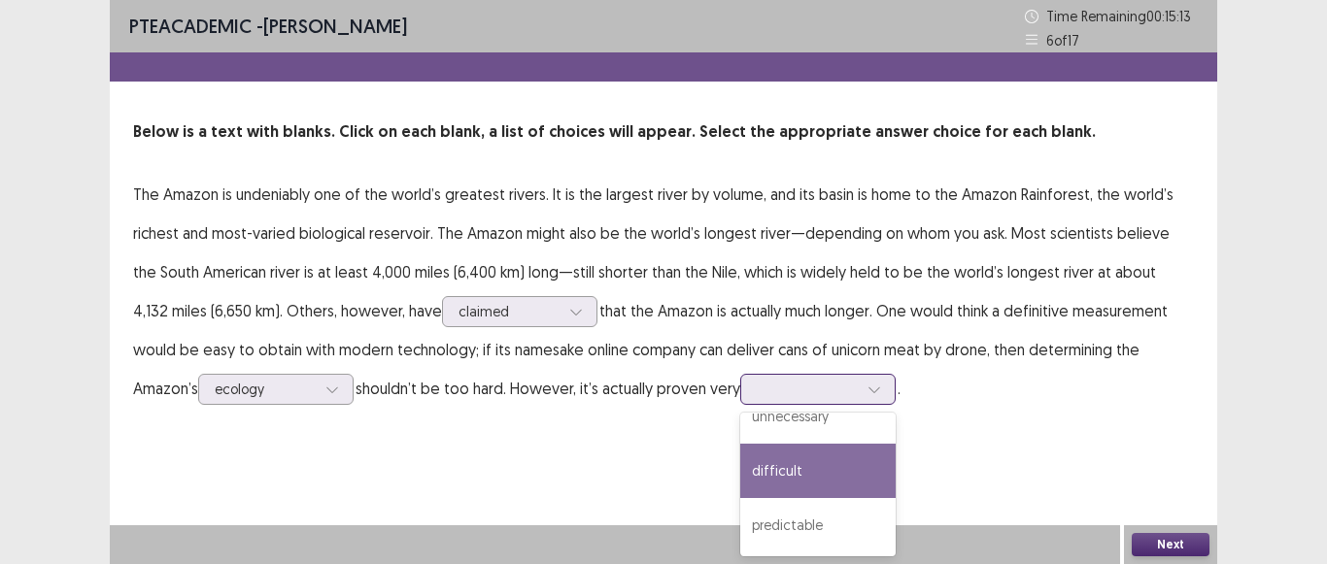
click at [740, 469] on div "difficult" at bounding box center [817, 471] width 155 height 54
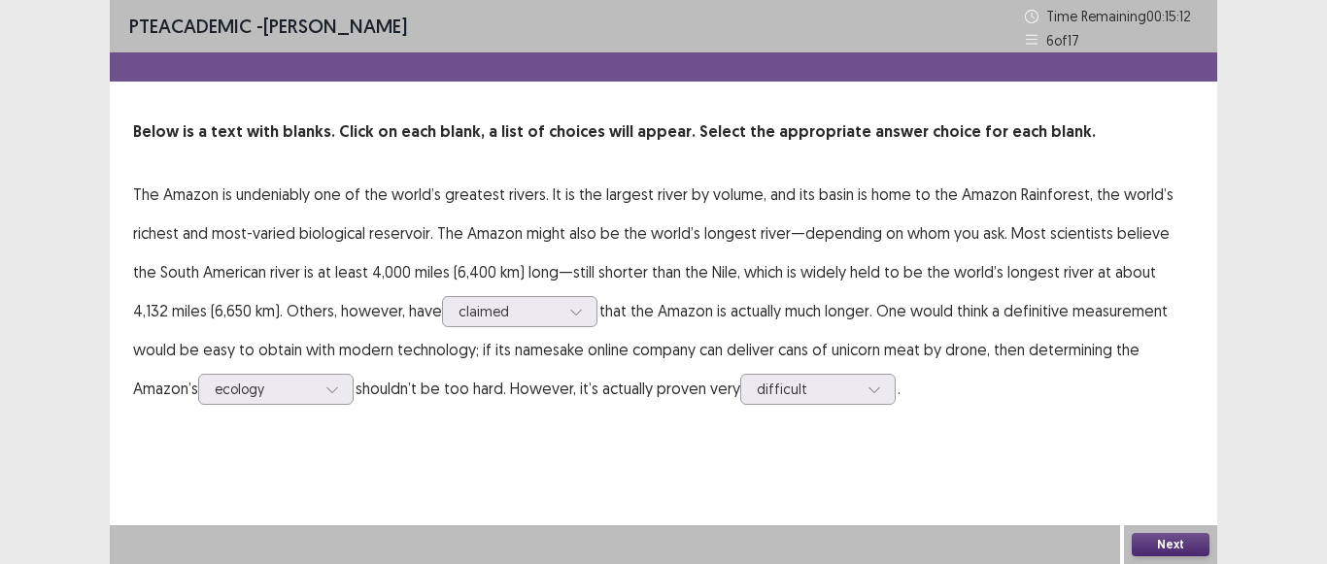
click at [1175, 549] on button "Next" at bounding box center [1171, 544] width 78 height 23
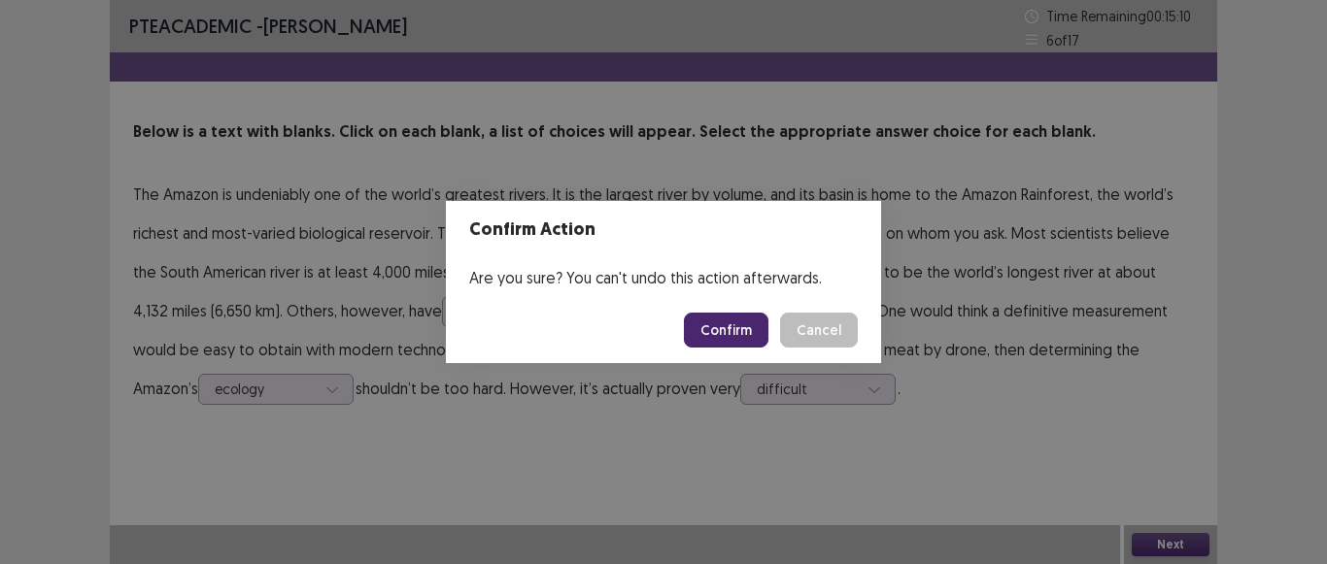
click at [744, 326] on button "Confirm" at bounding box center [726, 330] width 85 height 35
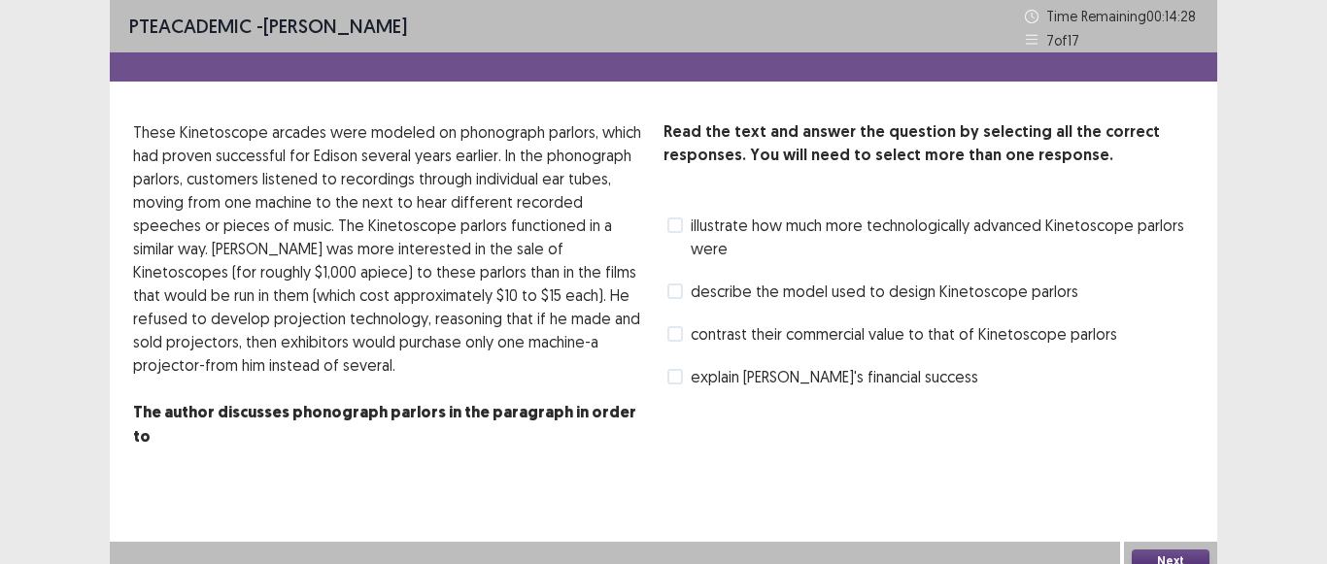
click at [680, 297] on span at bounding box center [675, 292] width 16 height 16
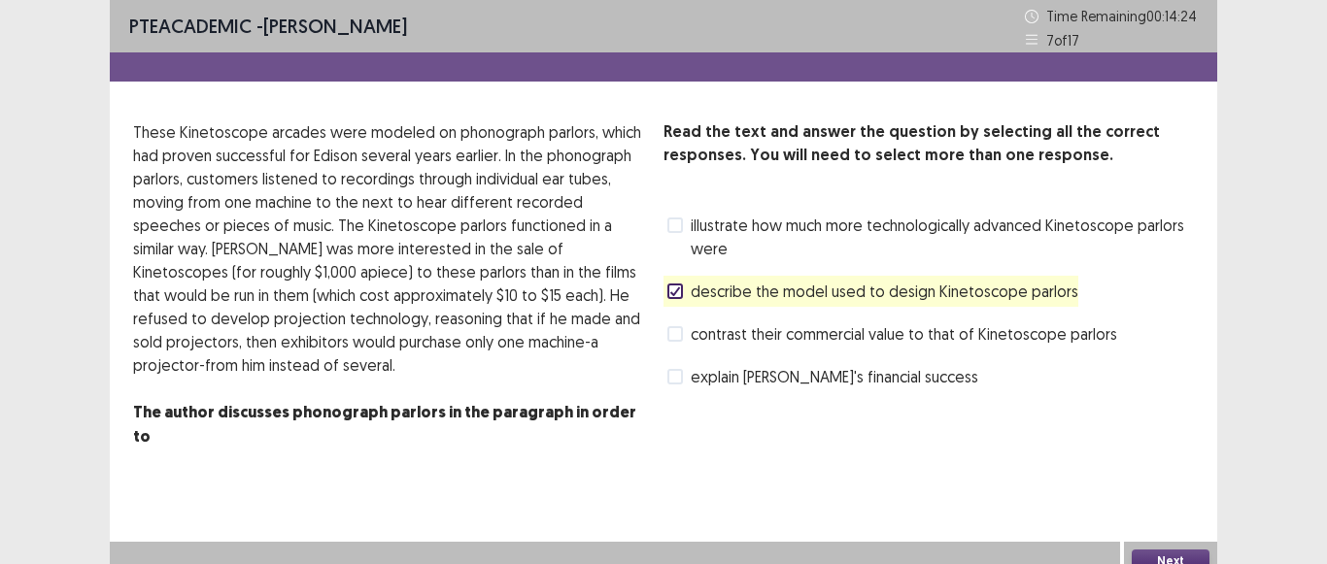
click at [1155, 550] on button "Next" at bounding box center [1171, 561] width 78 height 23
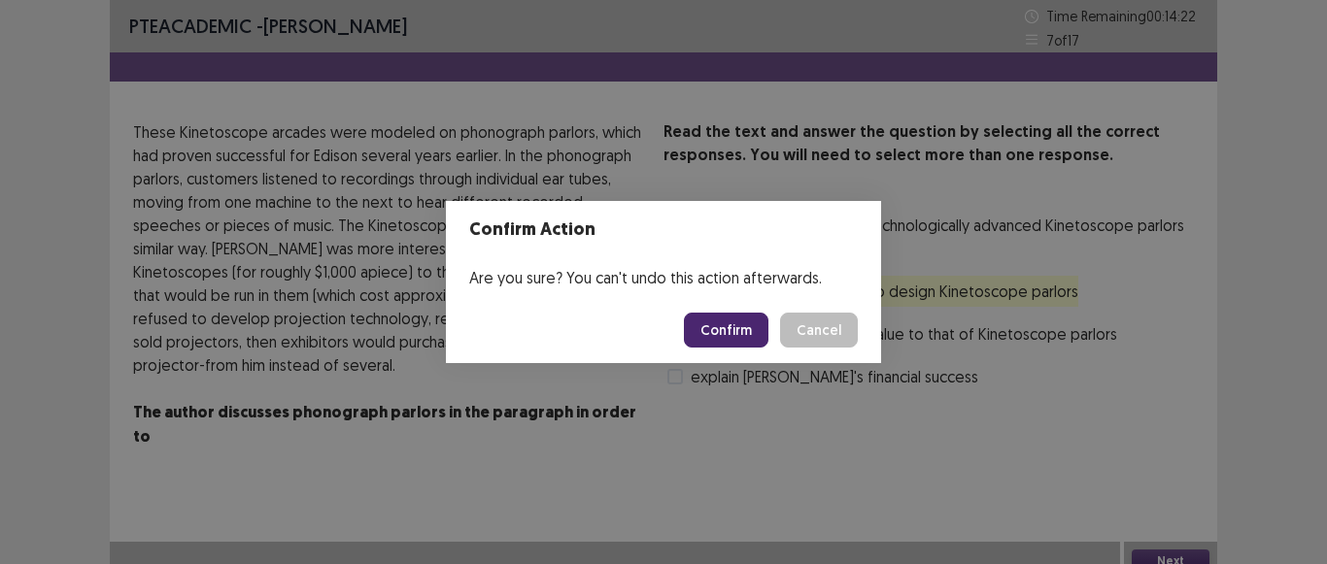
click at [727, 333] on button "Confirm" at bounding box center [726, 330] width 85 height 35
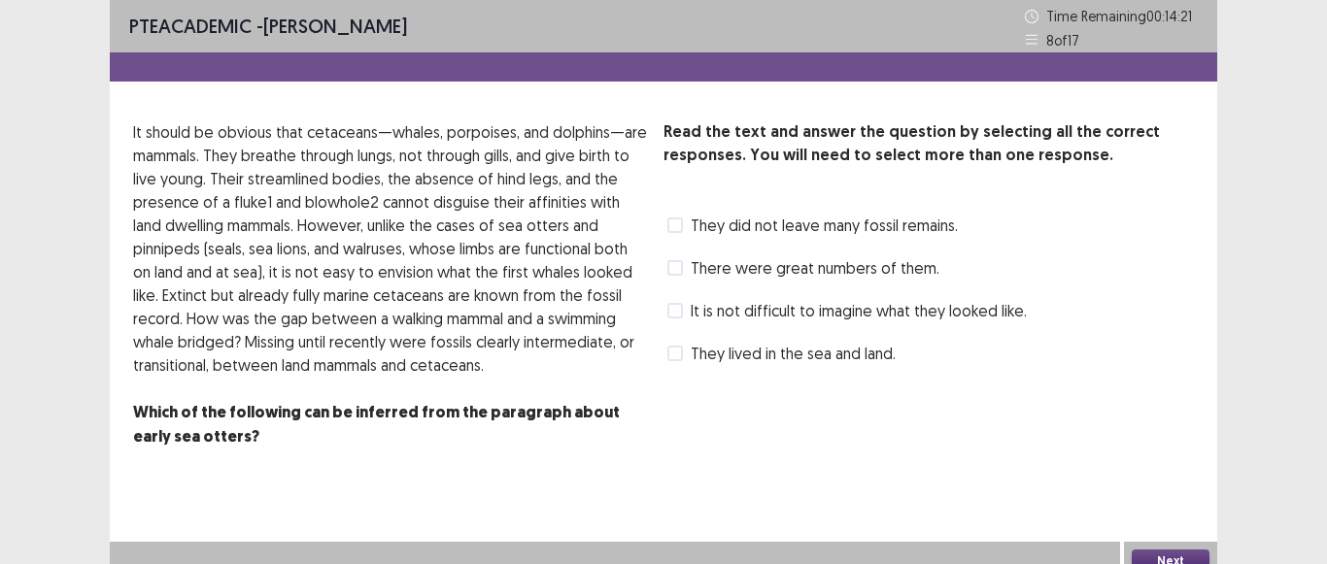
scroll to position [17, 0]
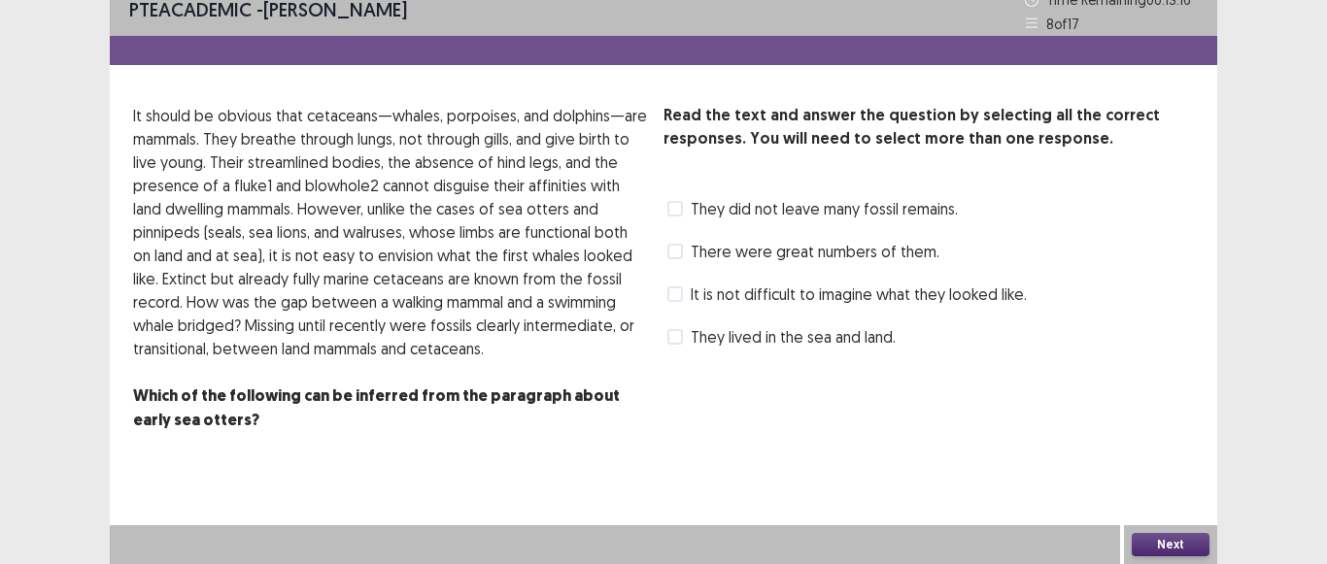
click at [677, 209] on span at bounding box center [675, 209] width 16 height 16
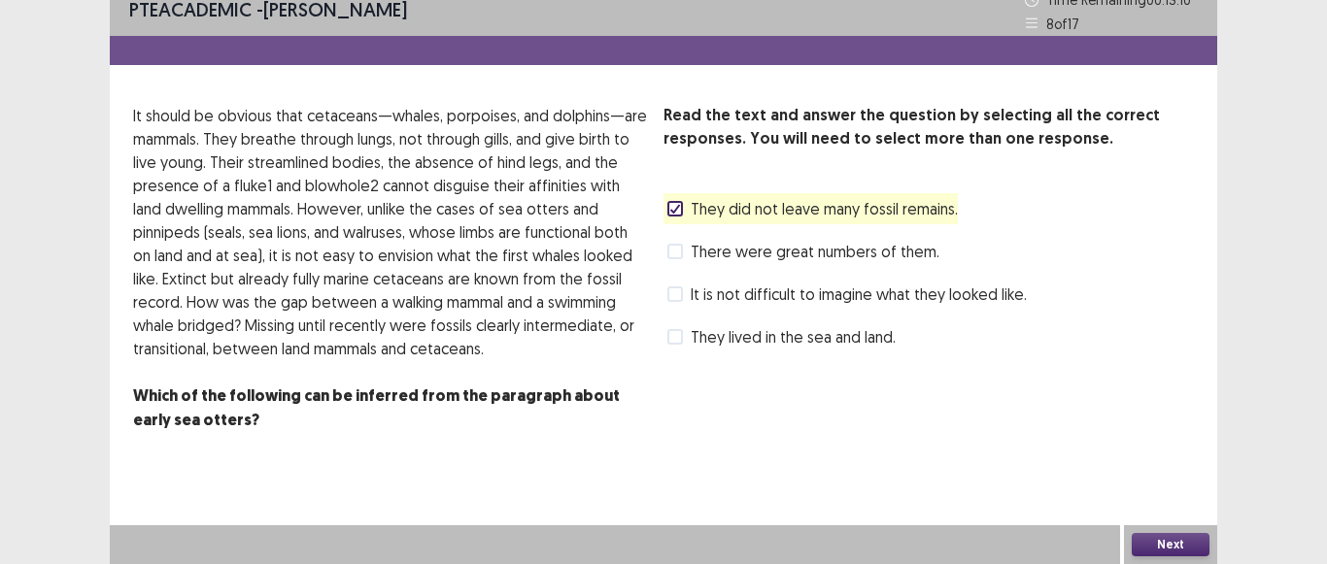
click at [675, 299] on span at bounding box center [675, 295] width 16 height 16
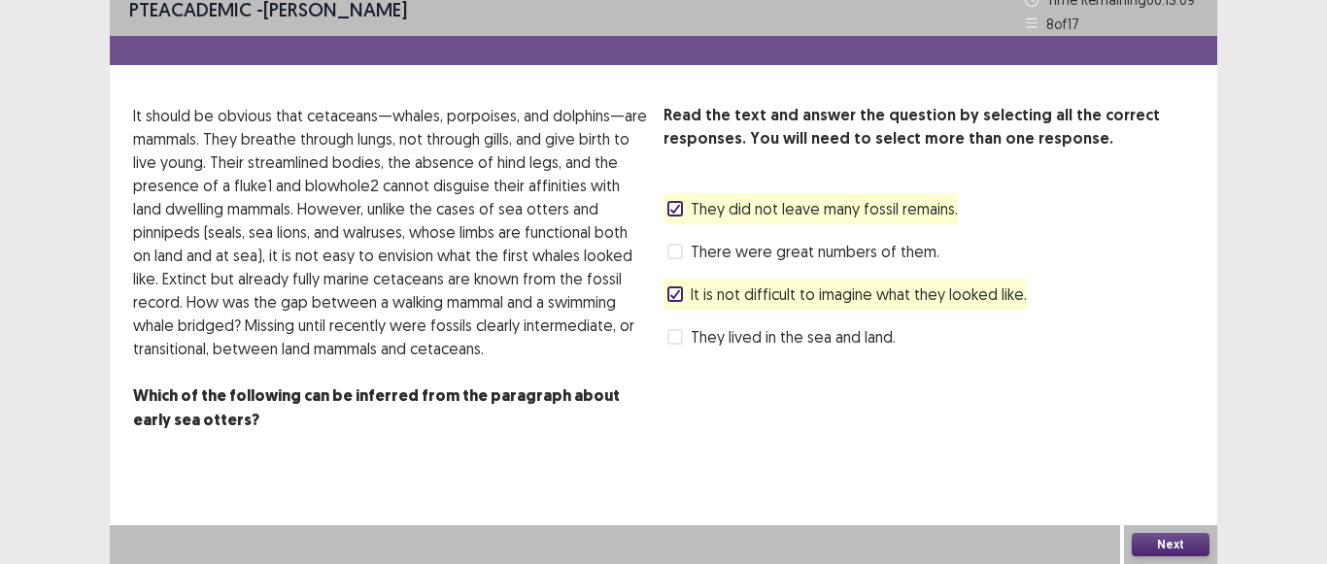
click at [1193, 538] on button "Next" at bounding box center [1171, 544] width 78 height 23
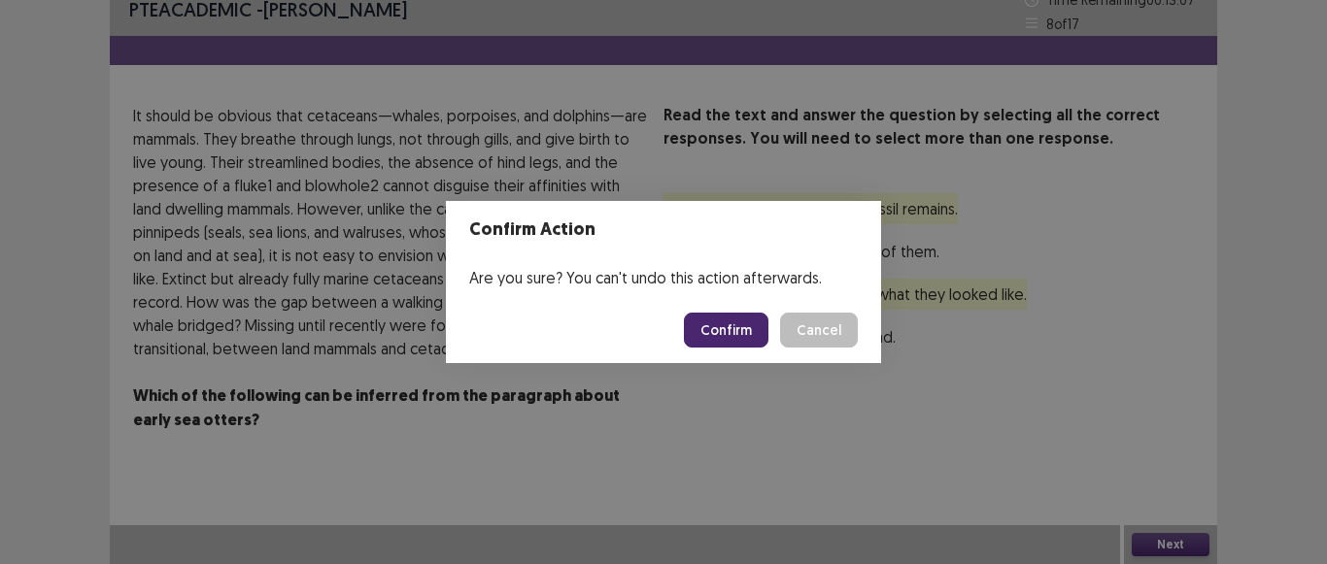
click at [718, 328] on button "Confirm" at bounding box center [726, 330] width 85 height 35
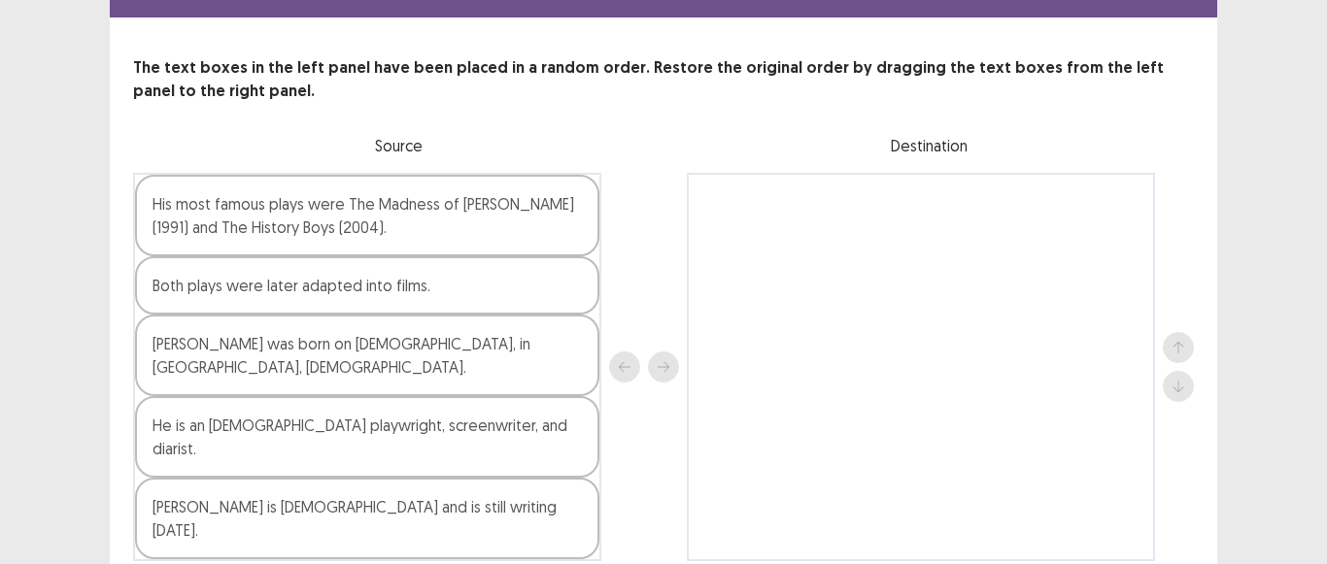
scroll to position [97, 0]
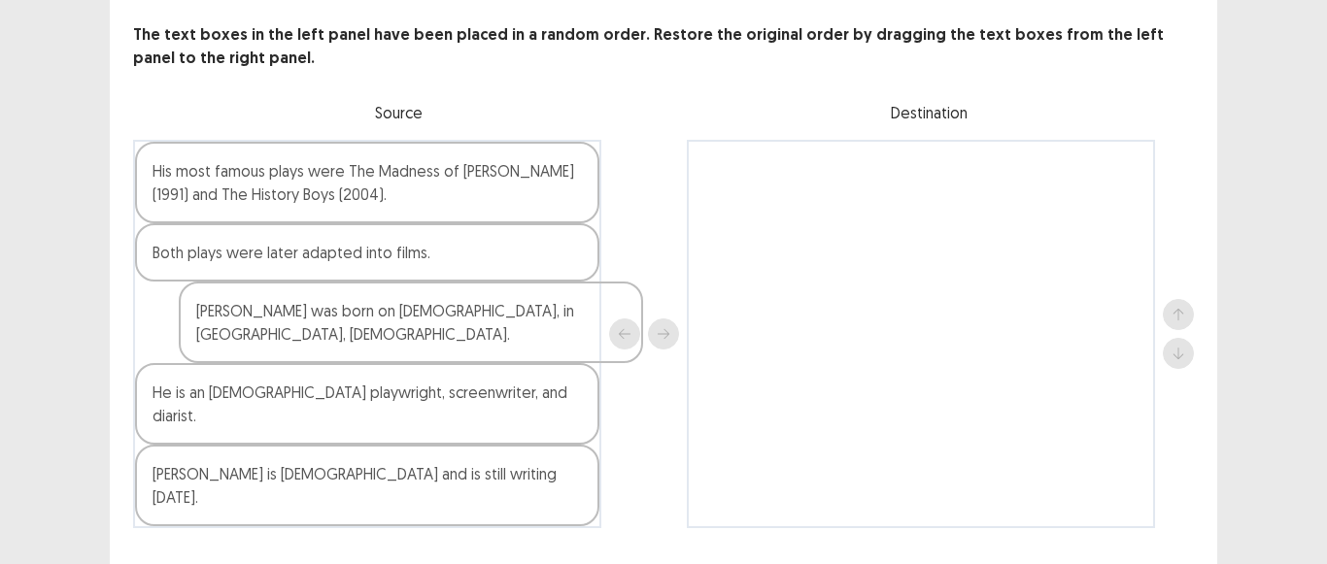
drag, startPoint x: 206, startPoint y: 332, endPoint x: 444, endPoint y: 288, distance: 242.0
click at [407, 302] on div "His most famous plays were The Madness of [PERSON_NAME] (1991) and The History …" at bounding box center [367, 334] width 468 height 389
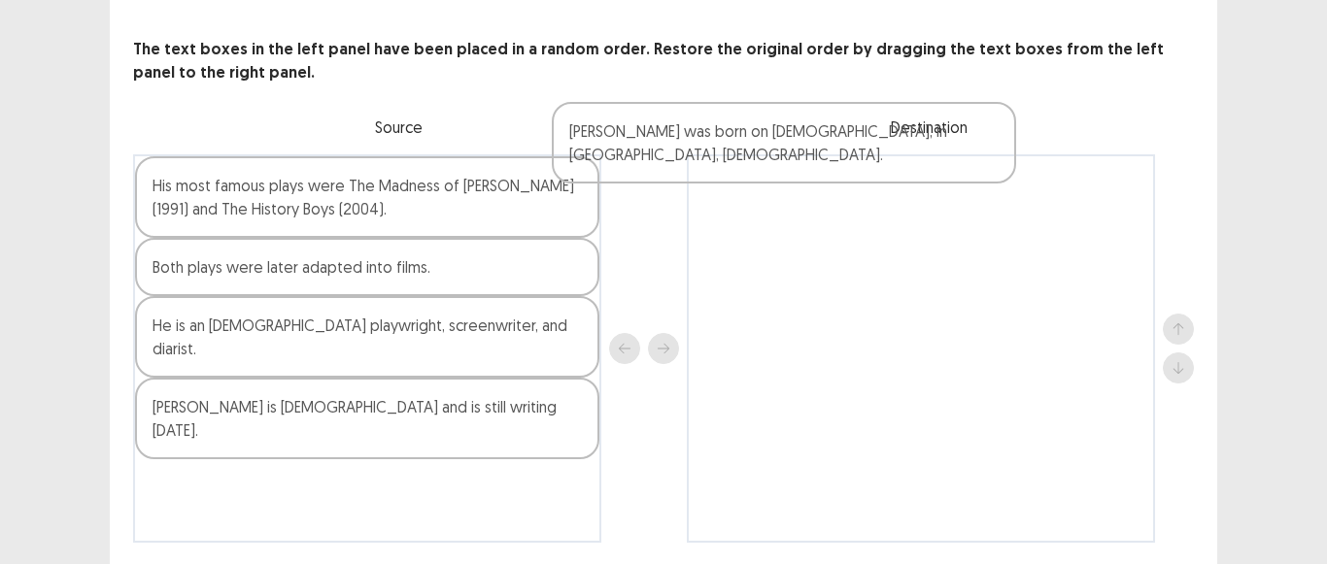
scroll to position [80, 0]
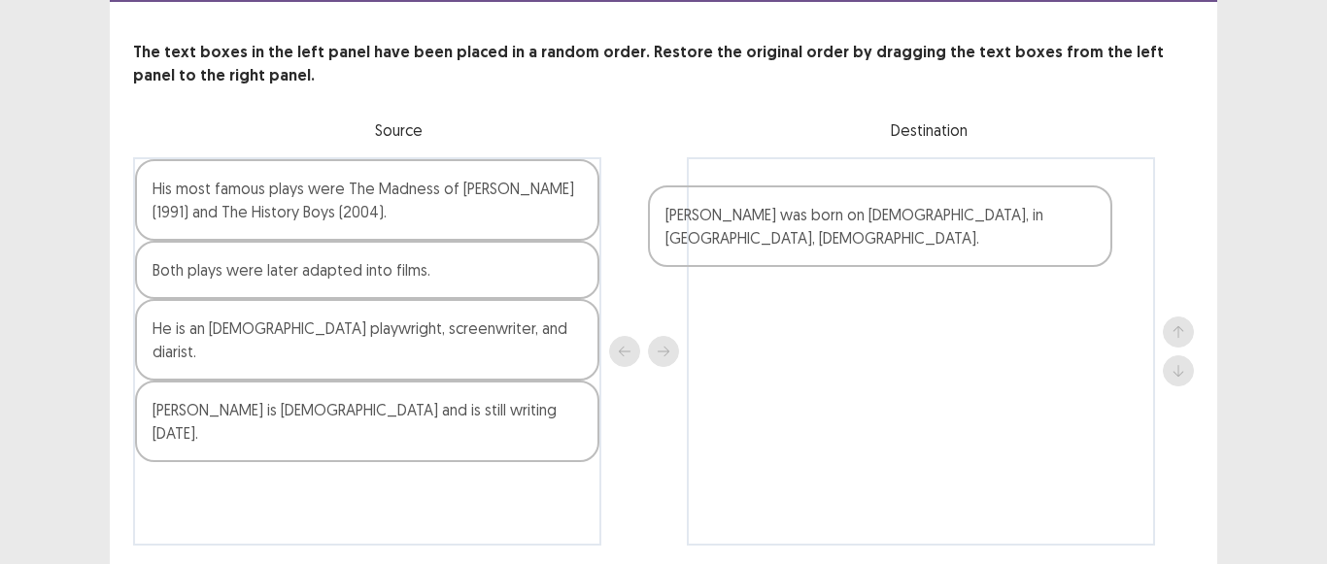
drag, startPoint x: 207, startPoint y: 328, endPoint x: 729, endPoint y: 224, distance: 532.8
click at [729, 224] on div "His most famous plays were The Madness of [PERSON_NAME] (1991) and The History …" at bounding box center [663, 351] width 1061 height 389
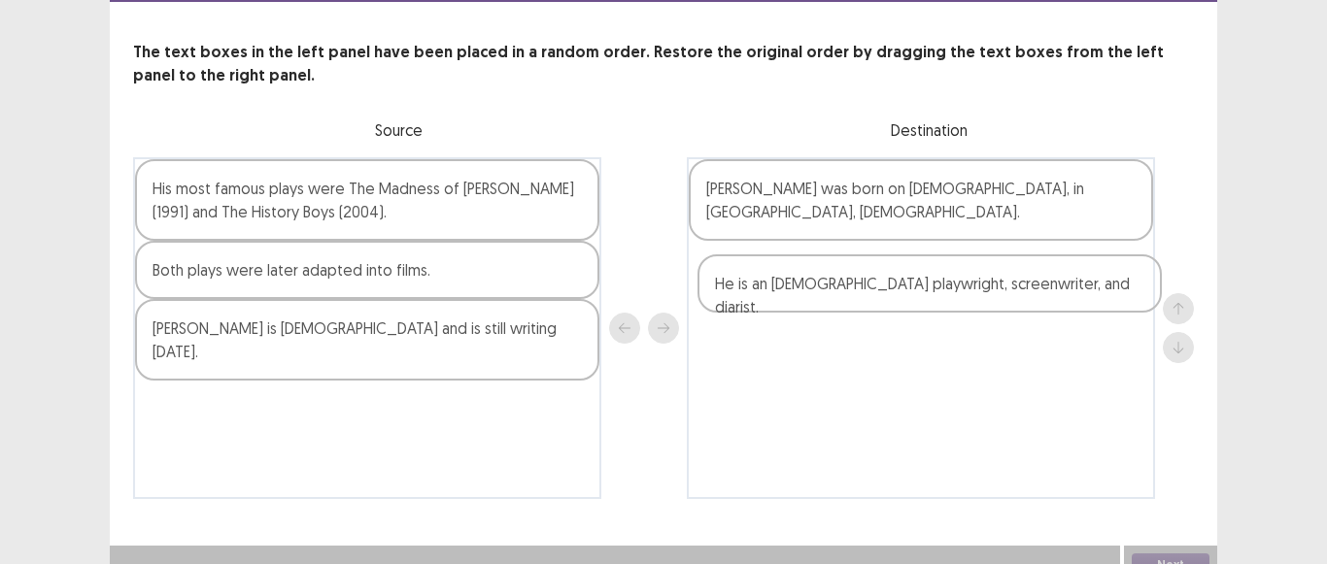
drag, startPoint x: 209, startPoint y: 333, endPoint x: 785, endPoint y: 287, distance: 577.9
click at [785, 287] on div "His most famous plays were The Madness of [PERSON_NAME] (1991) and The History …" at bounding box center [663, 328] width 1061 height 342
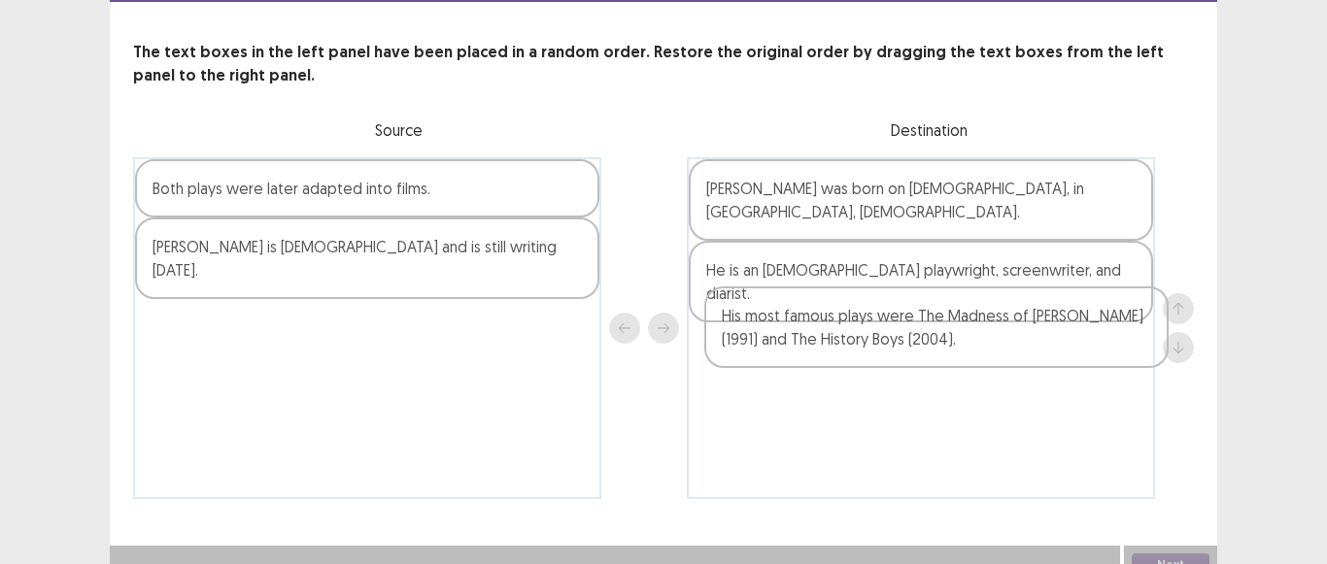
drag, startPoint x: 215, startPoint y: 210, endPoint x: 791, endPoint y: 338, distance: 590.1
click at [791, 338] on div "His most famous plays were The Madness of [PERSON_NAME] (1991) and The History …" at bounding box center [663, 328] width 1061 height 342
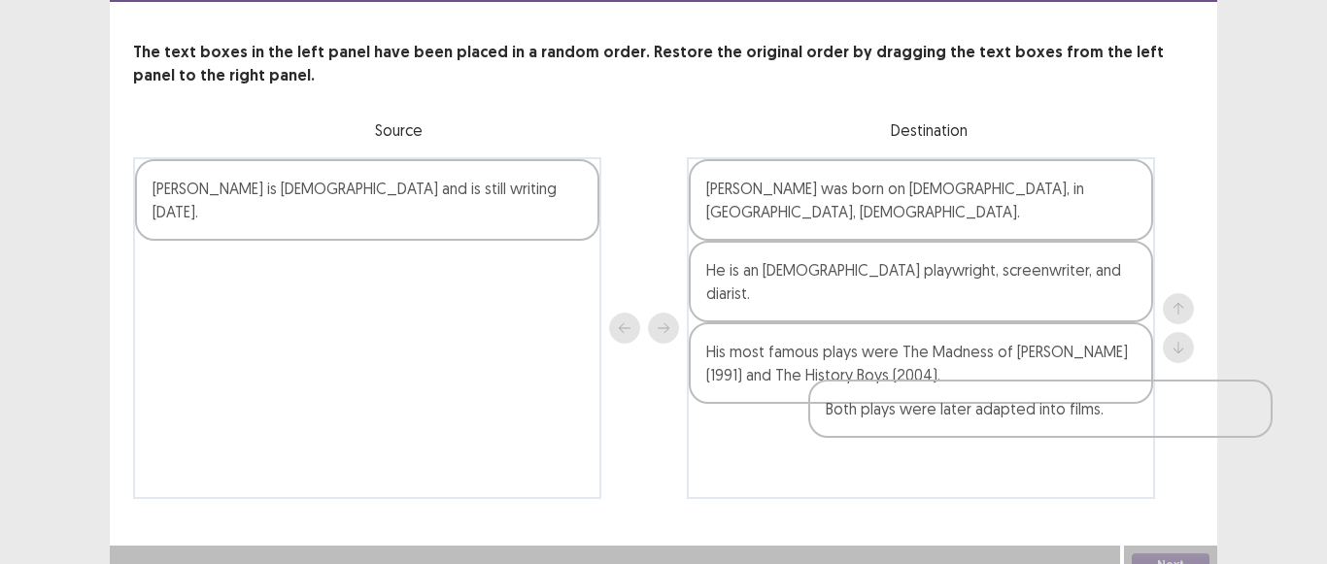
drag, startPoint x: 304, startPoint y: 187, endPoint x: 1002, endPoint y: 417, distance: 735.4
click at [1002, 417] on div "Both plays were later adapted into films. [PERSON_NAME] is [DEMOGRAPHIC_DATA] a…" at bounding box center [663, 328] width 1061 height 342
click at [982, 425] on div "[PERSON_NAME] was born on [DEMOGRAPHIC_DATA], in [GEOGRAPHIC_DATA], [DEMOGRAPHI…" at bounding box center [921, 328] width 468 height 342
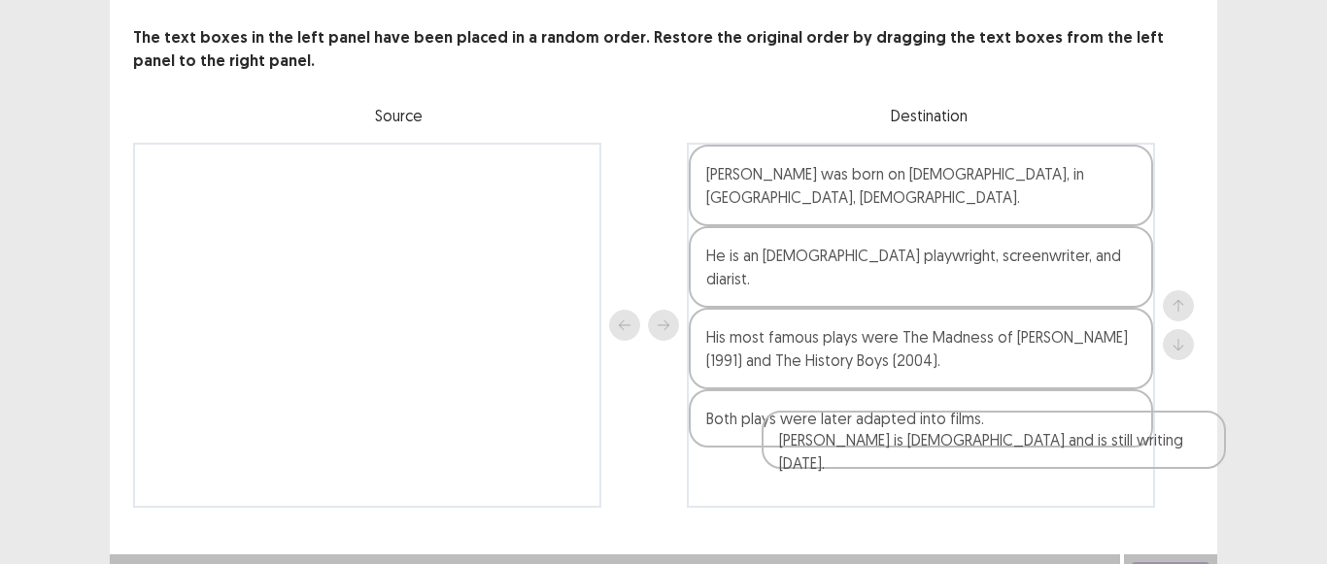
scroll to position [100, 0]
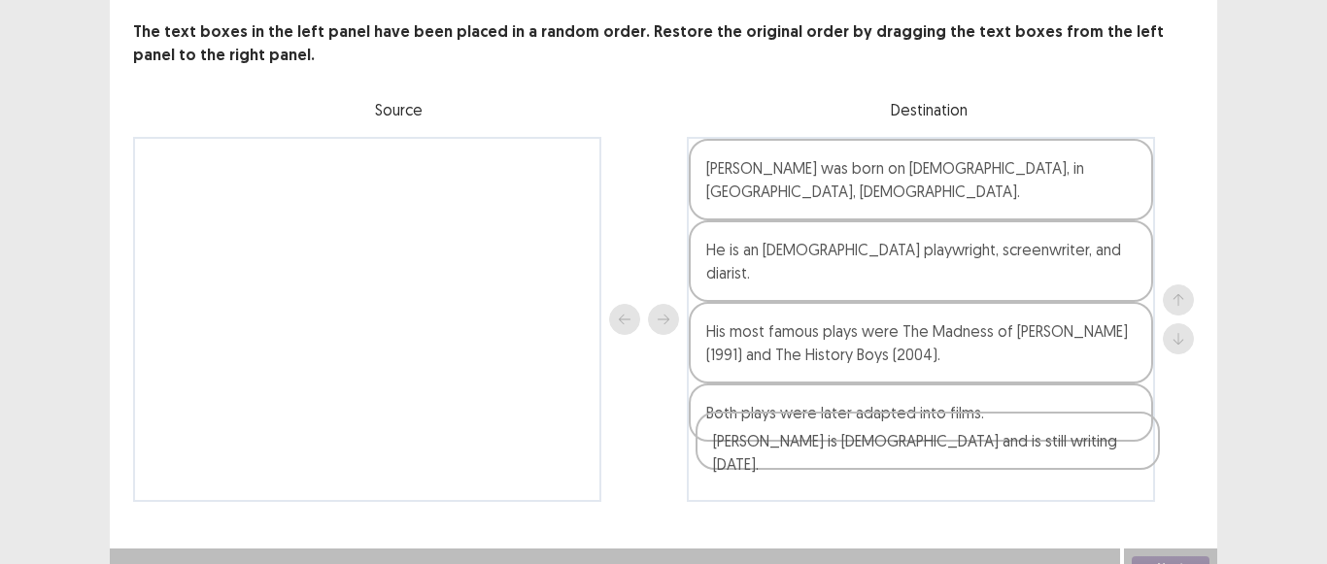
drag, startPoint x: 205, startPoint y: 187, endPoint x: 772, endPoint y: 448, distance: 624.2
click at [772, 448] on div "[PERSON_NAME] is [DEMOGRAPHIC_DATA] and is still writing [DATE]. [PERSON_NAME] …" at bounding box center [663, 319] width 1061 height 365
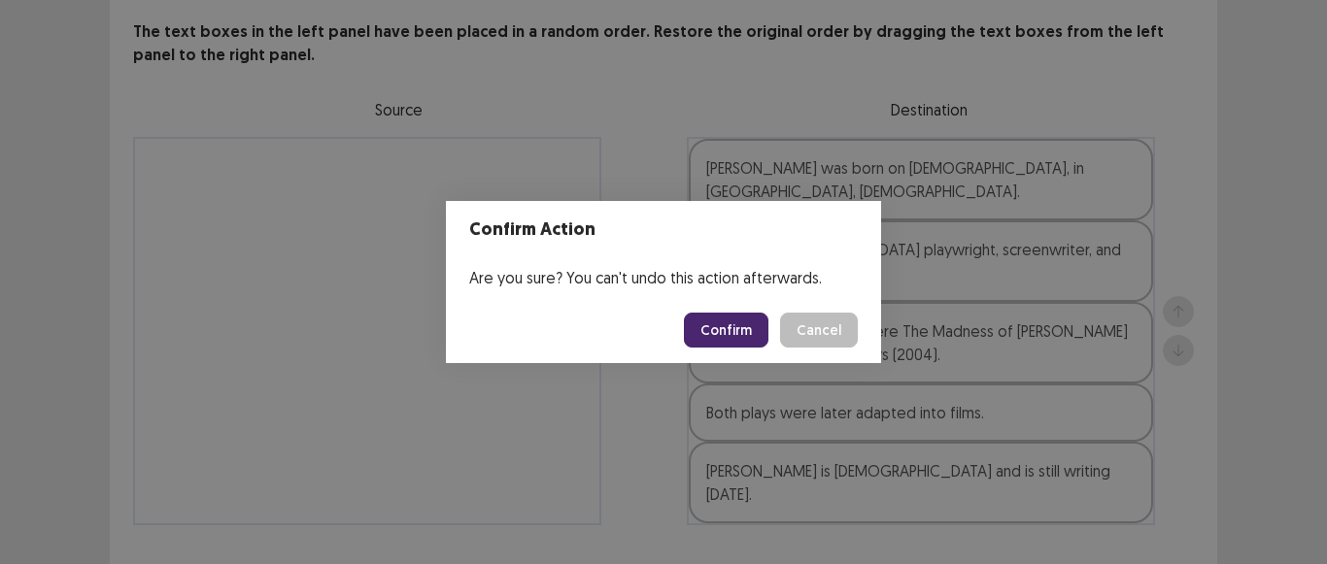
click at [716, 322] on button "Confirm" at bounding box center [726, 330] width 85 height 35
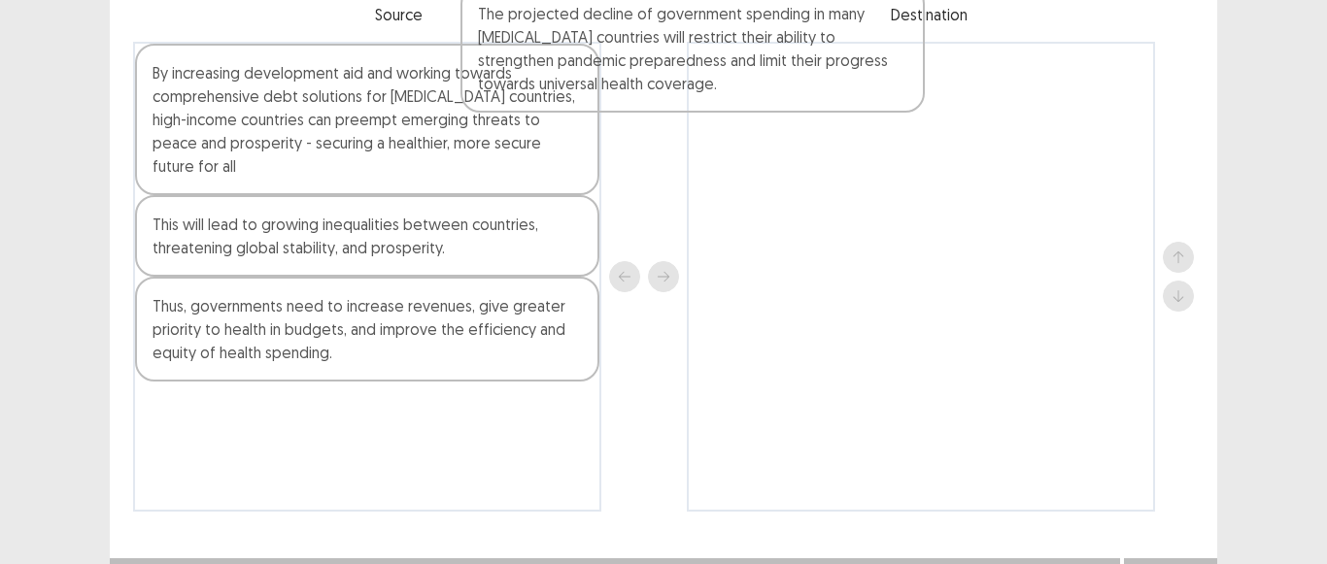
scroll to position [0, 0]
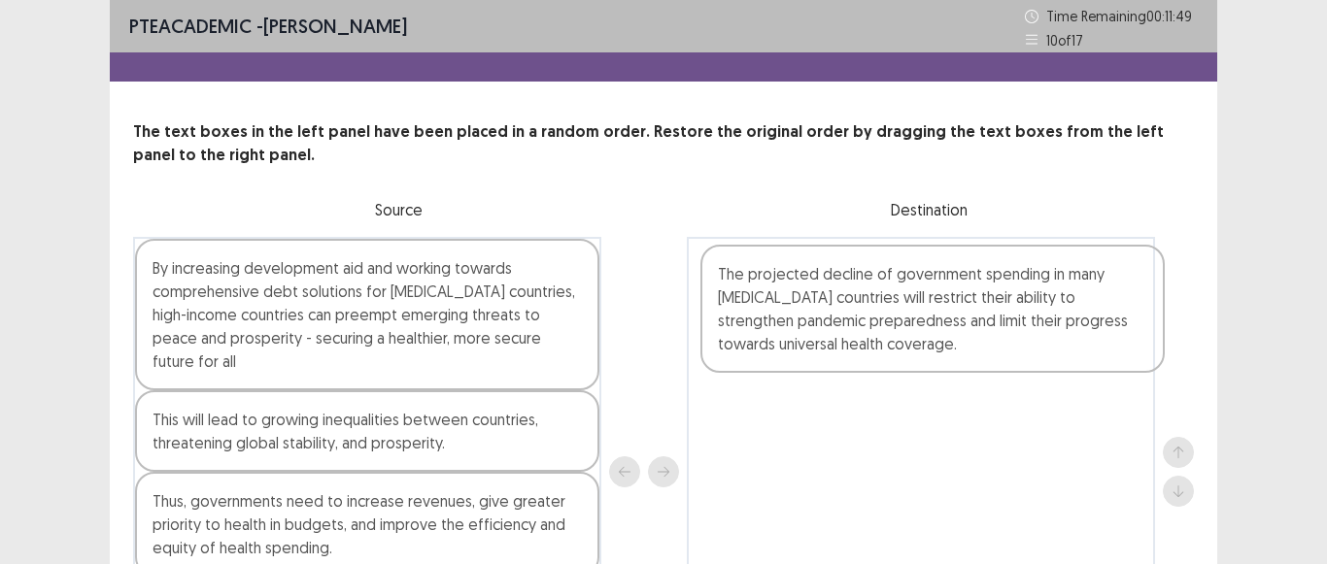
drag, startPoint x: 335, startPoint y: 396, endPoint x: 903, endPoint y: 281, distance: 579.9
click at [903, 281] on div "By increasing development aid and working towards comprehensive debt solutions …" at bounding box center [663, 472] width 1061 height 470
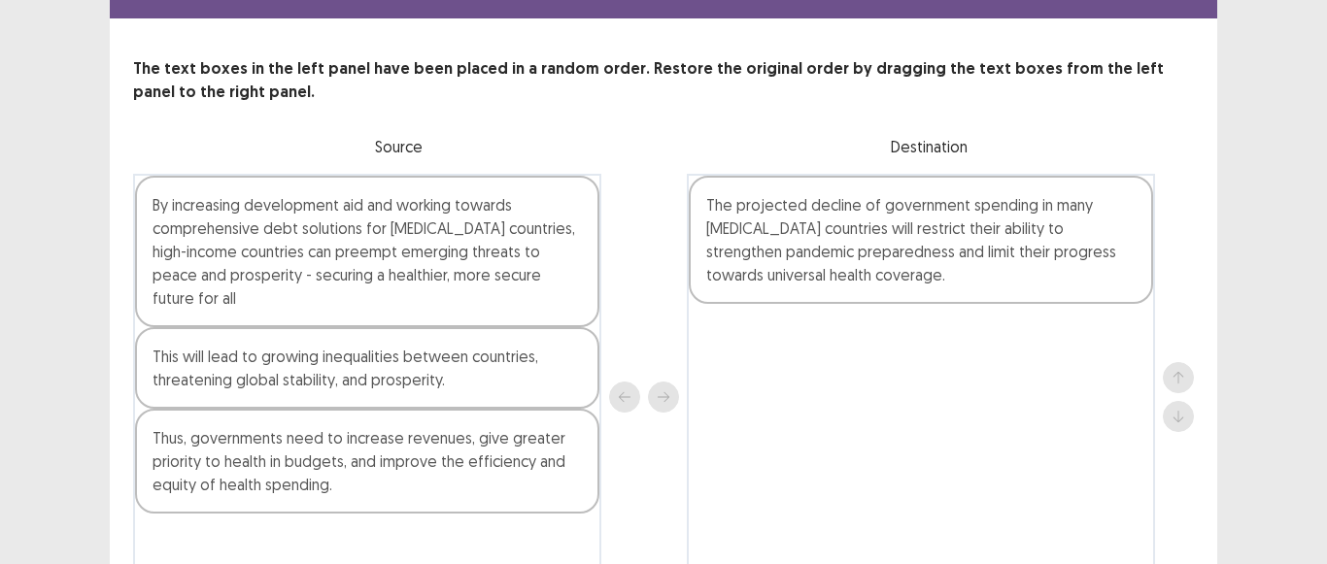
scroll to position [97, 0]
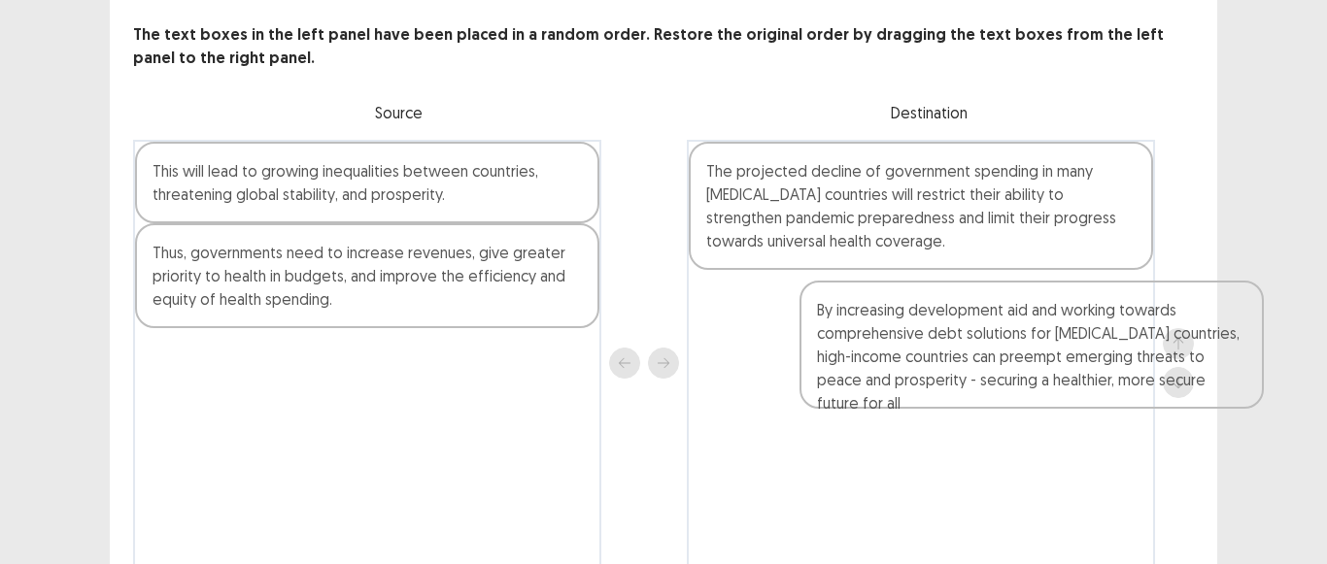
drag, startPoint x: 283, startPoint y: 231, endPoint x: 954, endPoint y: 369, distance: 685.2
click at [954, 369] on div "By increasing development aid and working towards comprehensive debt solutions …" at bounding box center [663, 363] width 1061 height 447
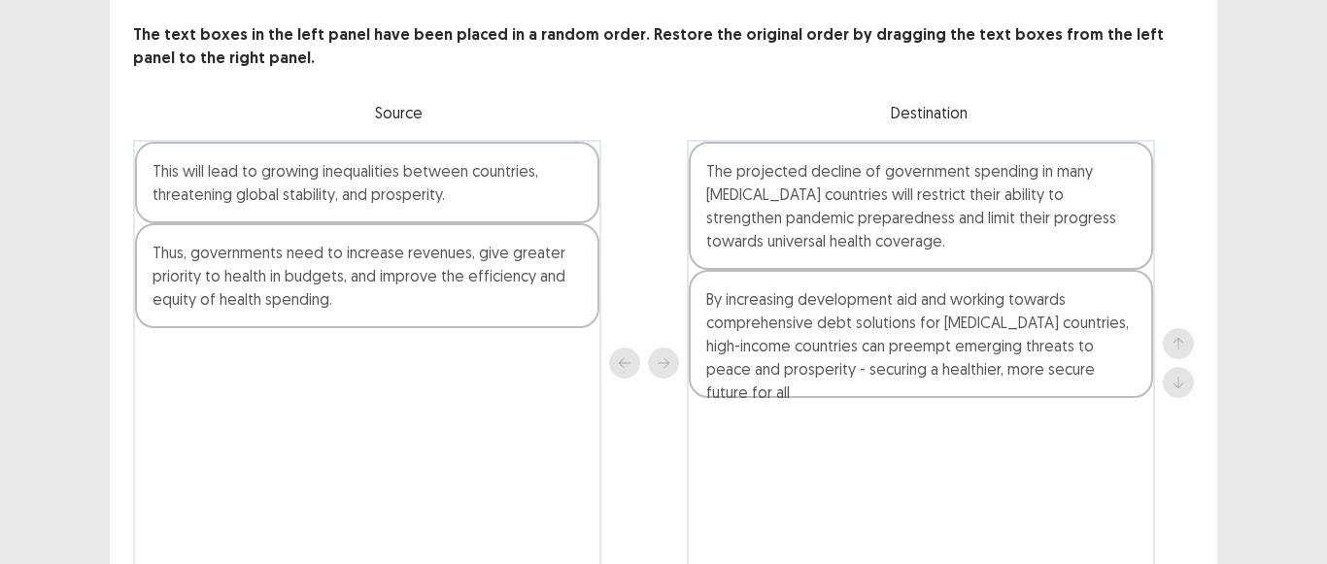
click at [943, 372] on div "The projected decline of government spending in many [MEDICAL_DATA] countries w…" at bounding box center [921, 363] width 468 height 447
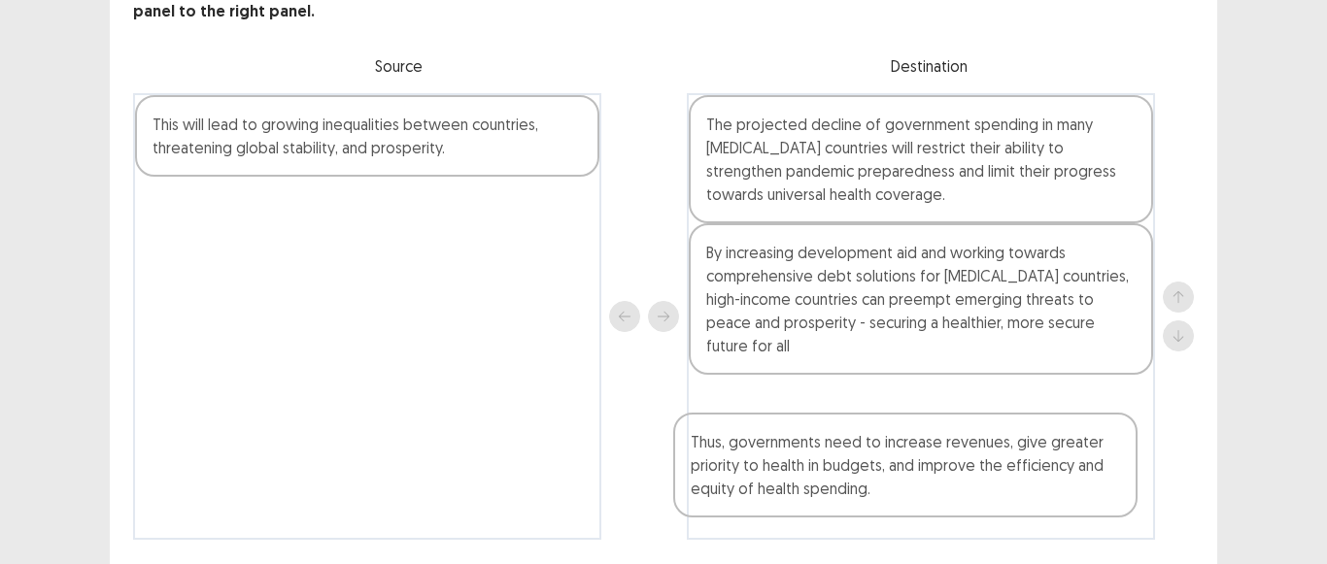
scroll to position [167, 0]
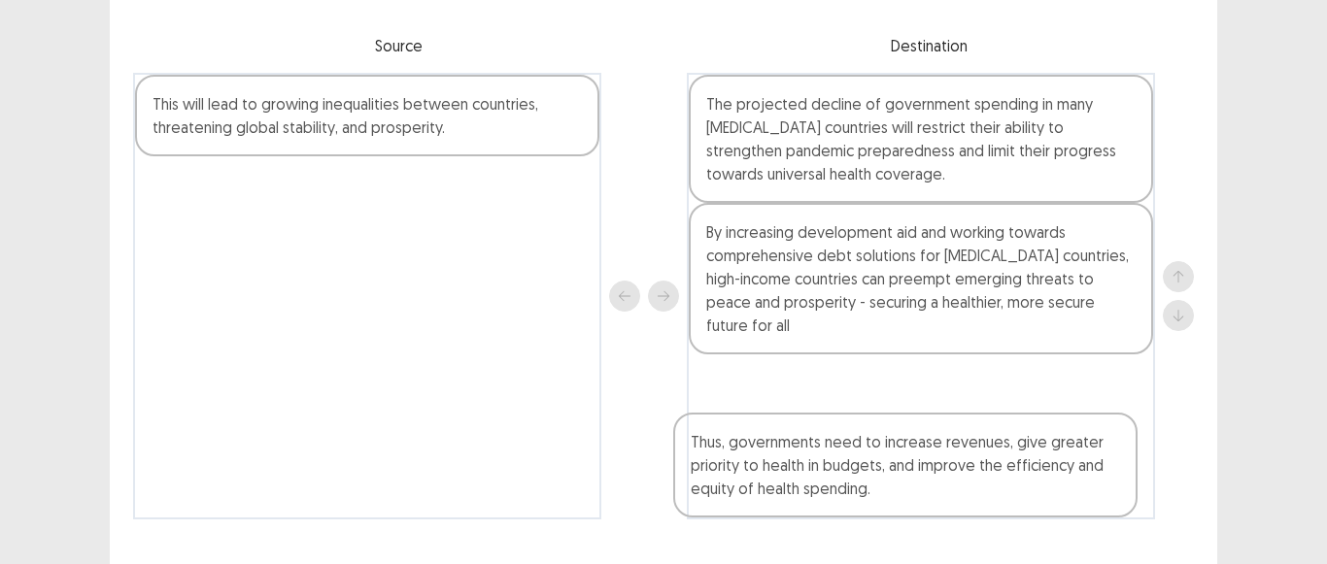
drag, startPoint x: 317, startPoint y: 287, endPoint x: 865, endPoint y: 482, distance: 582.5
click at [865, 482] on div "This will lead to growing inequalities between countries, threatening global st…" at bounding box center [663, 296] width 1061 height 447
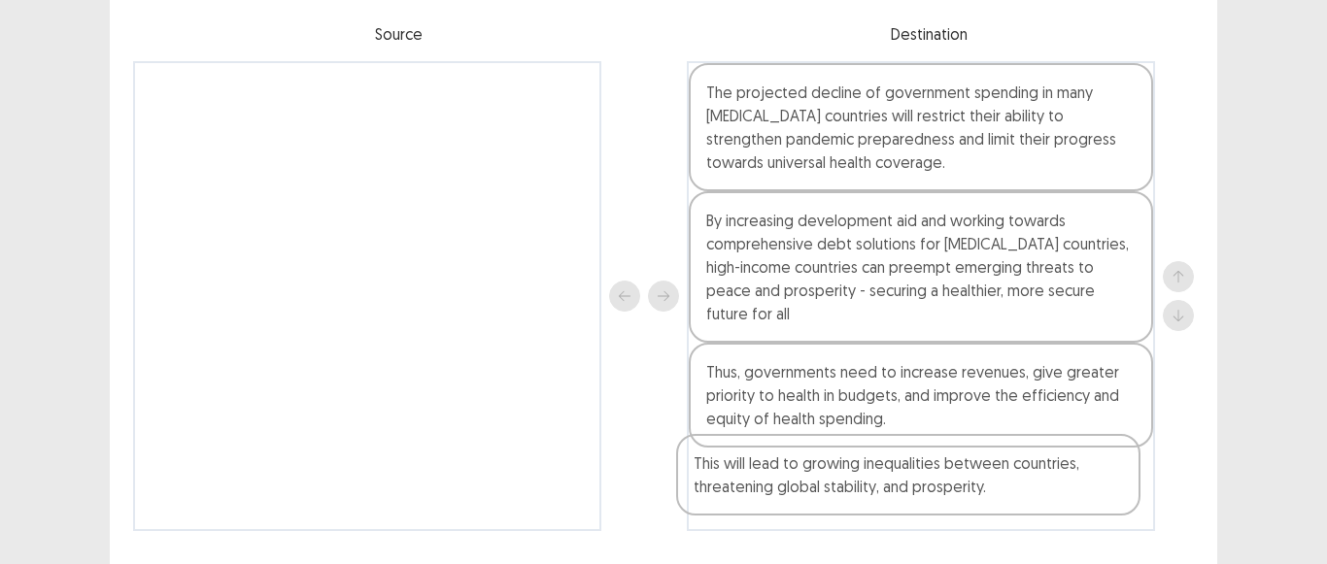
scroll to position [198, 0]
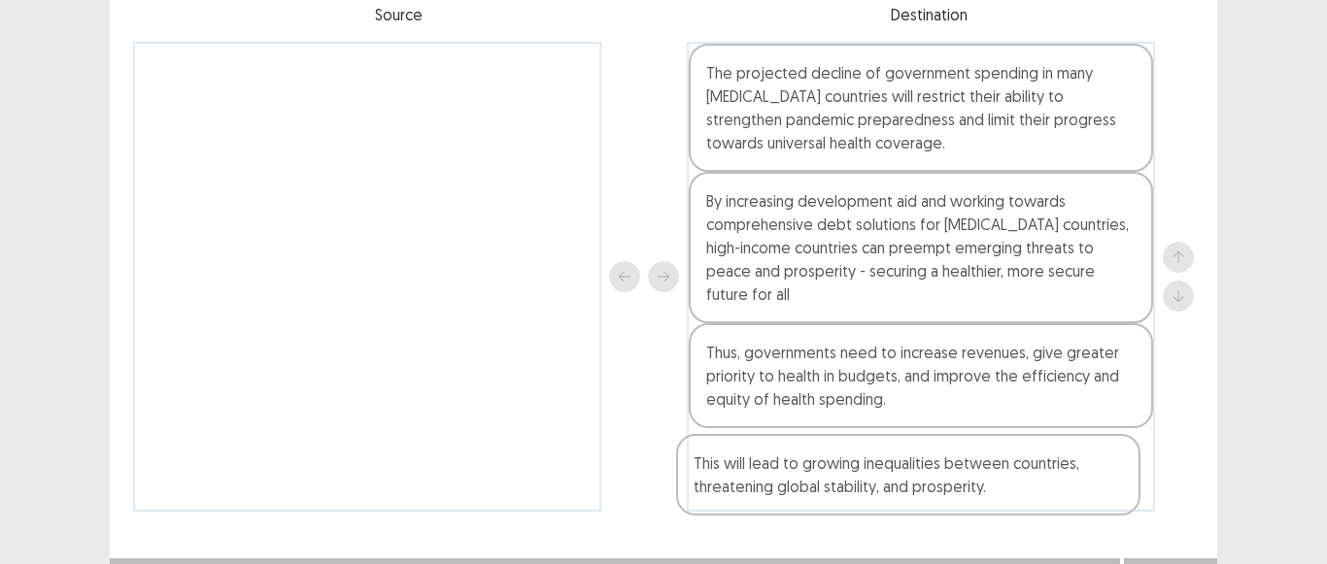
drag, startPoint x: 202, startPoint y: 138, endPoint x: 748, endPoint y: 502, distance: 656.3
click at [748, 502] on div "PTE academic - [PERSON_NAME] Time Remaining 00 : 11 : 32 10 of 17 The text boxe…" at bounding box center [663, 178] width 1107 height 746
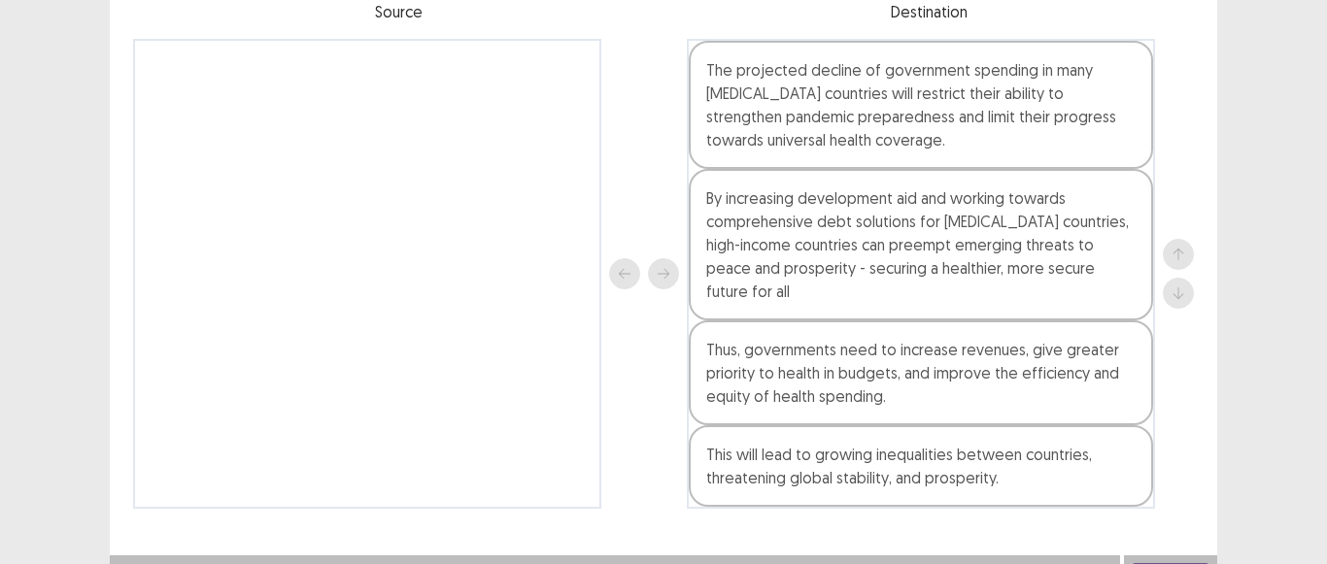
click at [1152, 563] on button "Next" at bounding box center [1171, 574] width 78 height 23
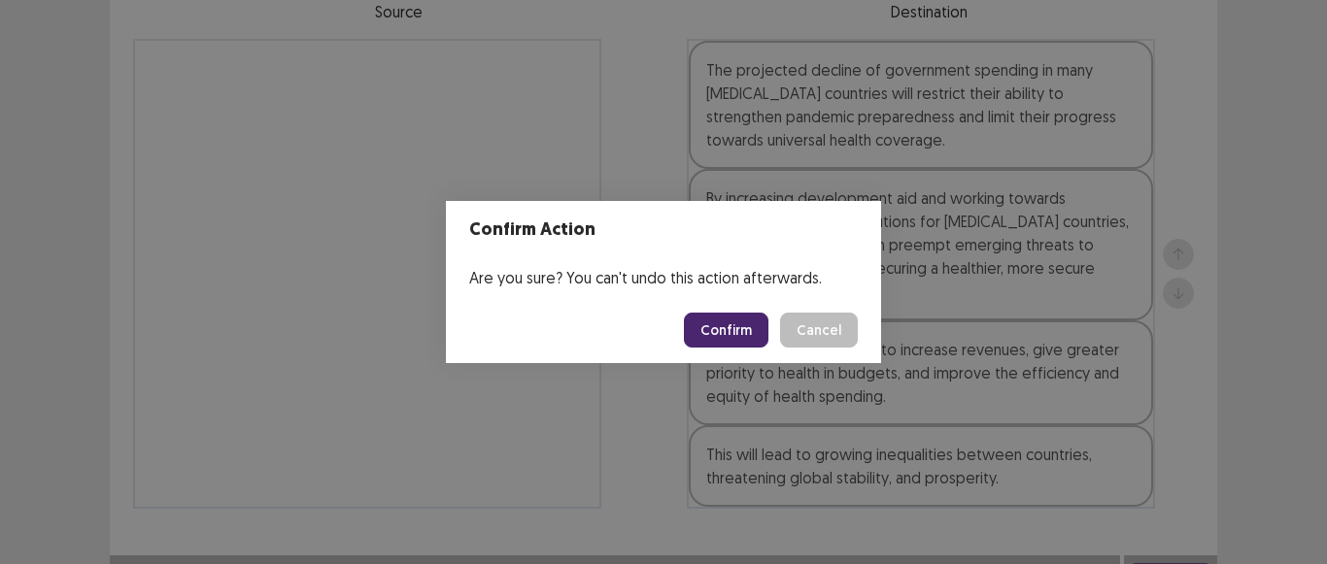
click at [738, 327] on button "Confirm" at bounding box center [726, 330] width 85 height 35
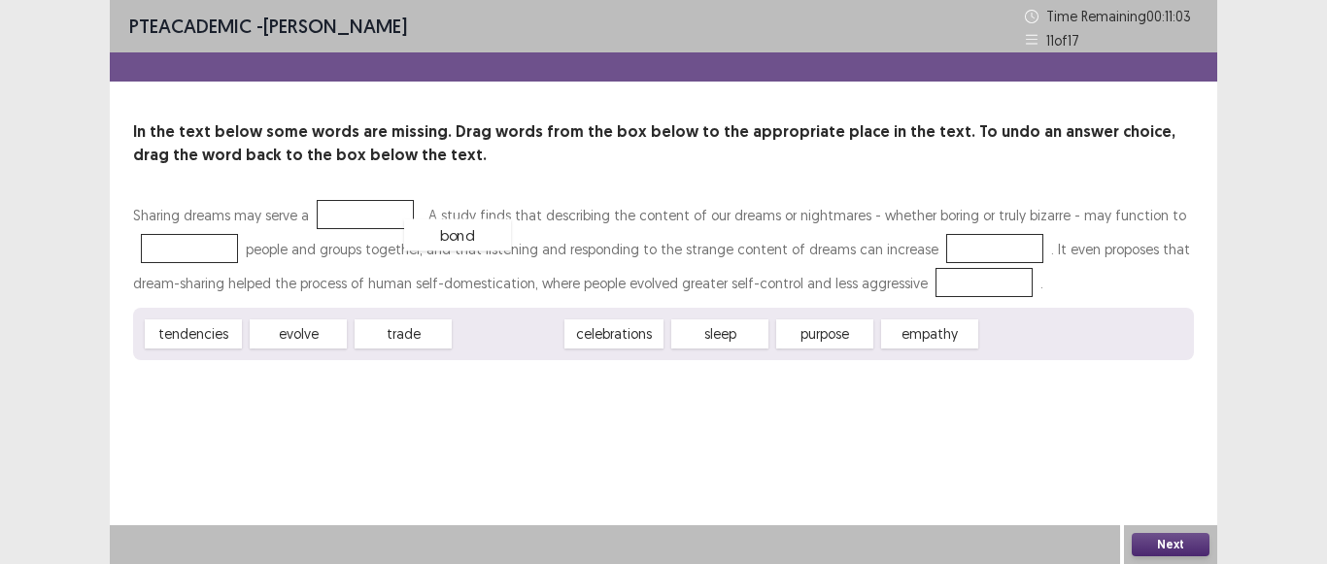
drag, startPoint x: 496, startPoint y: 339, endPoint x: 400, endPoint y: 242, distance: 136.7
drag, startPoint x: 286, startPoint y: 345, endPoint x: 271, endPoint y: 310, distance: 37.9
click at [281, 333] on div "evolve" at bounding box center [298, 335] width 107 height 32
drag, startPoint x: 302, startPoint y: 328, endPoint x: 196, endPoint y: 249, distance: 132.5
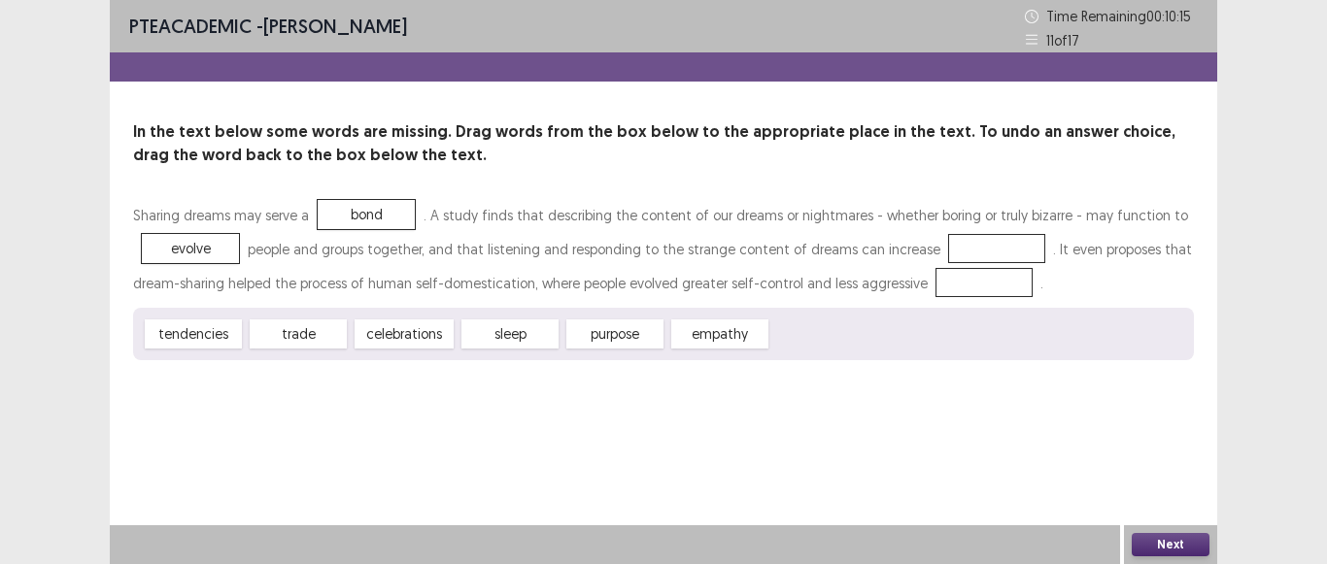
drag, startPoint x: 751, startPoint y: 293, endPoint x: 742, endPoint y: 449, distance: 155.7
click at [742, 449] on div "PTE academic - [PERSON_NAME] Time Remaining 00 : 10 : 15 11 of 17 In the text b…" at bounding box center [663, 282] width 1107 height 564
drag, startPoint x: 712, startPoint y: 344, endPoint x: 879, endPoint y: 254, distance: 189.9
click at [882, 254] on div "Sharing dreams may serve a bond . A study finds that describing the content of …" at bounding box center [663, 249] width 1061 height 102
drag, startPoint x: 501, startPoint y: 341, endPoint x: 968, endPoint y: 281, distance: 471.1
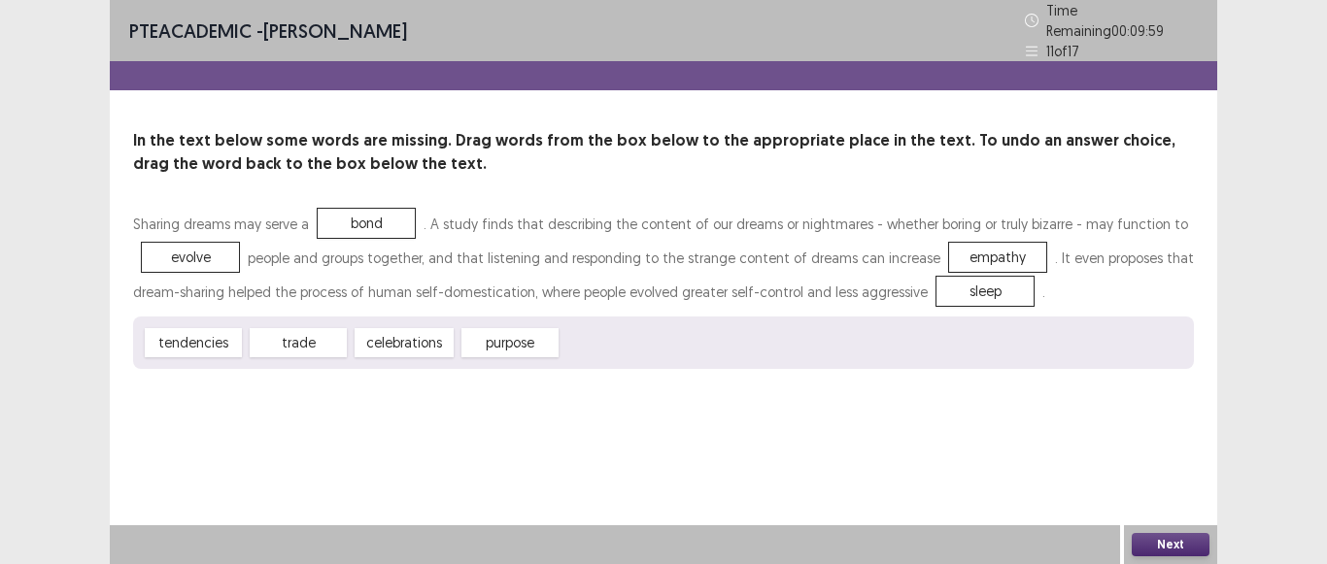
click at [1163, 548] on button "Next" at bounding box center [1171, 544] width 78 height 23
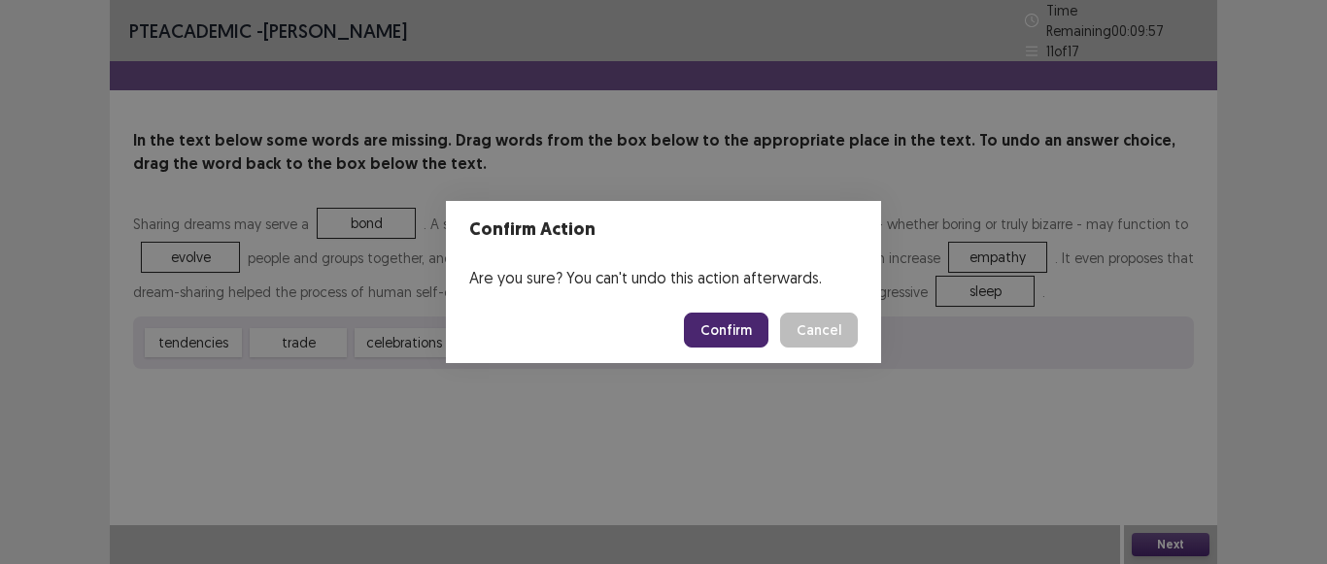
click at [737, 331] on button "Confirm" at bounding box center [726, 330] width 85 height 35
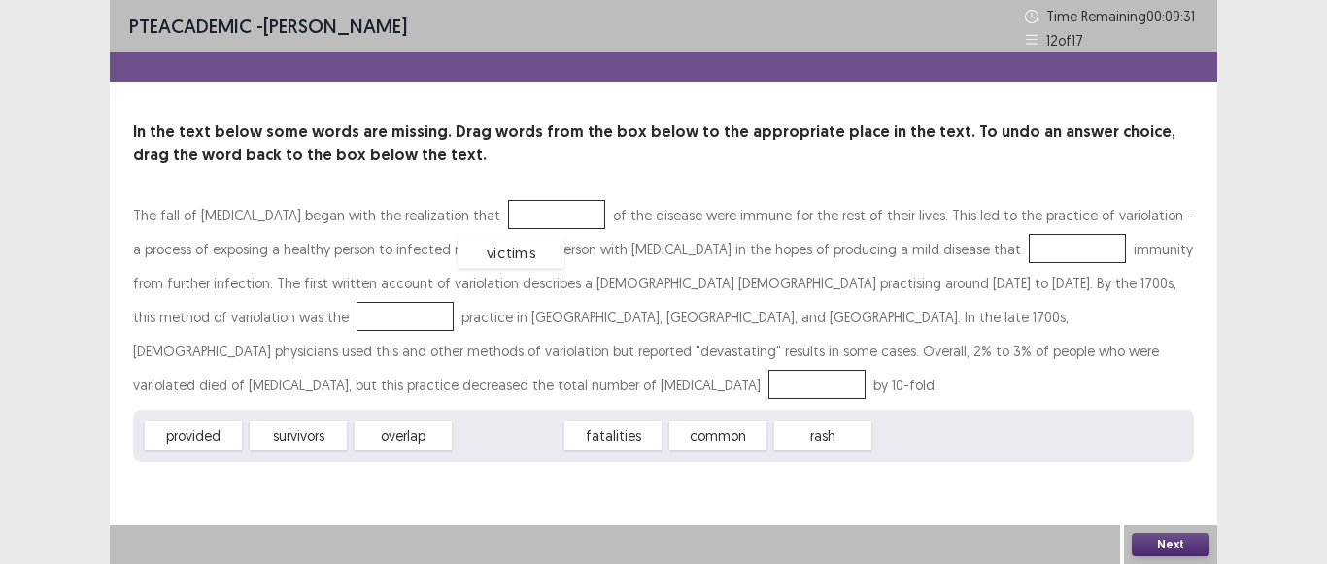
drag, startPoint x: 494, startPoint y: 405, endPoint x: 497, endPoint y: 221, distance: 183.6
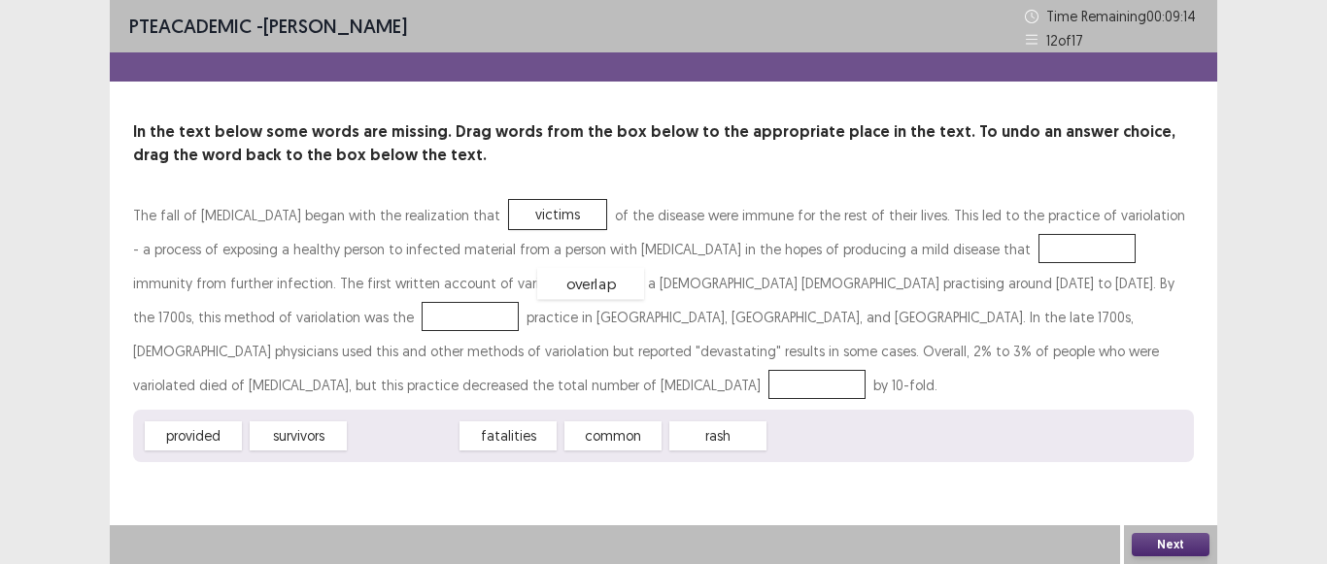
drag, startPoint x: 403, startPoint y: 410, endPoint x: 599, endPoint y: 241, distance: 259.0
click at [599, 268] on div "overlap" at bounding box center [590, 284] width 107 height 32
drag, startPoint x: 446, startPoint y: 404, endPoint x: 781, endPoint y: 305, distance: 349.5
click at [732, 345] on div "overlap" at bounding box center [679, 361] width 107 height 32
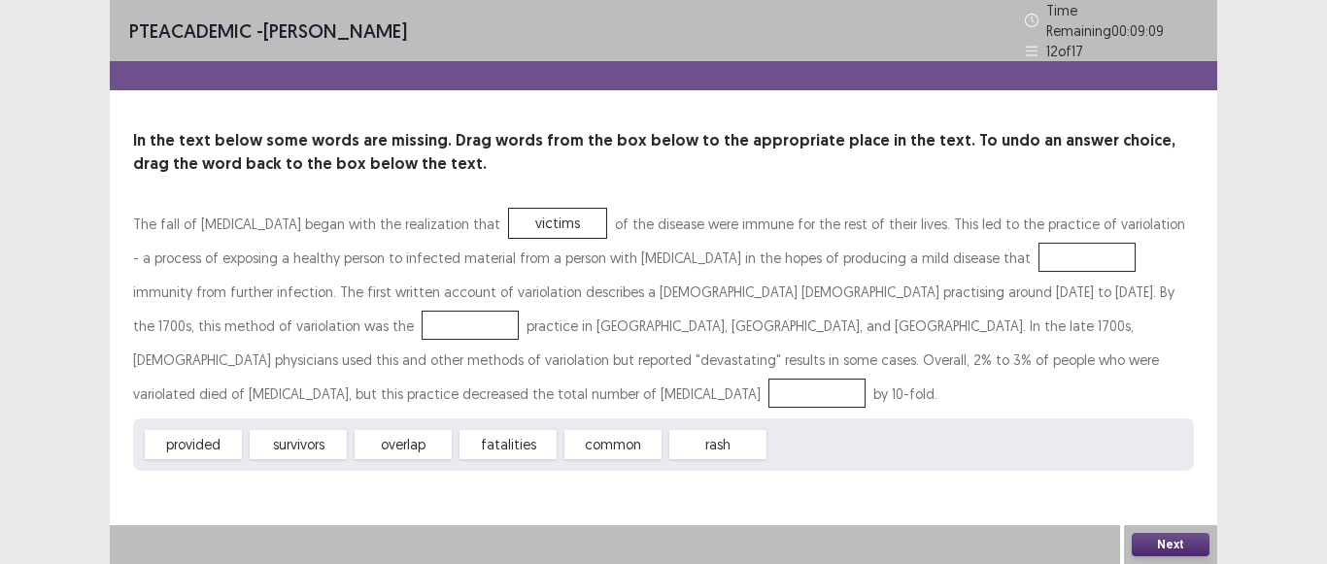
drag, startPoint x: 781, startPoint y: 305, endPoint x: 827, endPoint y: 305, distance: 45.7
click at [827, 305] on div "The fall of [MEDICAL_DATA] began with the realization that victims of the disea…" at bounding box center [663, 309] width 1061 height 204
drag, startPoint x: 439, startPoint y: 403, endPoint x: 720, endPoint y: 321, distance: 292.6
click at [720, 346] on div "overlap" at bounding box center [690, 362] width 107 height 32
click at [739, 301] on div "The fall of [MEDICAL_DATA] began with the realization that victims of the disea…" at bounding box center [663, 309] width 1061 height 204
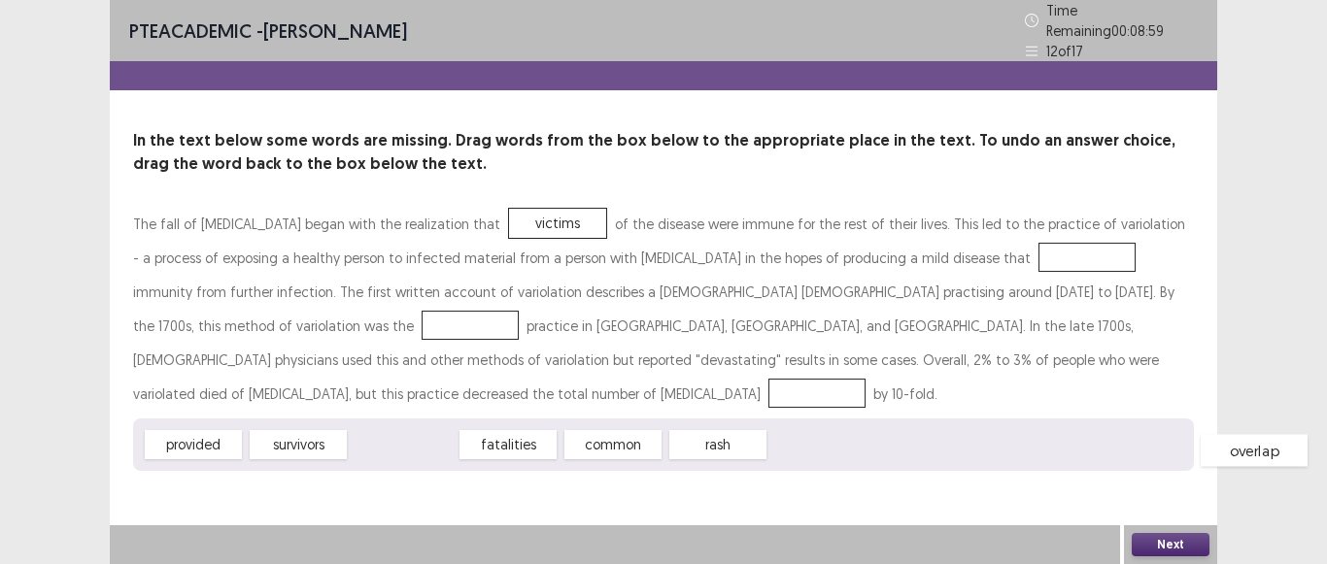
scroll to position [0, 53]
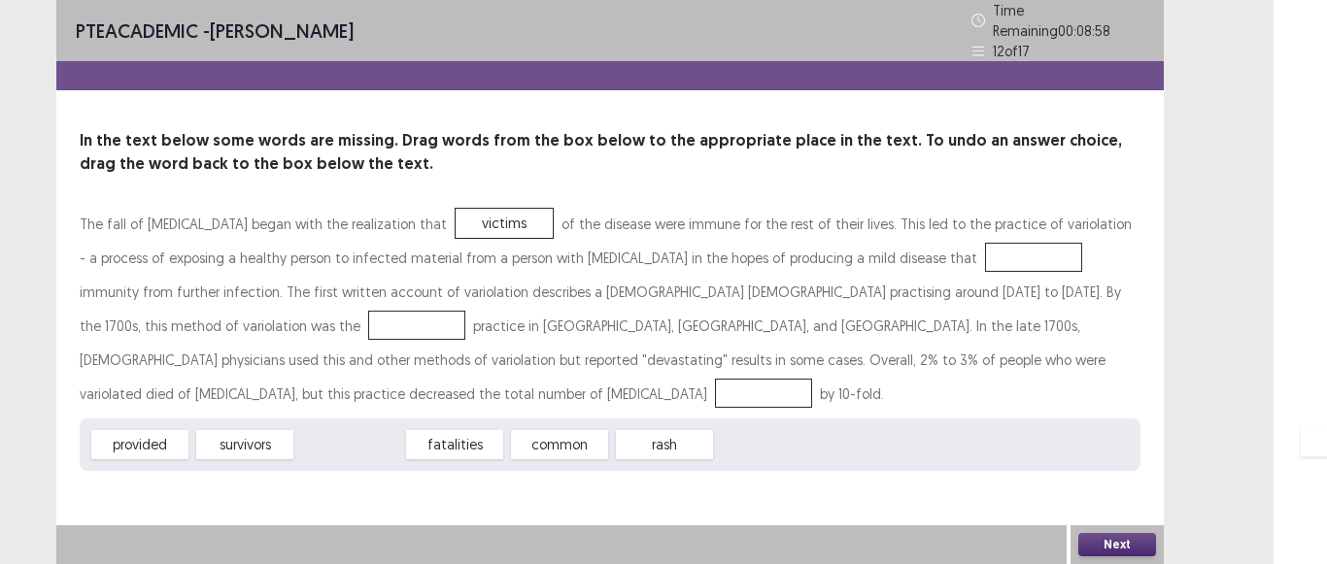
drag, startPoint x: 391, startPoint y: 405, endPoint x: 1277, endPoint y: 396, distance: 885.9
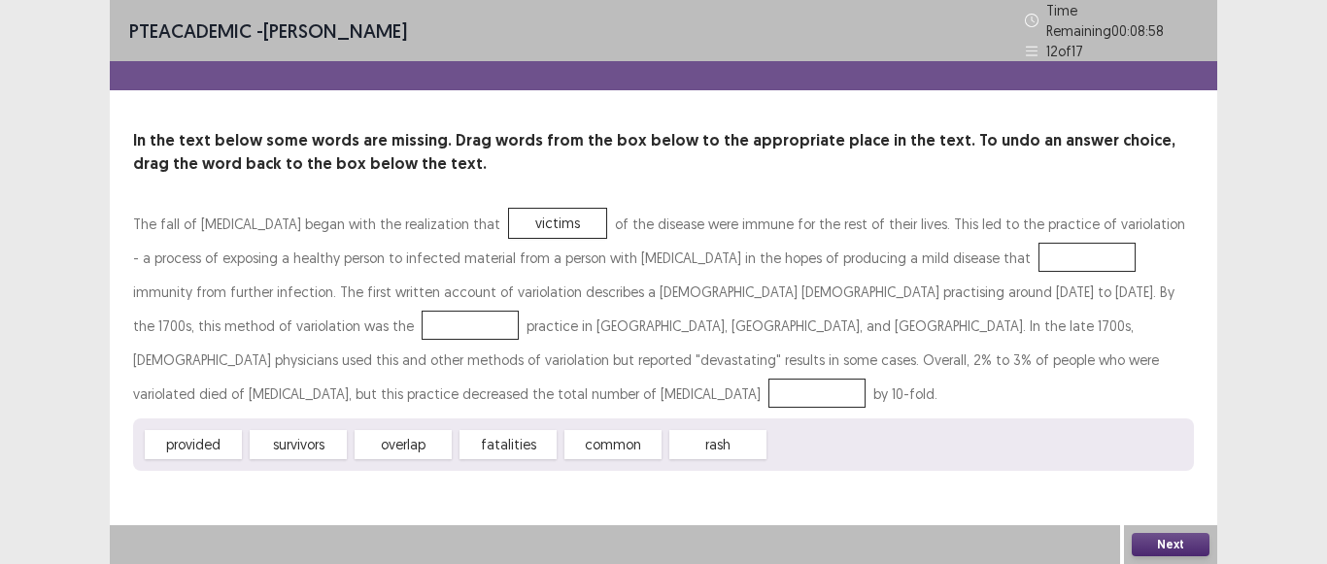
drag, startPoint x: 1042, startPoint y: 278, endPoint x: 775, endPoint y: 229, distance: 271.5
click at [799, 229] on div "The fall of [MEDICAL_DATA] began with the realization that victims of the disea…" at bounding box center [663, 309] width 1061 height 204
drag, startPoint x: 401, startPoint y: 412, endPoint x: 894, endPoint y: 269, distance: 512.8
drag, startPoint x: 532, startPoint y: 410, endPoint x: 1130, endPoint y: 332, distance: 602.4
click at [1130, 367] on div "common" at bounding box center [1090, 383] width 107 height 32
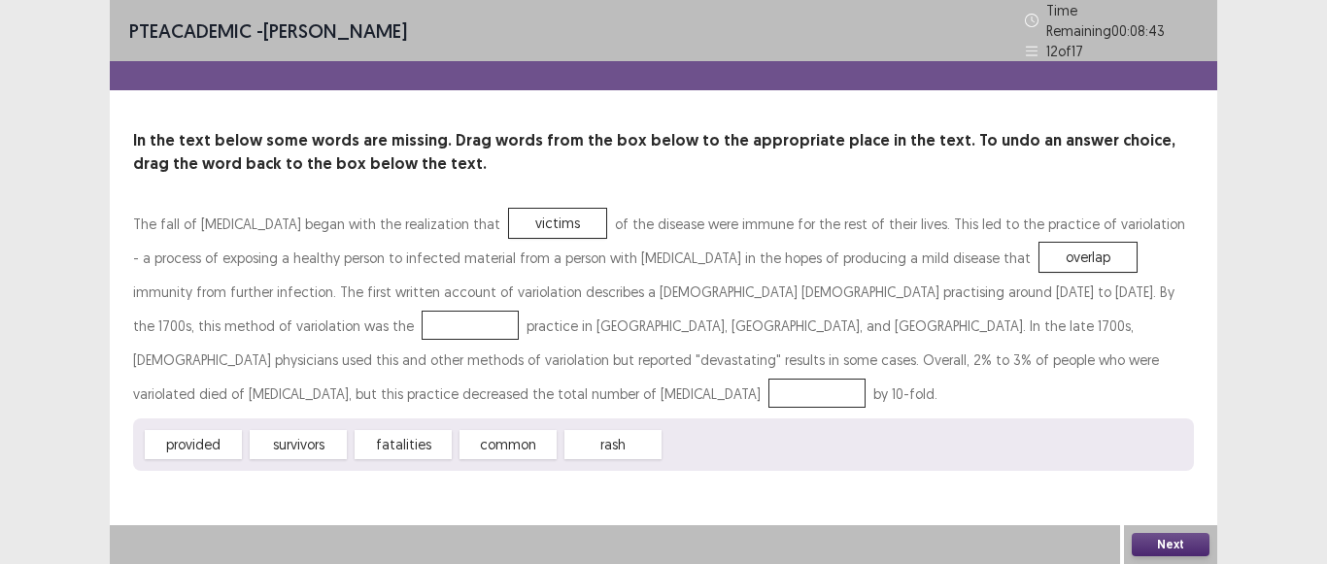
click at [1130, 332] on div "The fall of [MEDICAL_DATA] began with the realization that victims of the disea…" at bounding box center [663, 309] width 1061 height 204
drag, startPoint x: 527, startPoint y: 401, endPoint x: 1041, endPoint y: 281, distance: 527.8
drag, startPoint x: 423, startPoint y: 409, endPoint x: 831, endPoint y: 359, distance: 411.0
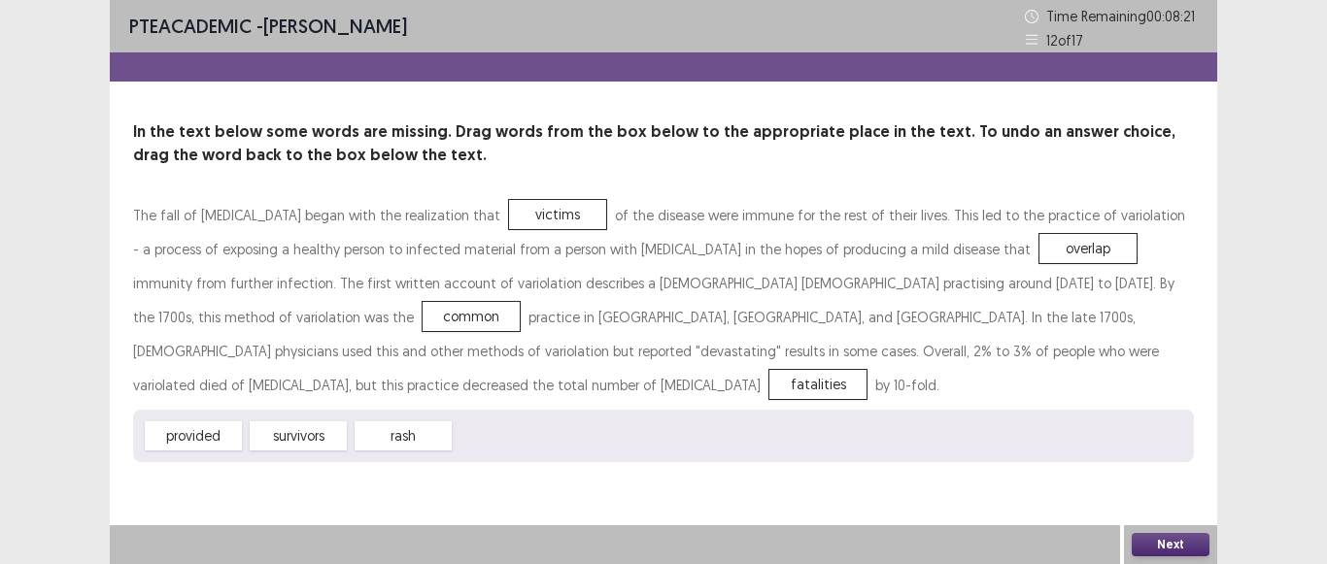
click at [1154, 535] on button "Next" at bounding box center [1171, 544] width 78 height 23
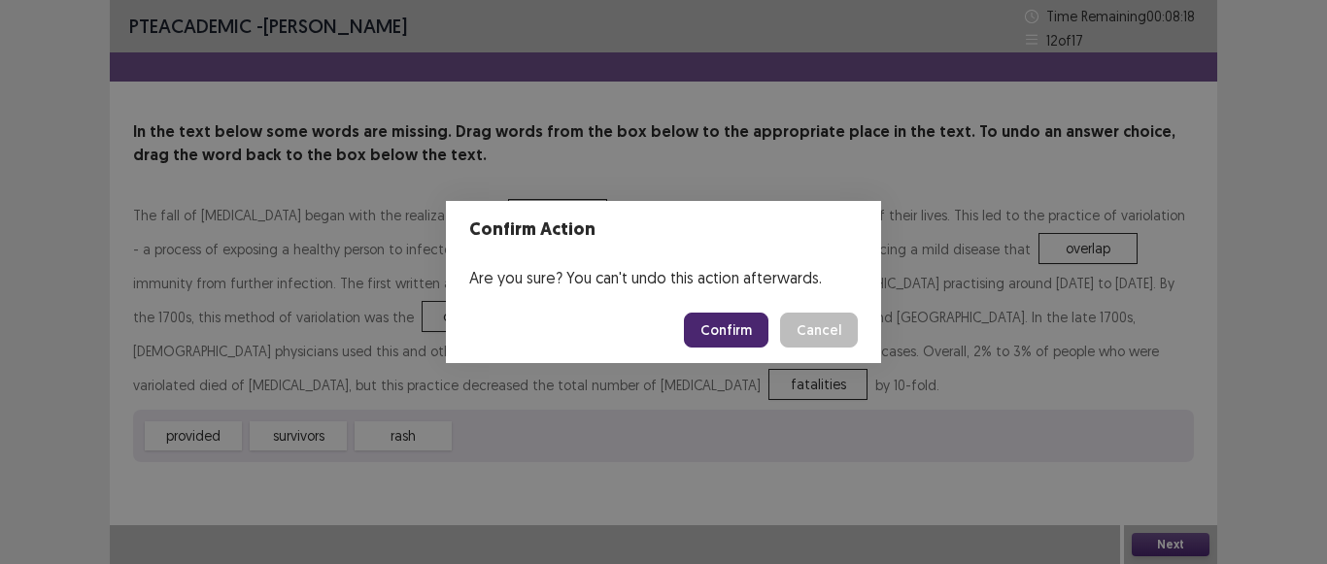
click at [742, 336] on button "Confirm" at bounding box center [726, 330] width 85 height 35
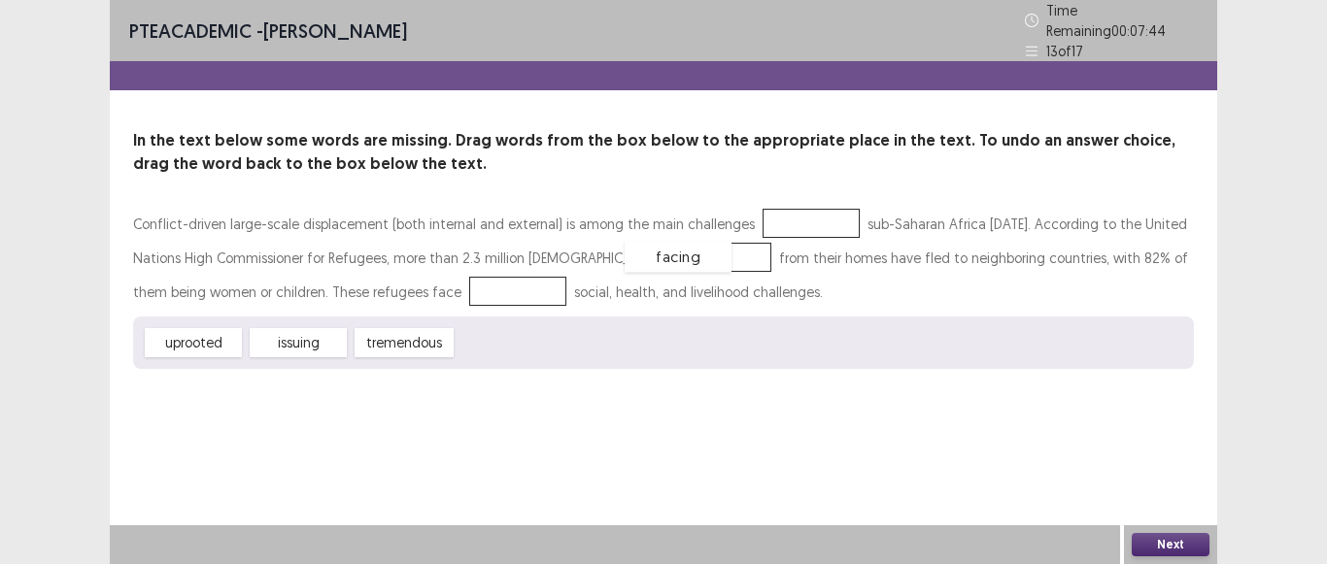
drag, startPoint x: 502, startPoint y: 338, endPoint x: 670, endPoint y: 252, distance: 189.0
drag, startPoint x: 374, startPoint y: 338, endPoint x: 397, endPoint y: 277, distance: 65.5
drag, startPoint x: 173, startPoint y: 334, endPoint x: 760, endPoint y: 236, distance: 594.9
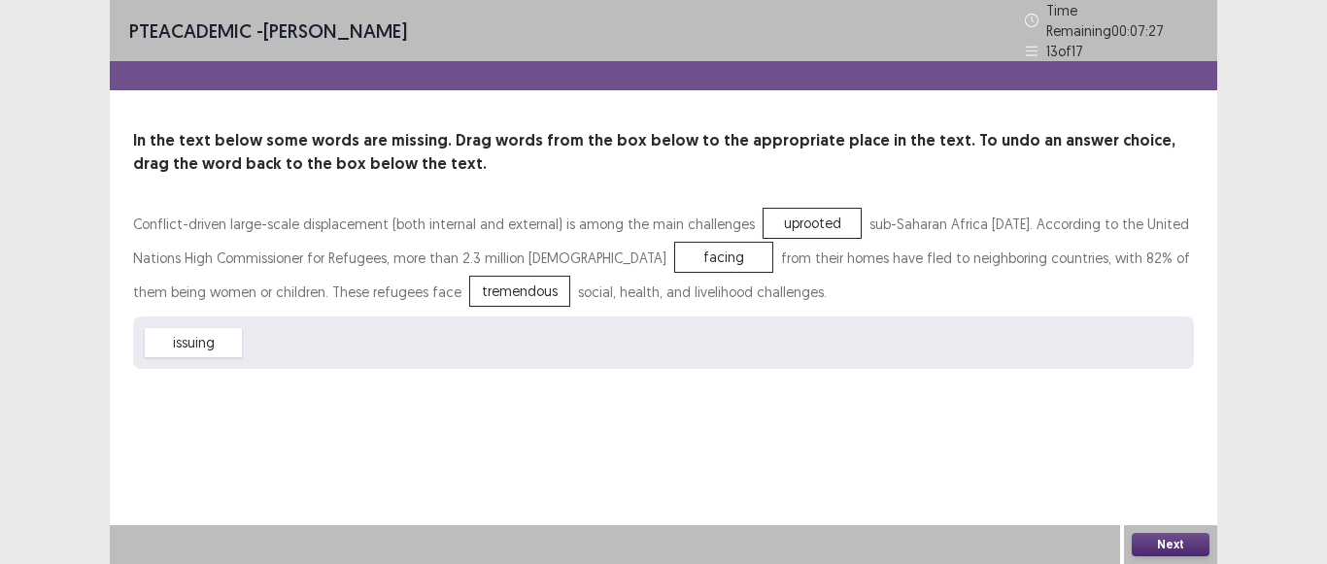
click at [1147, 553] on button "Next" at bounding box center [1171, 544] width 78 height 23
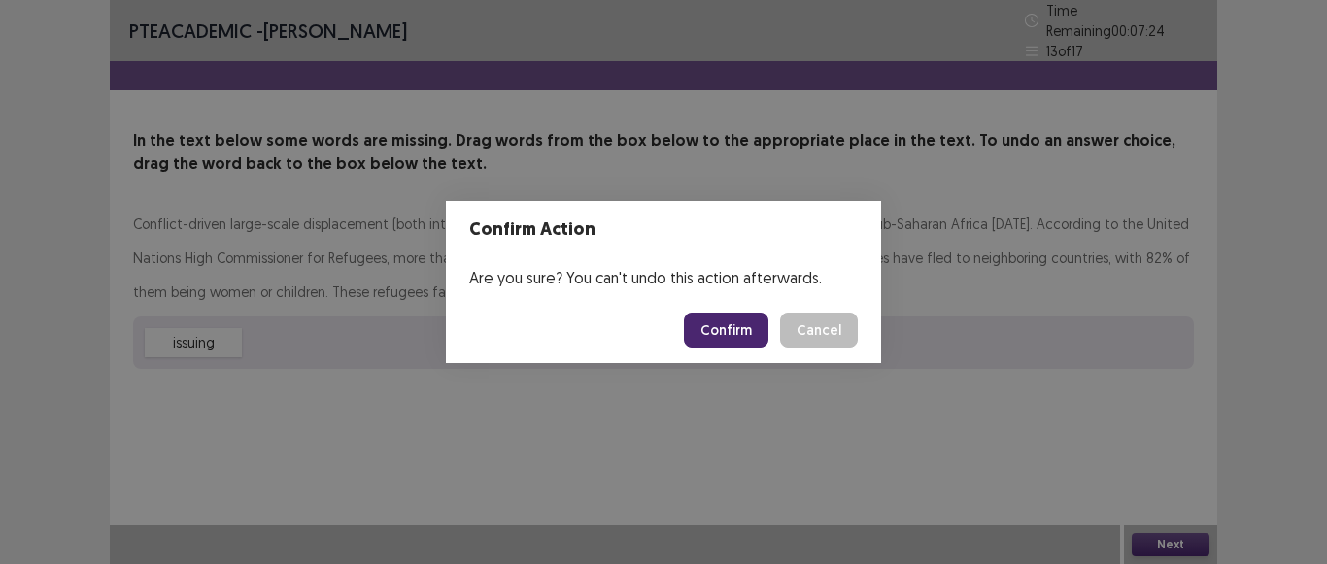
click at [716, 330] on button "Confirm" at bounding box center [726, 330] width 85 height 35
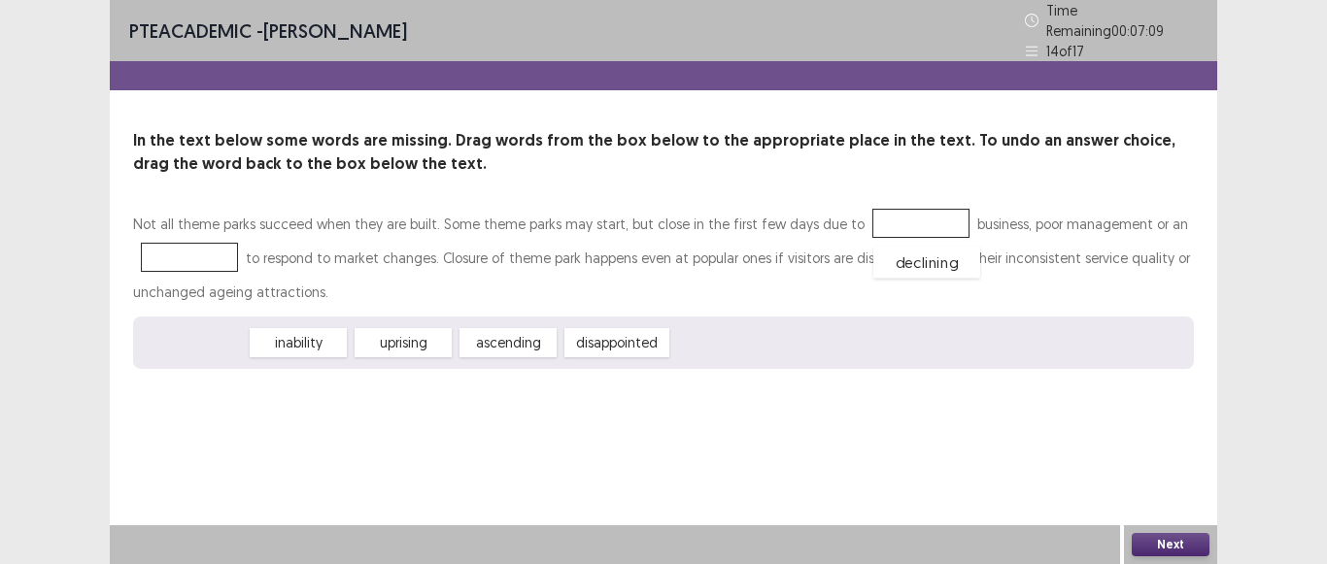
drag, startPoint x: 204, startPoint y: 334, endPoint x: 937, endPoint y: 254, distance: 737.8
click at [937, 254] on div "declining" at bounding box center [926, 263] width 107 height 32
drag, startPoint x: 208, startPoint y: 334, endPoint x: 900, endPoint y: 213, distance: 703.1
drag, startPoint x: 173, startPoint y: 337, endPoint x: 182, endPoint y: 253, distance: 85.0
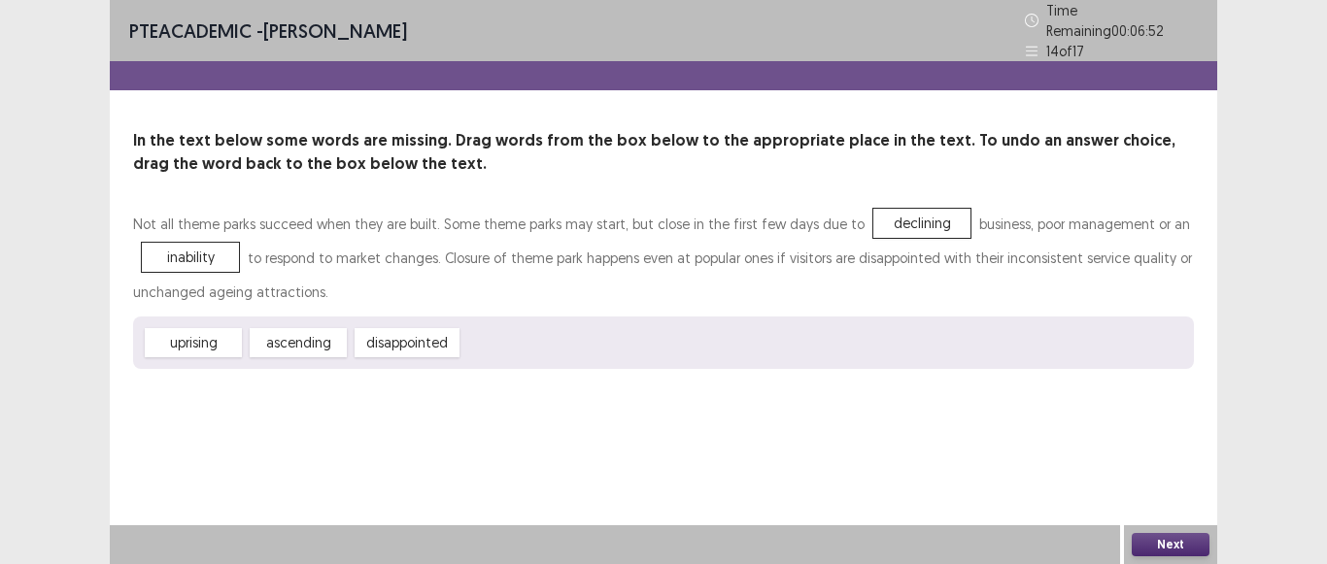
click at [1136, 544] on button "Next" at bounding box center [1171, 544] width 78 height 23
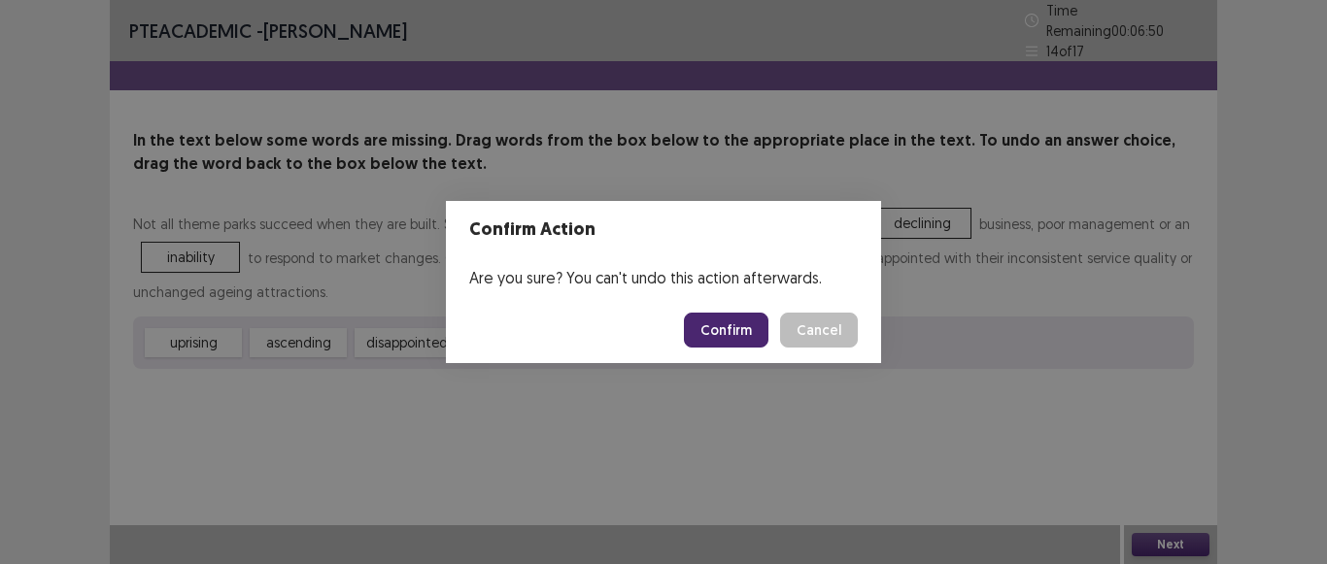
click at [710, 324] on button "Confirm" at bounding box center [726, 330] width 85 height 35
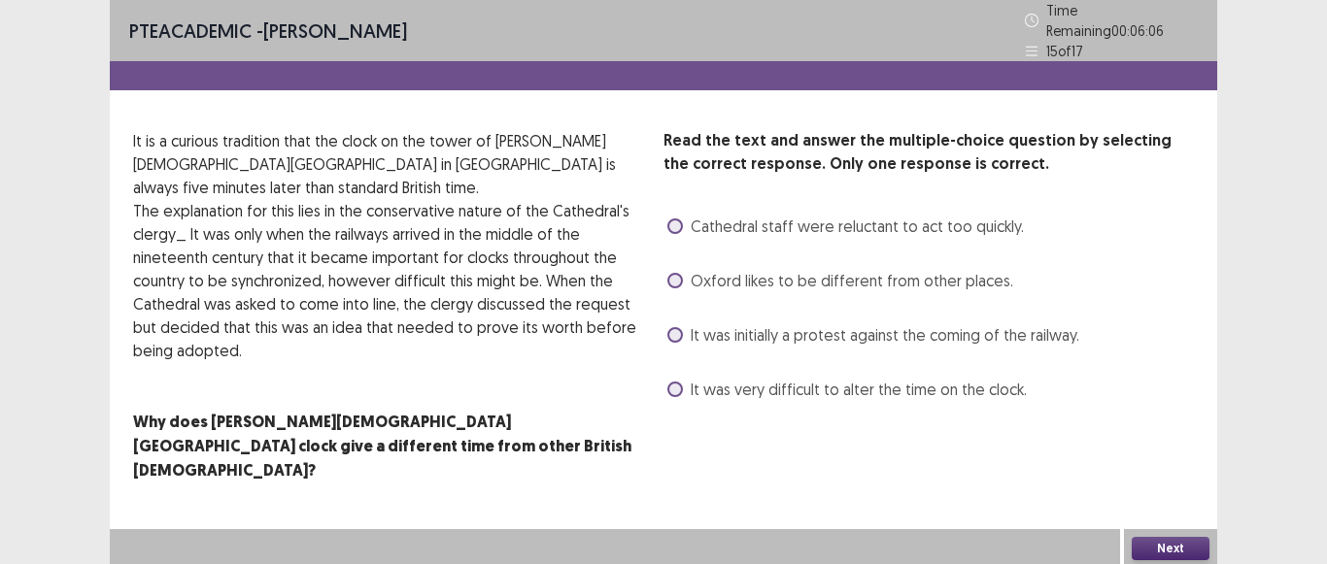
click at [675, 382] on span at bounding box center [675, 390] width 16 height 16
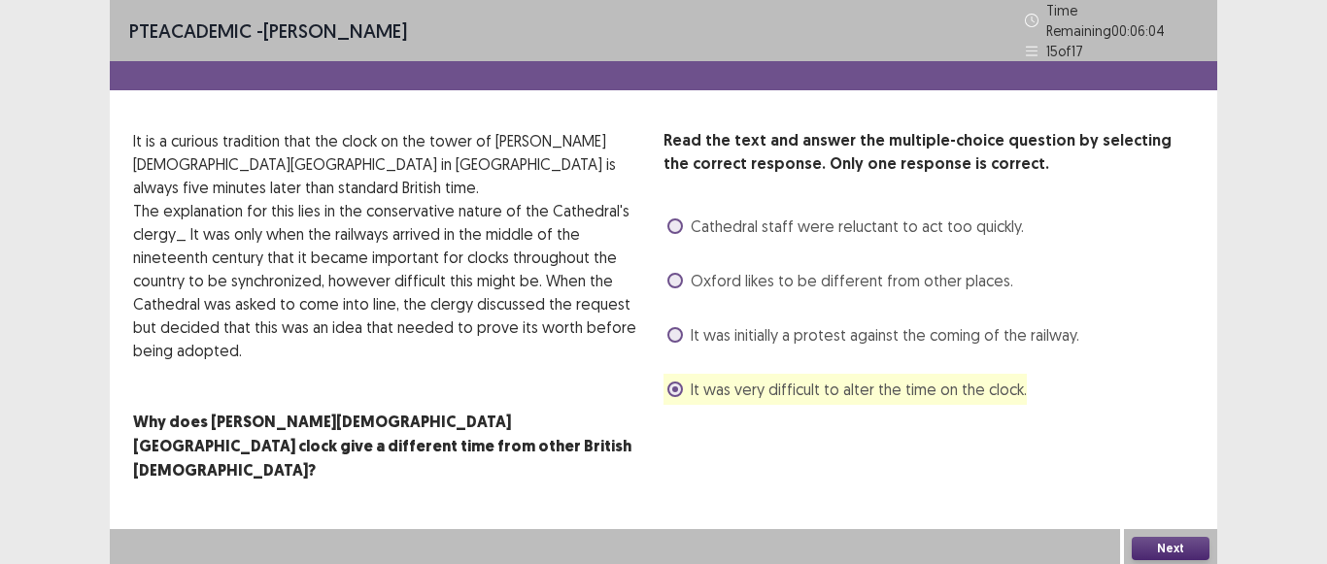
click at [1167, 552] on button "Next" at bounding box center [1171, 548] width 78 height 23
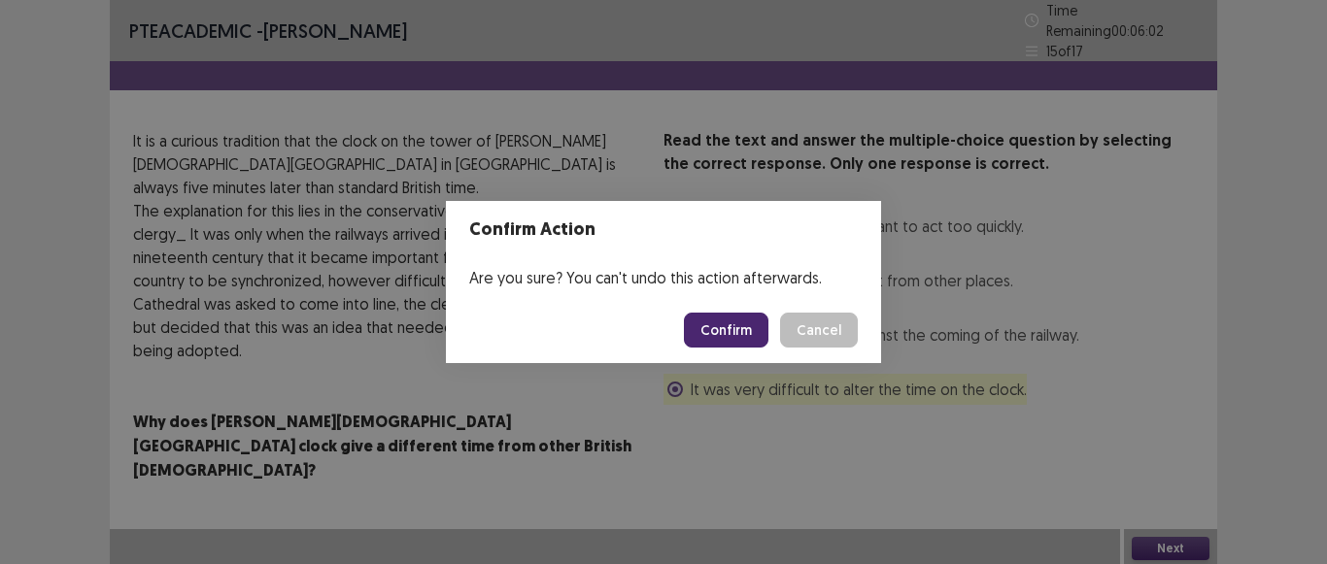
click at [737, 325] on button "Confirm" at bounding box center [726, 330] width 85 height 35
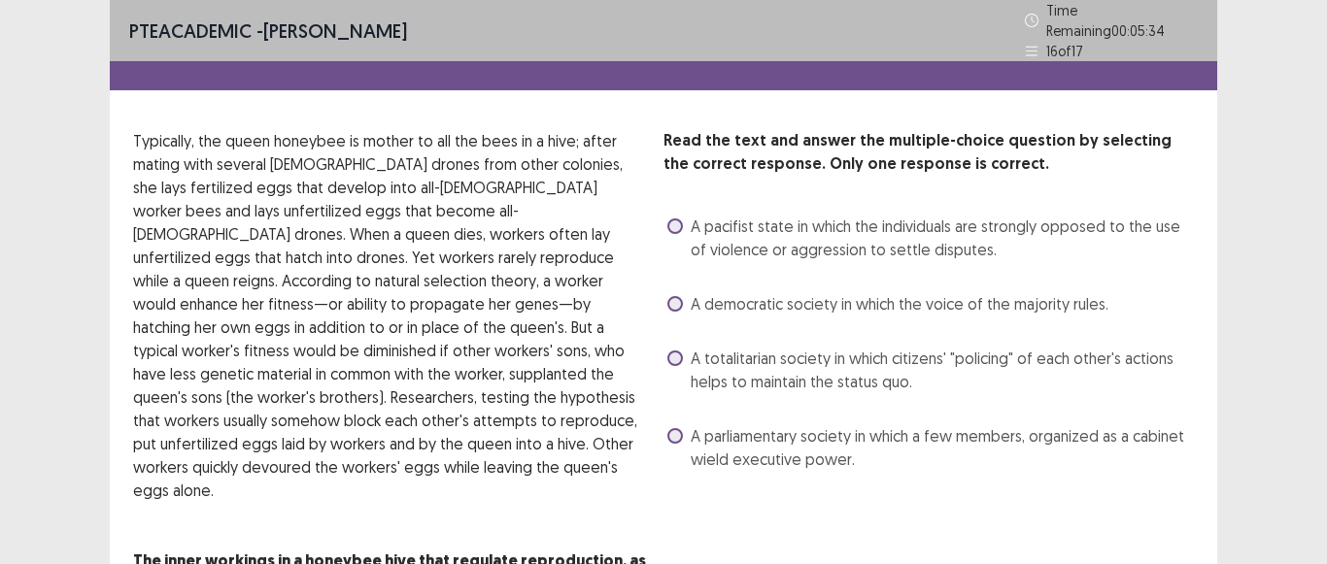
click at [674, 428] on span at bounding box center [675, 436] width 16 height 16
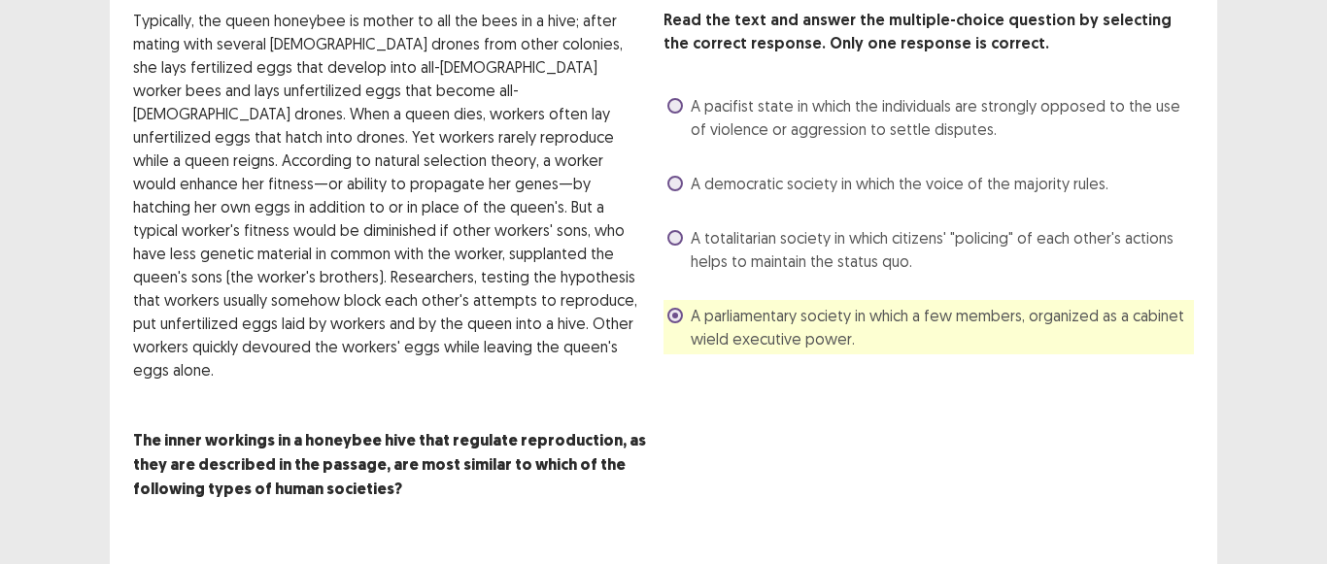
scroll to position [134, 0]
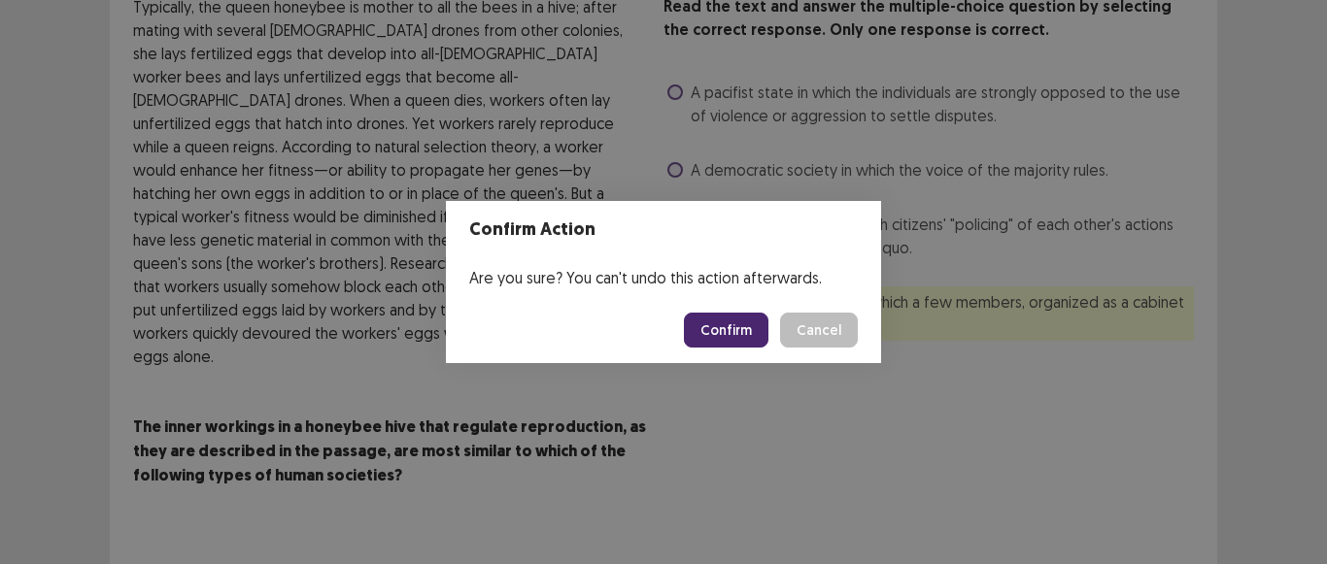
click at [706, 330] on button "Confirm" at bounding box center [726, 330] width 85 height 35
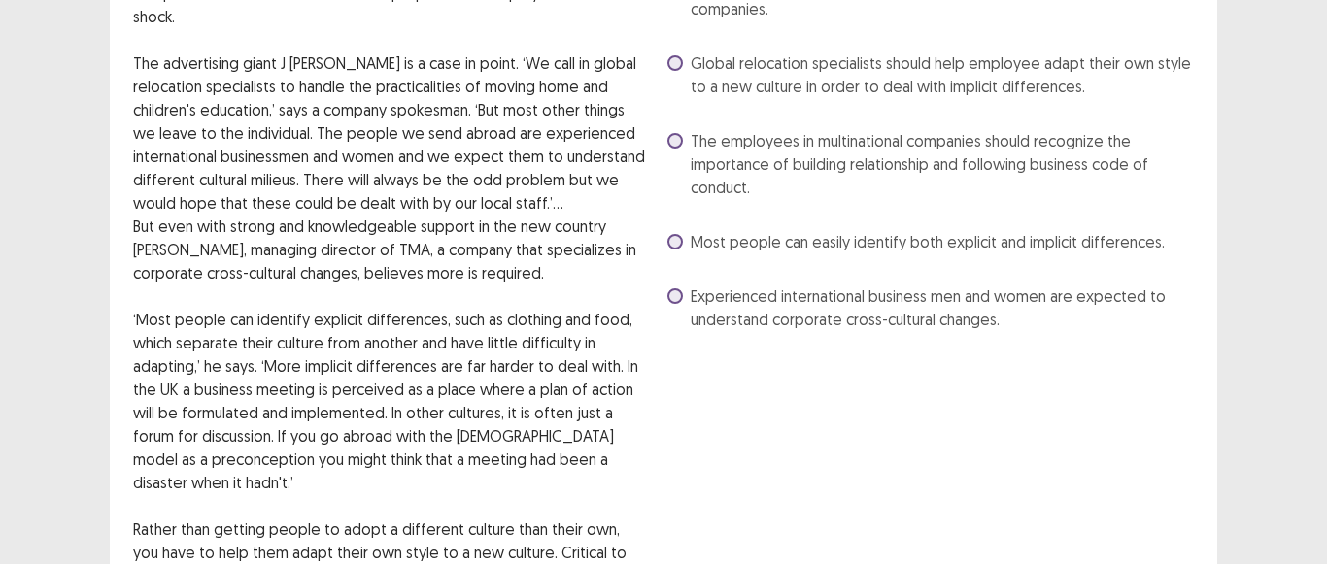
scroll to position [194, 0]
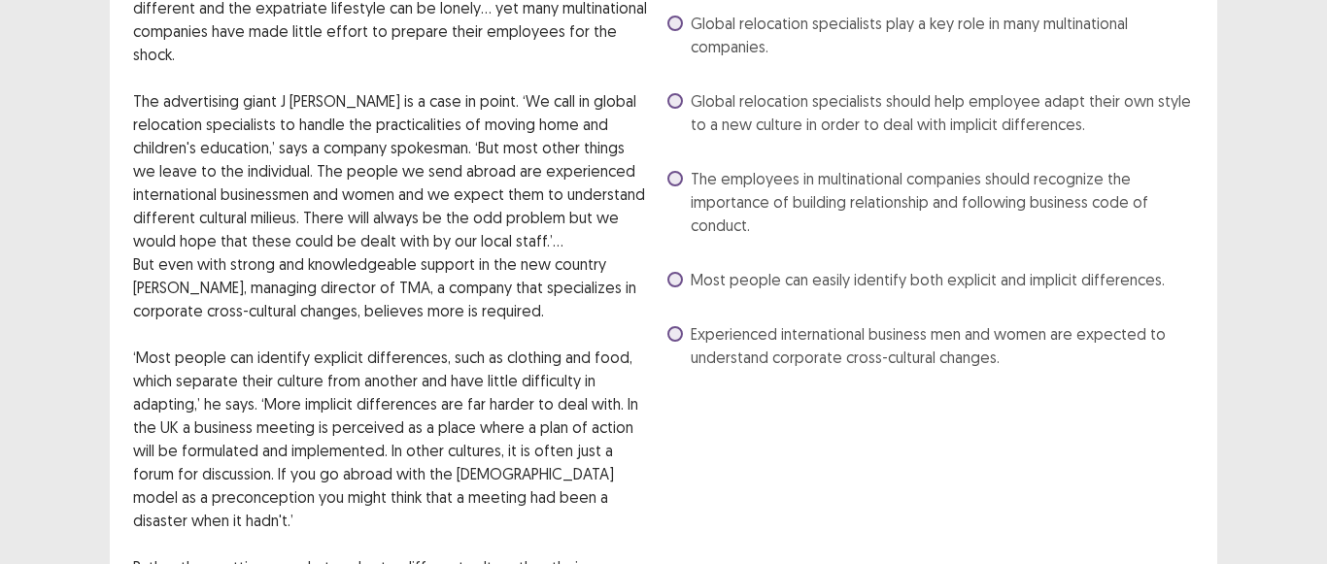
click at [681, 97] on span at bounding box center [675, 101] width 16 height 16
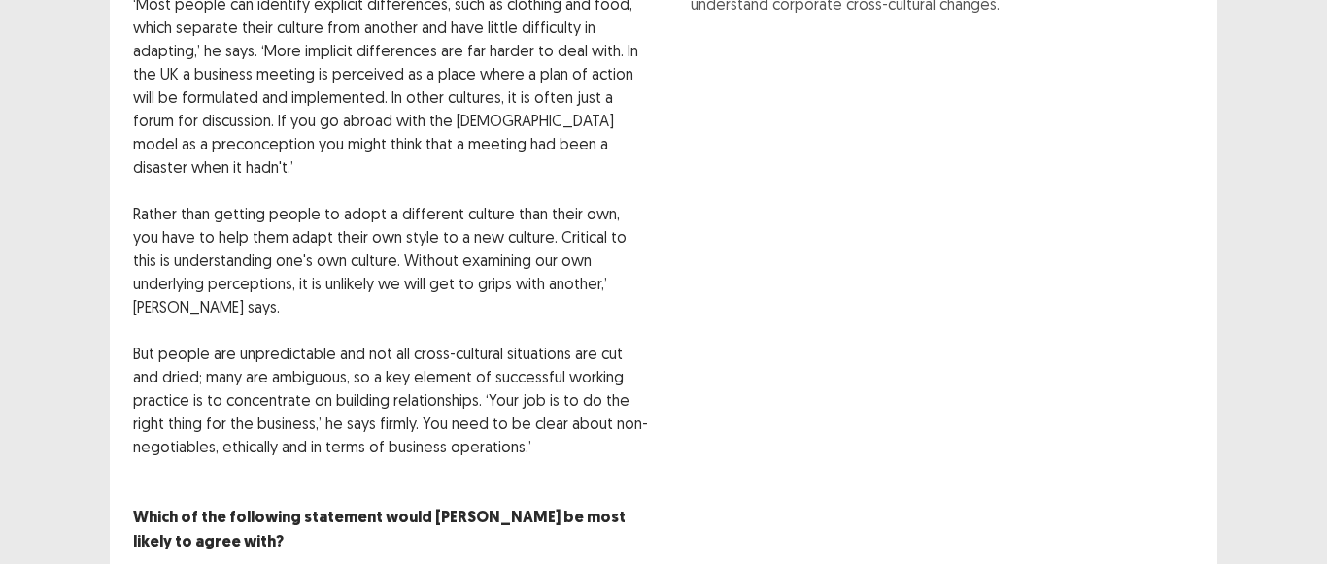
scroll to position [623, 0]
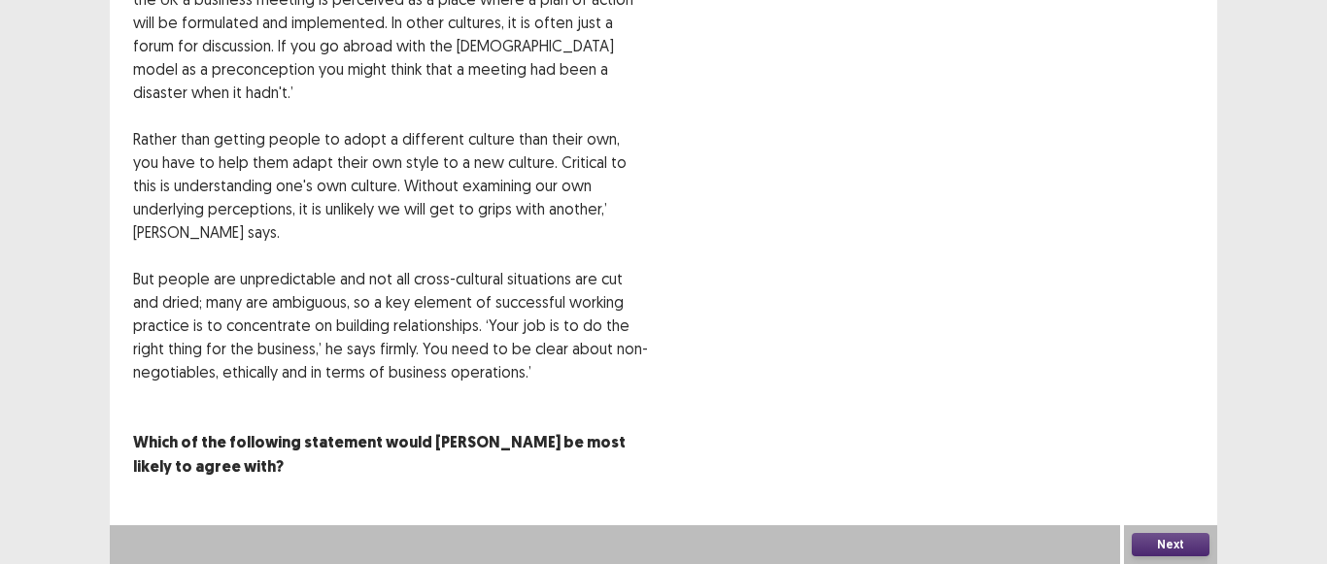
click at [1167, 544] on button "Next" at bounding box center [1171, 544] width 78 height 23
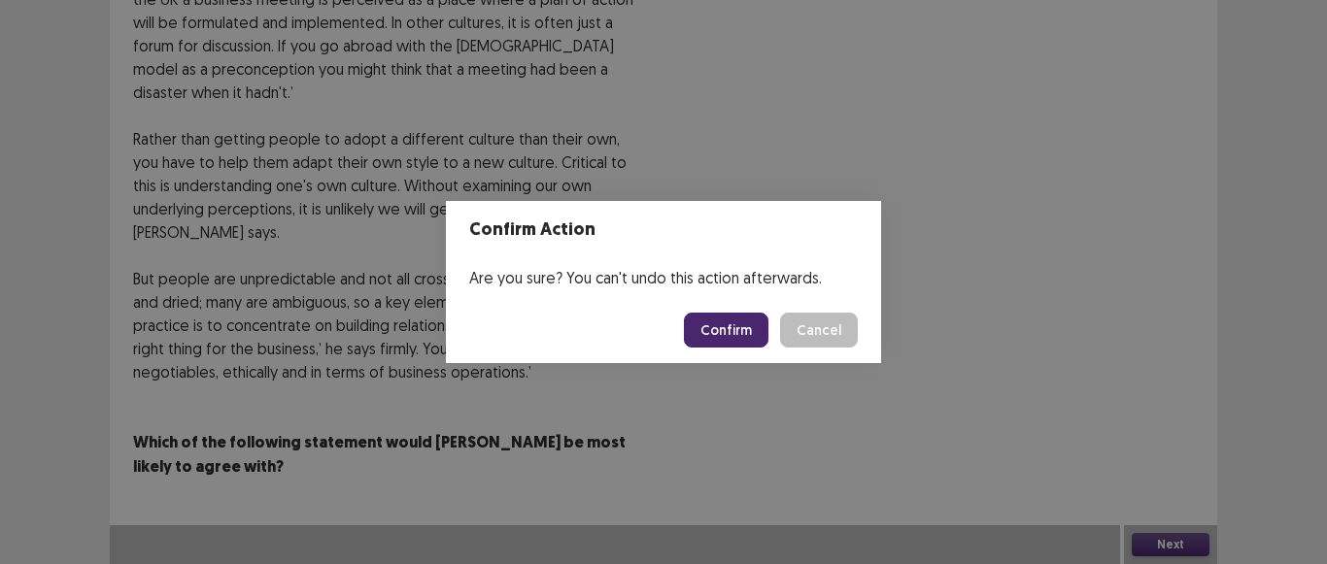
click at [733, 326] on button "Confirm" at bounding box center [726, 330] width 85 height 35
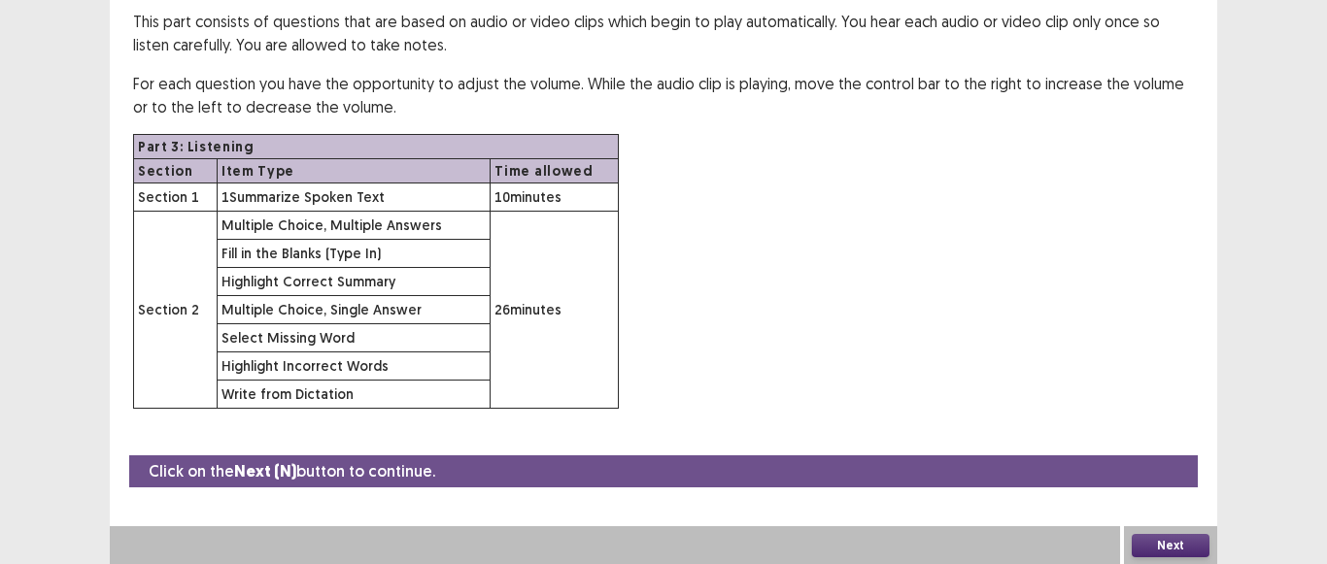
scroll to position [195, 0]
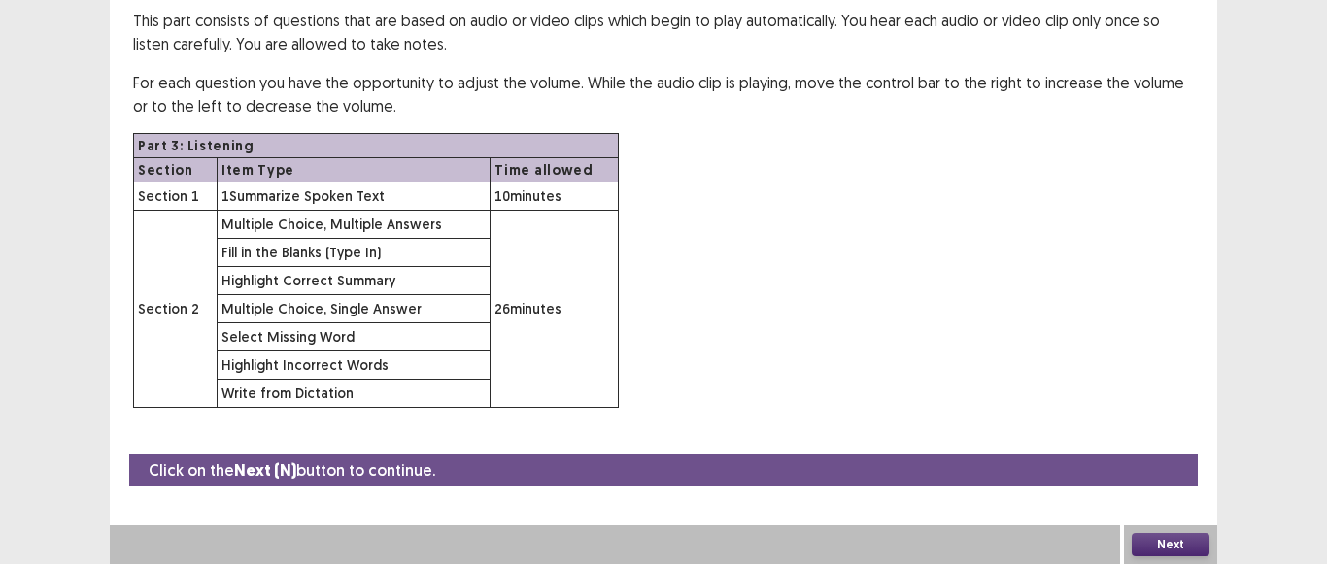
click at [1162, 555] on button "Next" at bounding box center [1171, 544] width 78 height 23
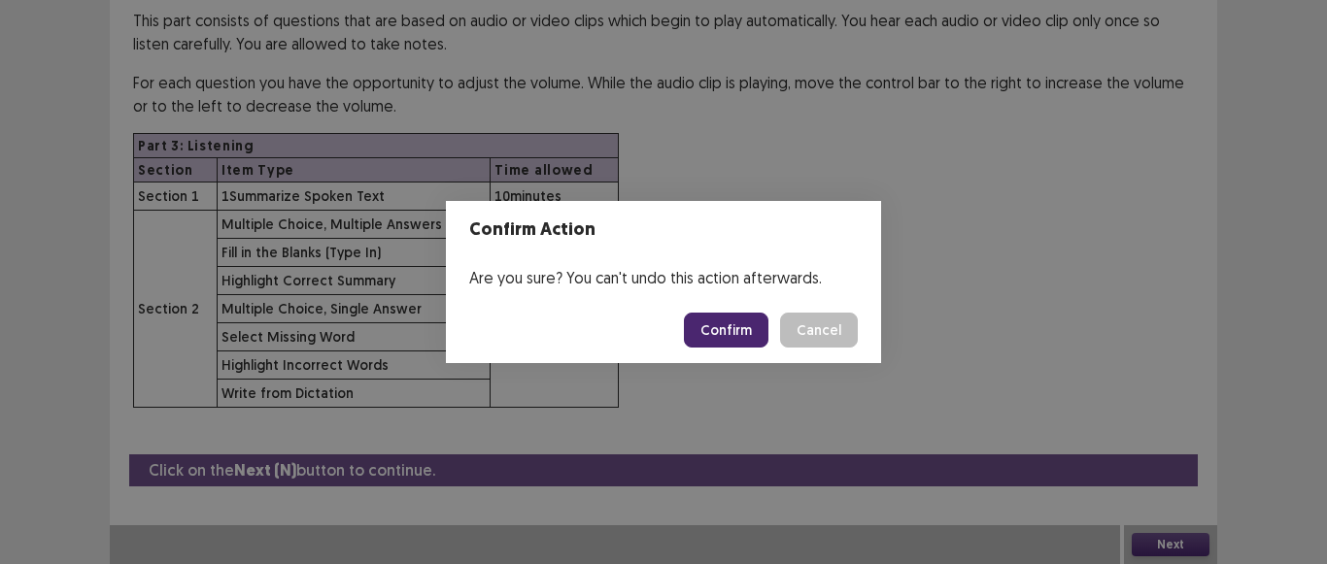
click at [717, 329] on button "Confirm" at bounding box center [726, 330] width 85 height 35
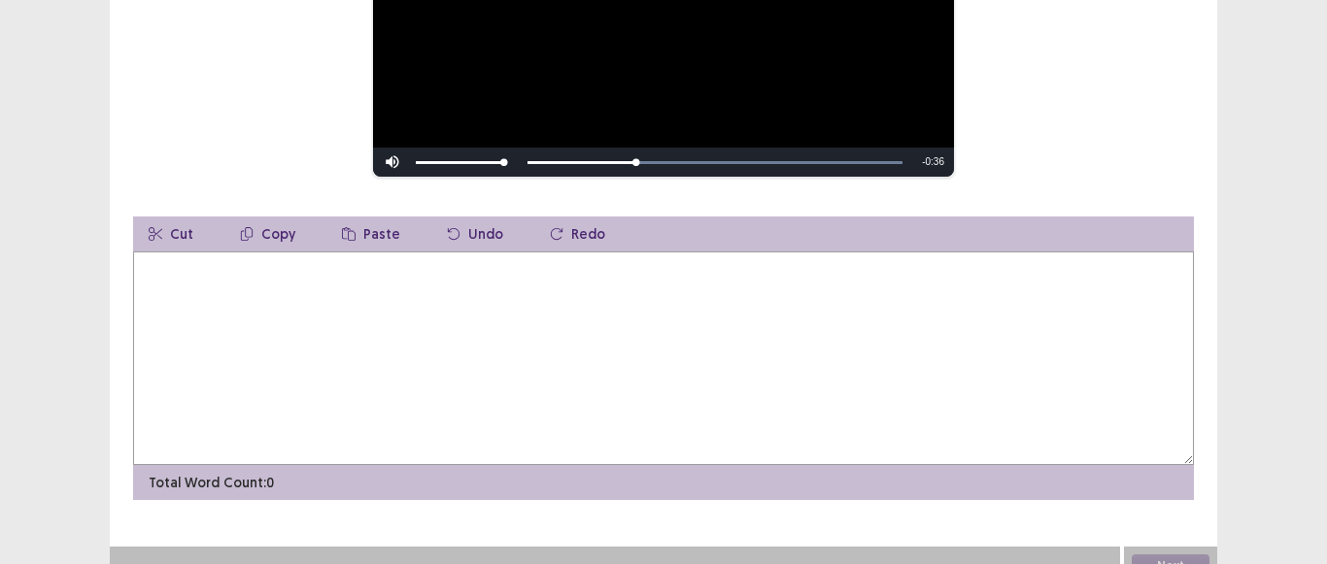
scroll to position [291, 0]
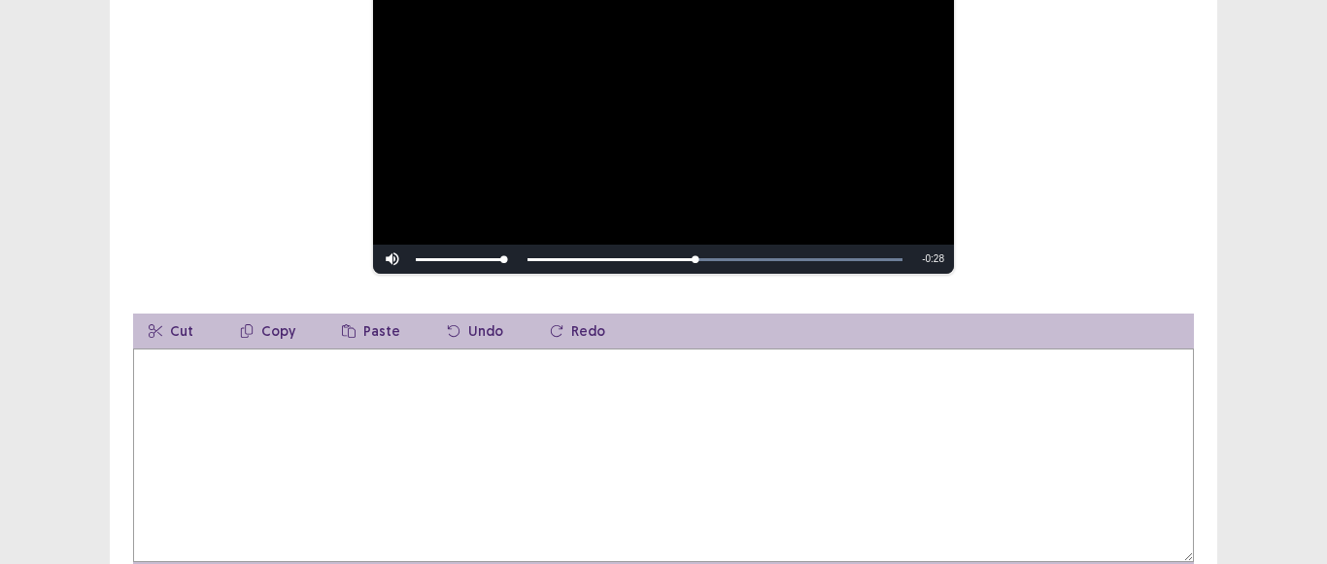
click at [258, 390] on textarea at bounding box center [663, 456] width 1061 height 214
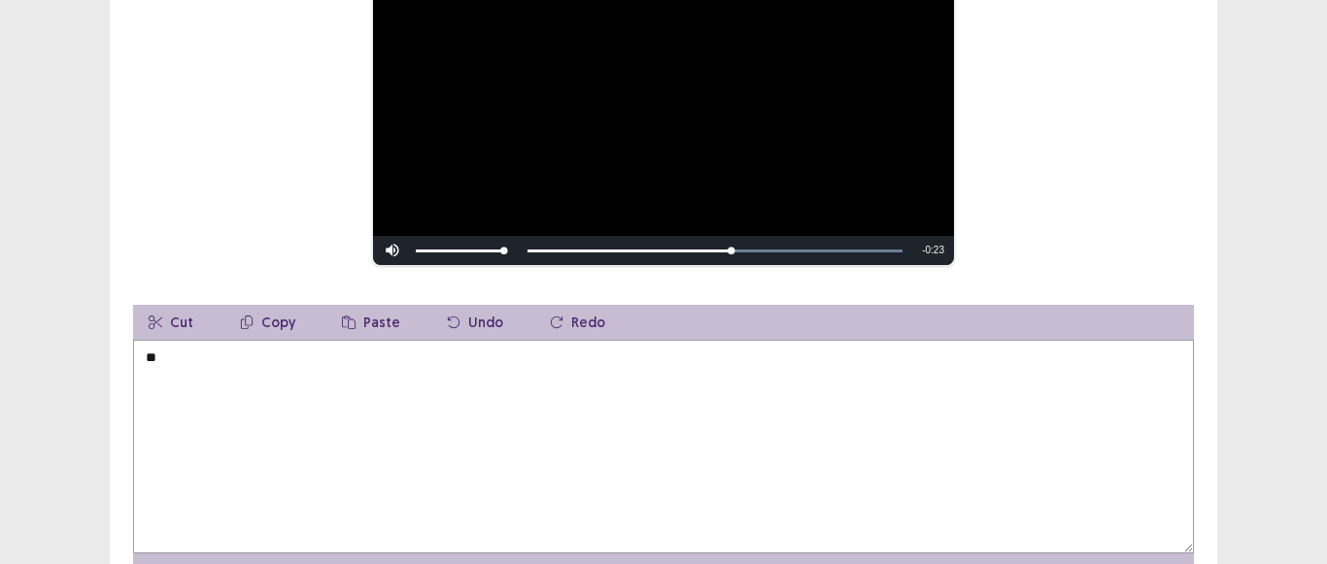
type textarea "*"
